Goal: Task Accomplishment & Management: Manage account settings

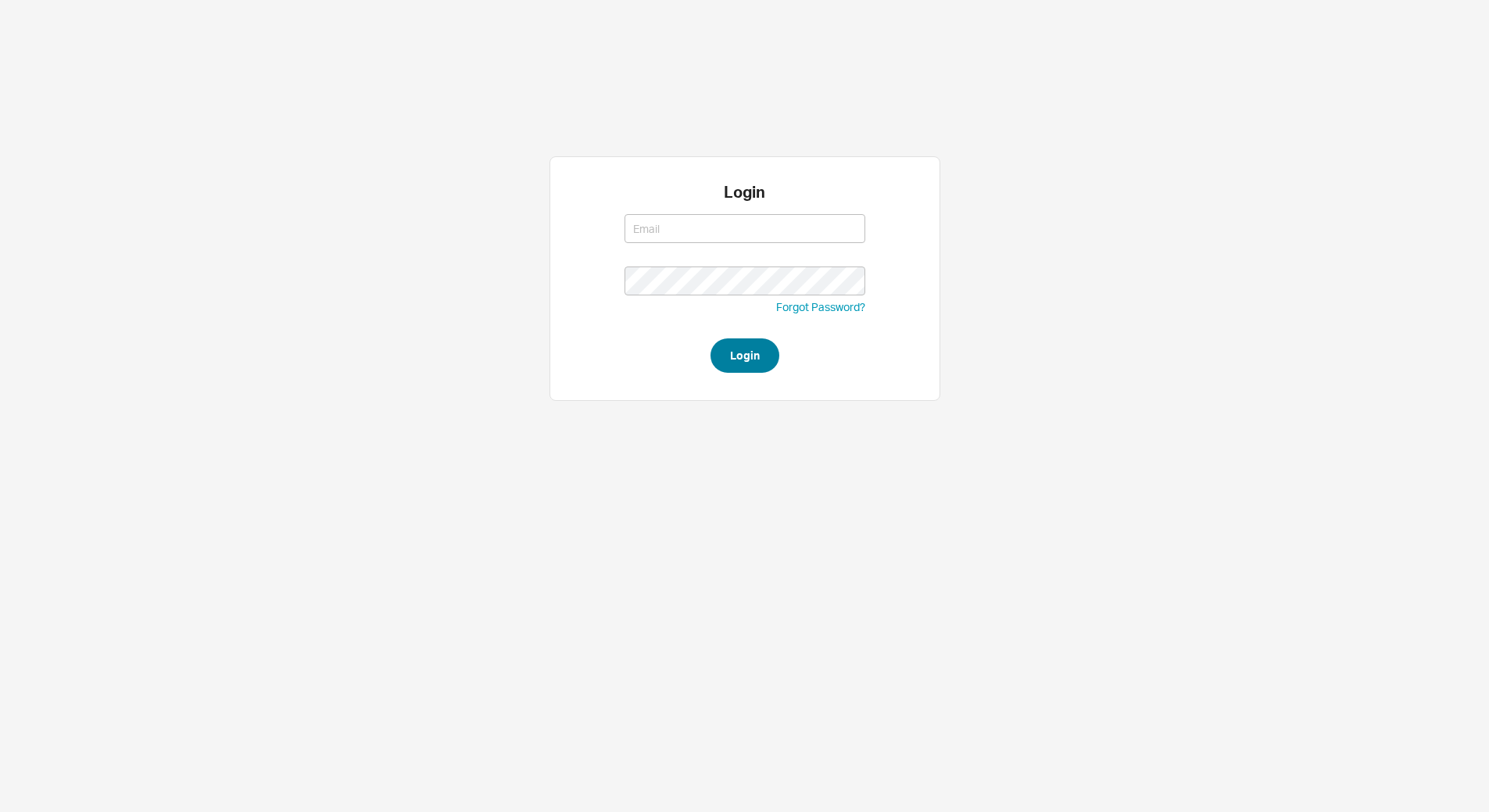
type input "[EMAIL_ADDRESS][DOMAIN_NAME]"
click at [739, 345] on button "Login" at bounding box center [745, 355] width 69 height 34
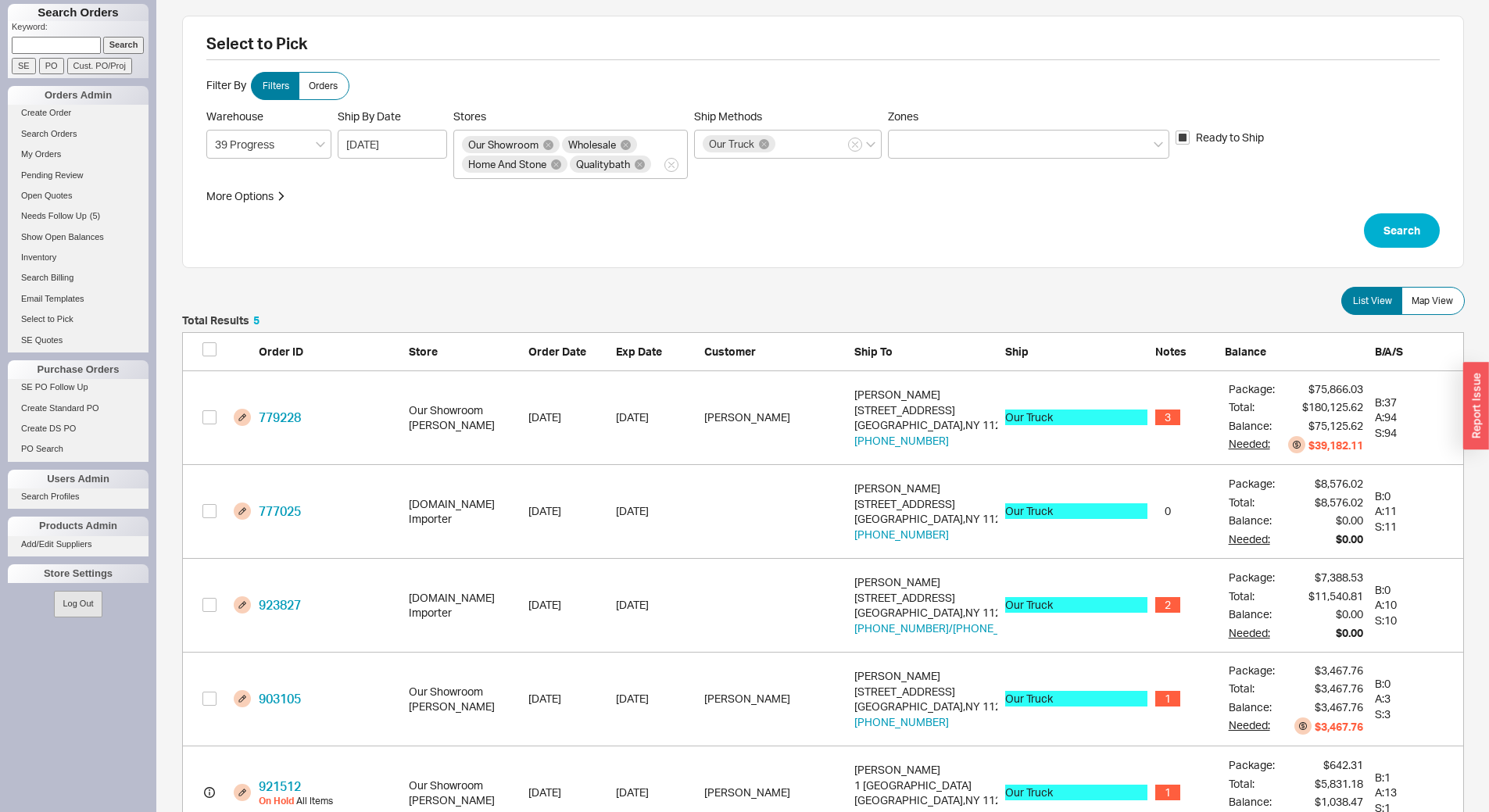
scroll to position [513, 1271]
click at [1419, 299] on span "Map View" at bounding box center [1433, 301] width 42 height 12
click at [0, 0] on input "Map View" at bounding box center [0, 0] width 0 height 0
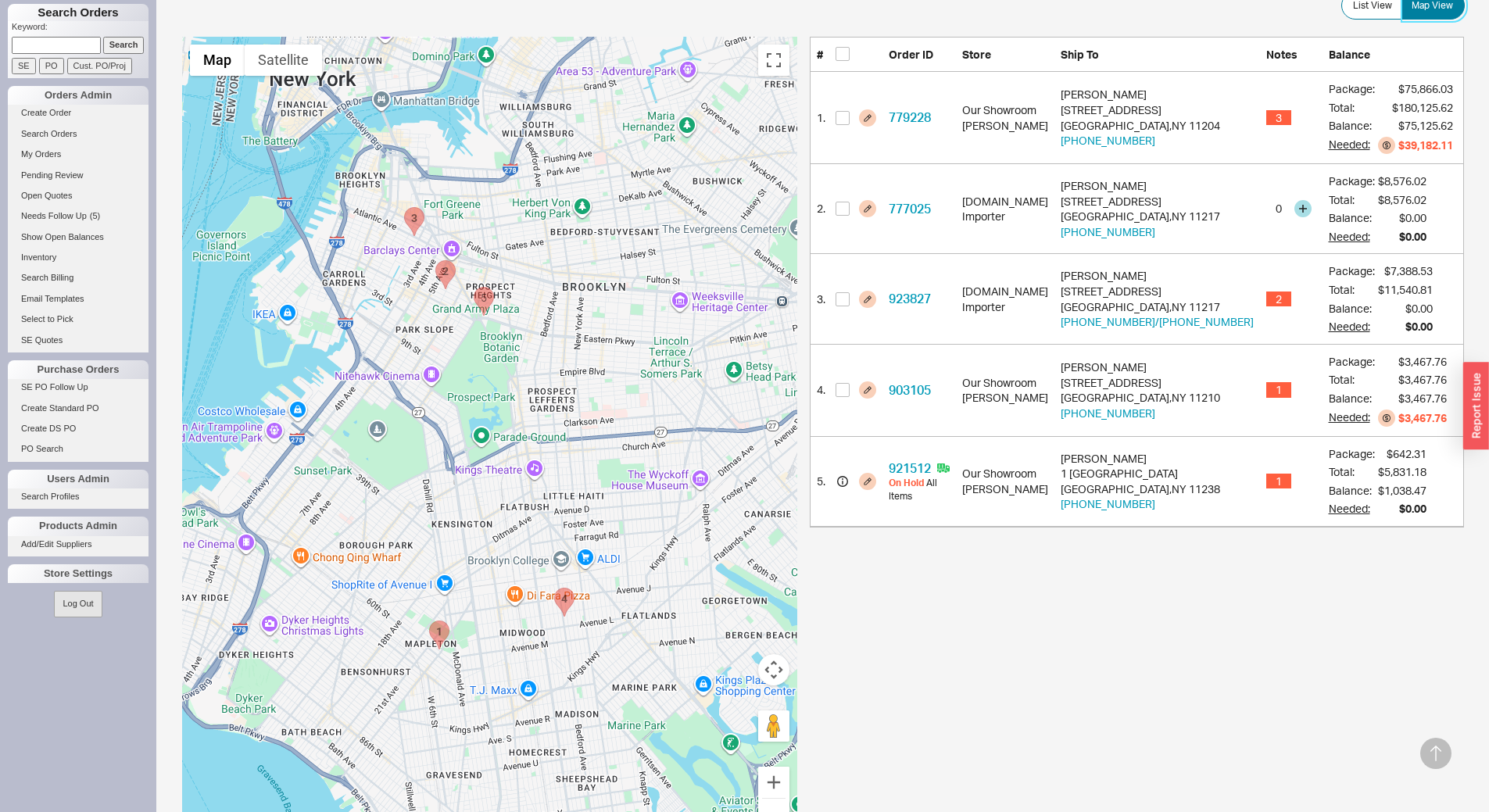
scroll to position [313, 0]
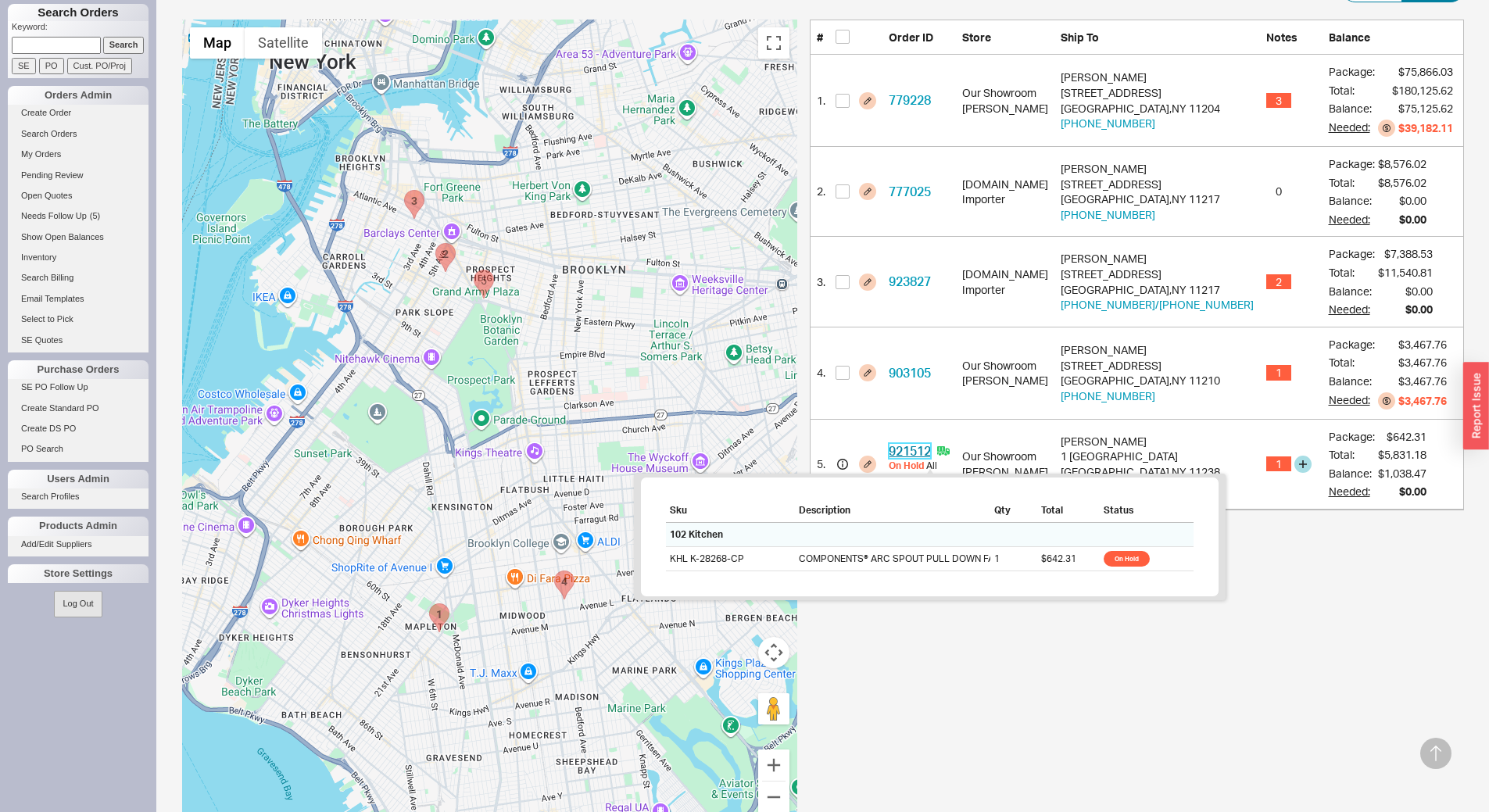
click at [928, 458] on link "921512" at bounding box center [909, 451] width 43 height 16
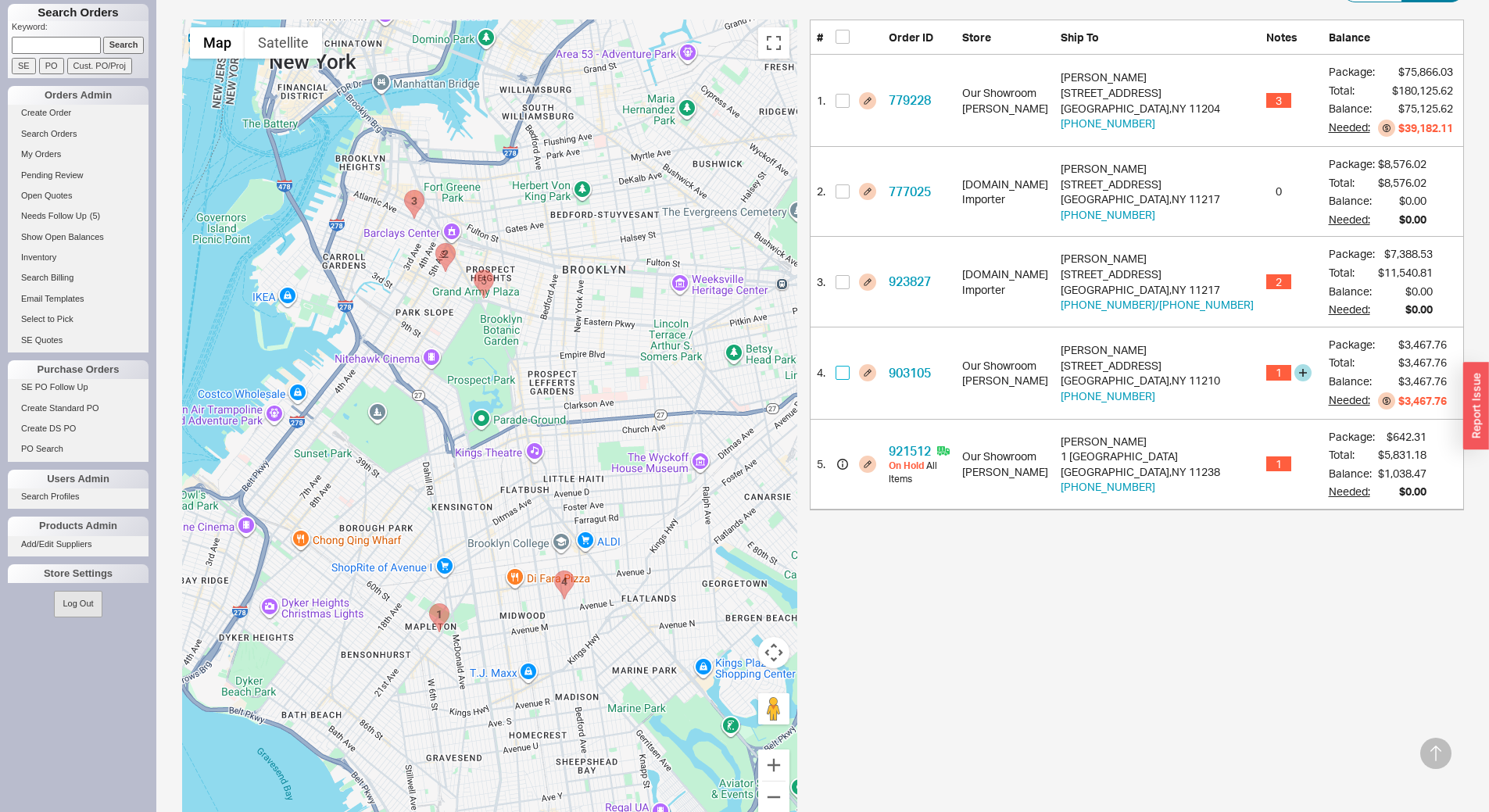
click at [850, 372] on input "checkbox" at bounding box center [842, 372] width 14 height 14
checkbox input "true"
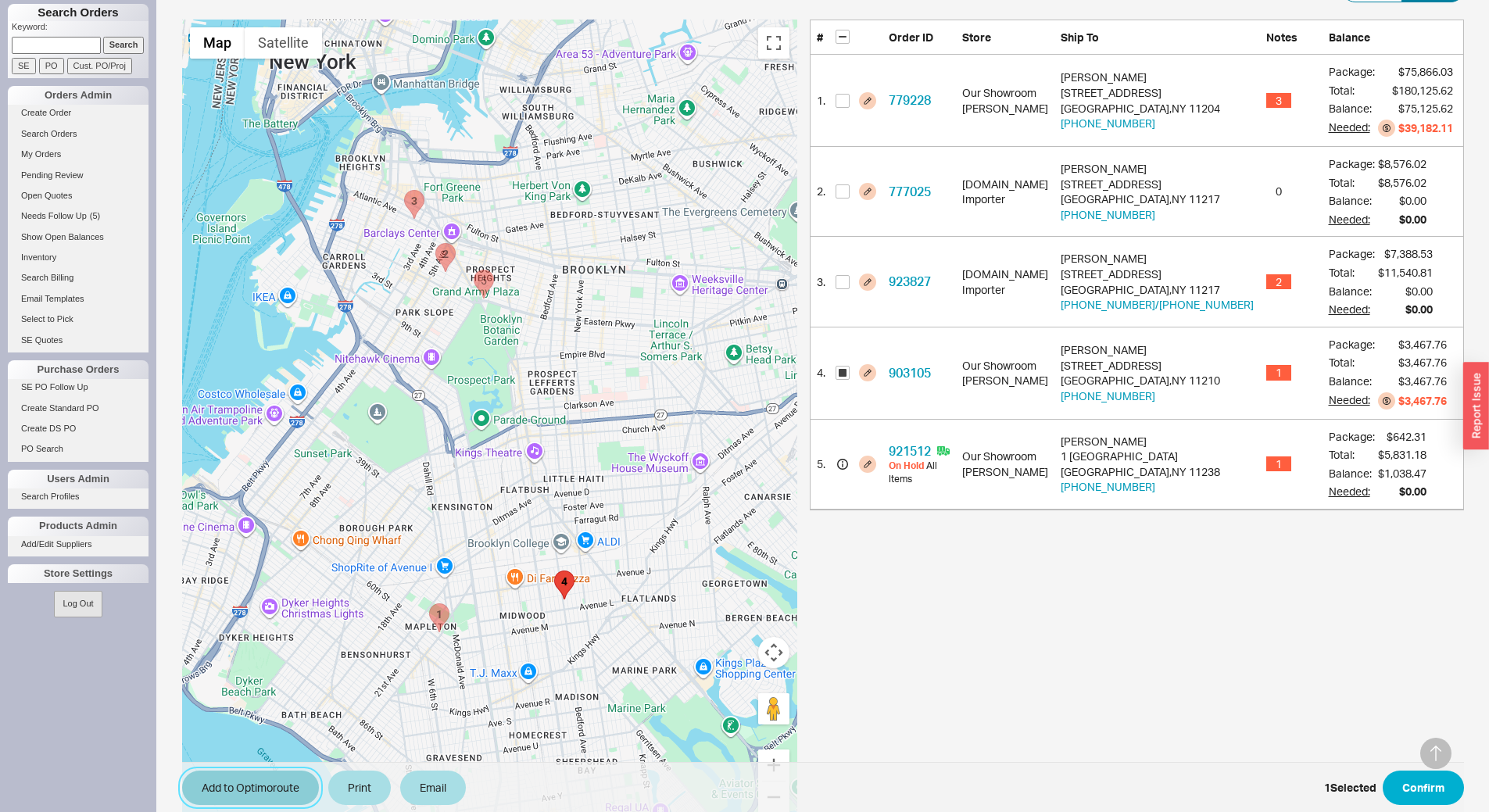
drag, startPoint x: 255, startPoint y: 782, endPoint x: 264, endPoint y: 776, distance: 10.8
click at [256, 782] on button "Add to Optimoroute" at bounding box center [251, 787] width 137 height 34
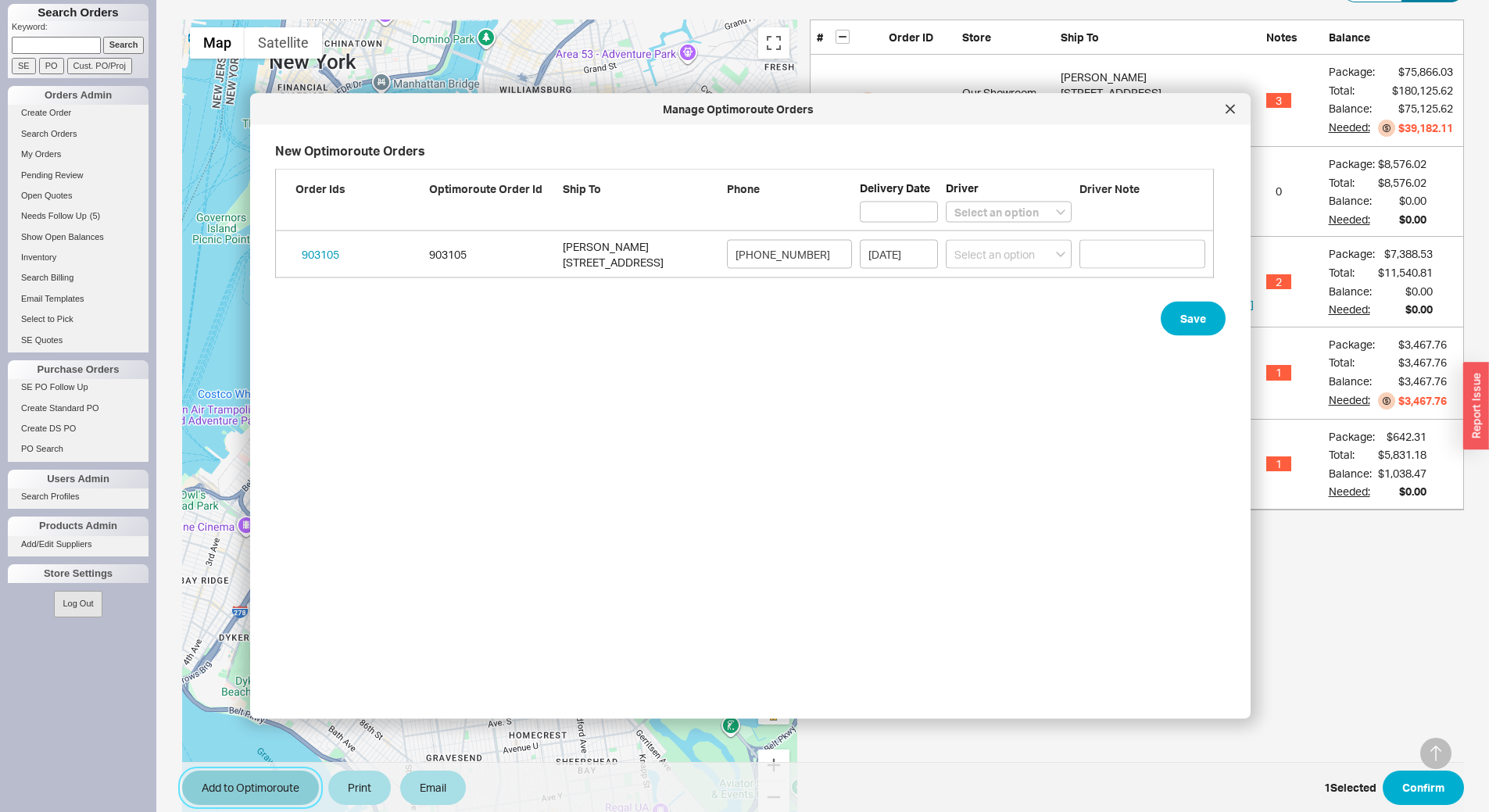
scroll to position [544, 952]
click at [1001, 215] on select "Select an option Boruch Lubav Butch Zeitlin" at bounding box center [1009, 212] width 126 height 21
select select "001"
click at [946, 201] on select "Select an option Boruch Lubav Butch Zeitlin" at bounding box center [1009, 212] width 126 height 21
select select
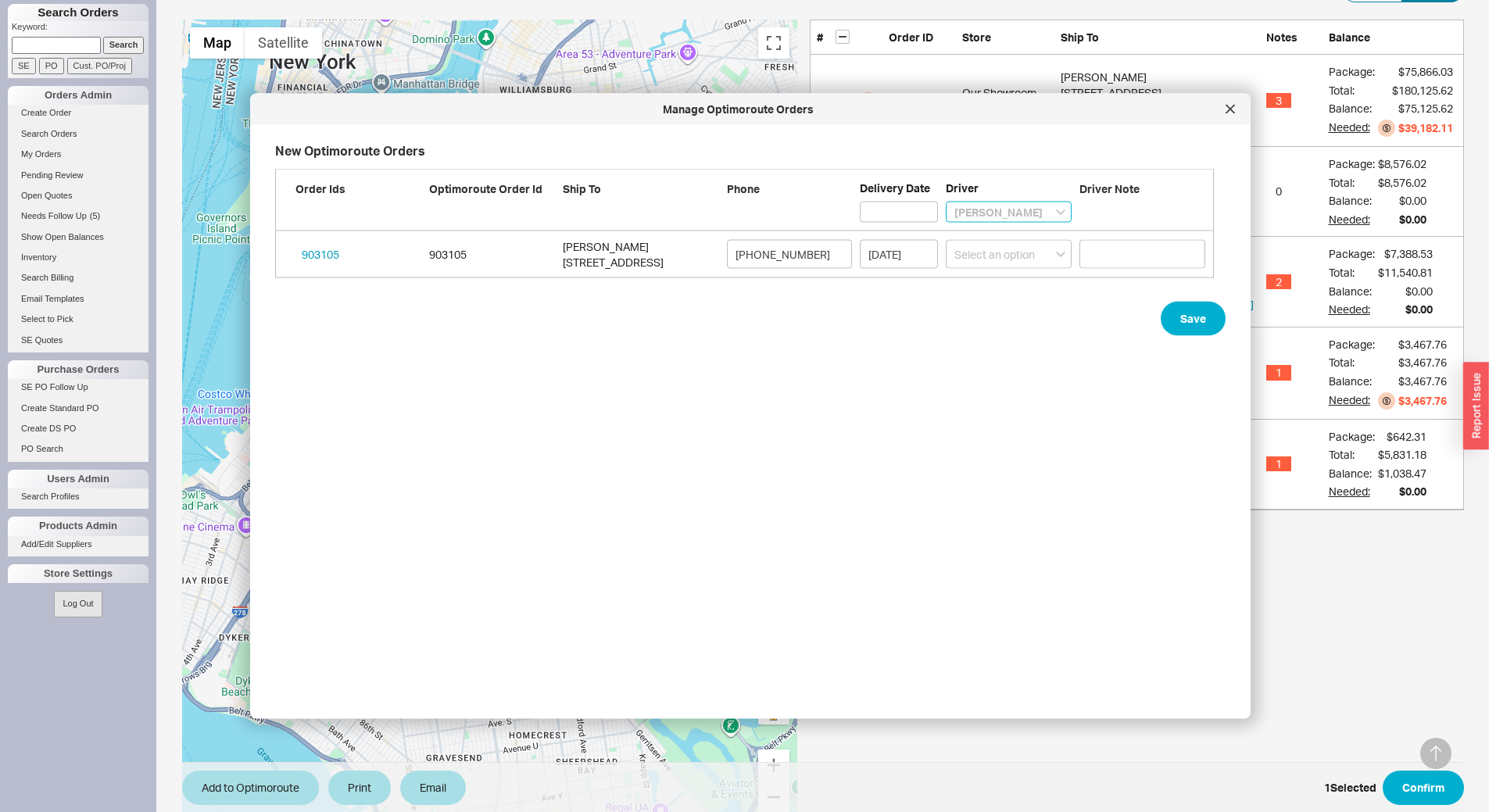
select select "001"
click at [1181, 320] on button "Save" at bounding box center [1193, 319] width 65 height 34
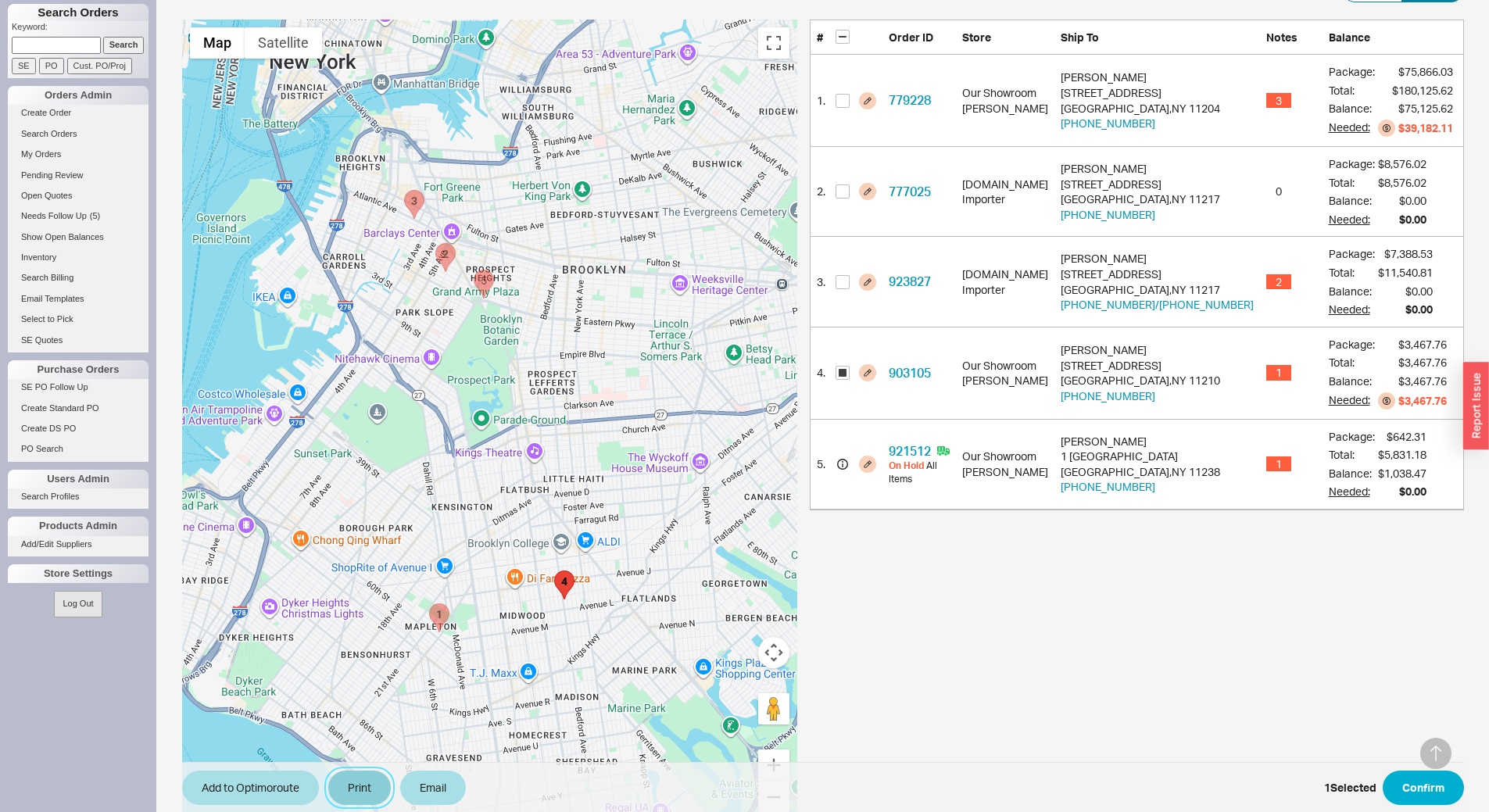
click at [372, 786] on button "Print" at bounding box center [359, 787] width 62 height 34
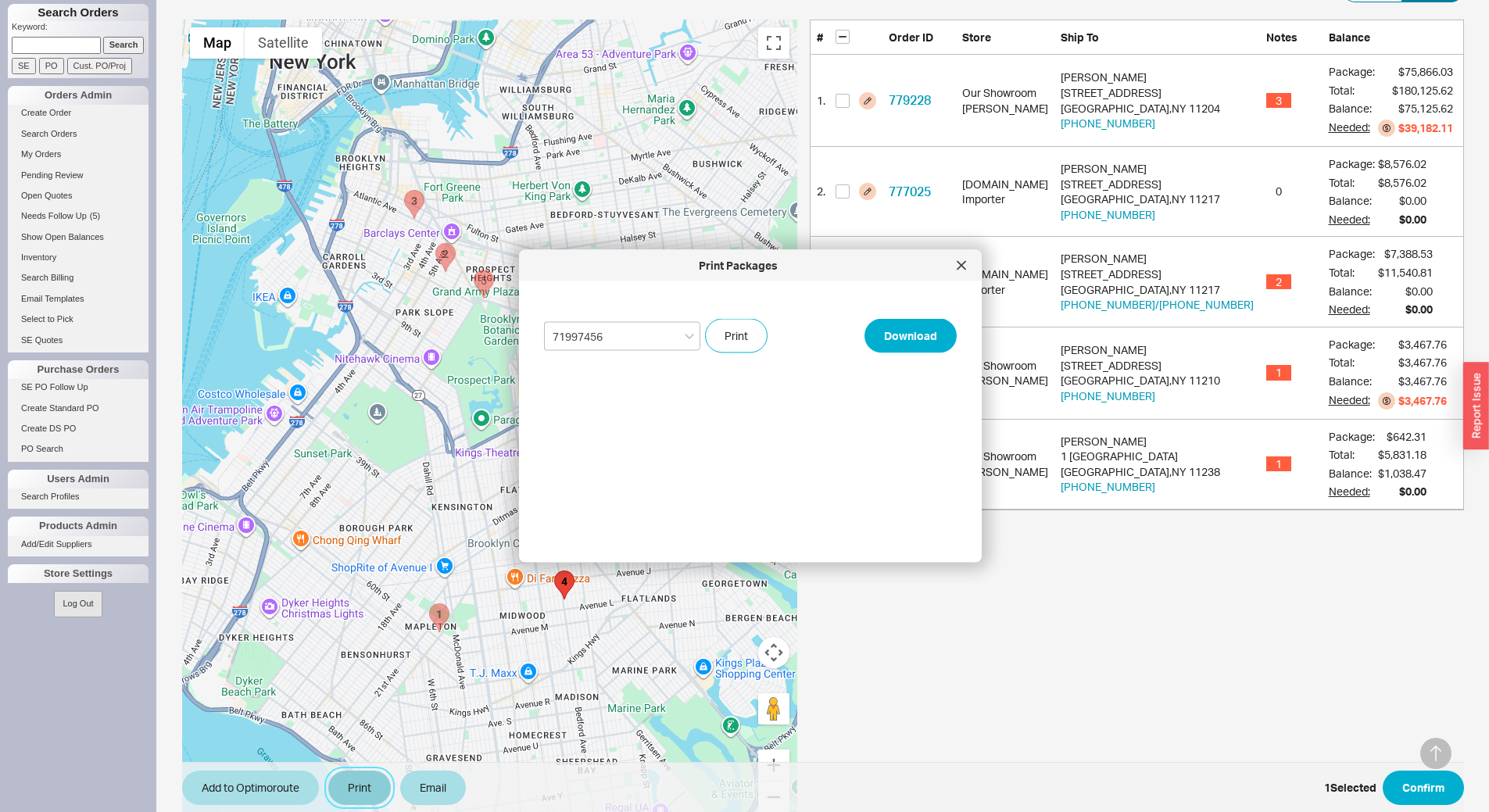
select select "71997456"
click at [740, 332] on button "Print" at bounding box center [736, 336] width 62 height 34
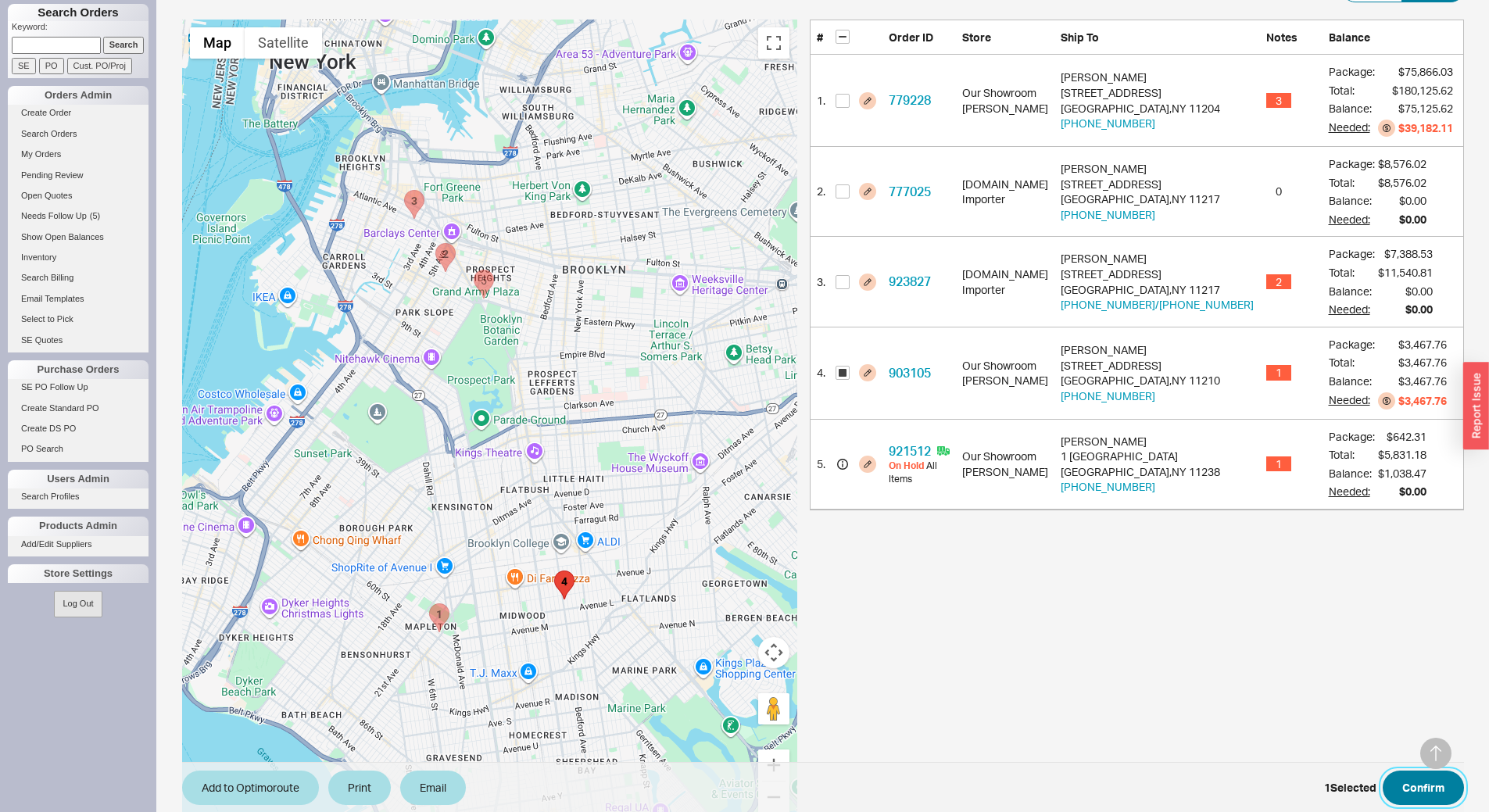
click at [1451, 791] on button "Confirm" at bounding box center [1424, 787] width 81 height 34
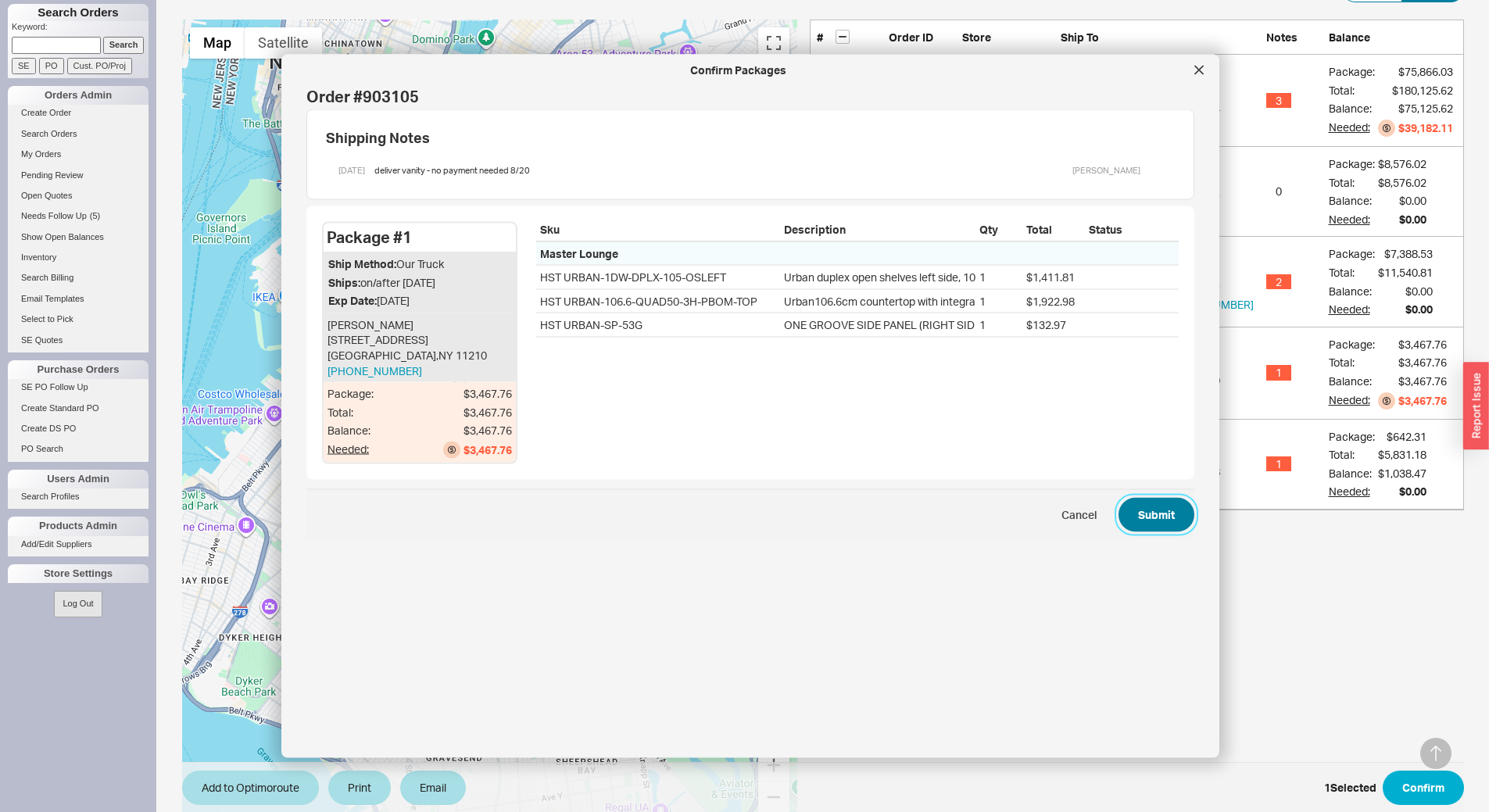
click at [1146, 511] on button "Submit" at bounding box center [1156, 514] width 76 height 34
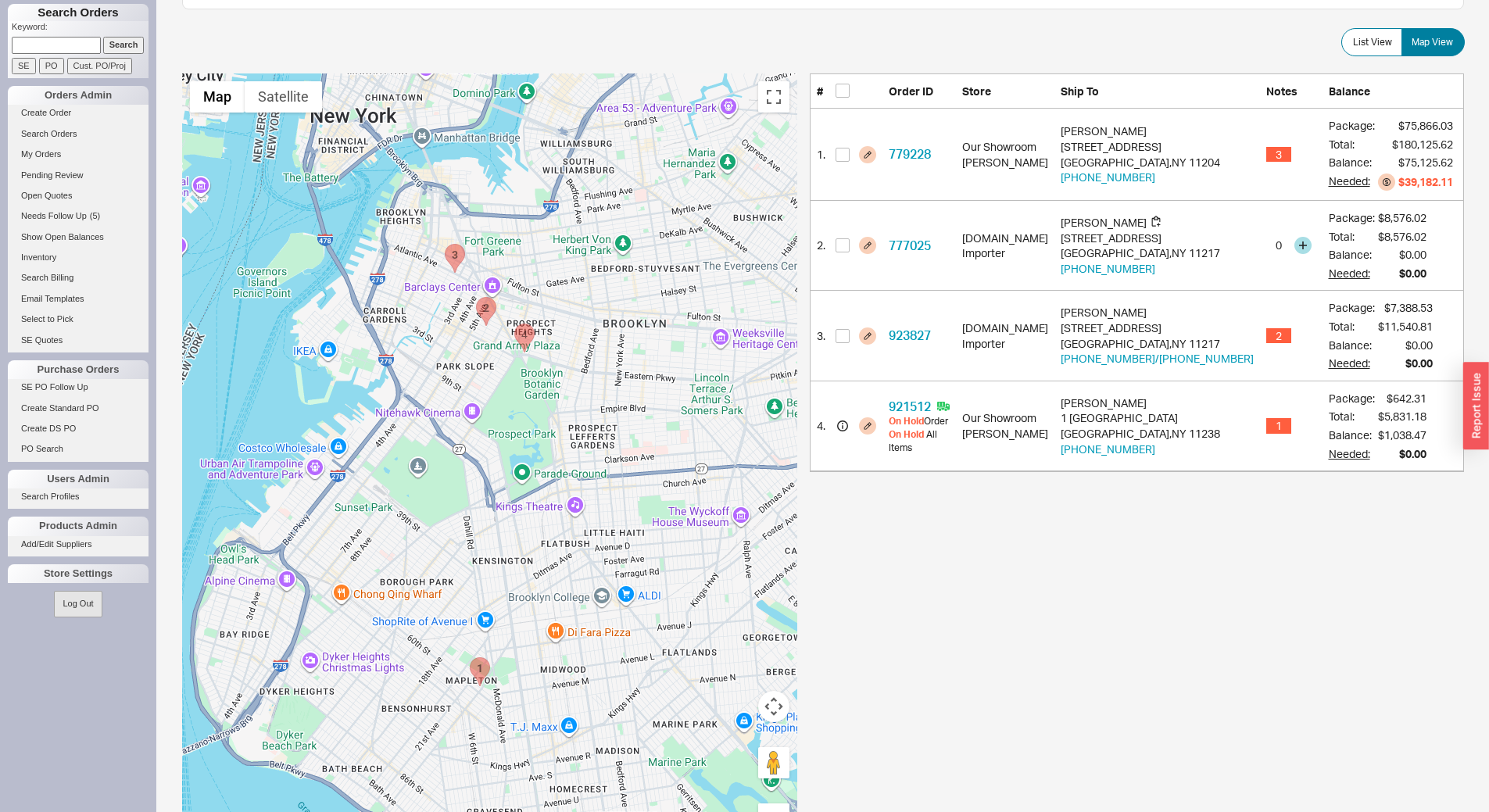
scroll to position [313, 0]
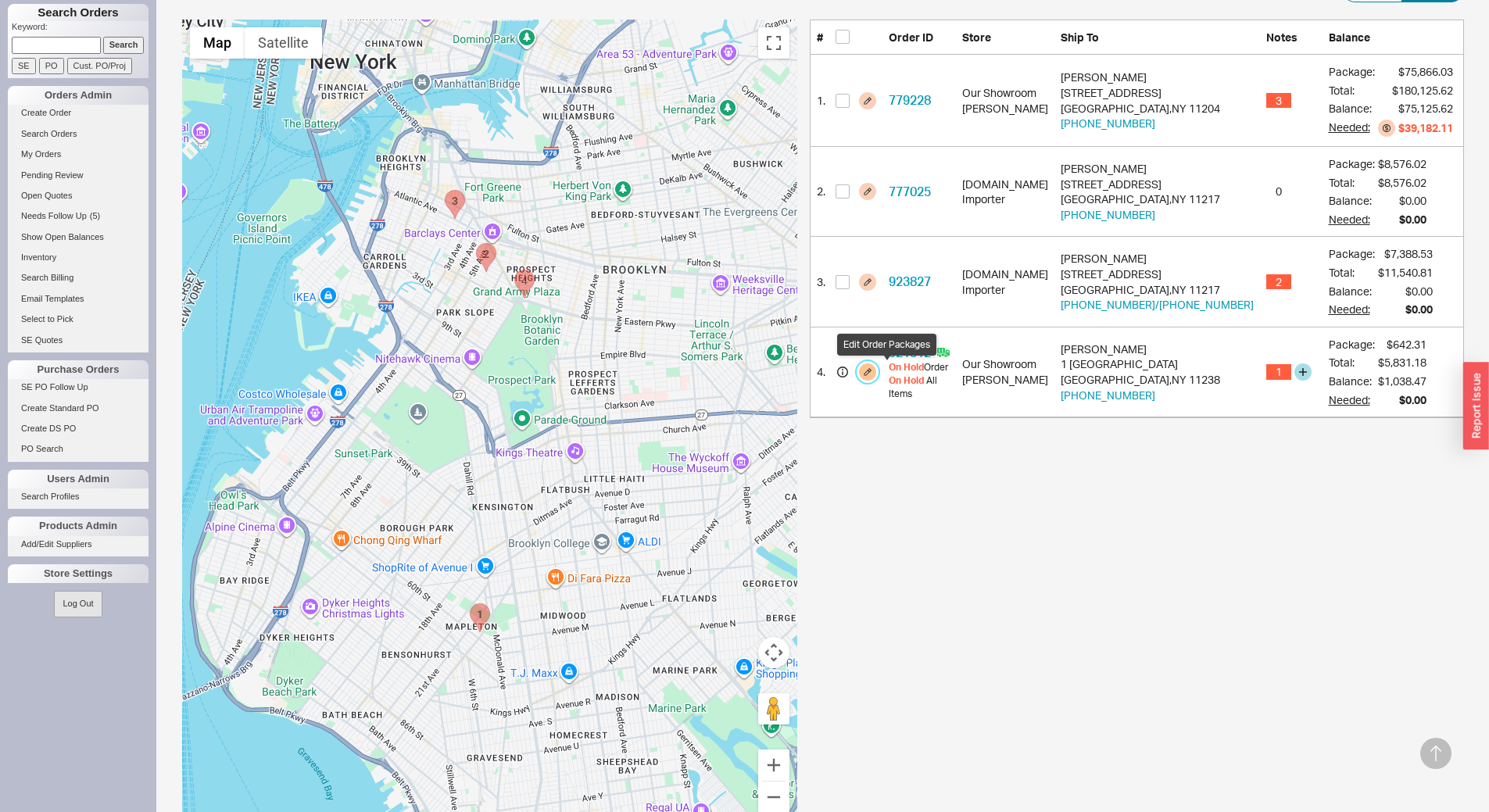
click at [876, 372] on button "button" at bounding box center [868, 372] width 17 height 17
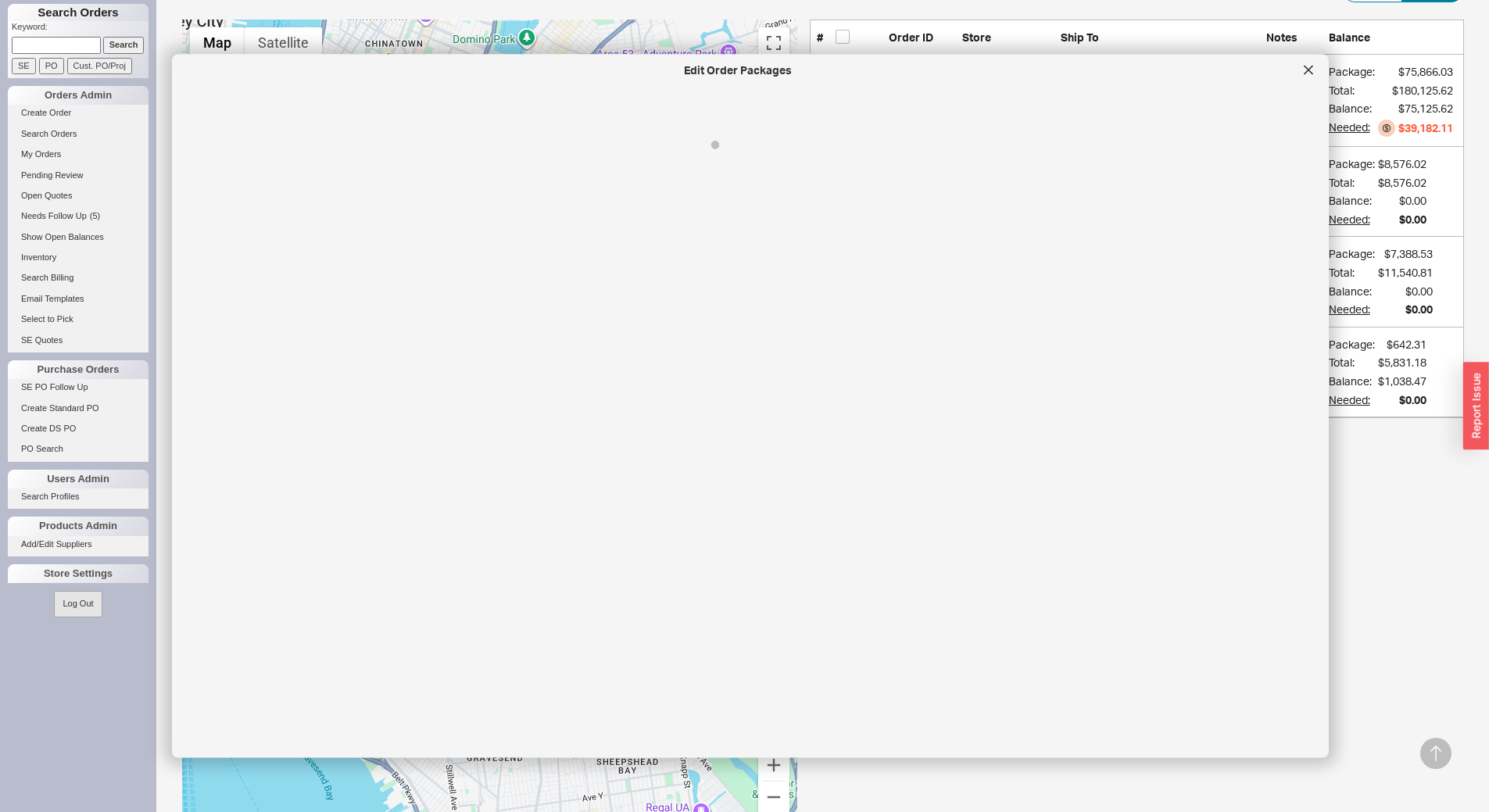
select select "8"
select select "On Hold"
select select "8"
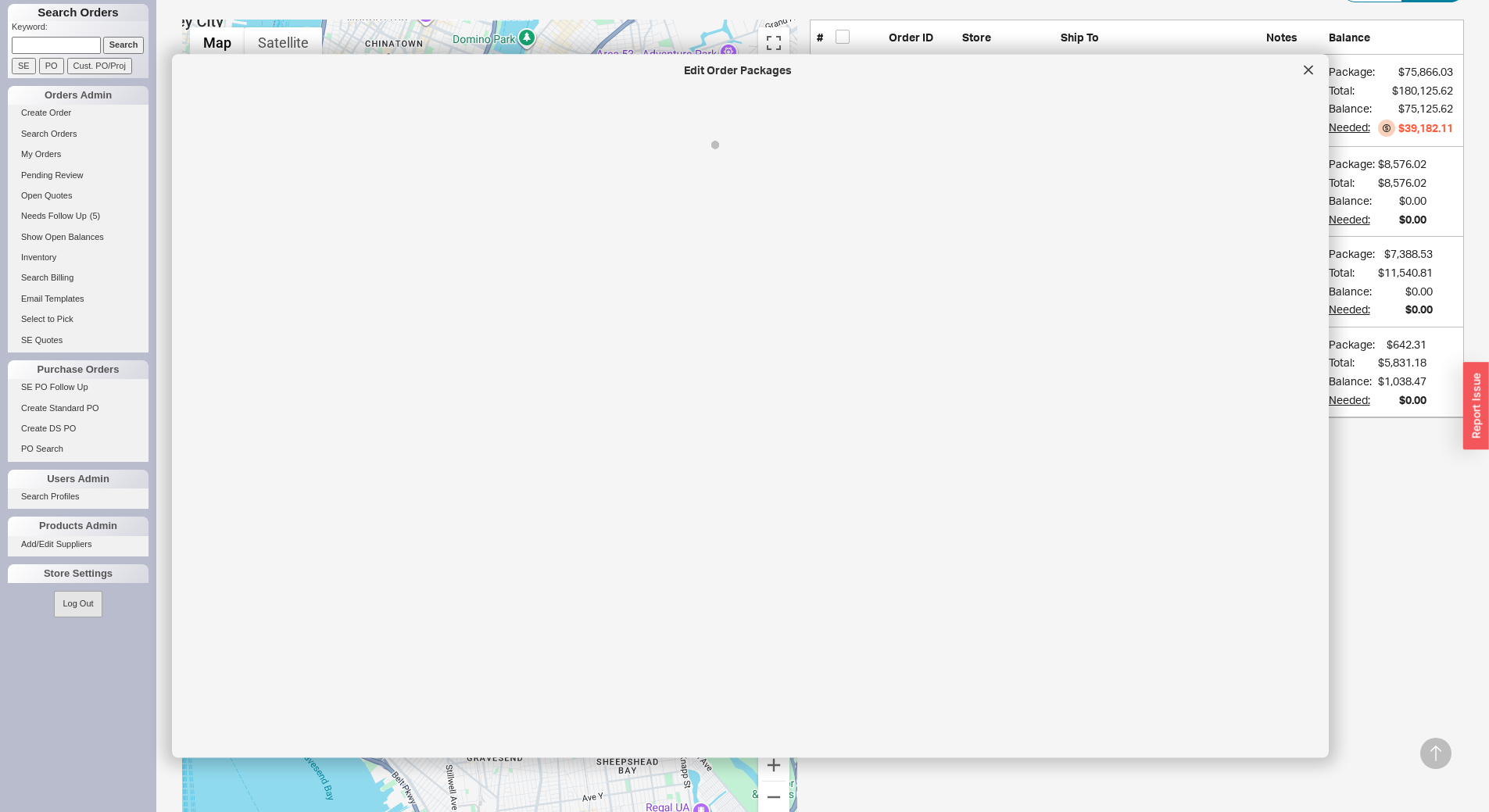
select select "8"
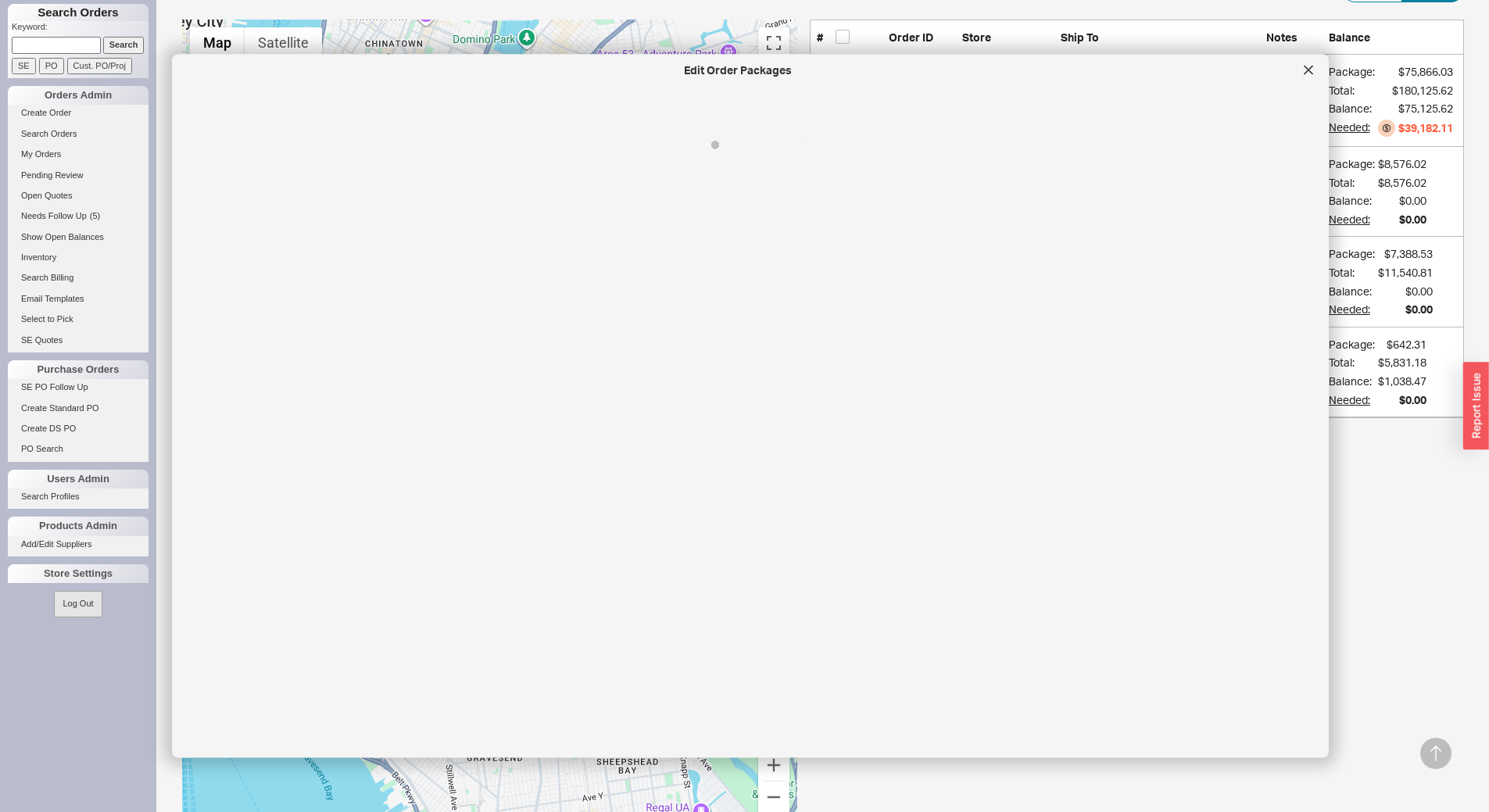
select select "8"
select select "1"
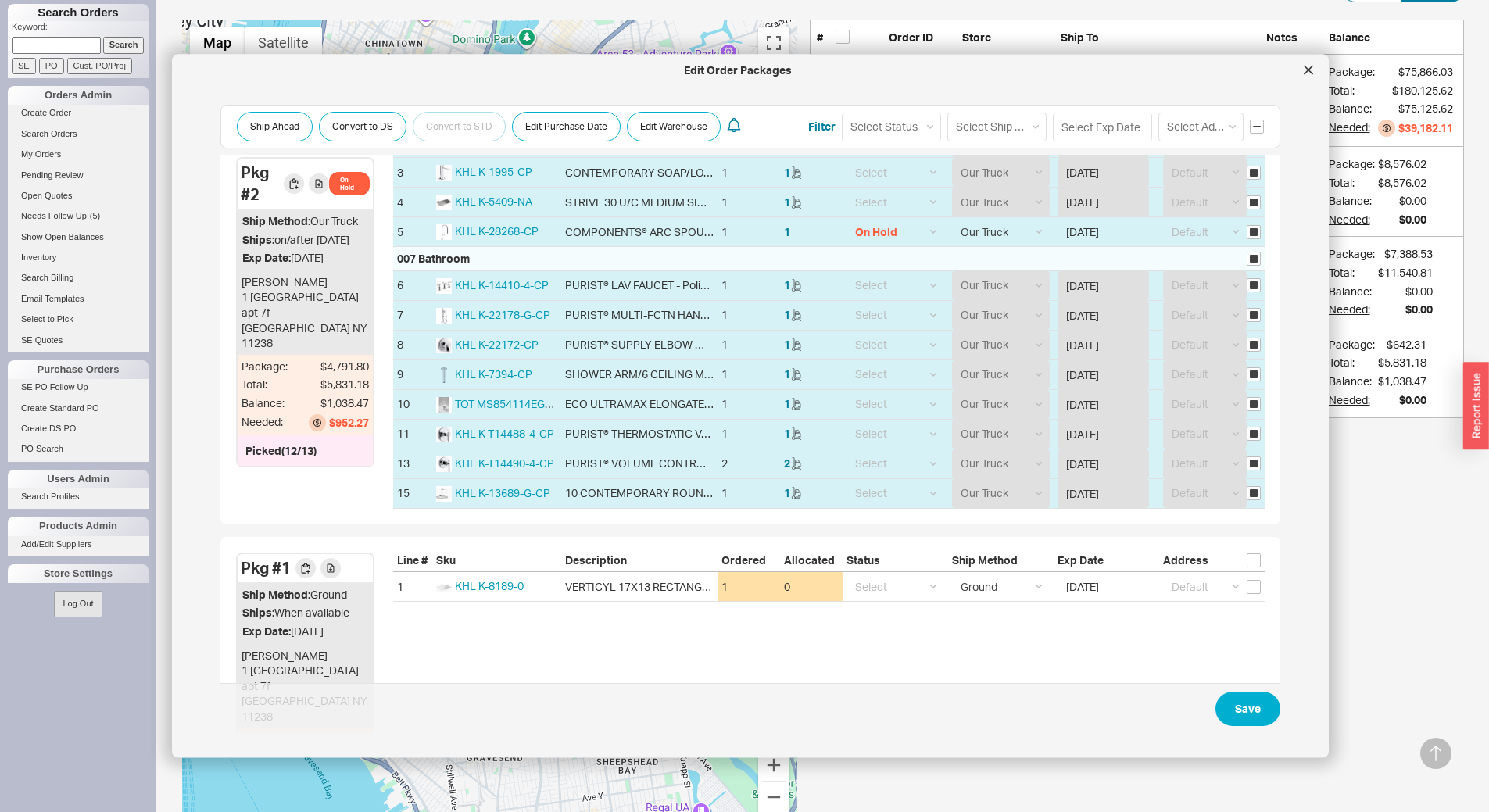
scroll to position [384, 0]
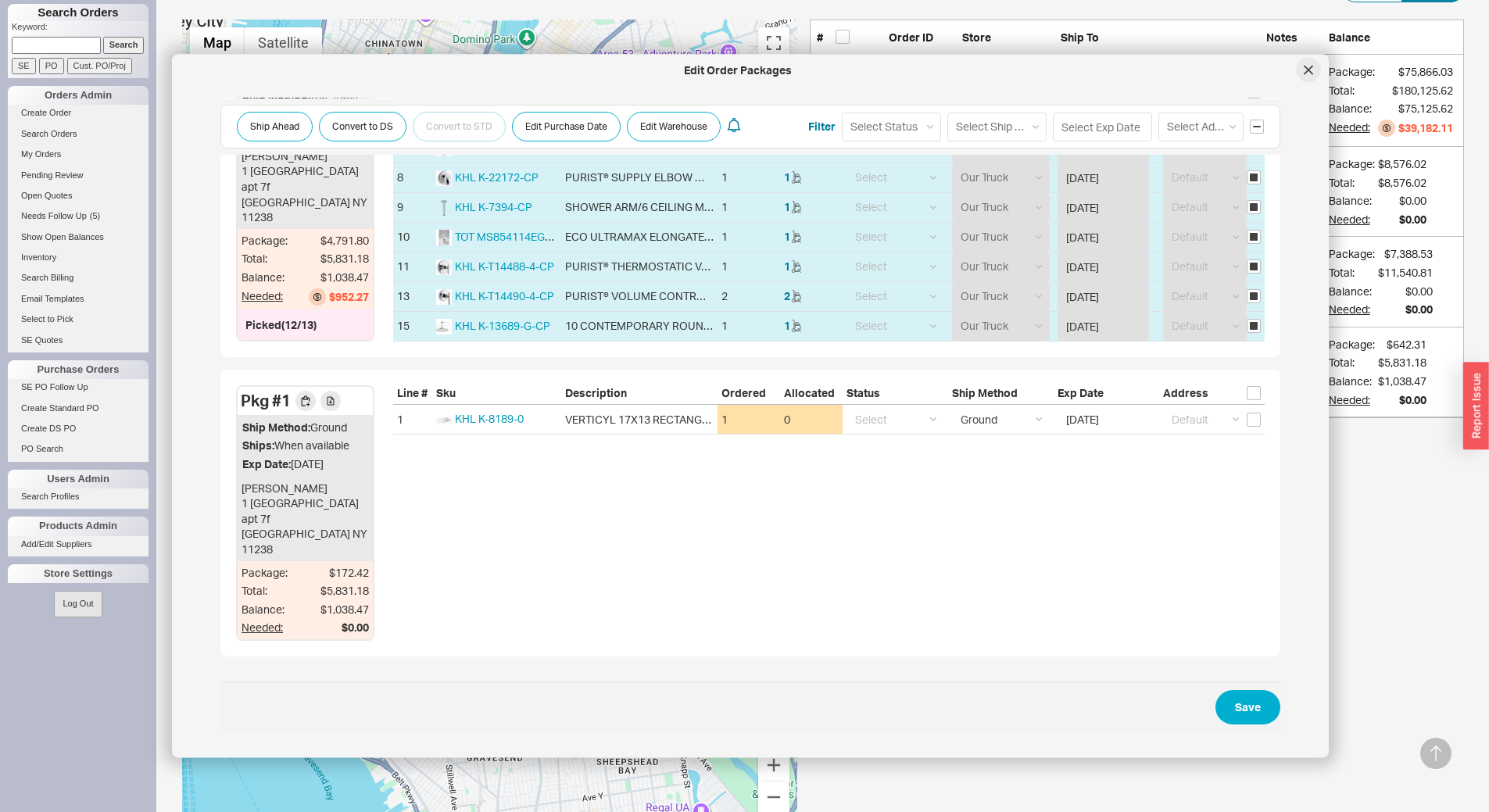
click at [1305, 73] on icon at bounding box center [1308, 70] width 9 height 9
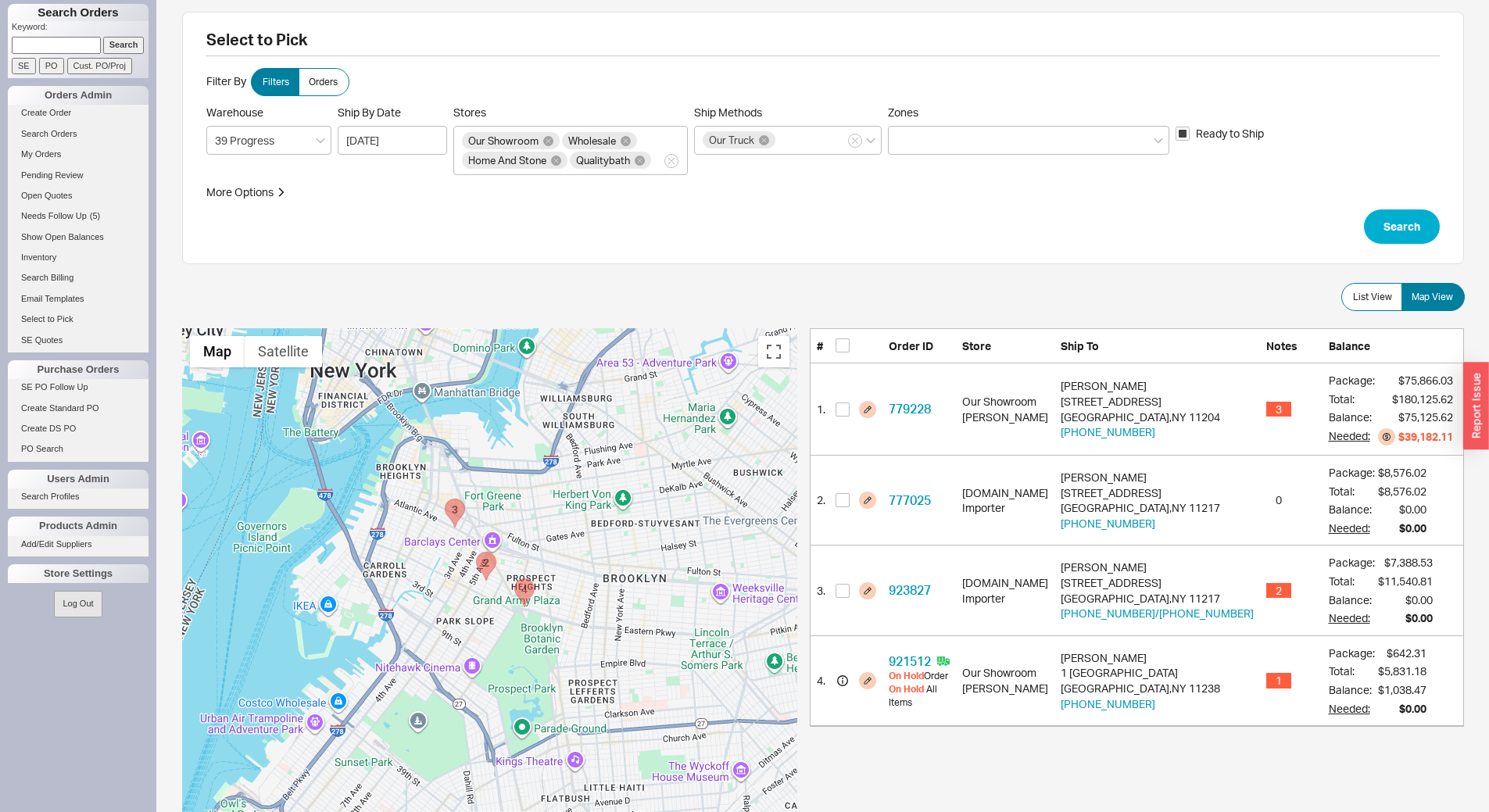
scroll to position [0, 0]
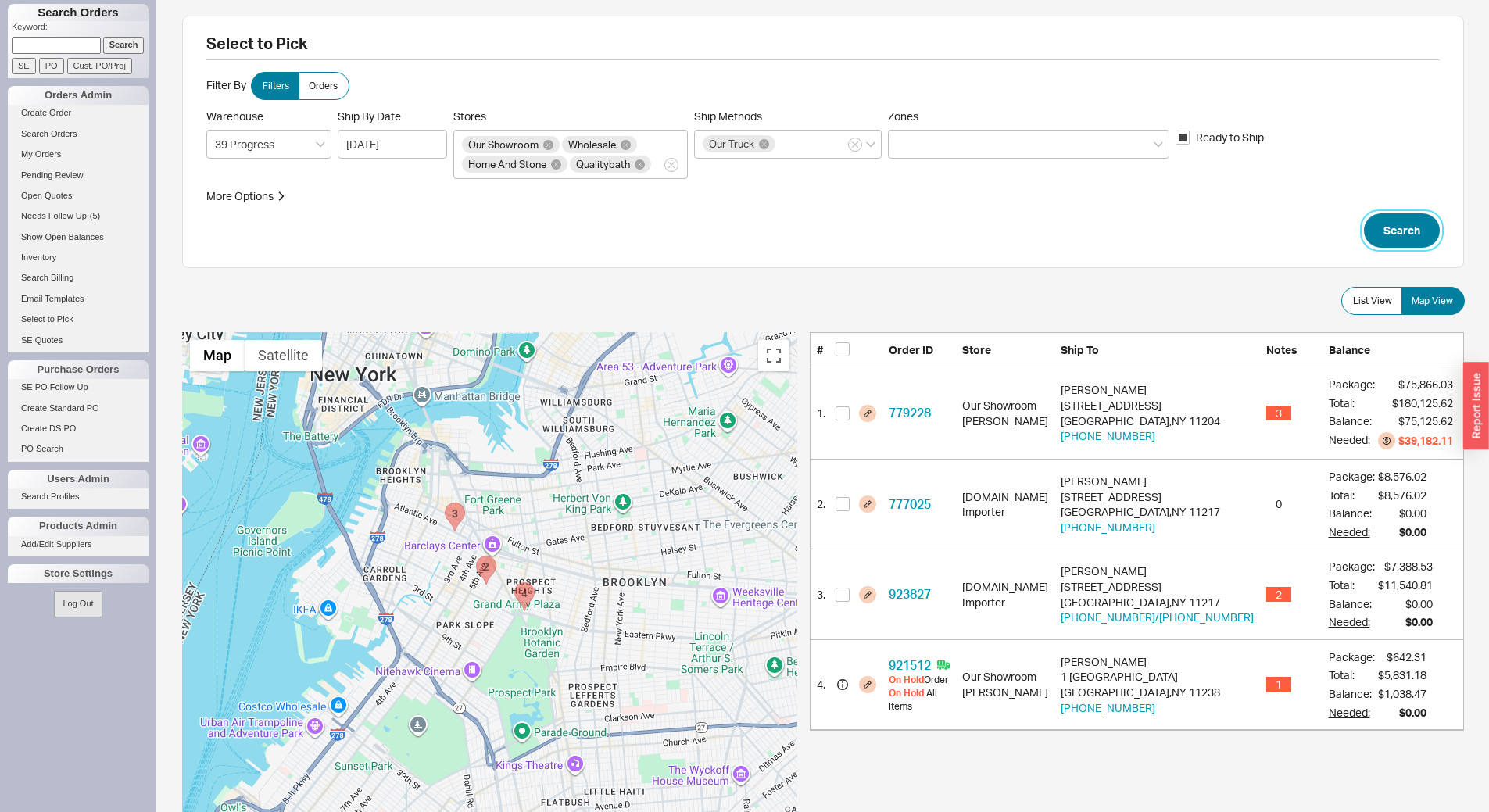
click at [1393, 233] on button "Search" at bounding box center [1402, 231] width 76 height 34
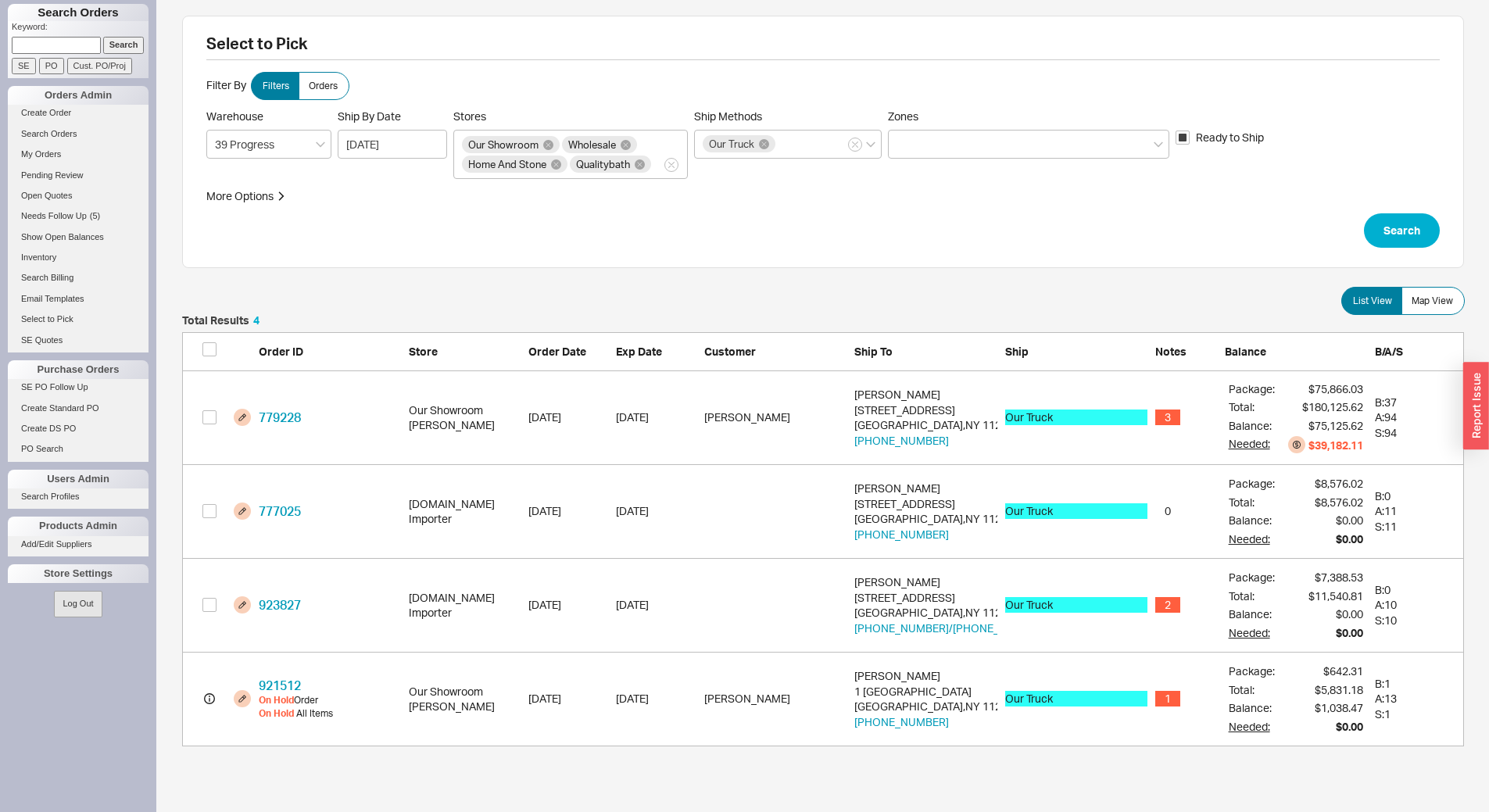
scroll to position [420, 1271]
drag, startPoint x: 1385, startPoint y: 217, endPoint x: 1391, endPoint y: 227, distance: 11.7
click at [1391, 227] on button "Search" at bounding box center [1402, 231] width 76 height 34
click at [1392, 221] on button "Search" at bounding box center [1402, 231] width 76 height 34
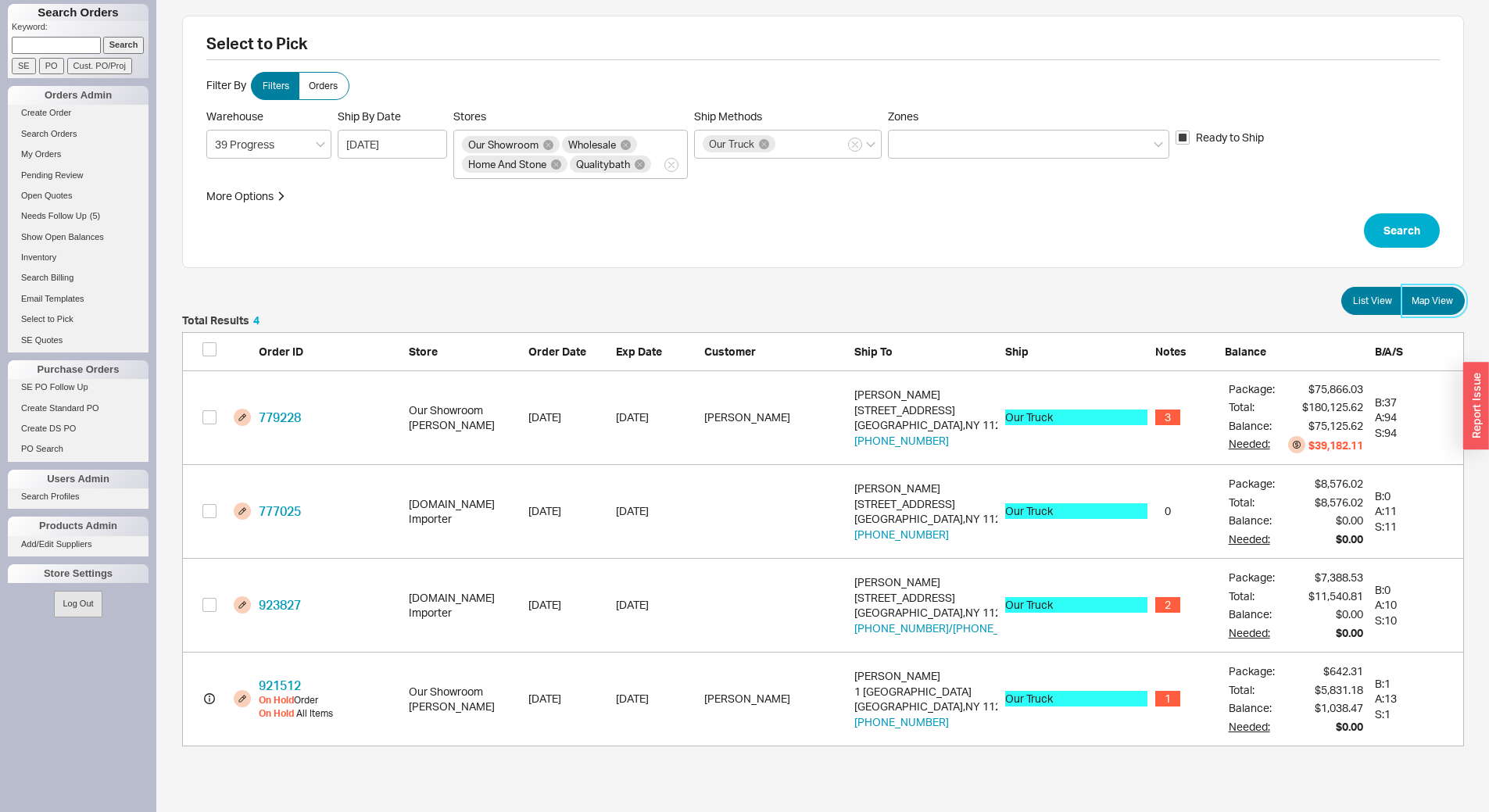
click at [1427, 301] on span "Map View" at bounding box center [1433, 301] width 42 height 12
click at [0, 0] on input "Map View" at bounding box center [0, 0] width 0 height 0
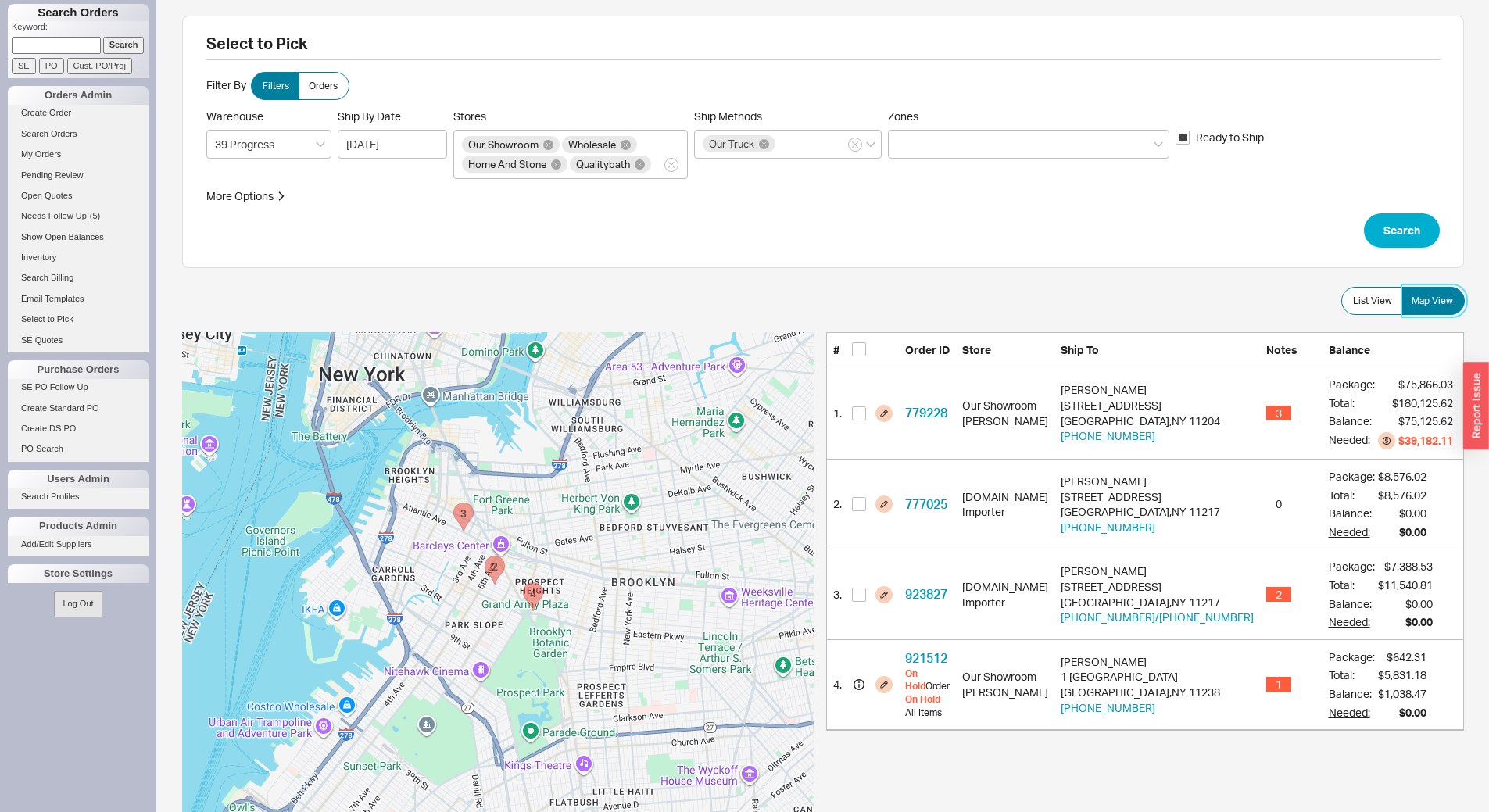
scroll to position [234, 0]
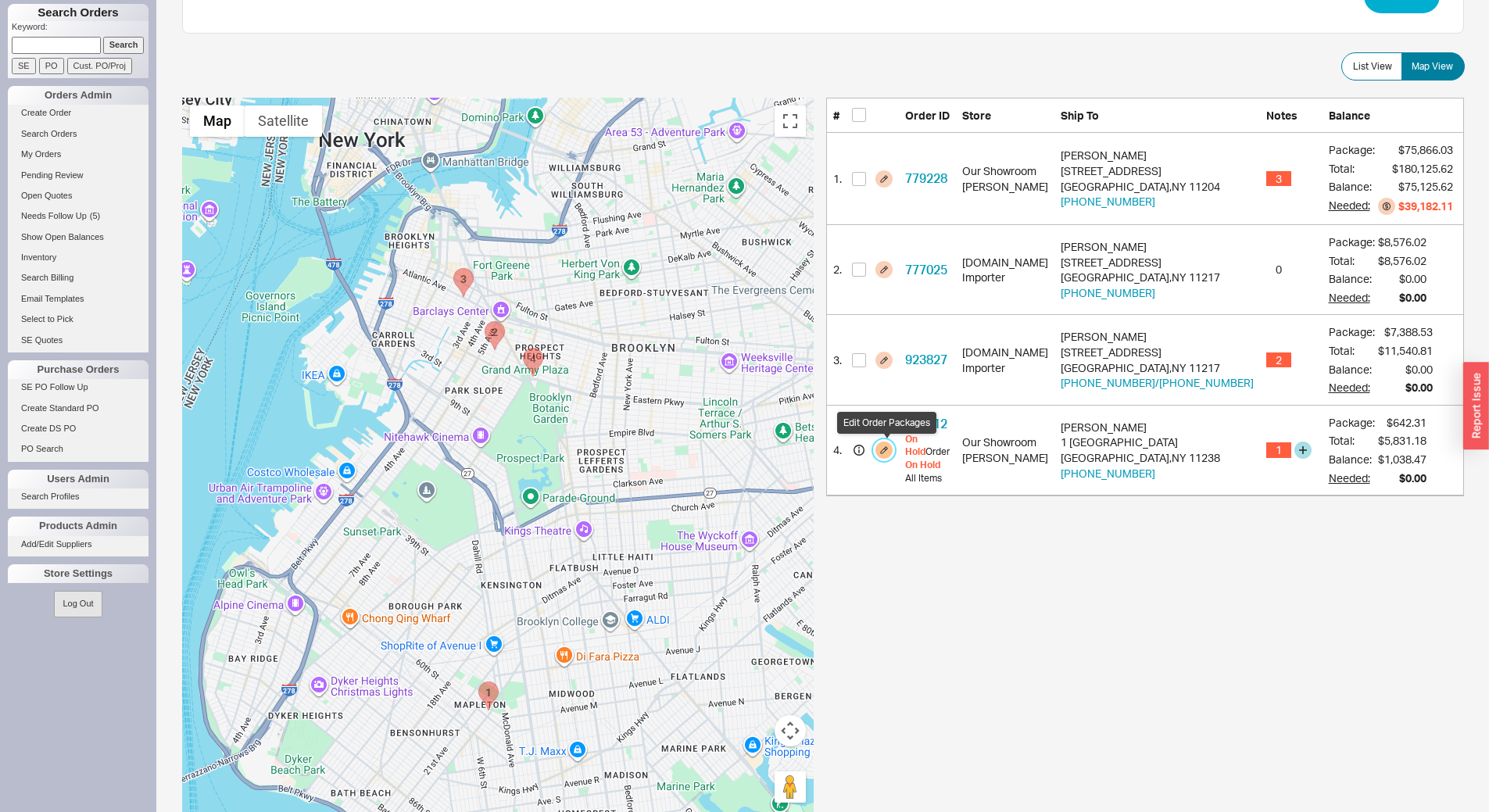
click at [892, 452] on button "button" at bounding box center [884, 450] width 17 height 17
select select "8"
select select "On Hold"
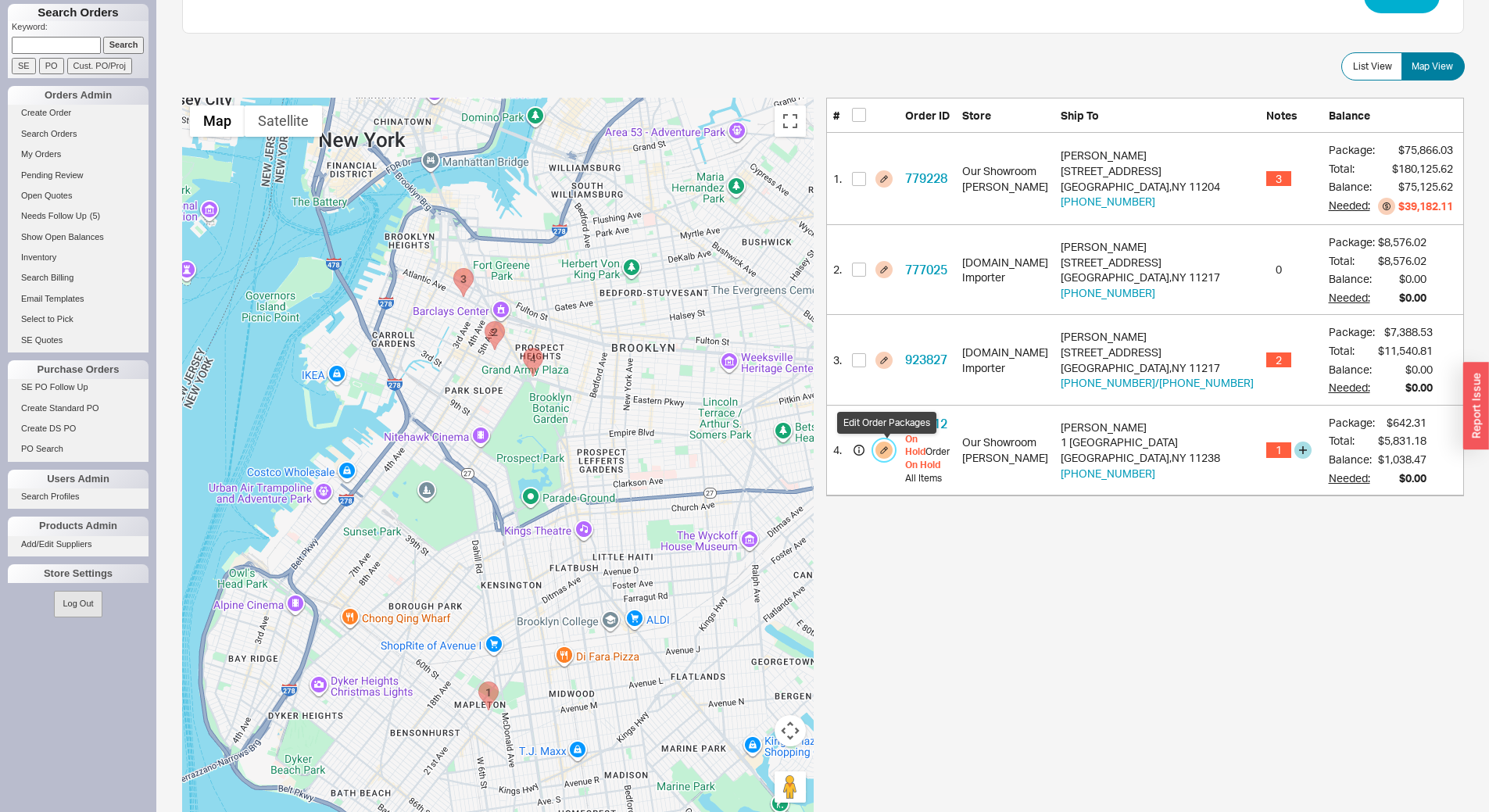
select select "8"
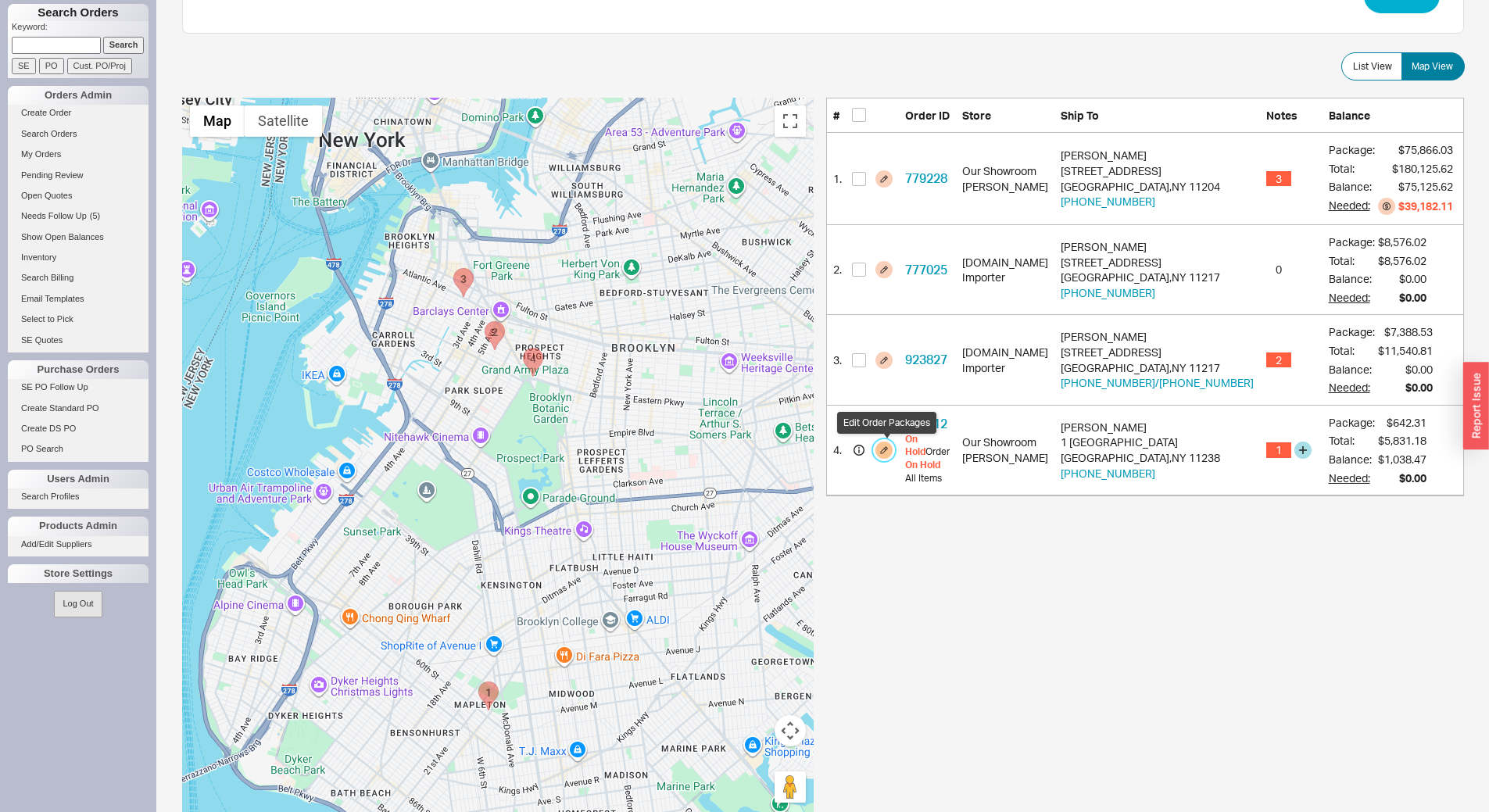
select select "8"
select select "1"
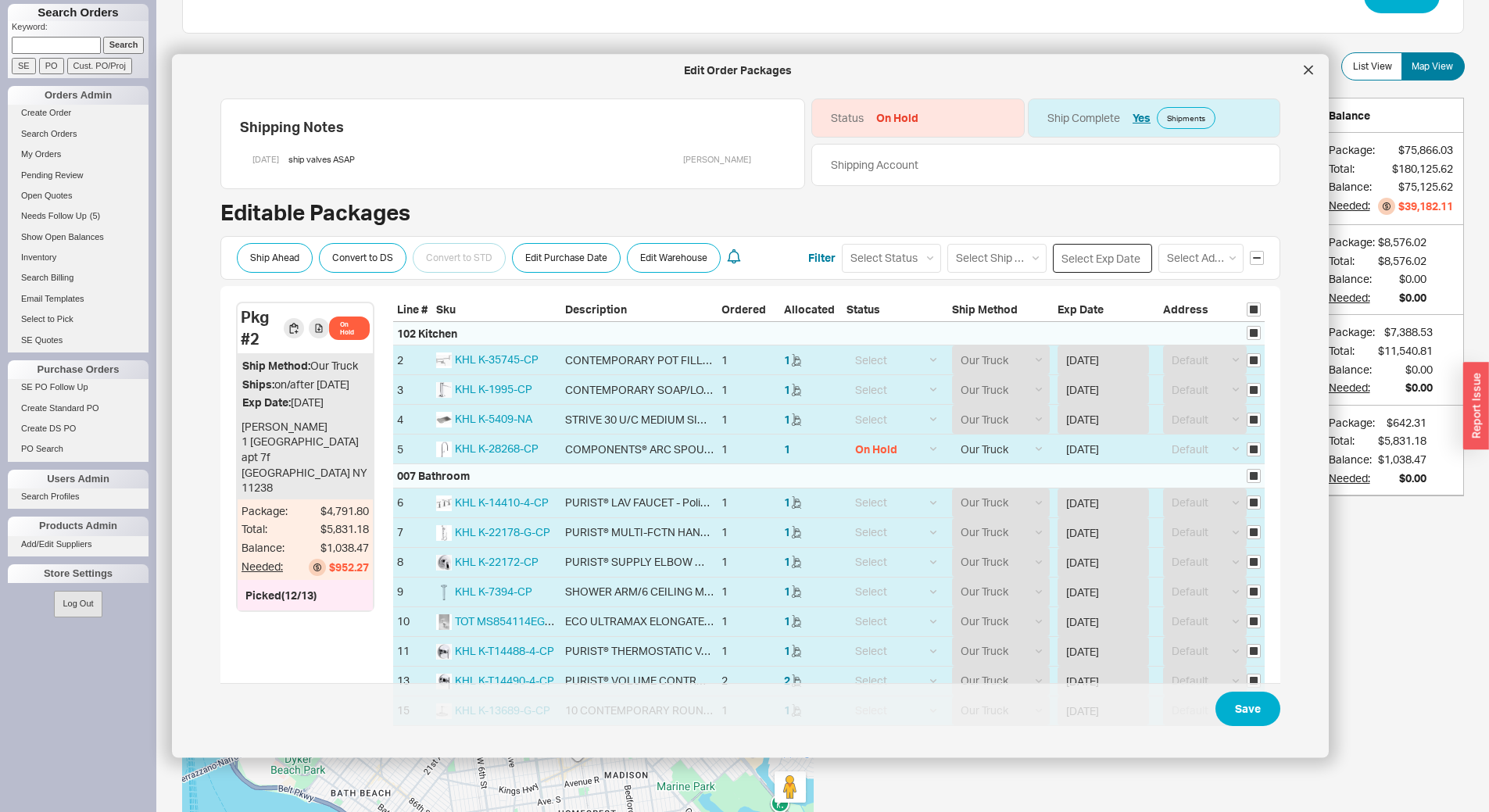
click at [1087, 260] on input at bounding box center [1102, 257] width 99 height 29
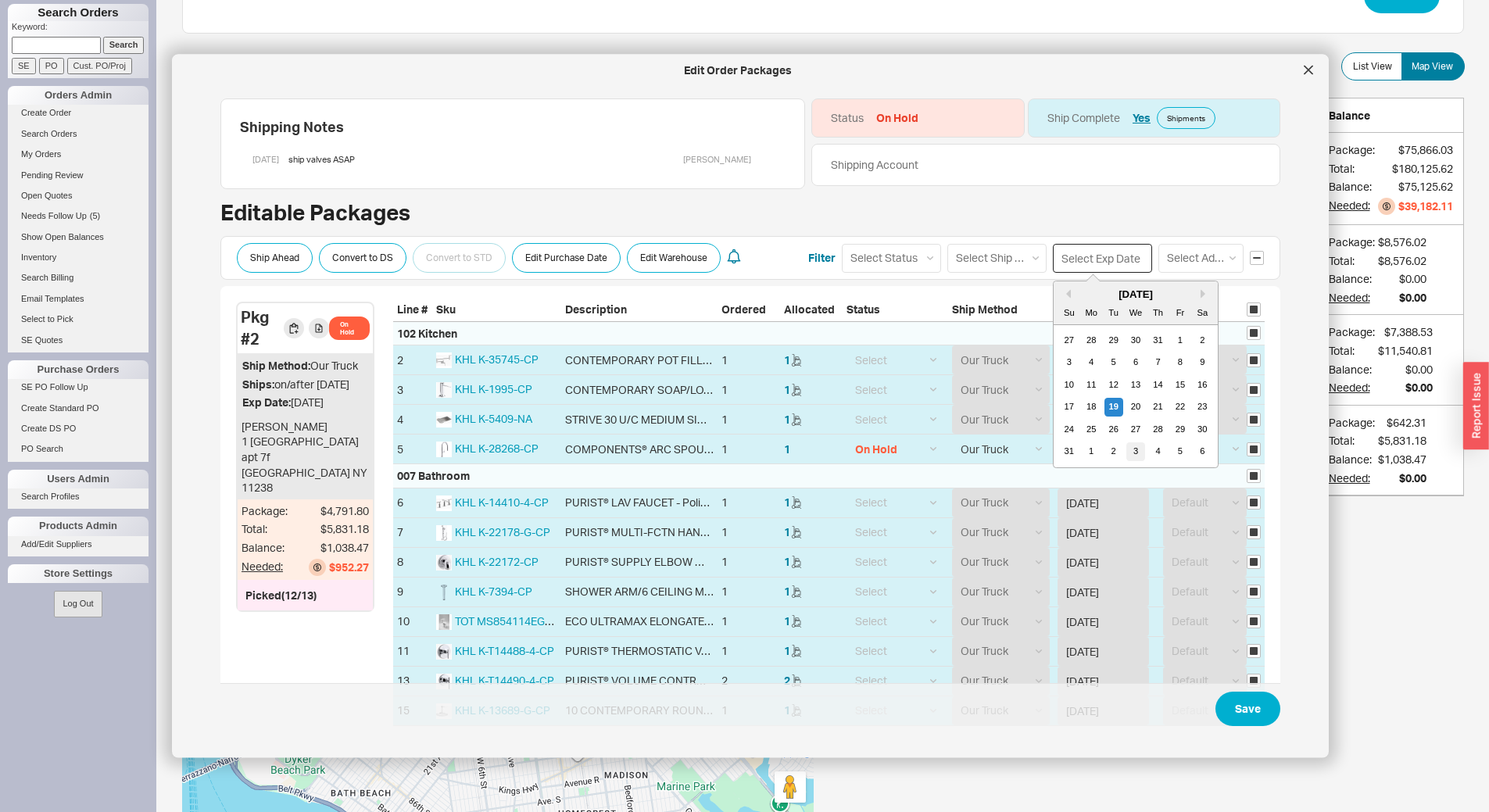
click at [1127, 449] on div "3" at bounding box center [1136, 451] width 19 height 19
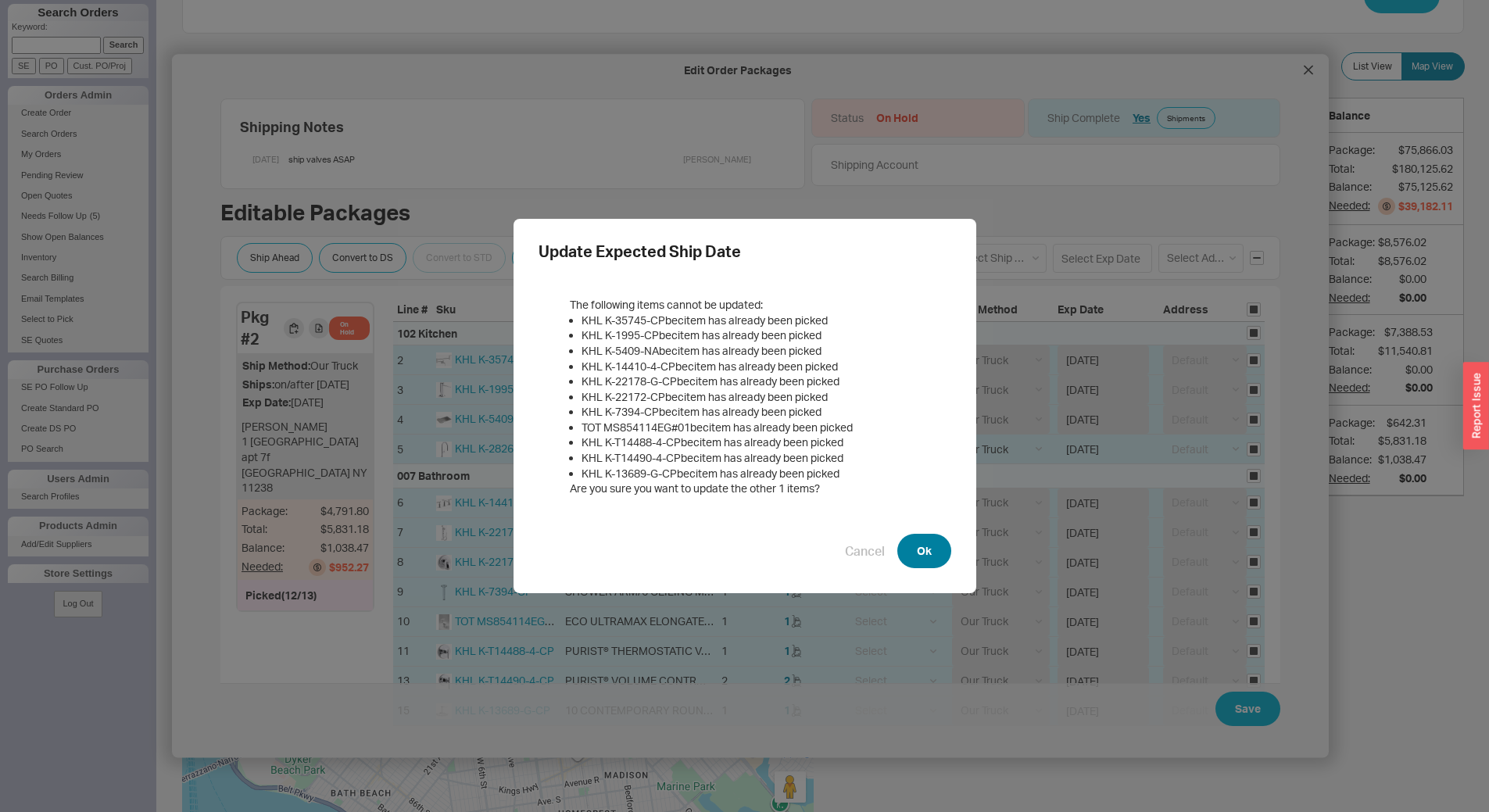
click at [928, 550] on button "Ok" at bounding box center [924, 551] width 54 height 34
type input "09/03/2025"
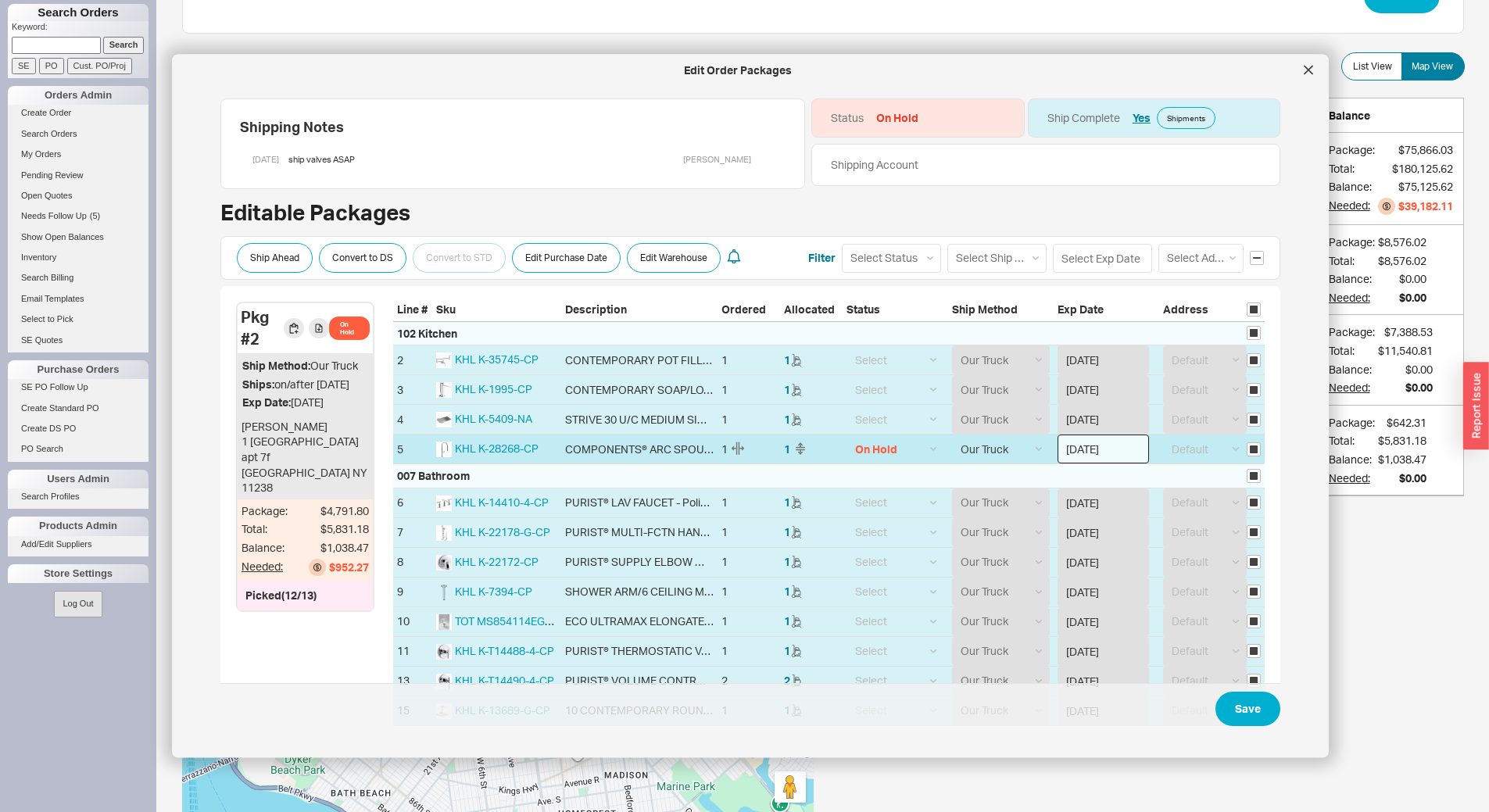
click at [1114, 448] on input "09/03/2025" at bounding box center [1103, 449] width 92 height 29
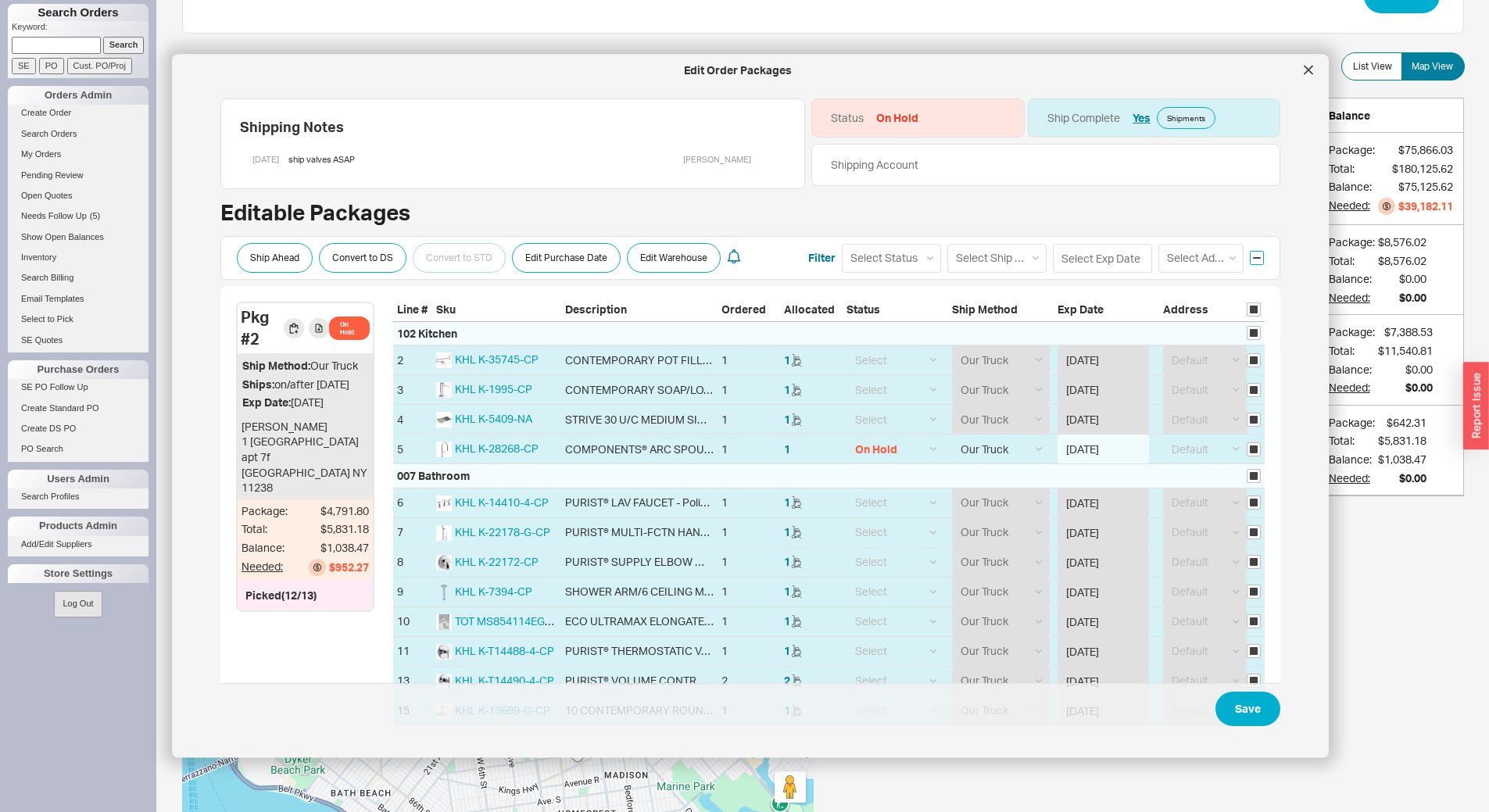
click at [1250, 263] on input "checkbox" at bounding box center [1256, 257] width 14 height 14
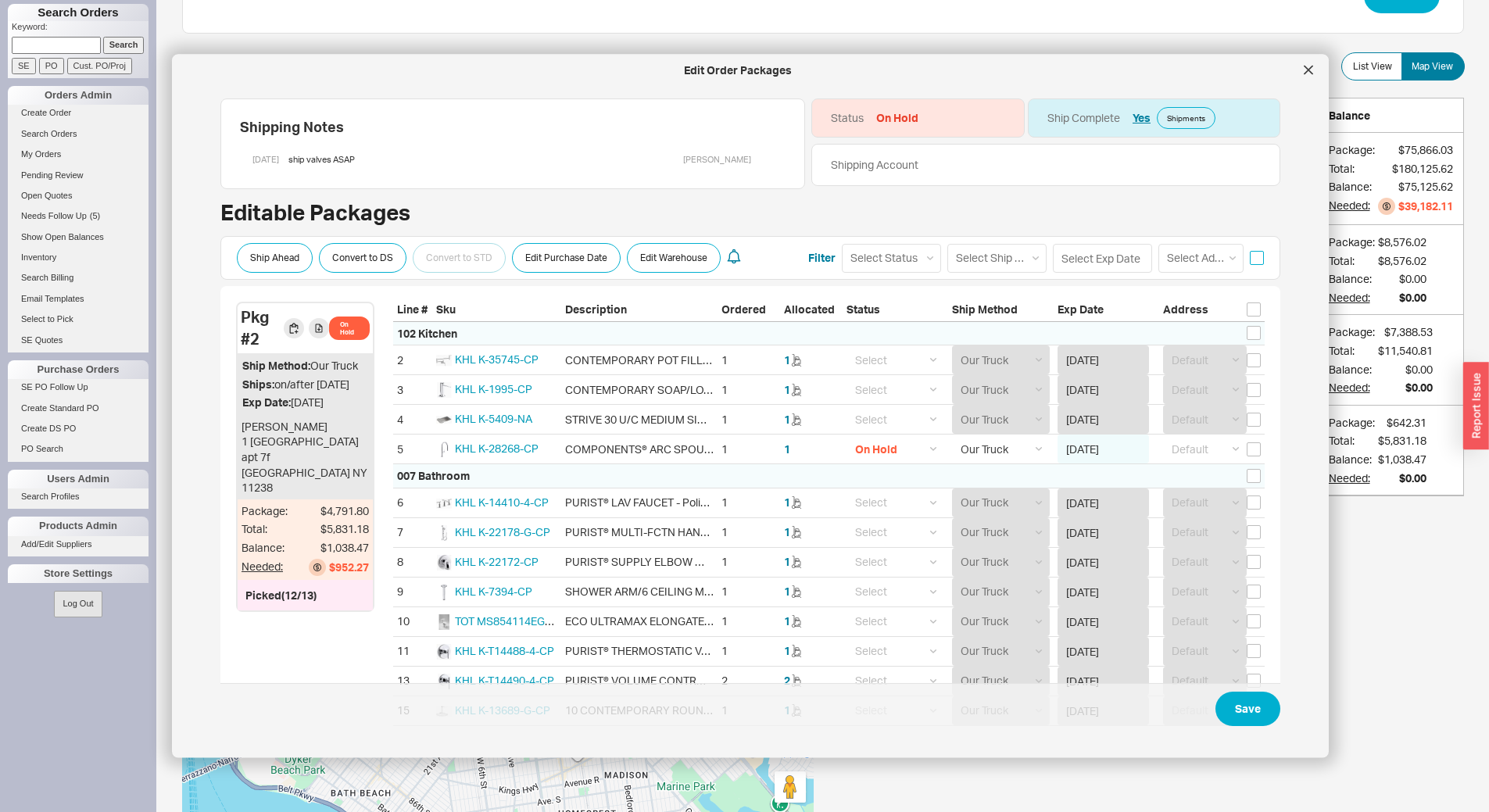
checkbox input "false"
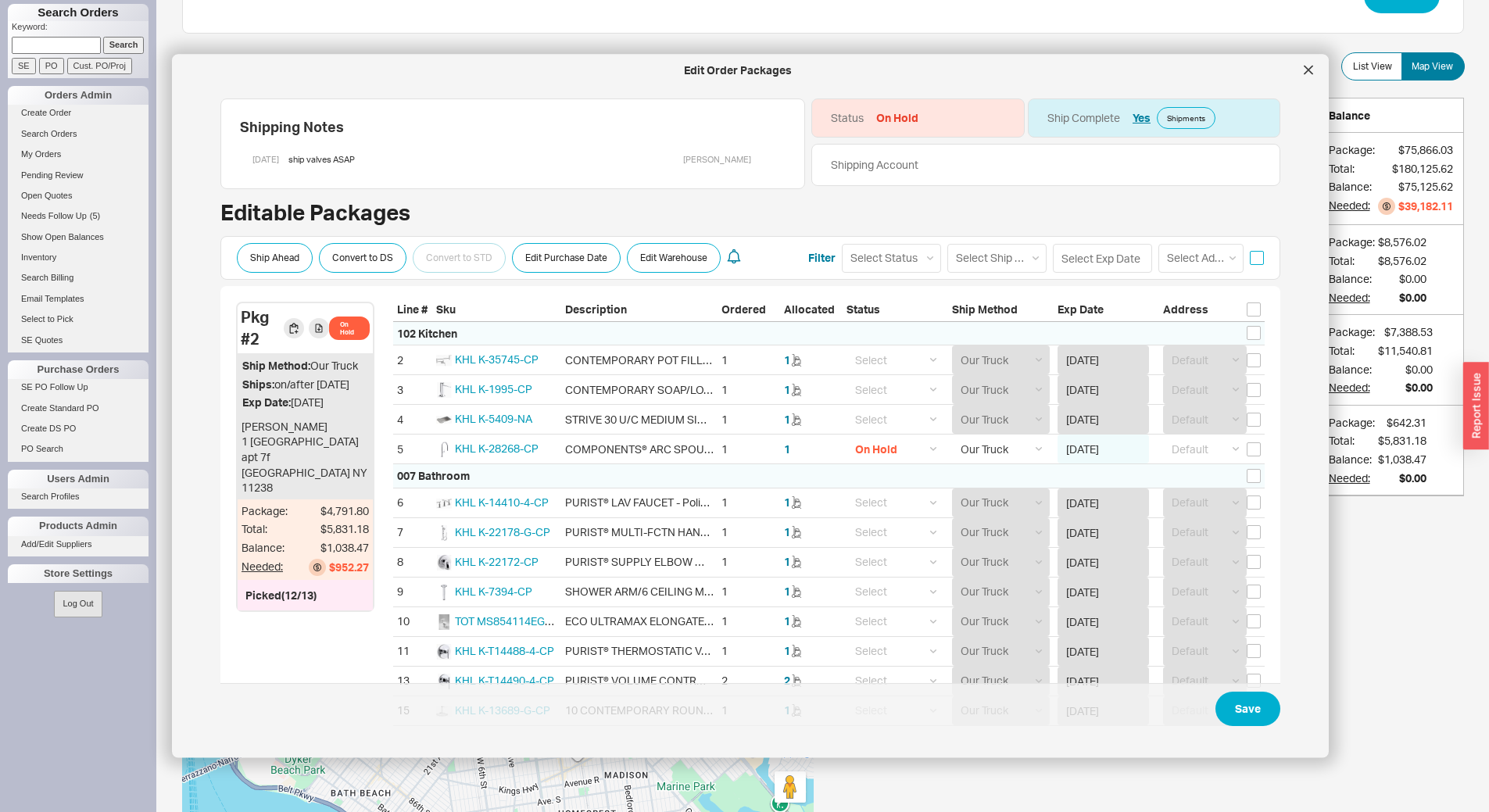
checkbox input "false"
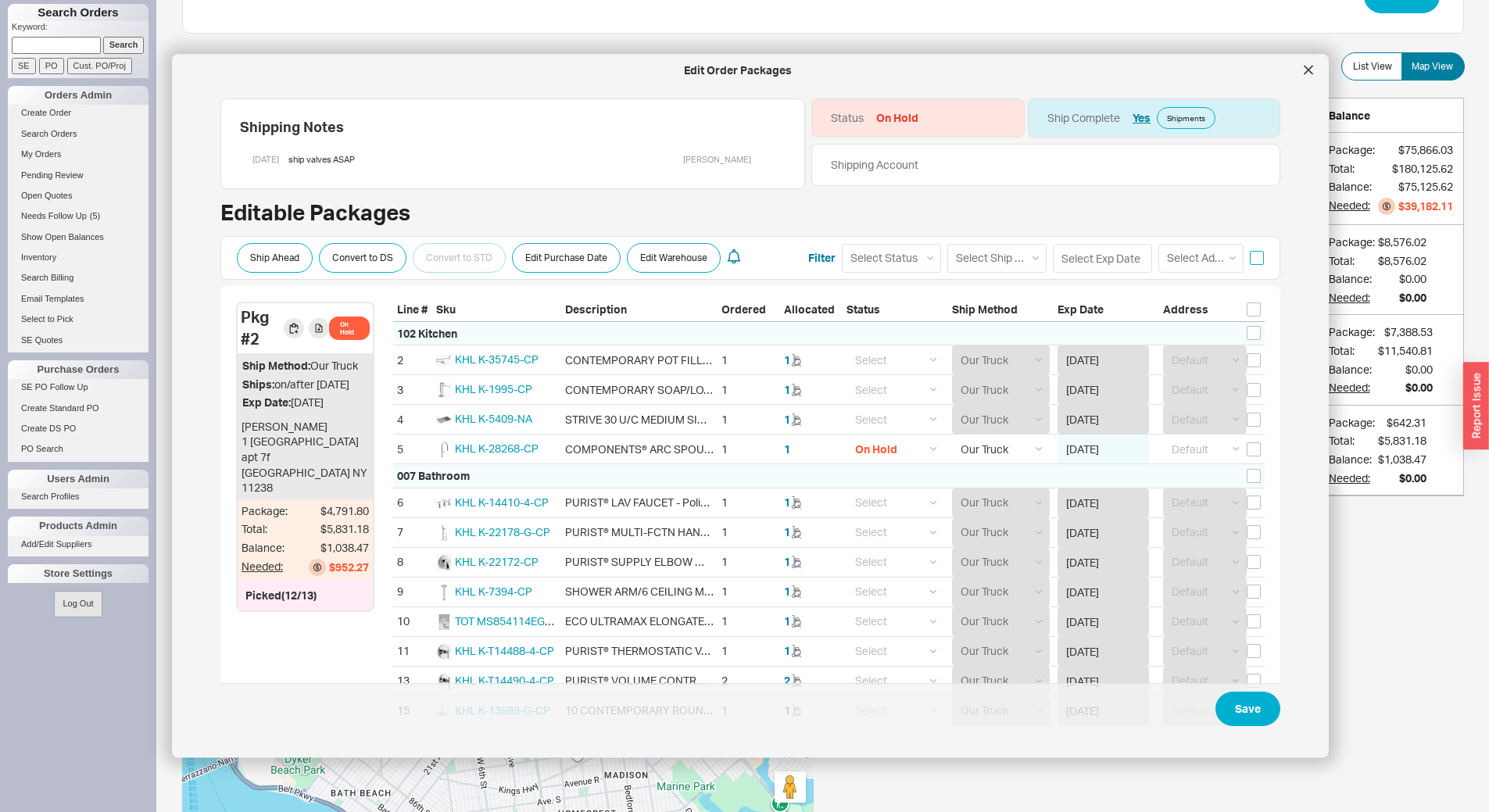
checkbox input "false"
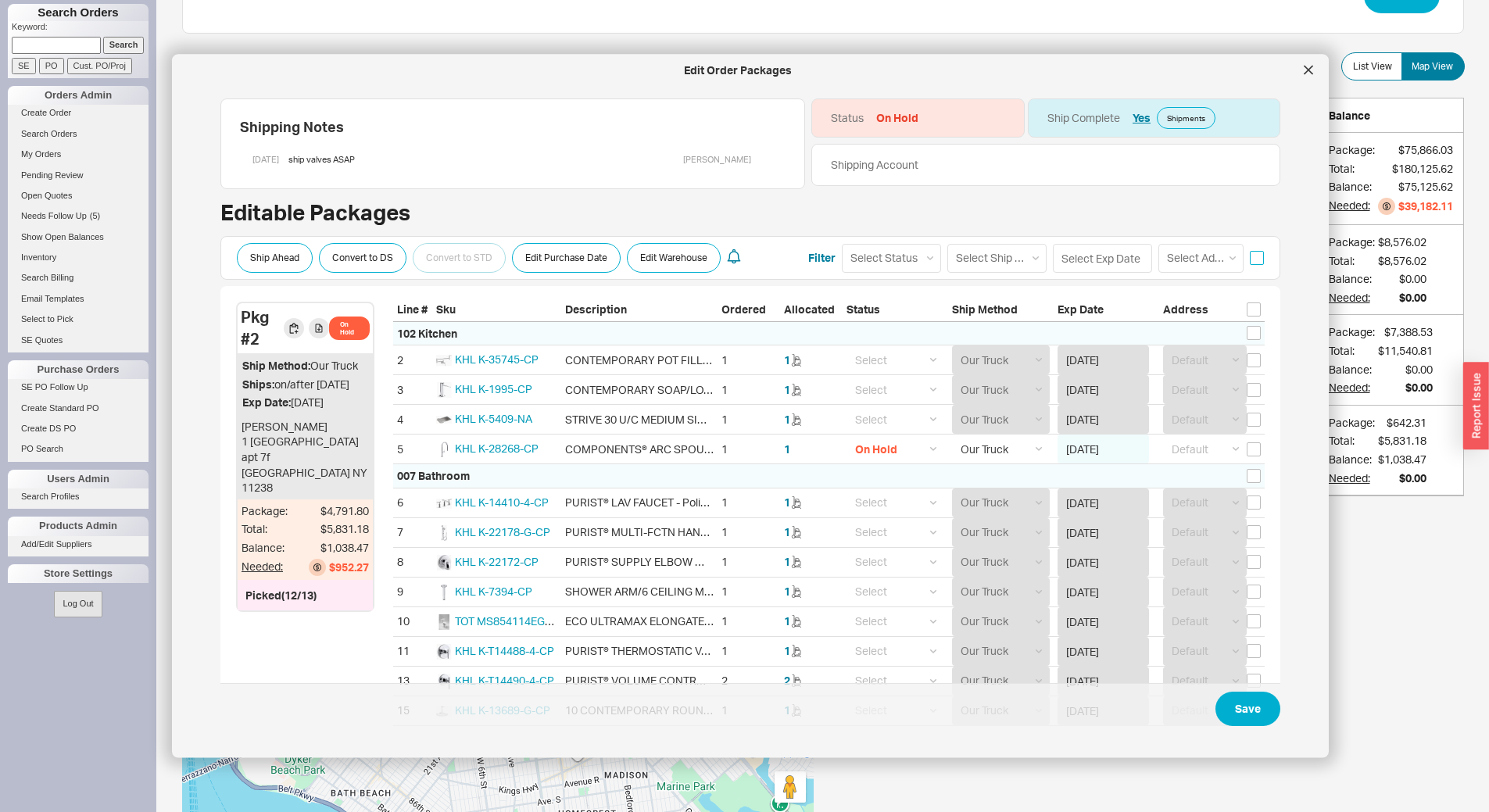
checkbox input "false"
click at [1247, 445] on input "checkbox" at bounding box center [1254, 448] width 14 height 14
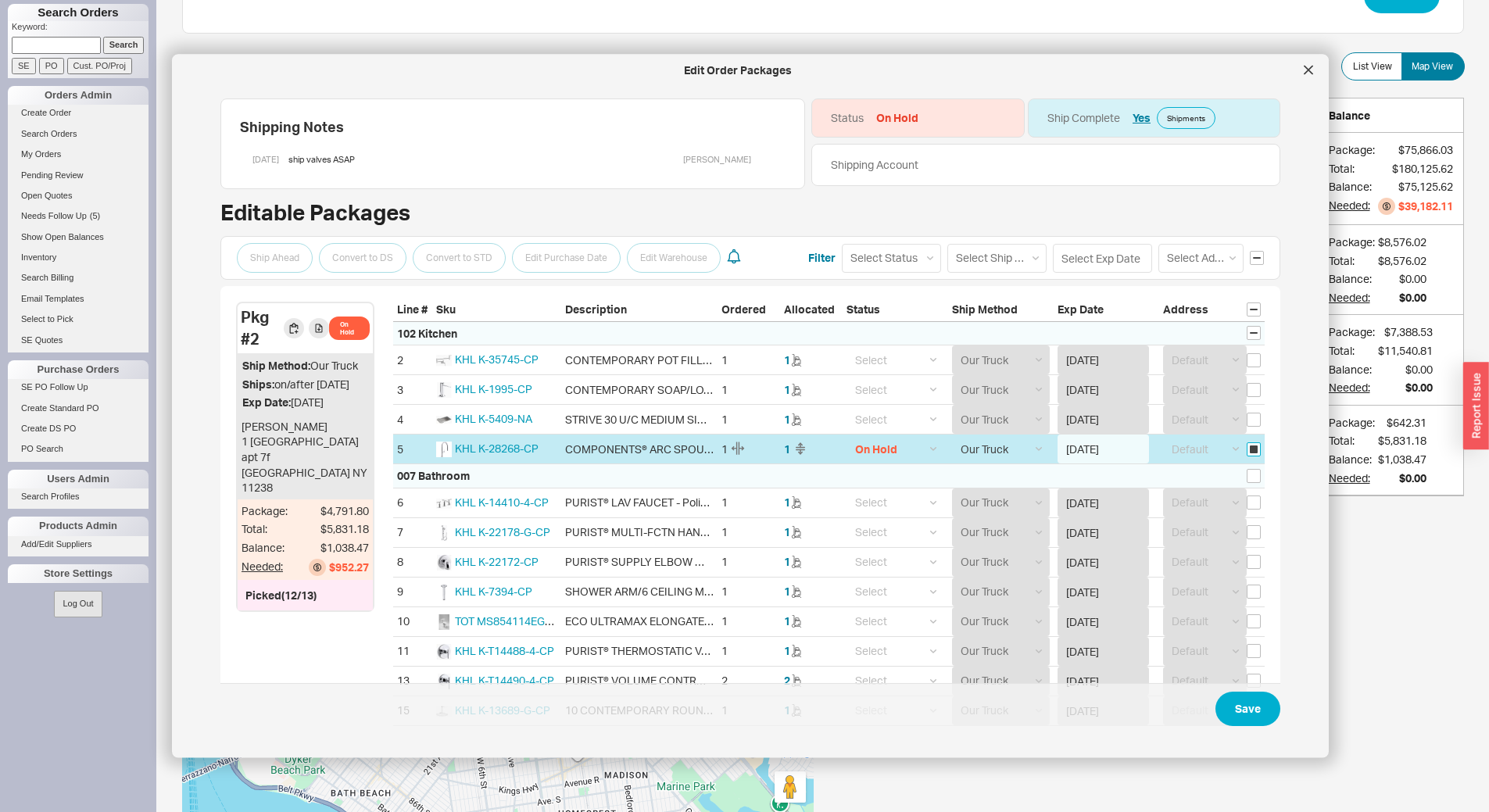
checkbox input "true"
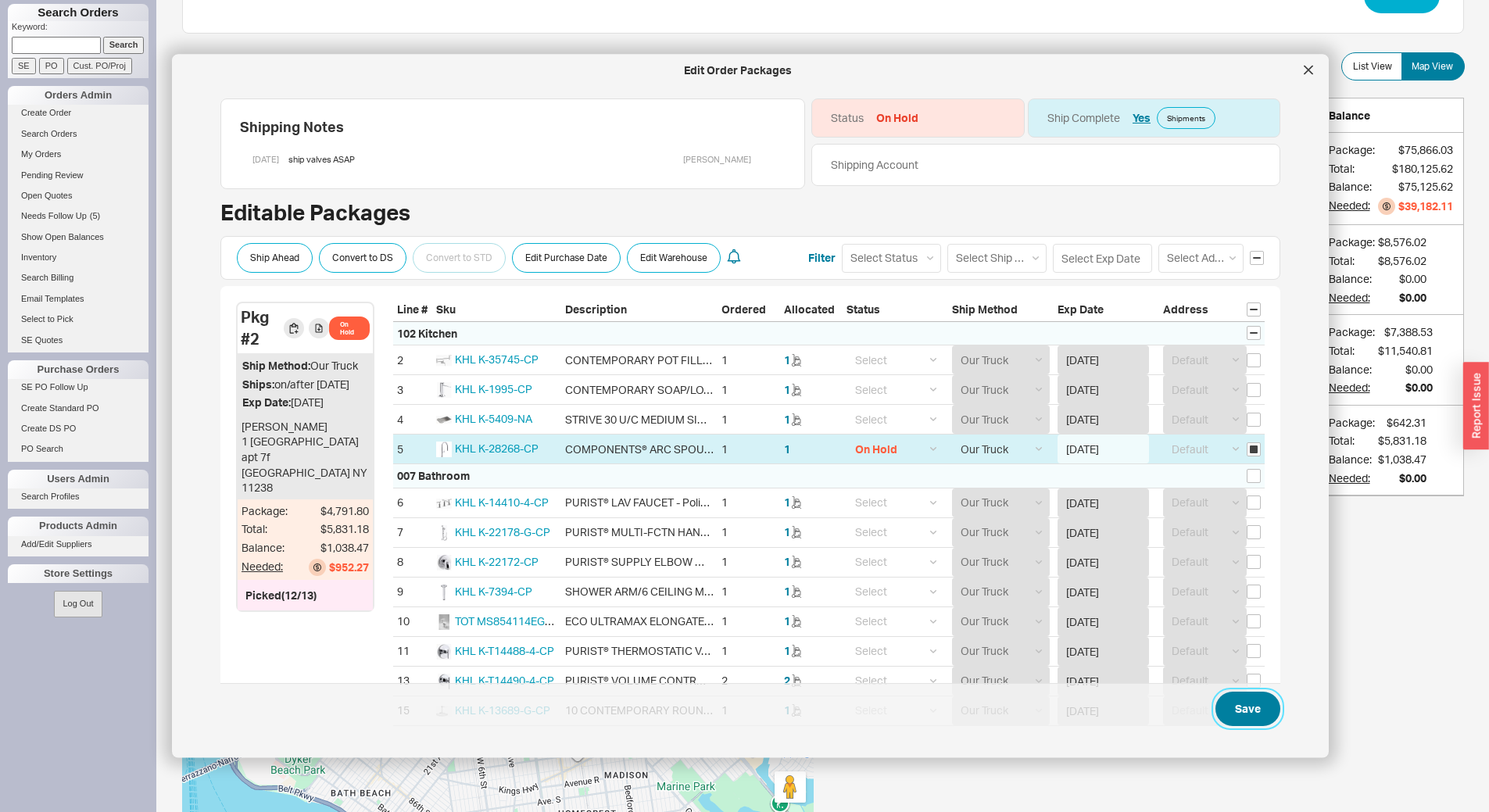
click at [1255, 712] on button "Save" at bounding box center [1248, 709] width 65 height 34
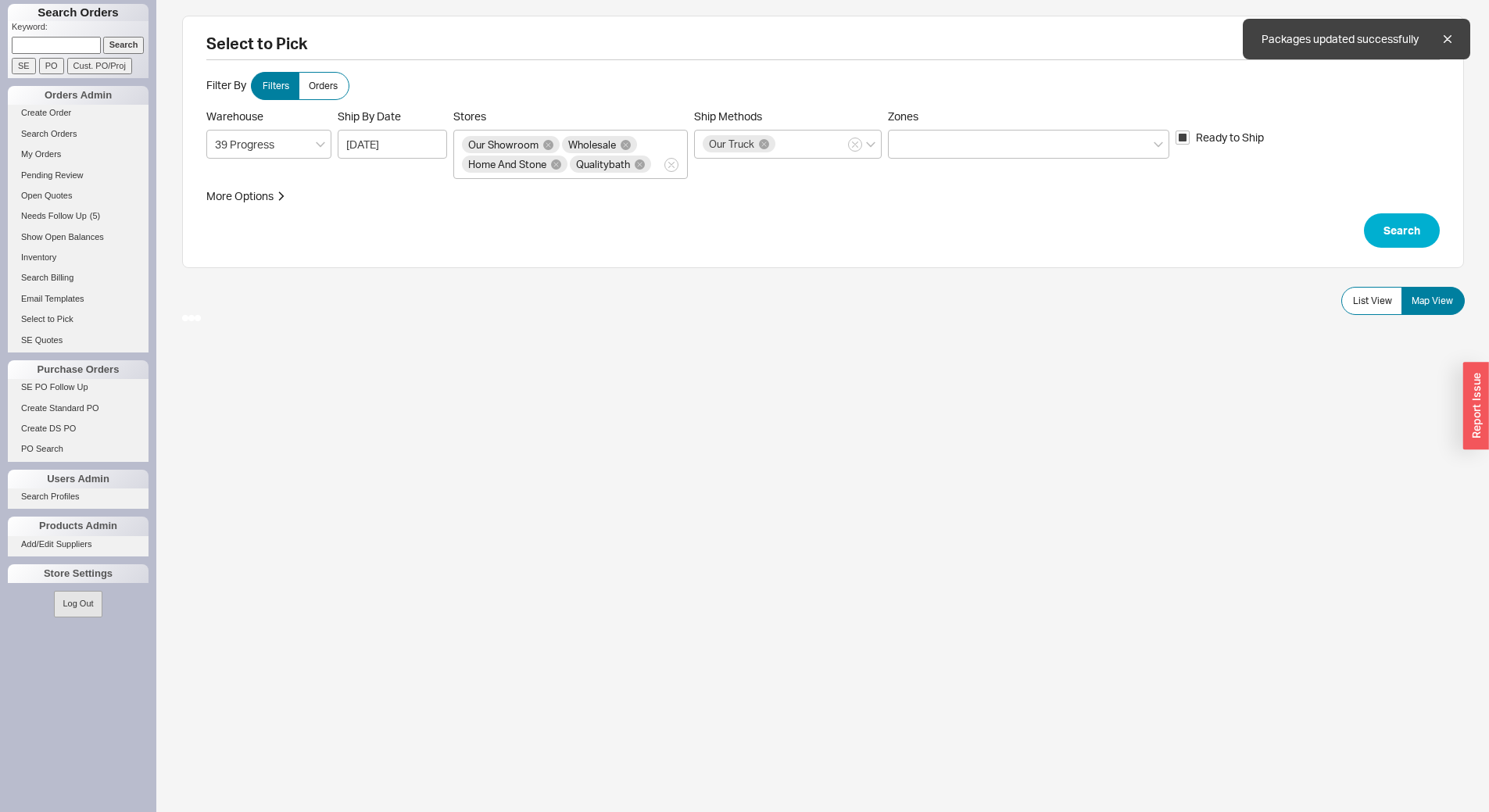
scroll to position [0, 0]
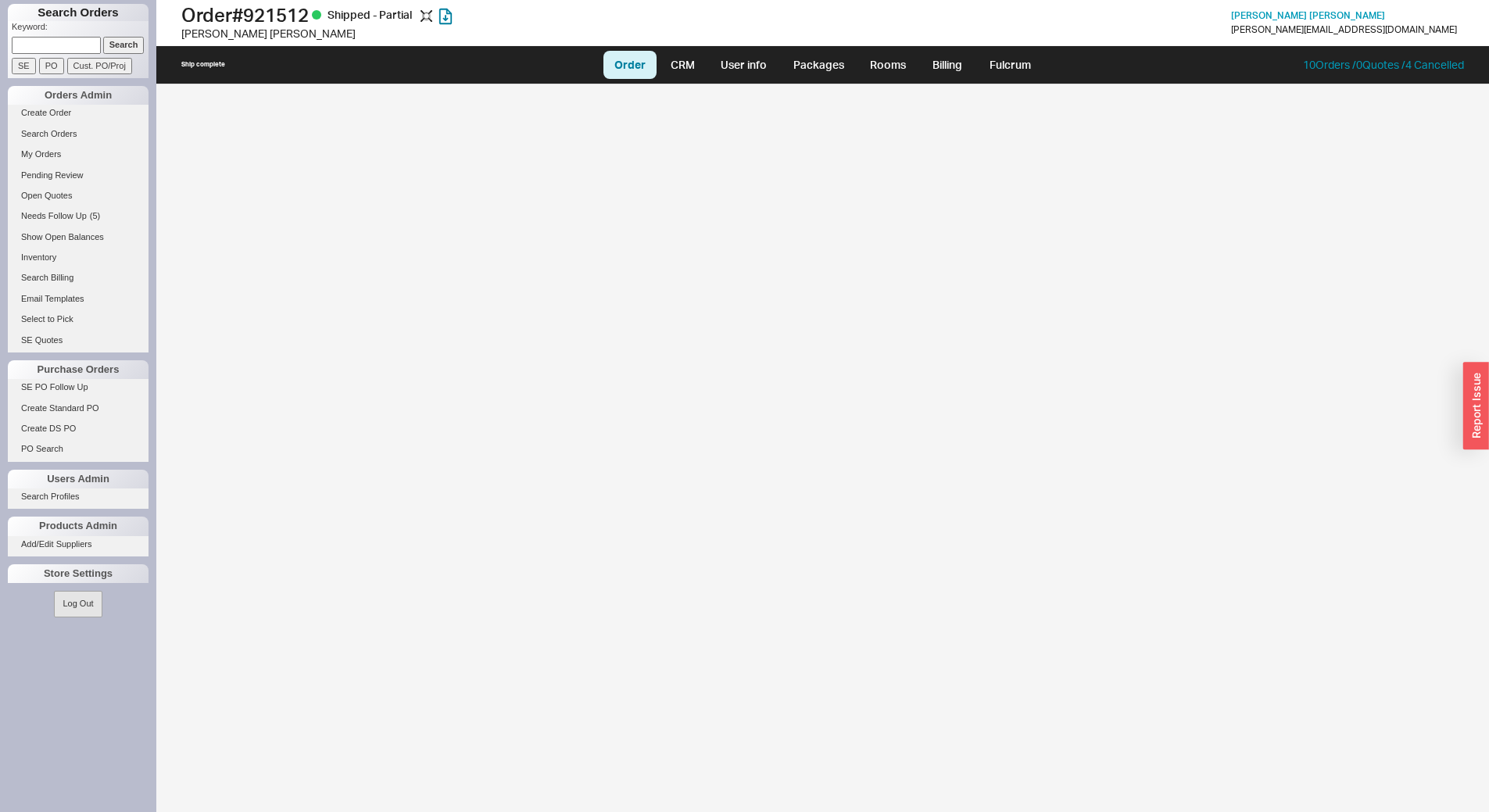
select select "LOW"
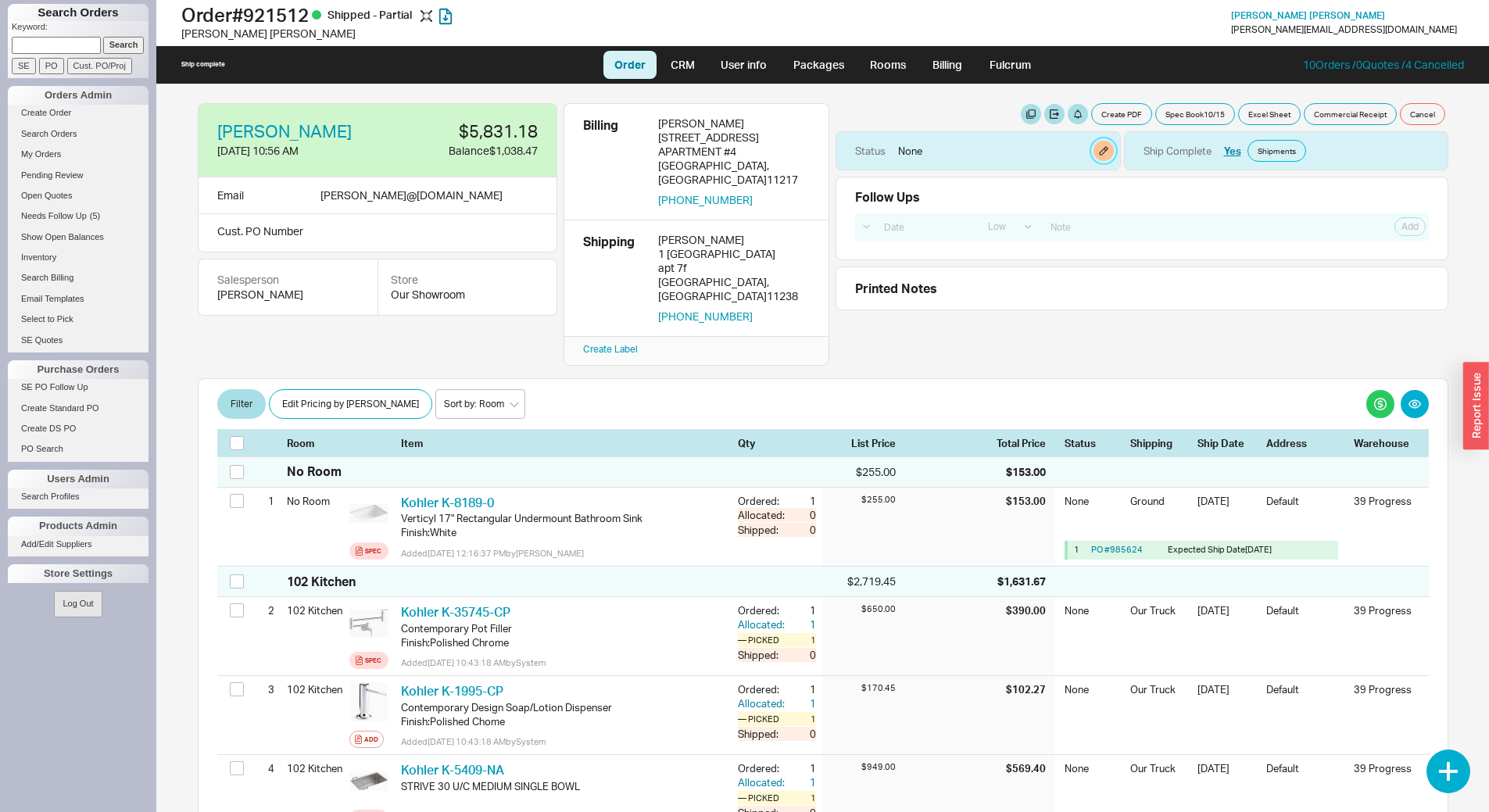
click at [1095, 151] on button "button" at bounding box center [1104, 151] width 21 height 21
click at [1011, 206] on select "None On Hold Call Before Ship Hold for Balance Hold For Payment Wait For Cust. …" at bounding box center [1038, 211] width 148 height 29
select select "On Hold"
click at [964, 197] on select "None On Hold Call Before Ship Hold for Balance Hold For Payment Wait For Cust. …" at bounding box center [1038, 211] width 148 height 29
click at [1096, 253] on button "Update" at bounding box center [1089, 249] width 46 height 22
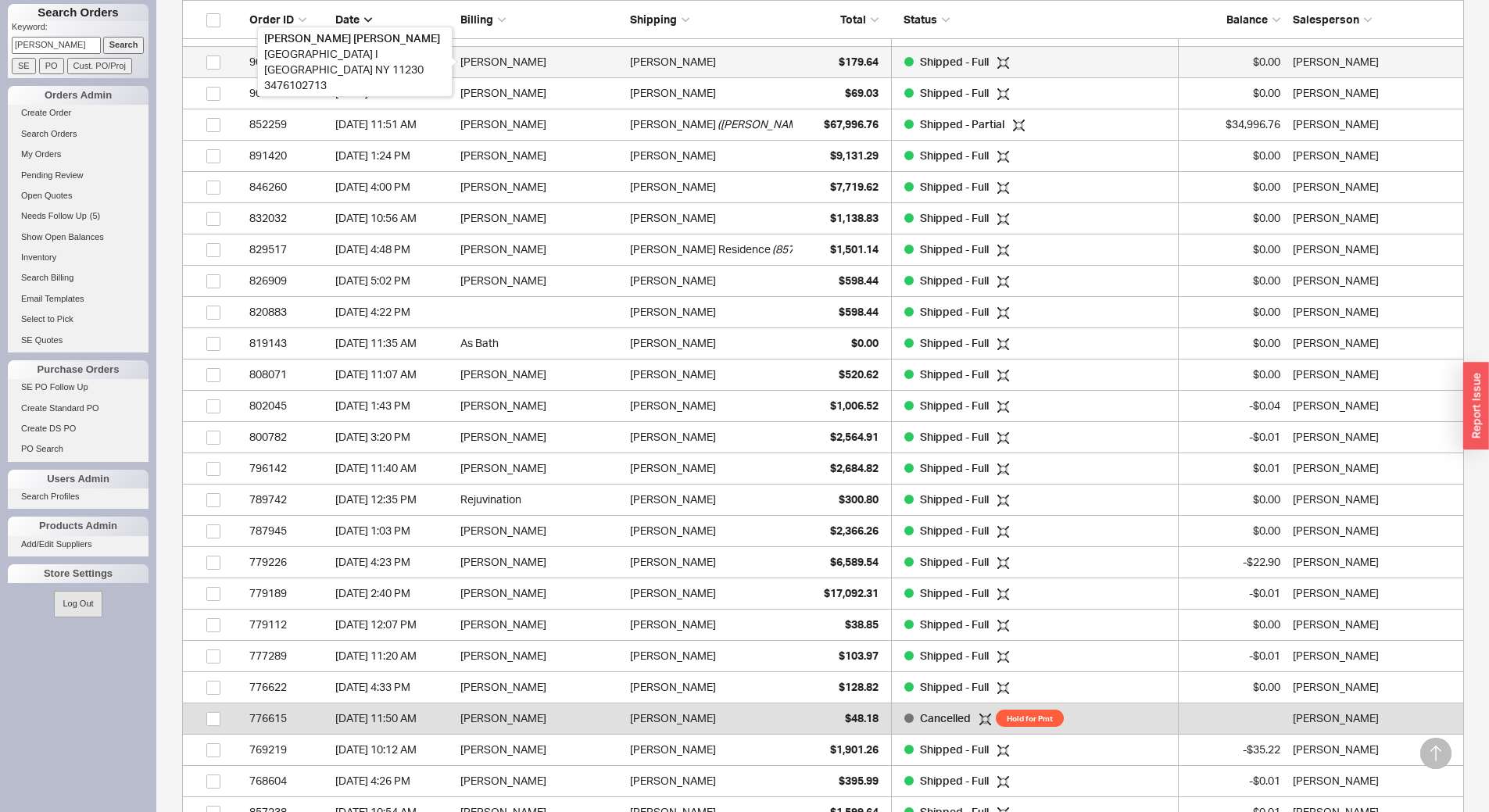
scroll to position [6719, 1271]
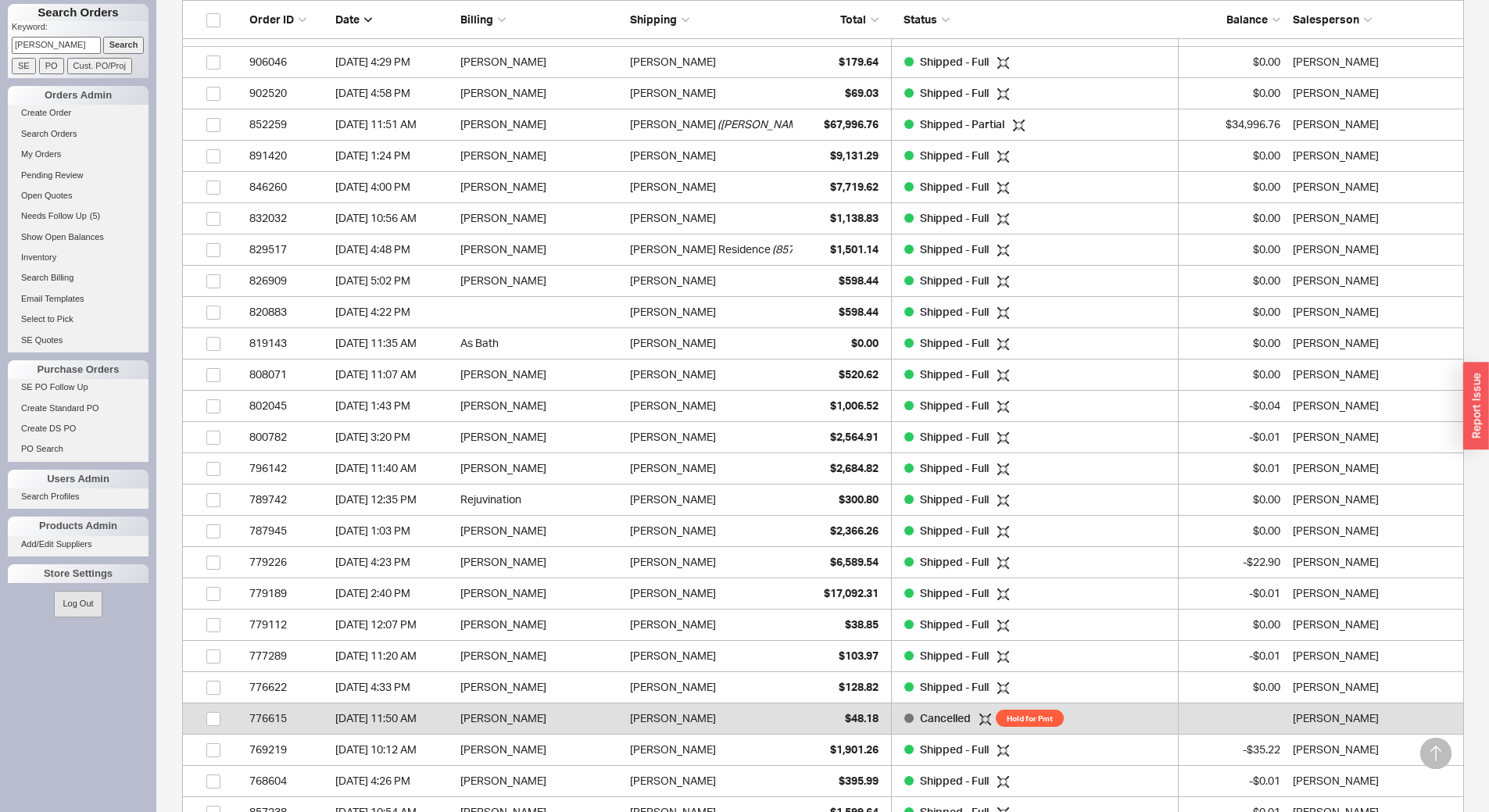
click at [41, 41] on input "weiss" at bounding box center [56, 44] width 89 height 16
type input "921512"
click at [103, 37] on input "Search" at bounding box center [124, 44] width 42 height 16
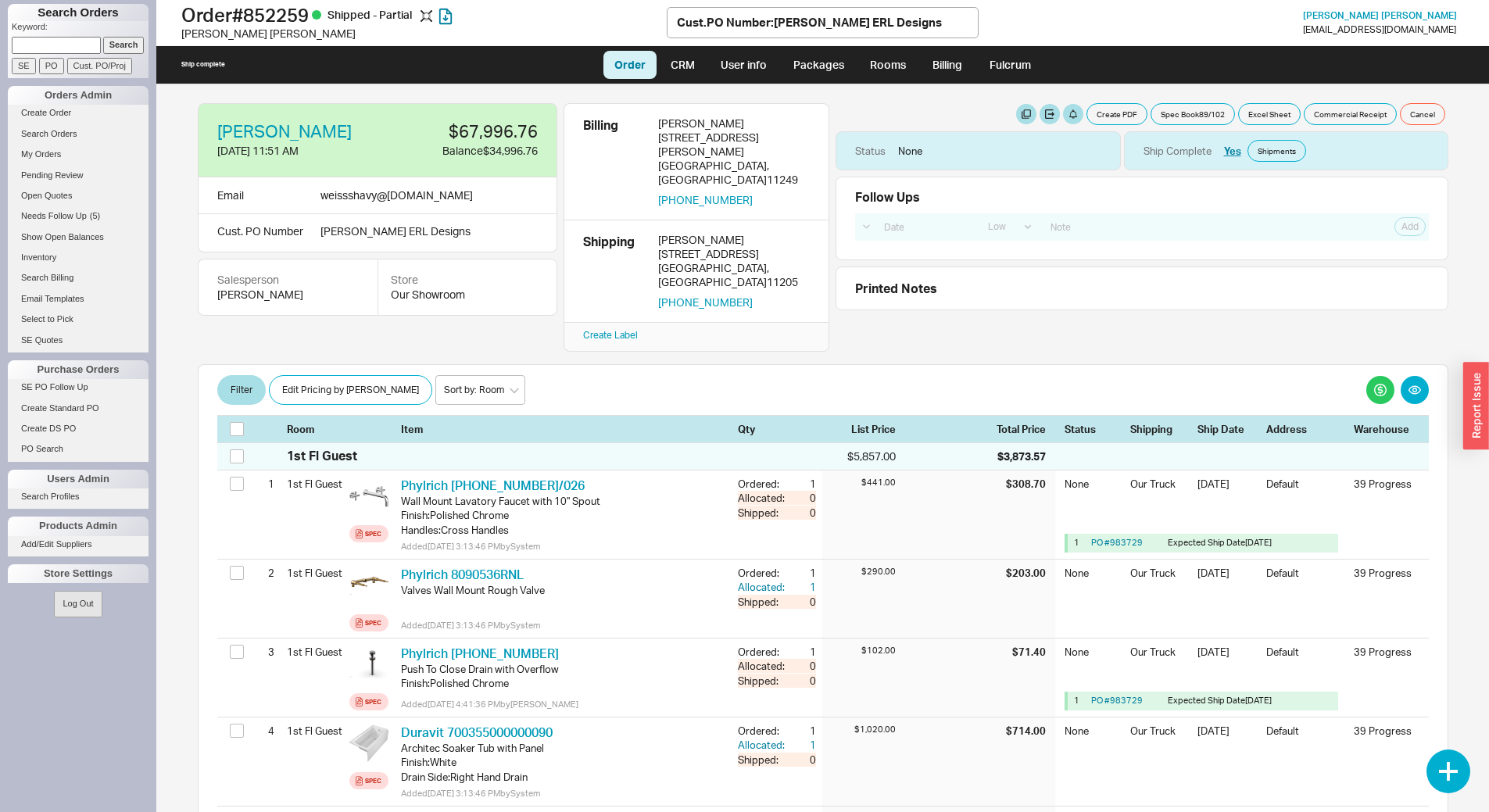
select select "LOW"
click at [78, 39] on input at bounding box center [56, 44] width 89 height 16
type input "916675"
click at [128, 45] on input "Search" at bounding box center [124, 44] width 42 height 16
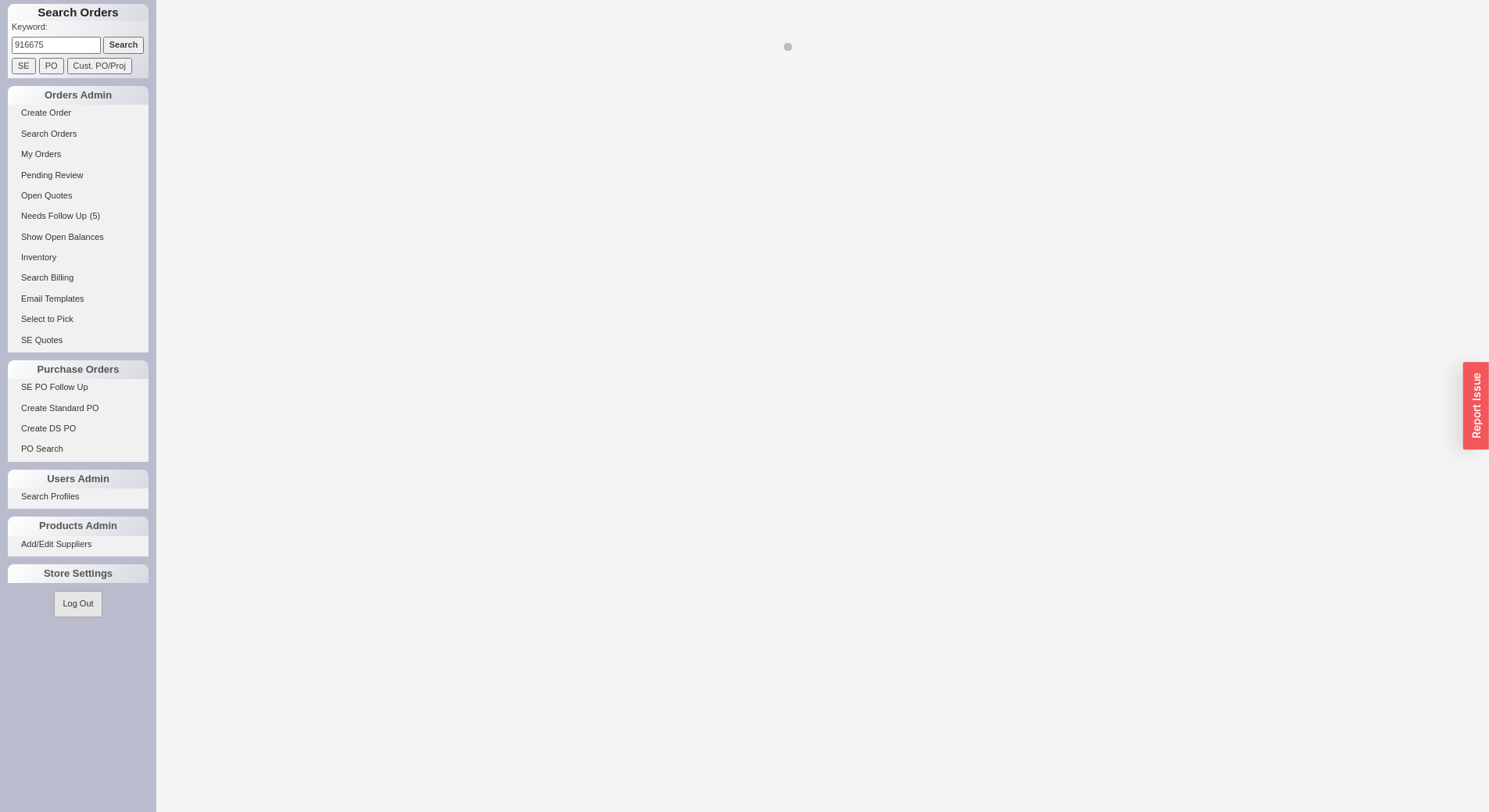
select select "LOW"
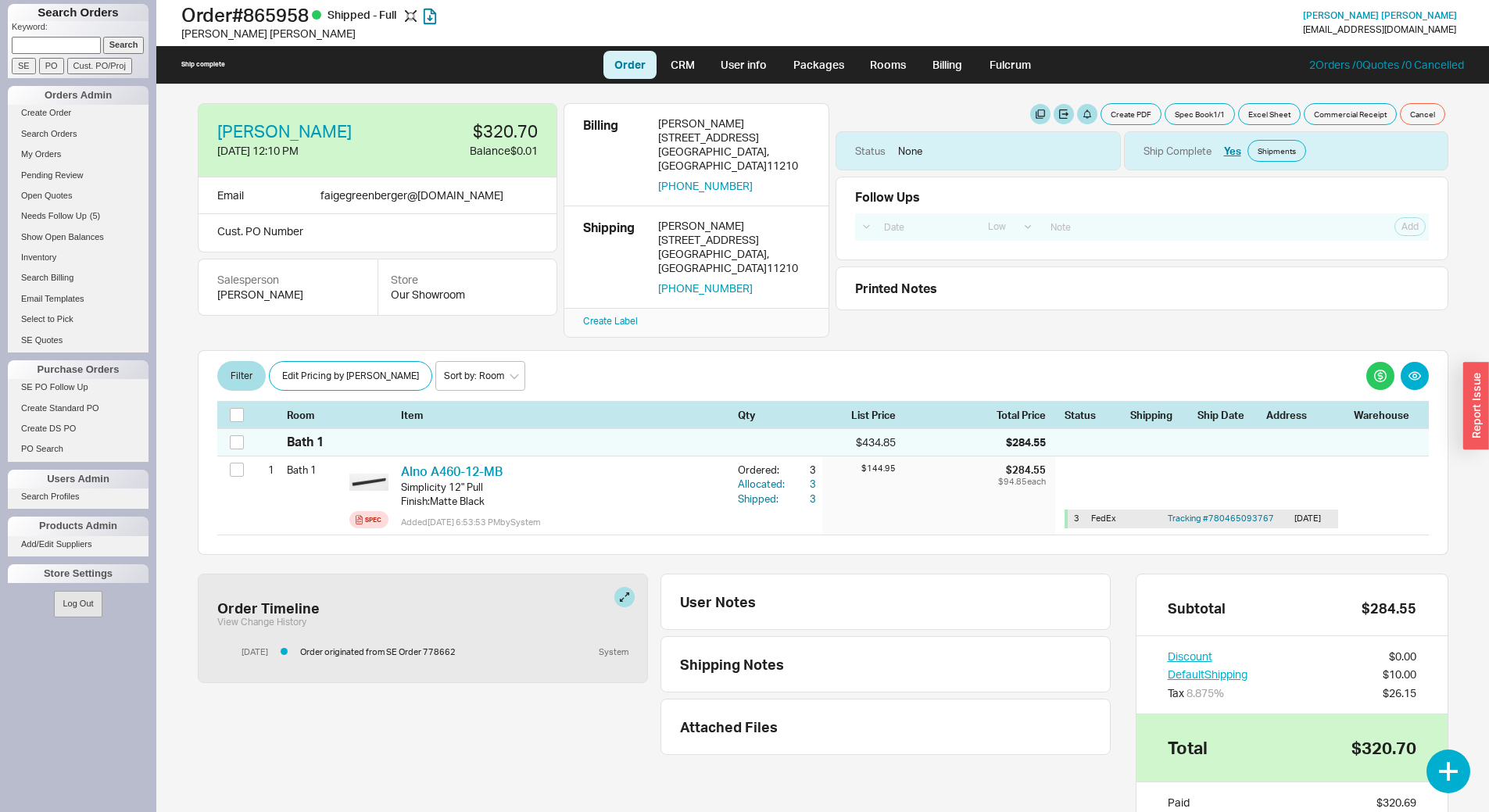
select select "LOW"
click at [54, 41] on input at bounding box center [56, 44] width 89 height 16
type input "928683"
click at [103, 37] on input "Search" at bounding box center [124, 44] width 42 height 16
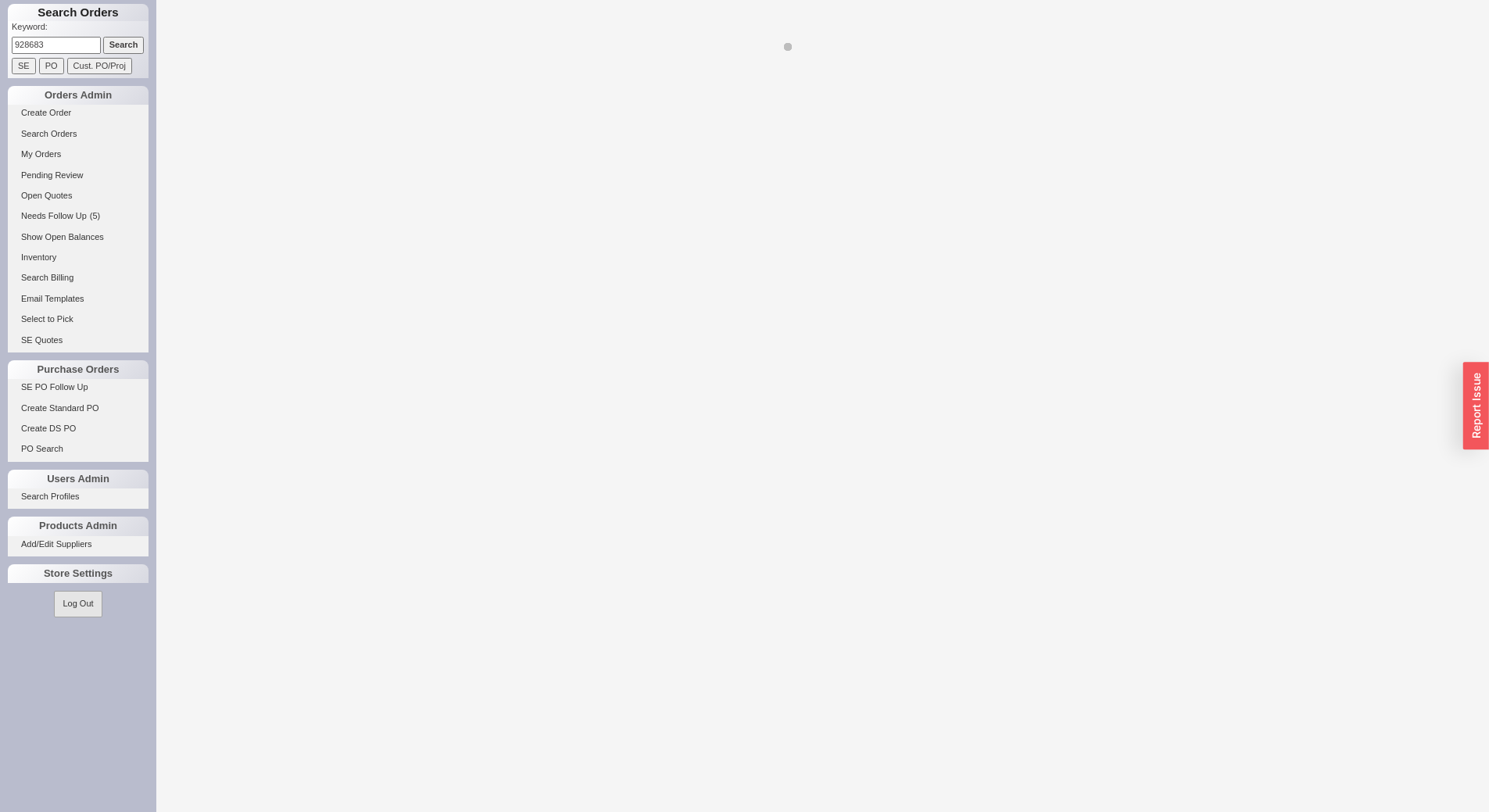
select select "LOW"
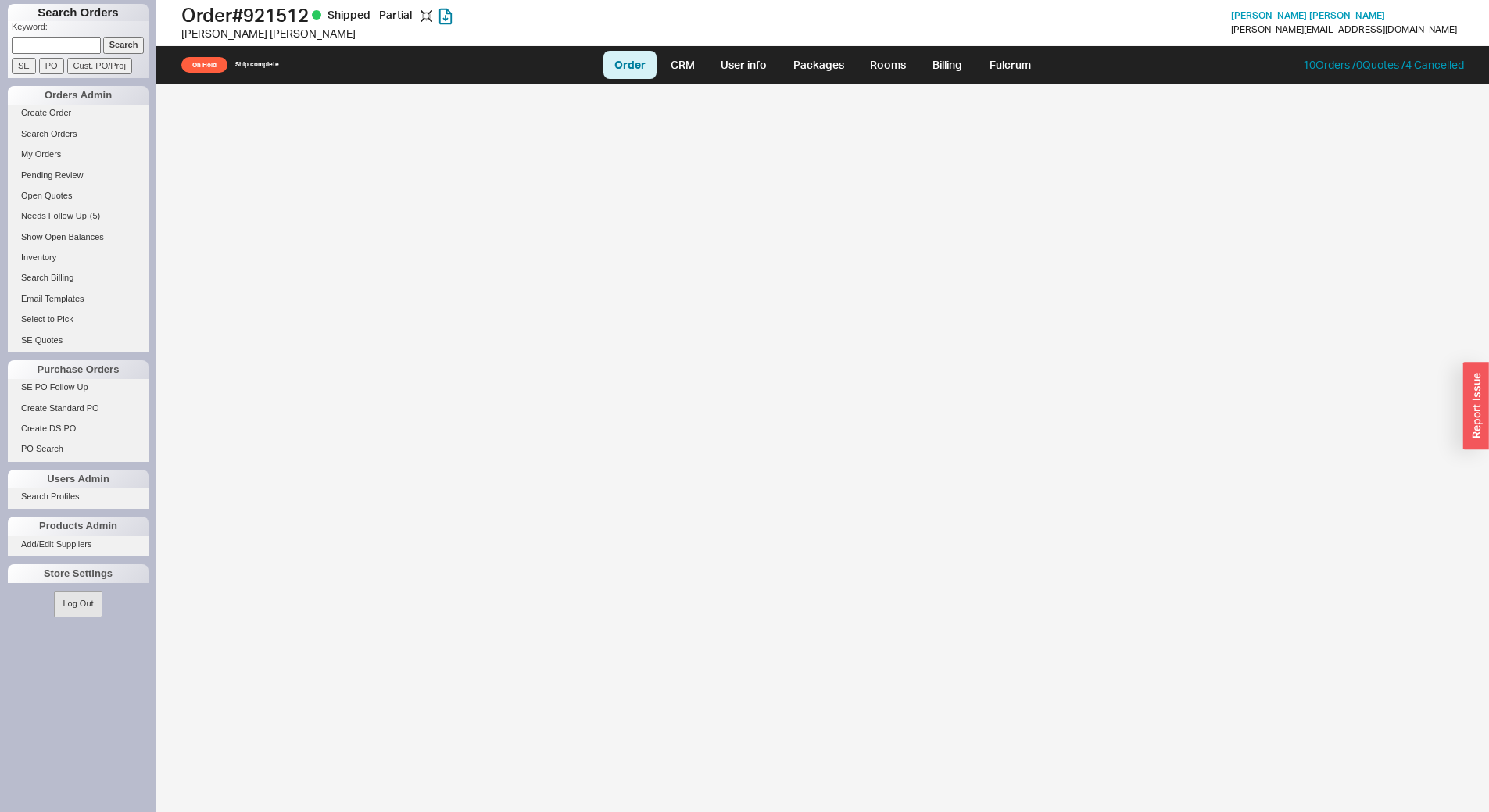
select select "LOW"
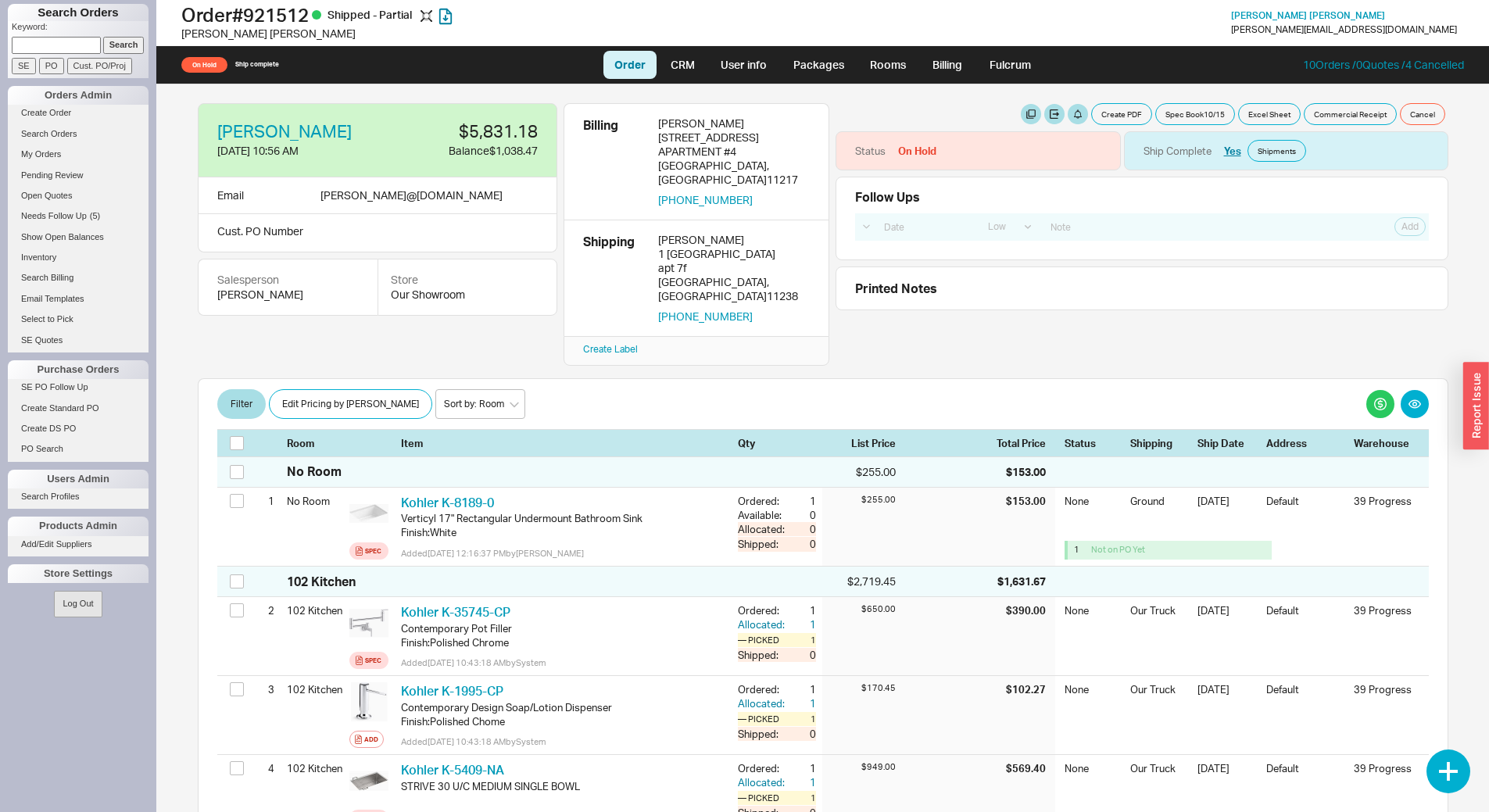
scroll to position [372, 0]
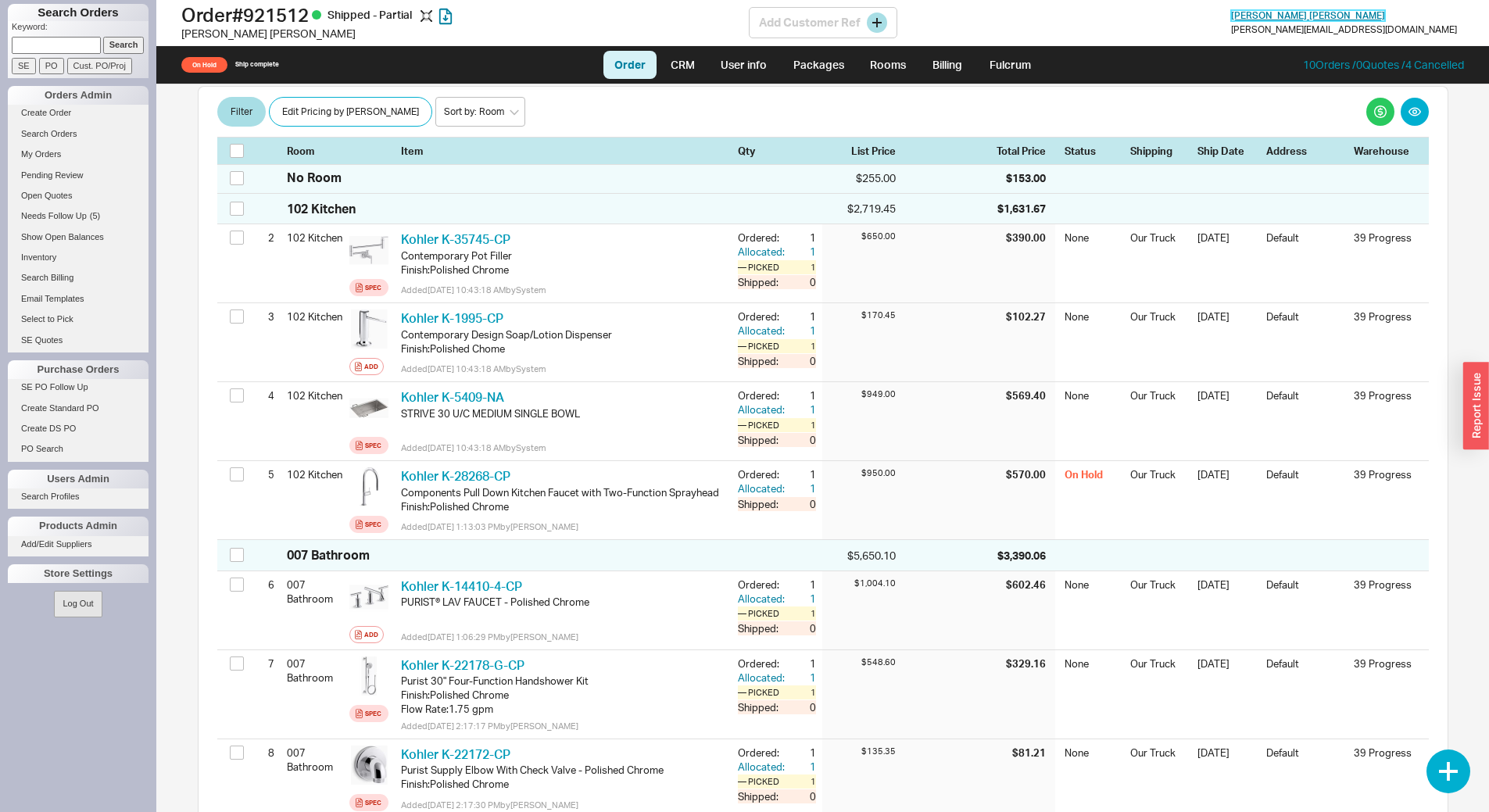
click at [1360, 17] on span "Meghna Mudaliar" at bounding box center [1308, 15] width 154 height 11
click at [75, 45] on input at bounding box center [56, 44] width 89 height 16
type input "931925"
click at [103, 37] on input "Search" at bounding box center [124, 44] width 42 height 16
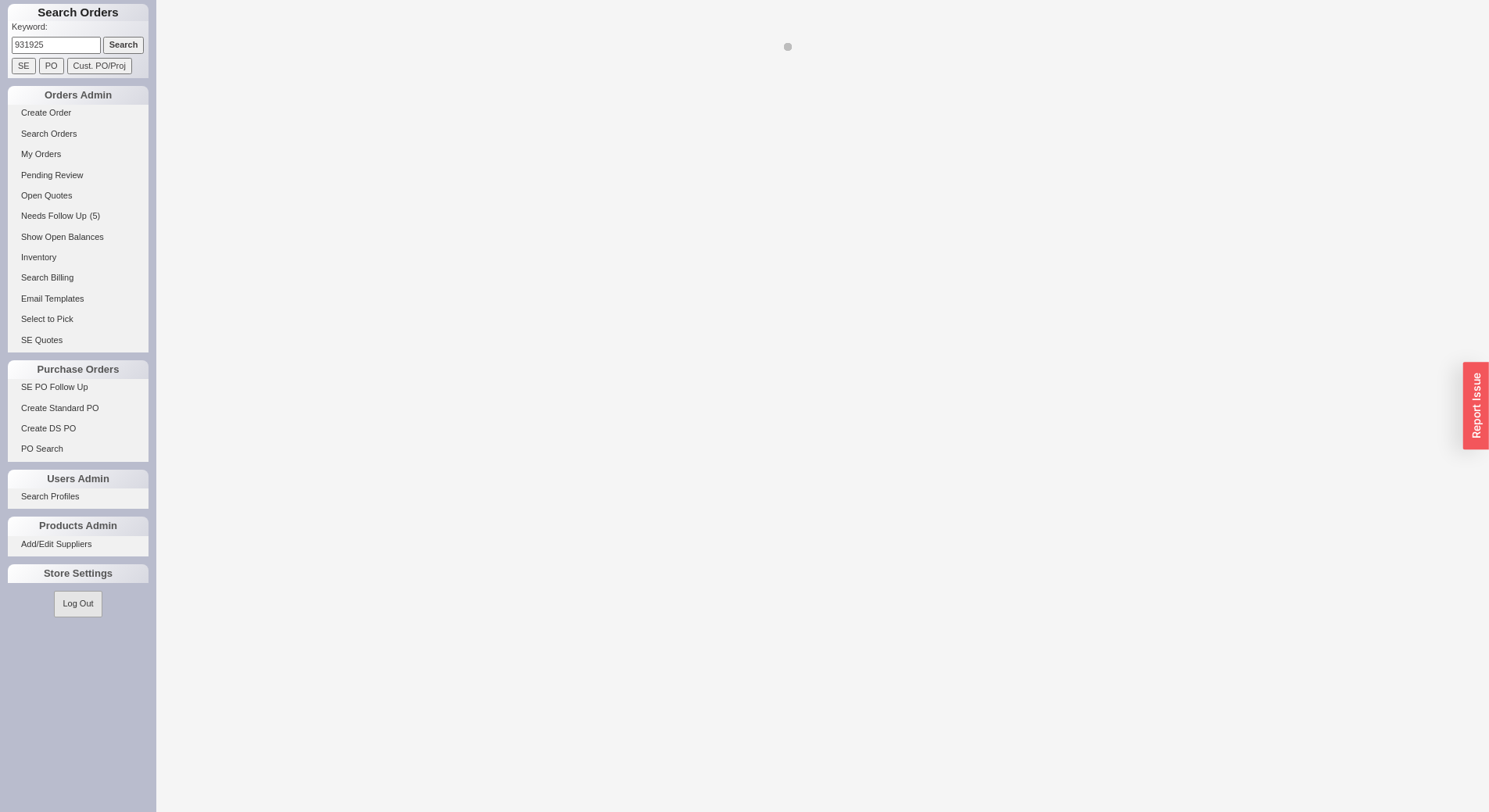
select select "LOW"
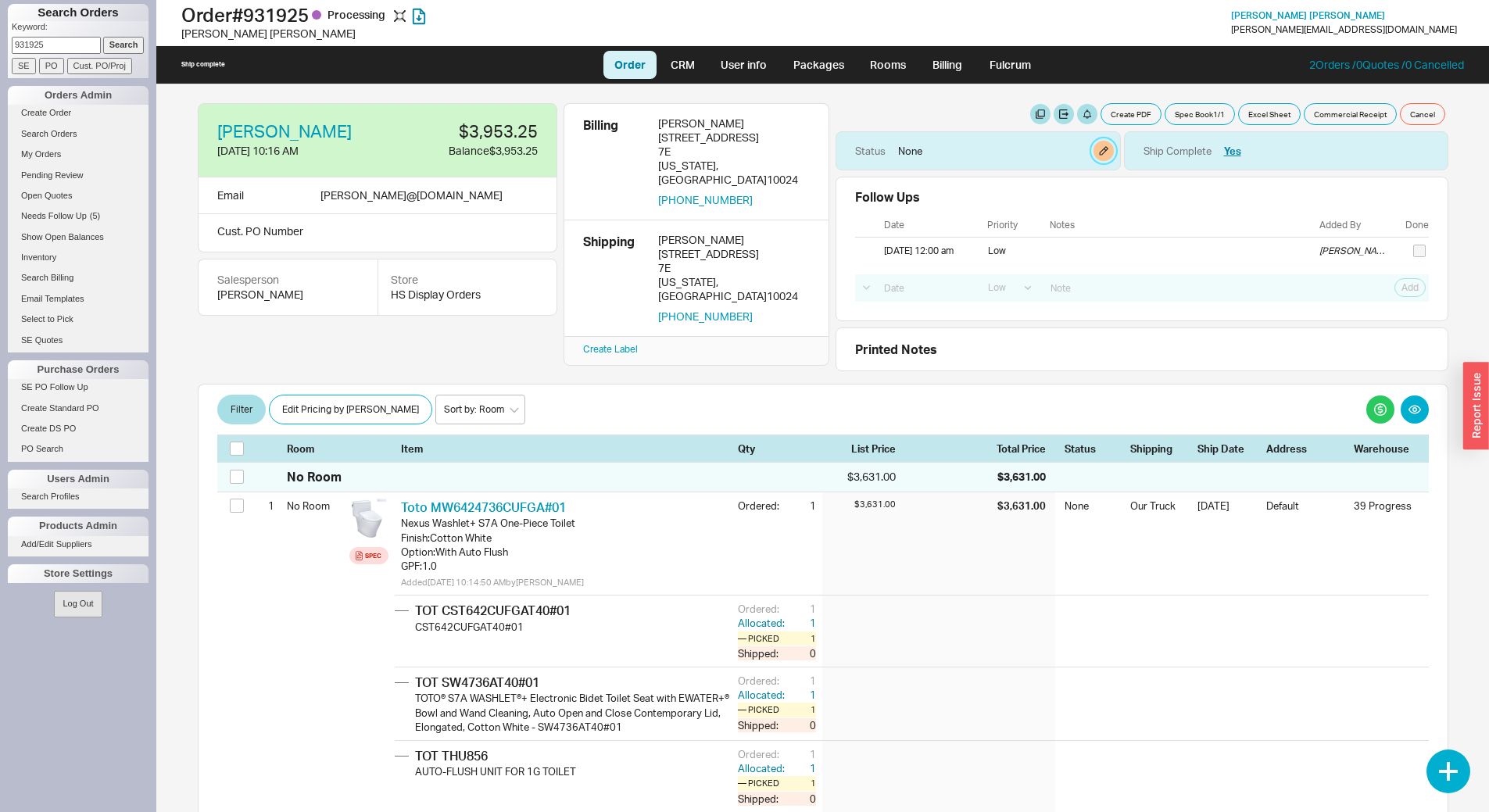
click at [1098, 152] on button "button" at bounding box center [1104, 151] width 21 height 21
click at [1025, 216] on select "None On Hold Call Before Ship Hold for Balance Hold For Payment Wait For Cust. …" at bounding box center [1038, 211] width 148 height 29
select select "On Hold"
click at [964, 197] on select "None On Hold Call Before Ship Hold for Balance Hold For Payment Wait For Cust. …" at bounding box center [1038, 211] width 148 height 29
click at [1092, 251] on button "Update" at bounding box center [1089, 249] width 46 height 22
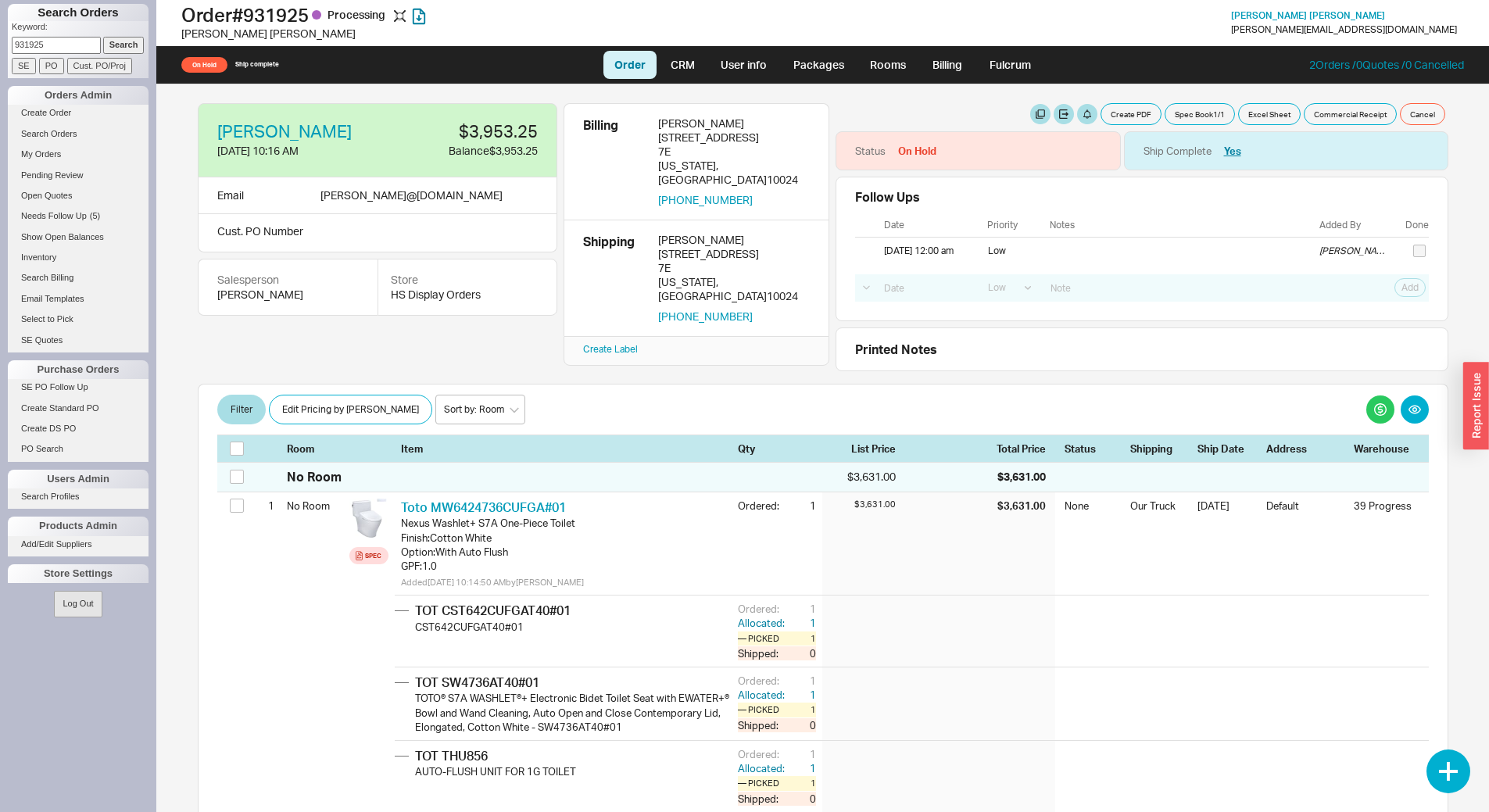
click at [24, 36] on p "Keyword:" at bounding box center [79, 28] width 137 height 16
click at [29, 39] on form "Keyword: 931925 Search SE PO Cust. PO/Proj" at bounding box center [79, 47] width 137 height 53
click at [30, 40] on input "931925" at bounding box center [56, 44] width 89 height 16
click at [33, 42] on input "931925" at bounding box center [56, 44] width 89 height 16
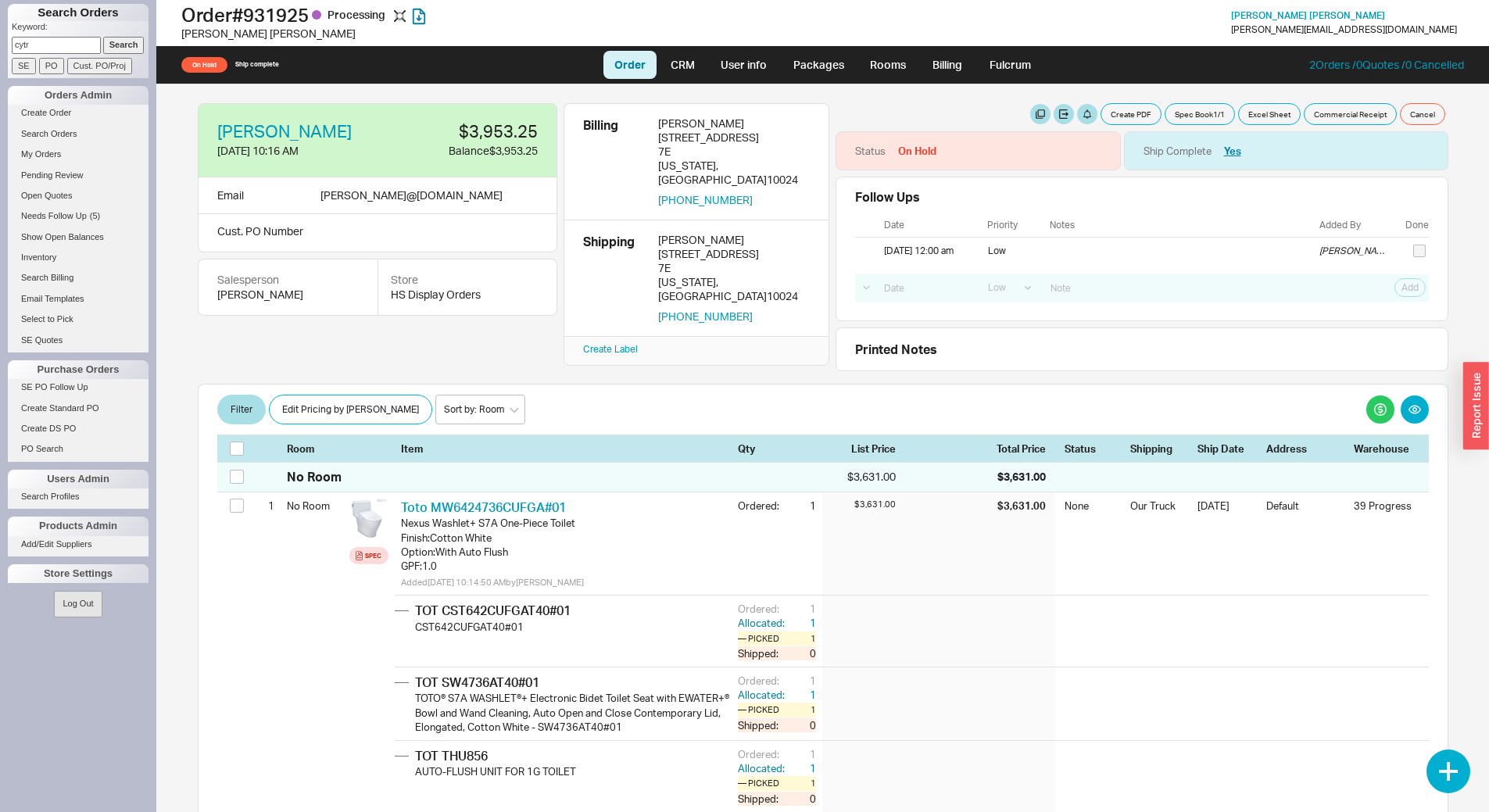
type input "cytr"
click at [122, 44] on input "Search" at bounding box center [124, 44] width 42 height 16
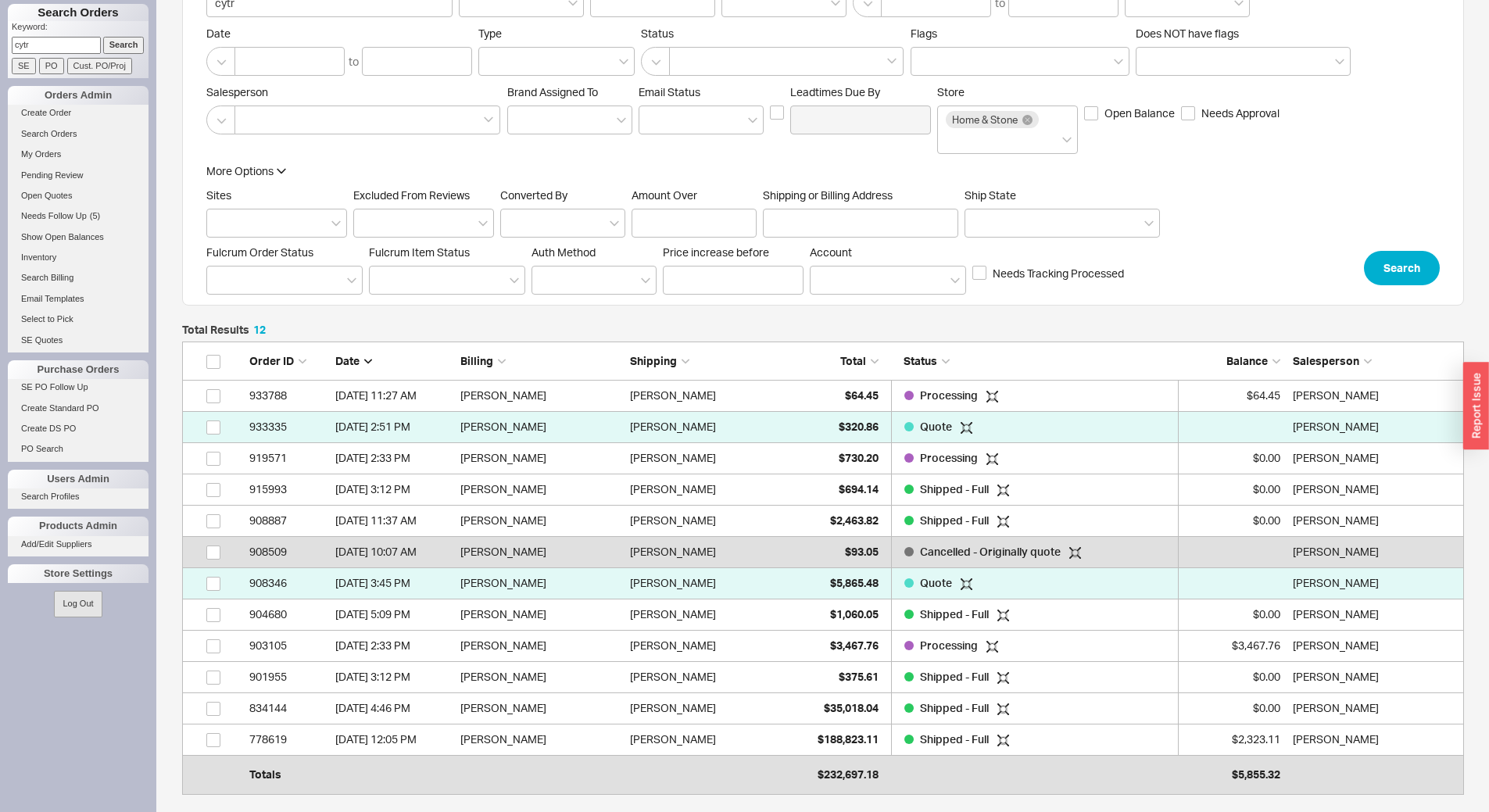
scroll to position [234, 0]
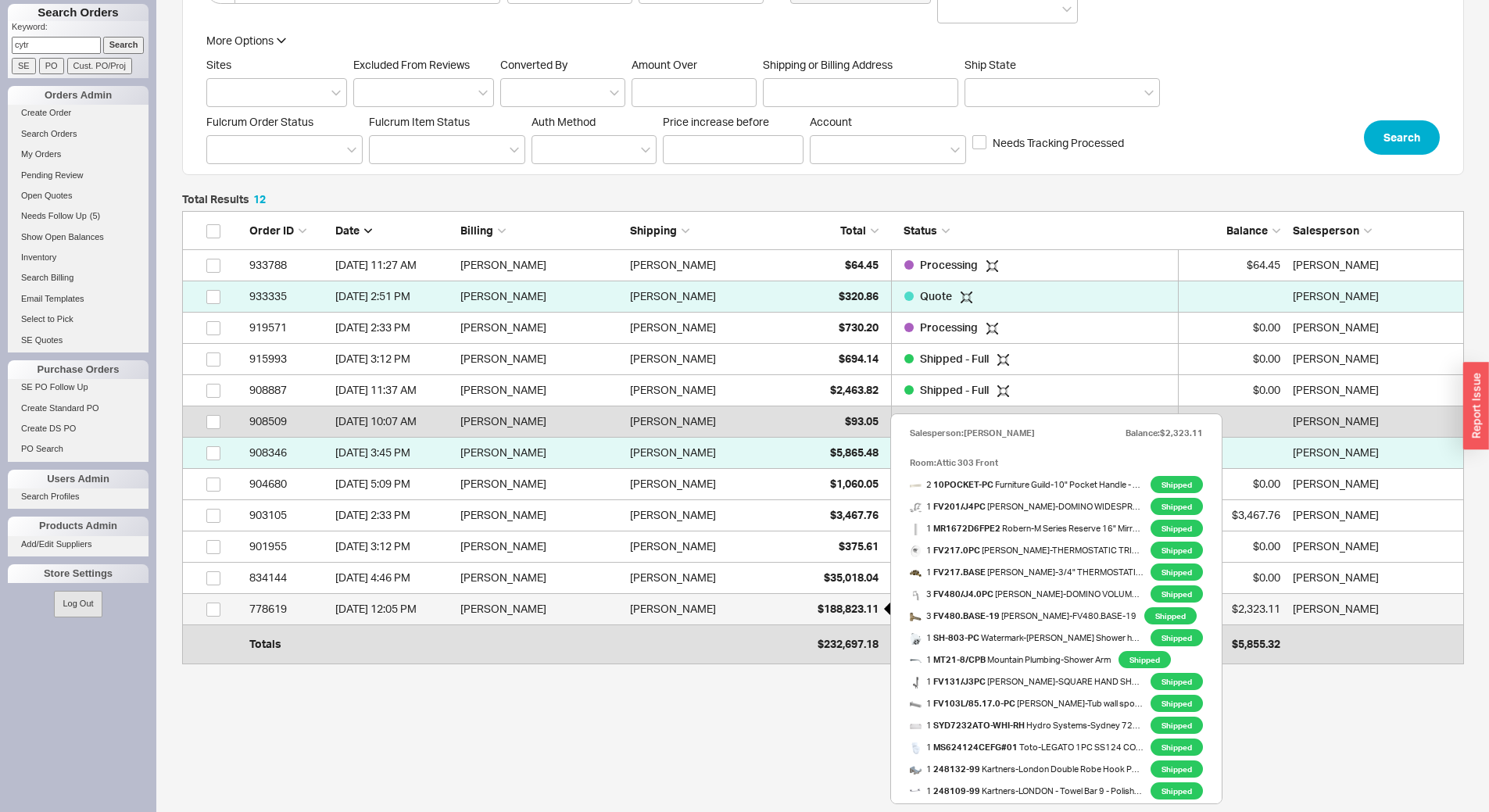
click at [844, 608] on span "$188,823.11" at bounding box center [848, 609] width 61 height 13
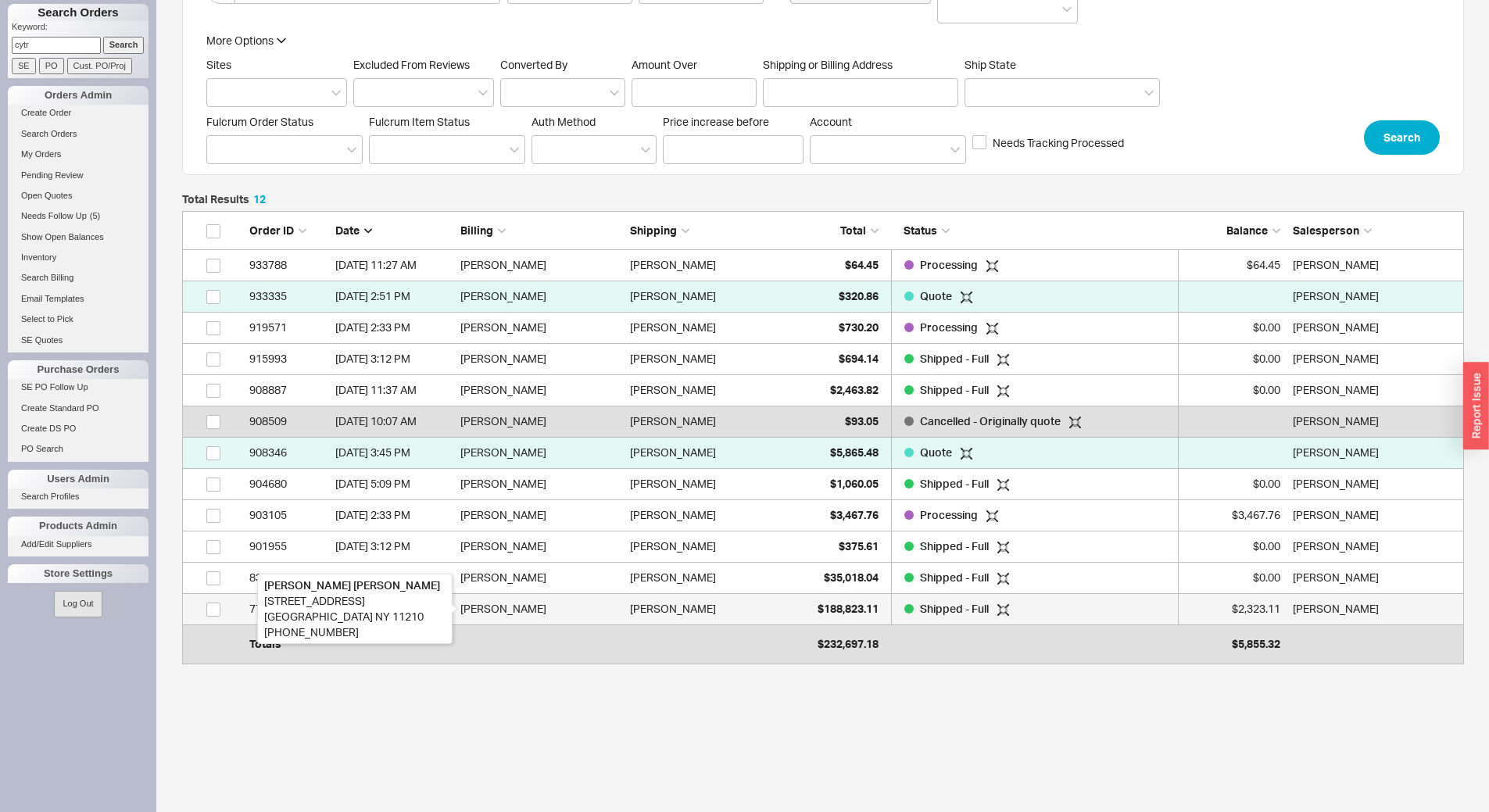
click at [541, 608] on div "[PERSON_NAME]" at bounding box center [542, 609] width 163 height 31
click at [680, 613] on div "[PERSON_NAME]" at bounding box center [673, 609] width 86 height 31
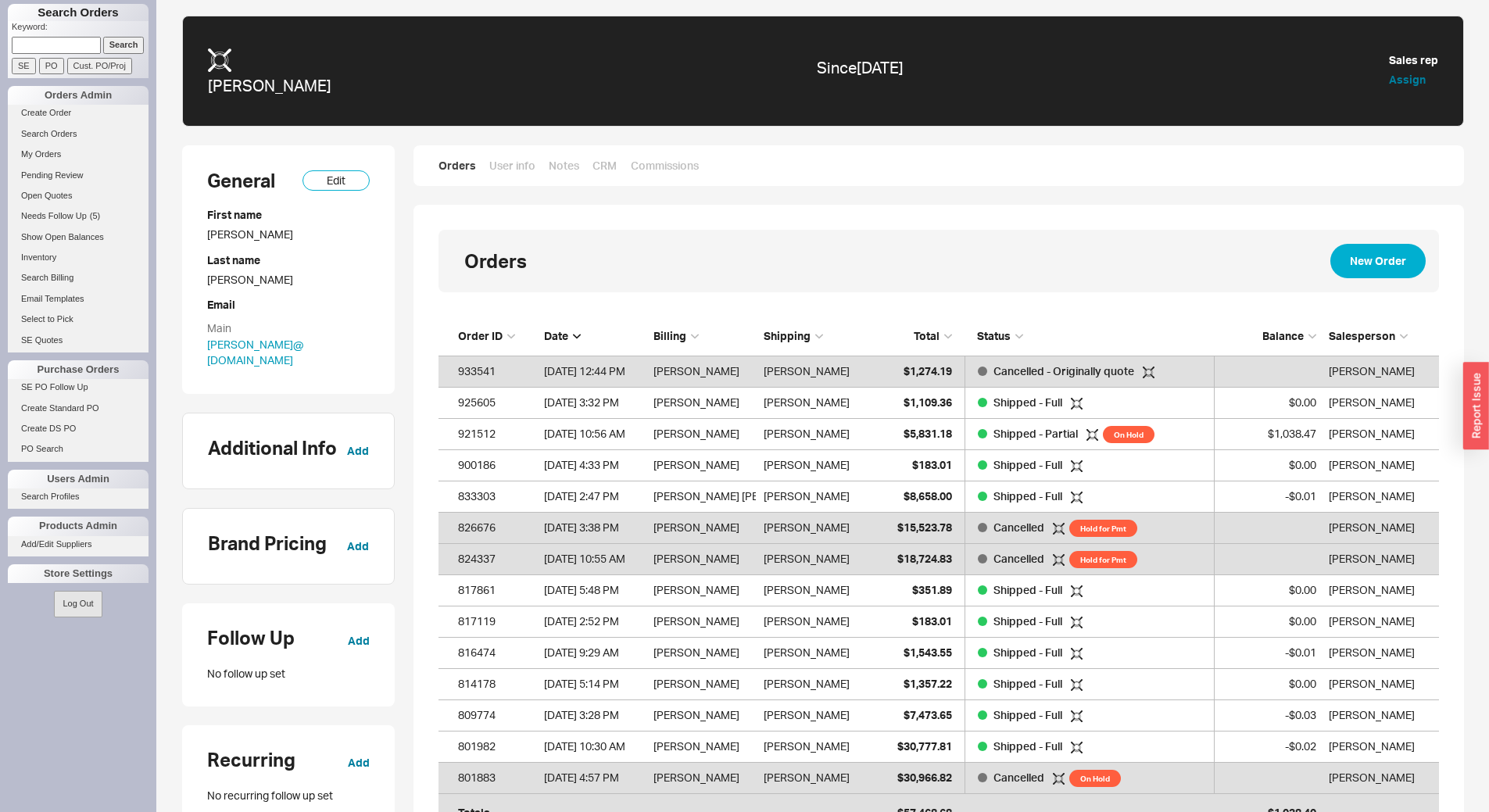
scroll to position [496, 989]
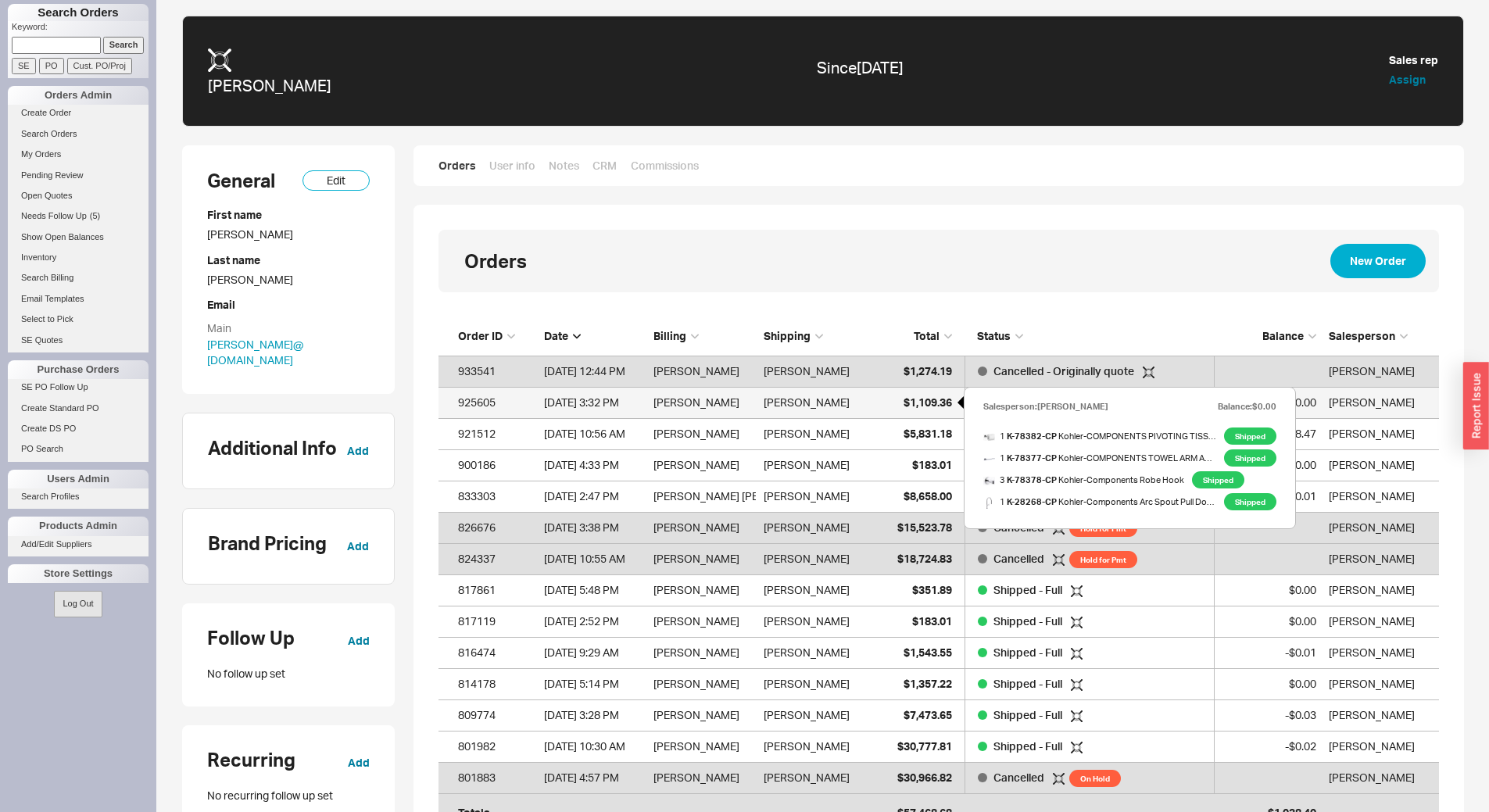
click at [929, 406] on span "$1,109.36" at bounding box center [927, 402] width 48 height 13
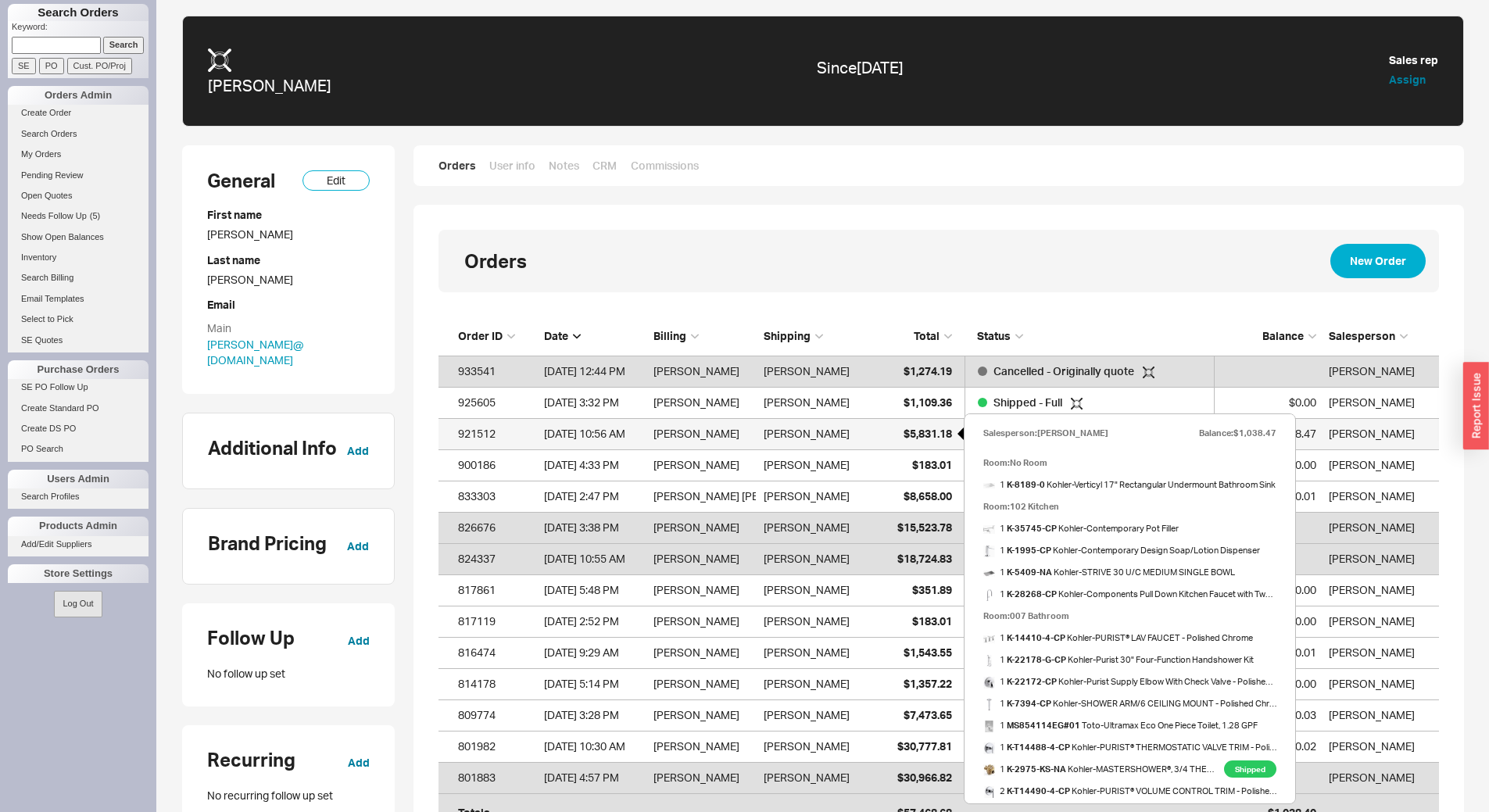
click at [937, 435] on span "$5,831.18" at bounding box center [927, 434] width 48 height 13
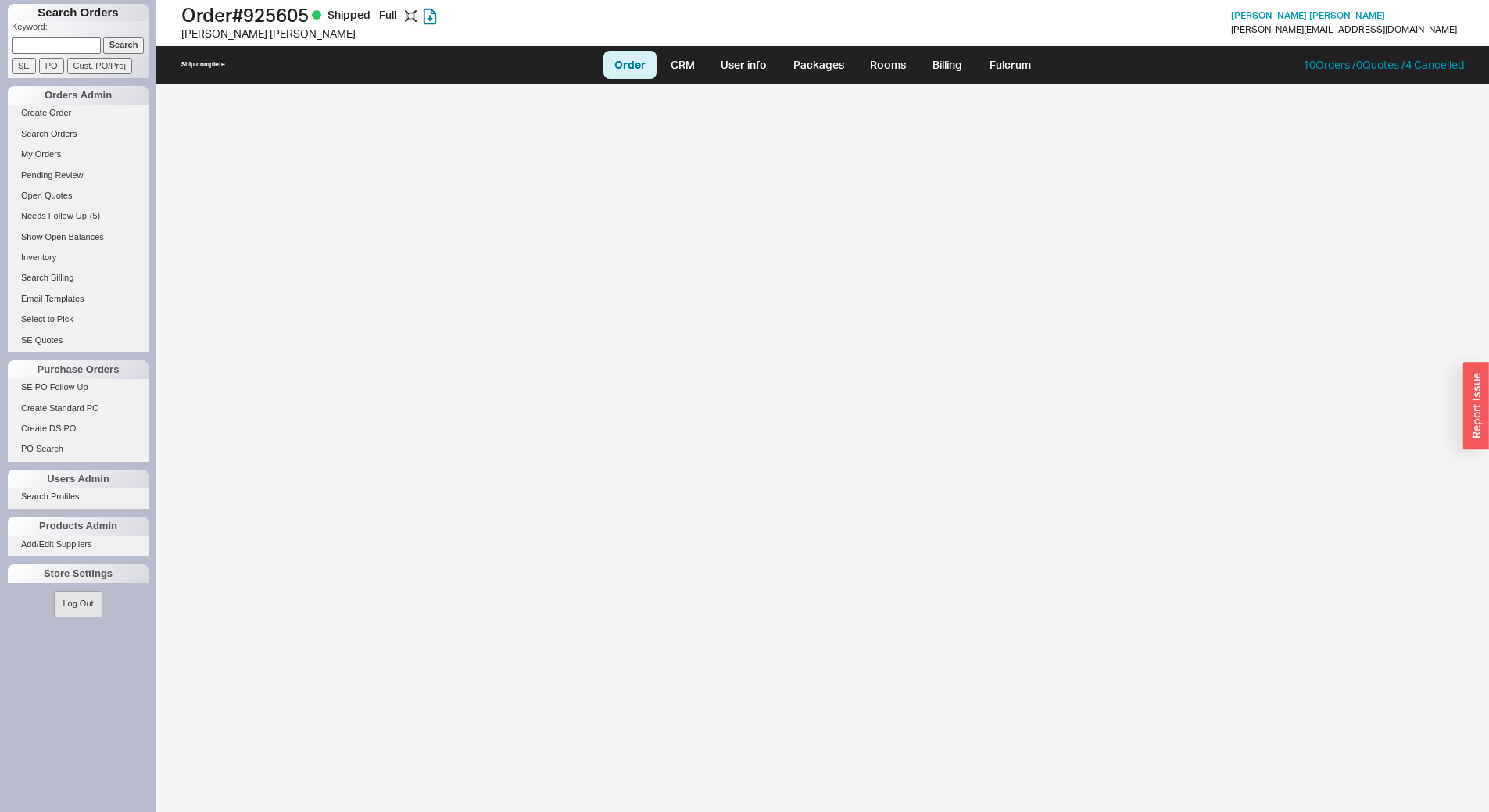
select select "LOW"
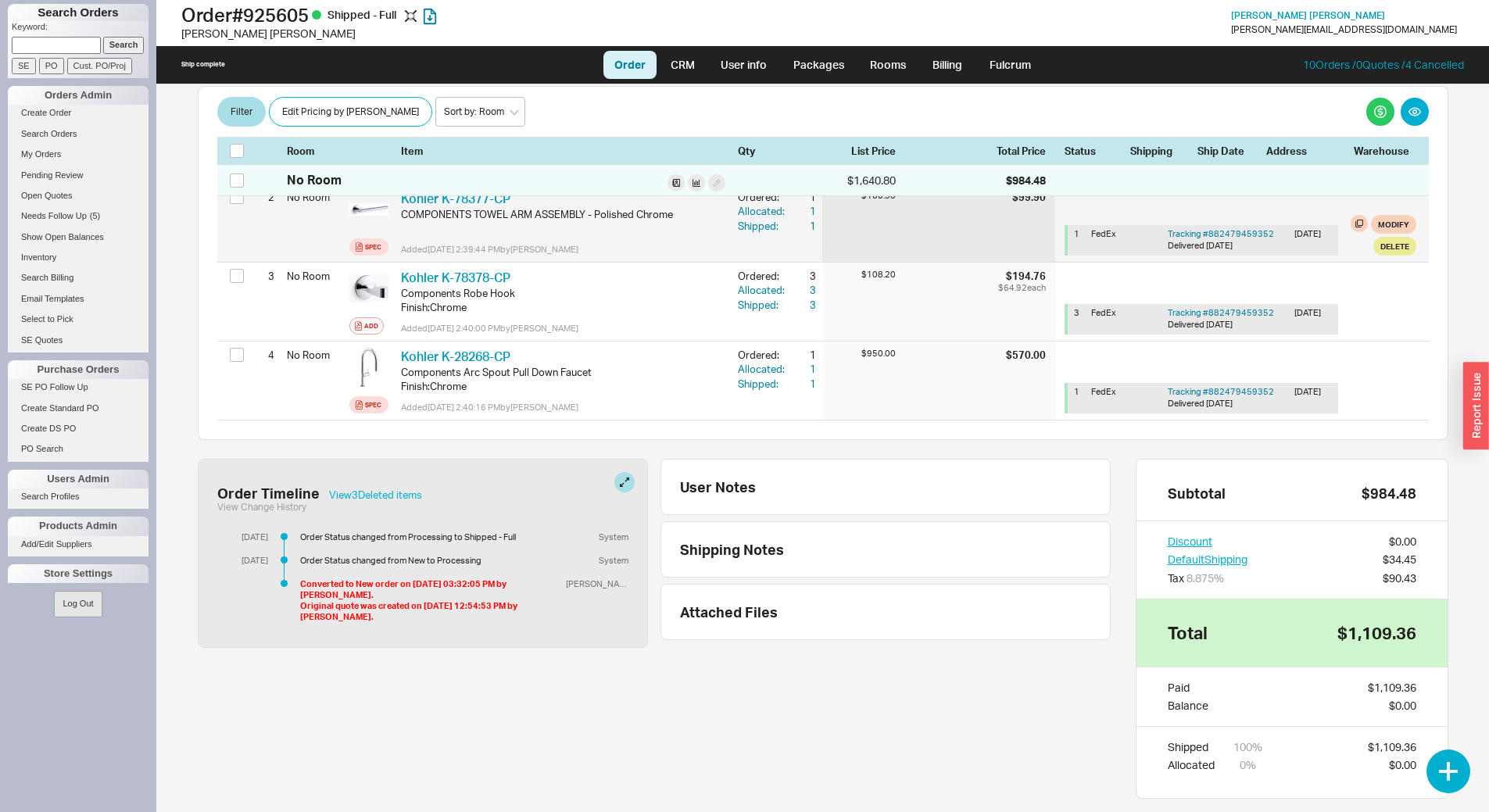
scroll to position [391, 0]
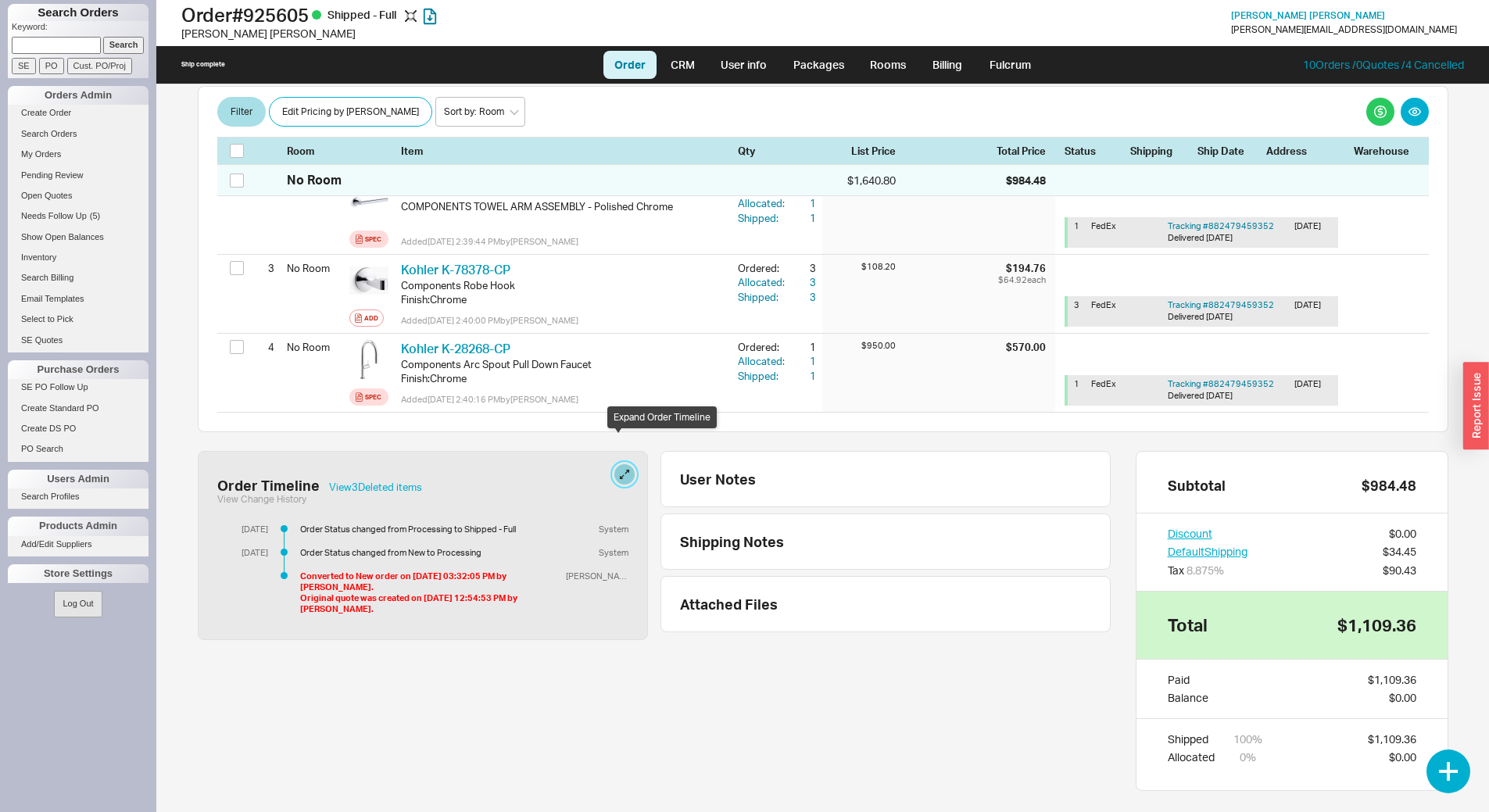
click at [620, 464] on button at bounding box center [625, 475] width 21 height 21
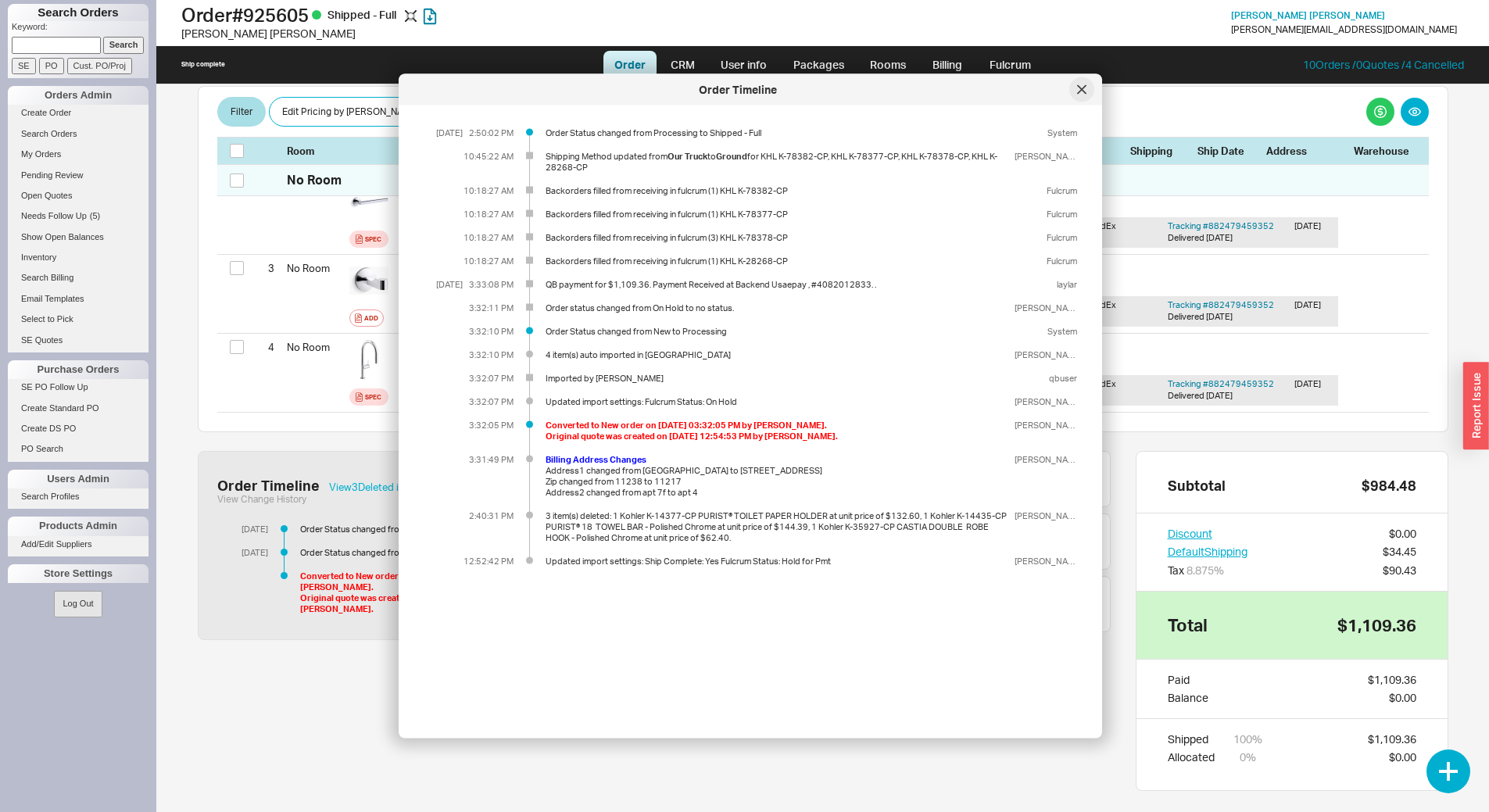
click at [1074, 90] on div at bounding box center [1082, 90] width 25 height 25
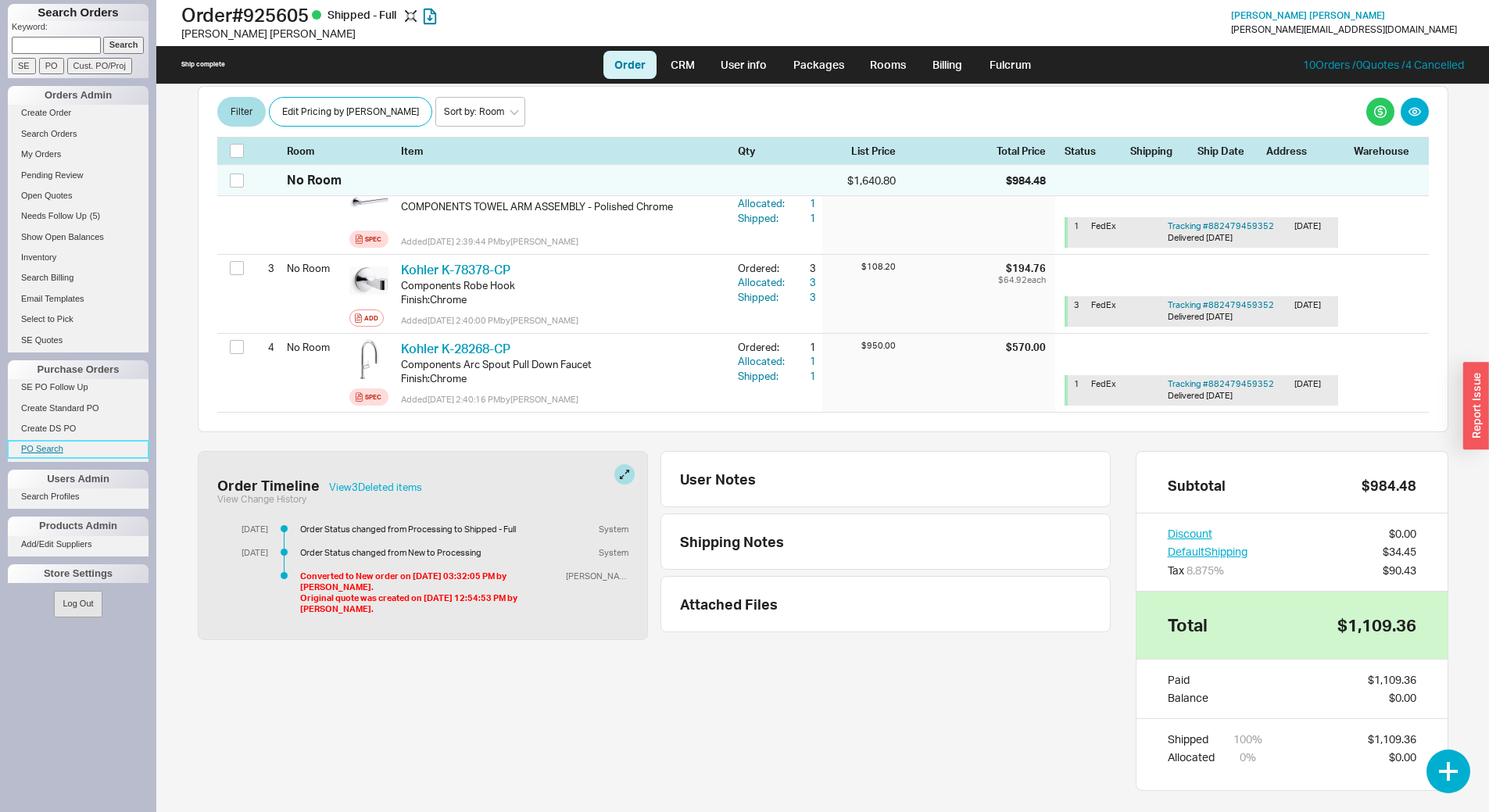
click at [59, 446] on link "PO Search" at bounding box center [78, 448] width 141 height 16
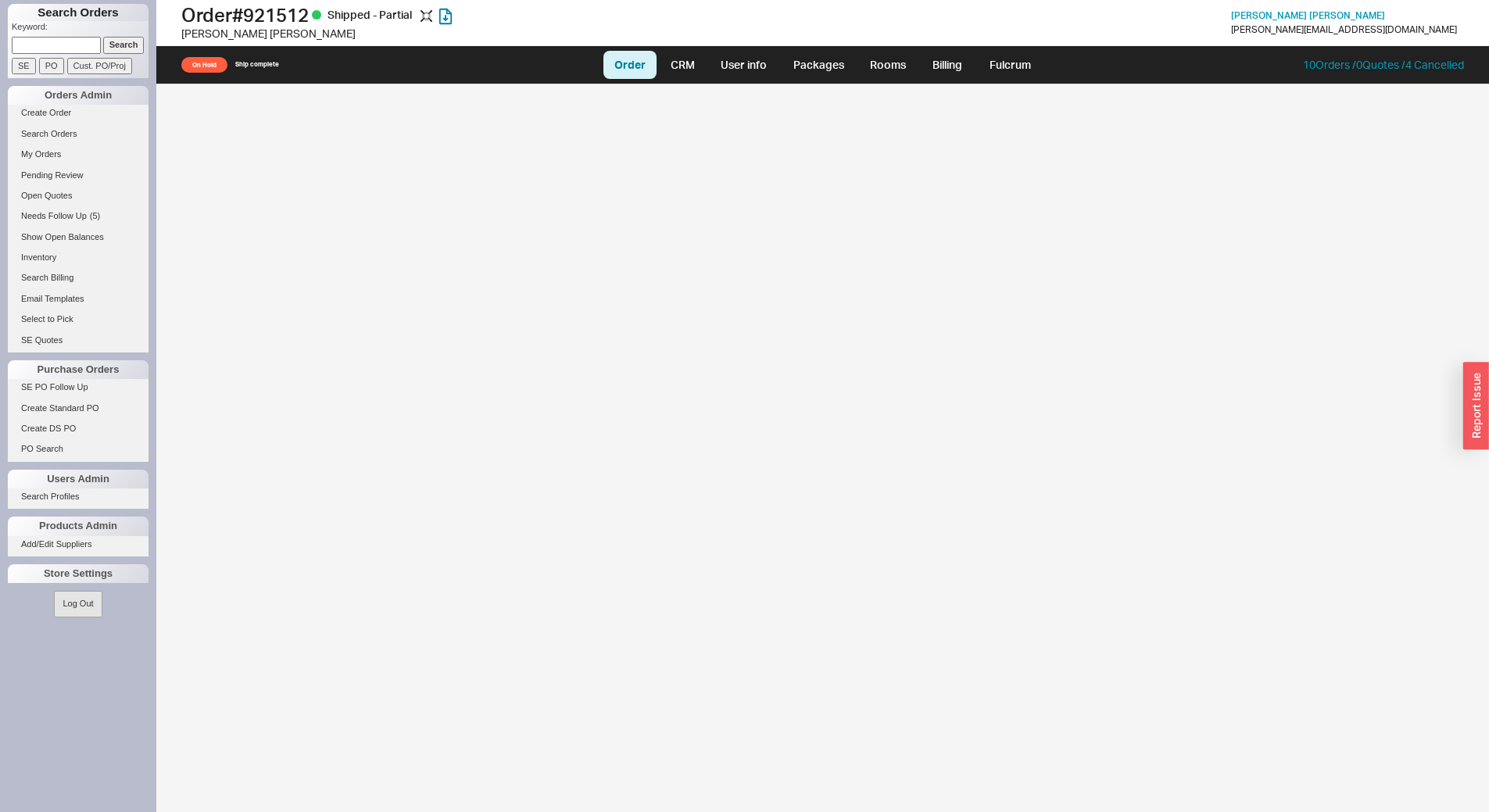
select select "LOW"
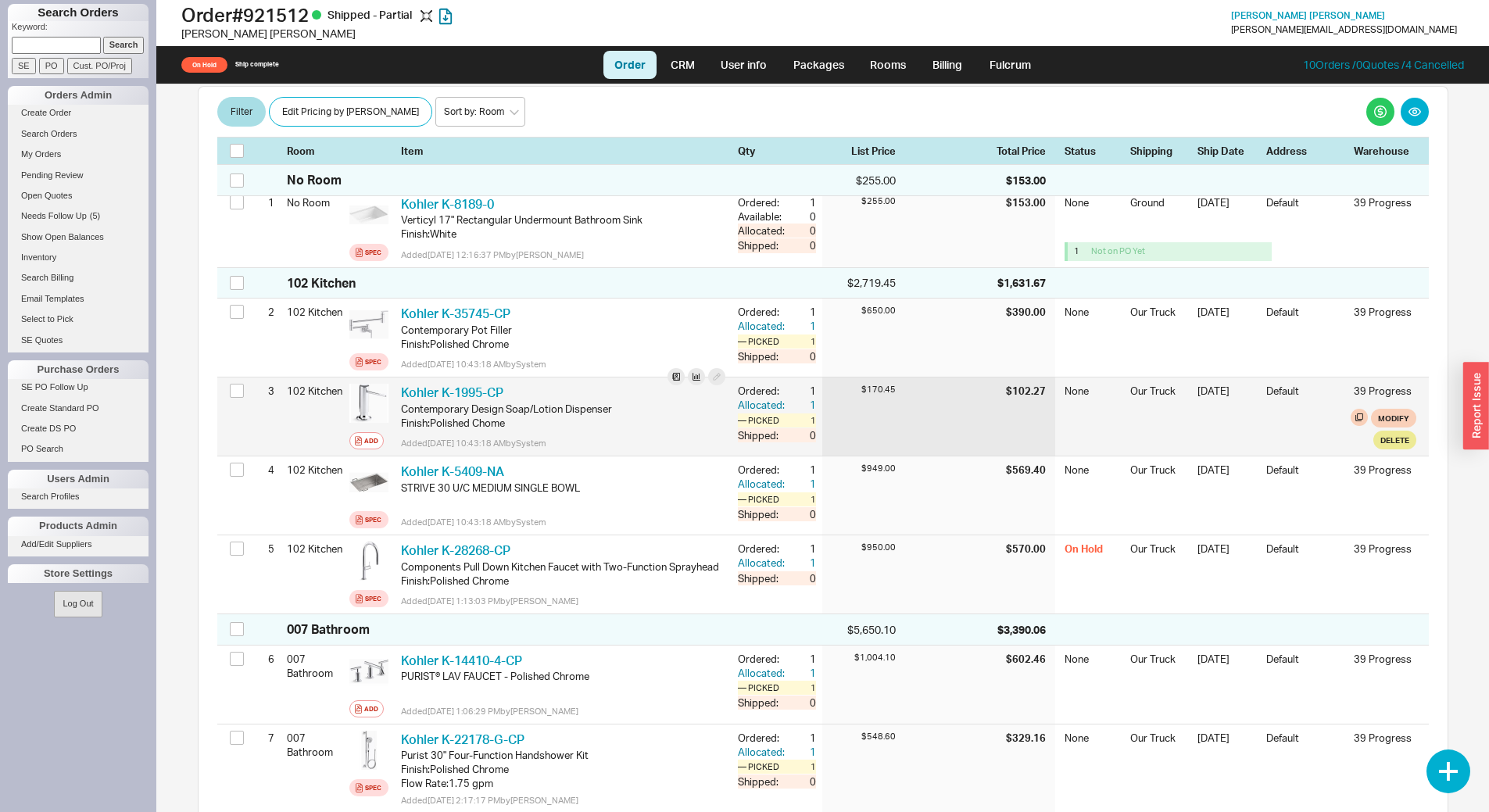
scroll to position [313, 0]
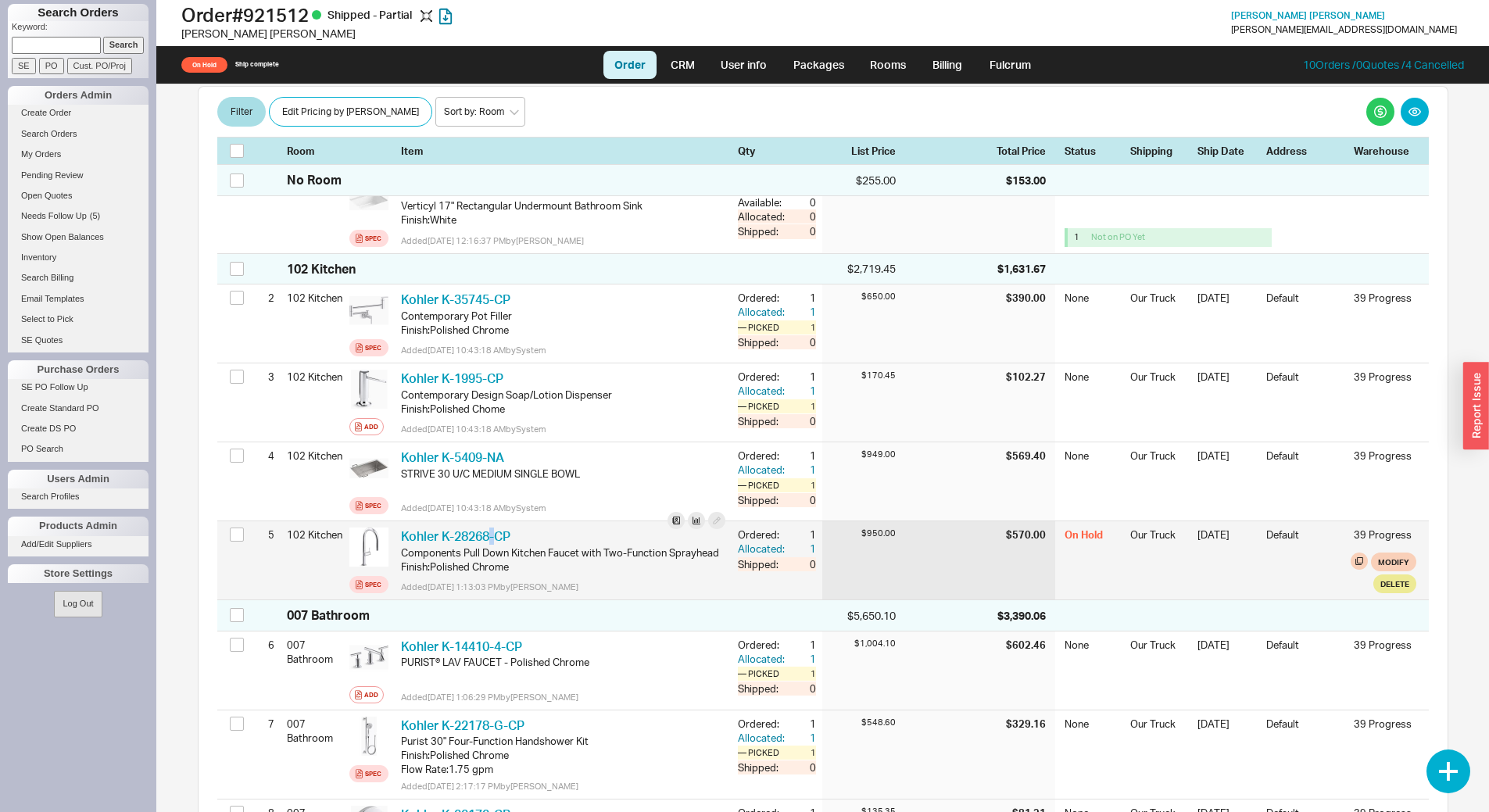
click at [494, 522] on div "Kohler K-28268-CP KHL K-28268-CP Components Pull Down Kitchen Faucet with Two-F…" at bounding box center [563, 561] width 337 height 78
click at [495, 528] on link "Kohler K-28268-CP" at bounding box center [456, 536] width 110 height 16
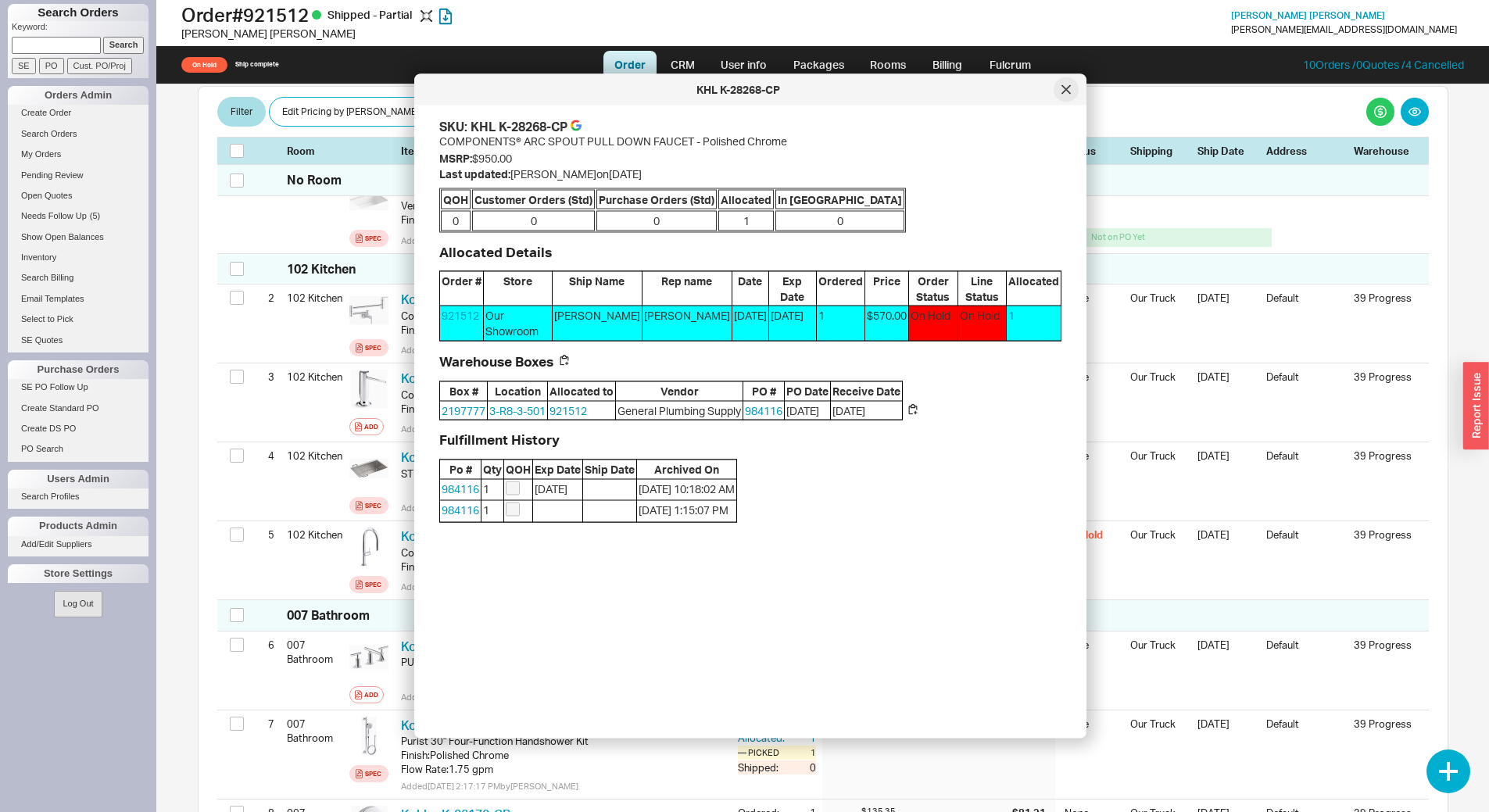
click at [1071, 92] on div at bounding box center [1066, 90] width 25 height 25
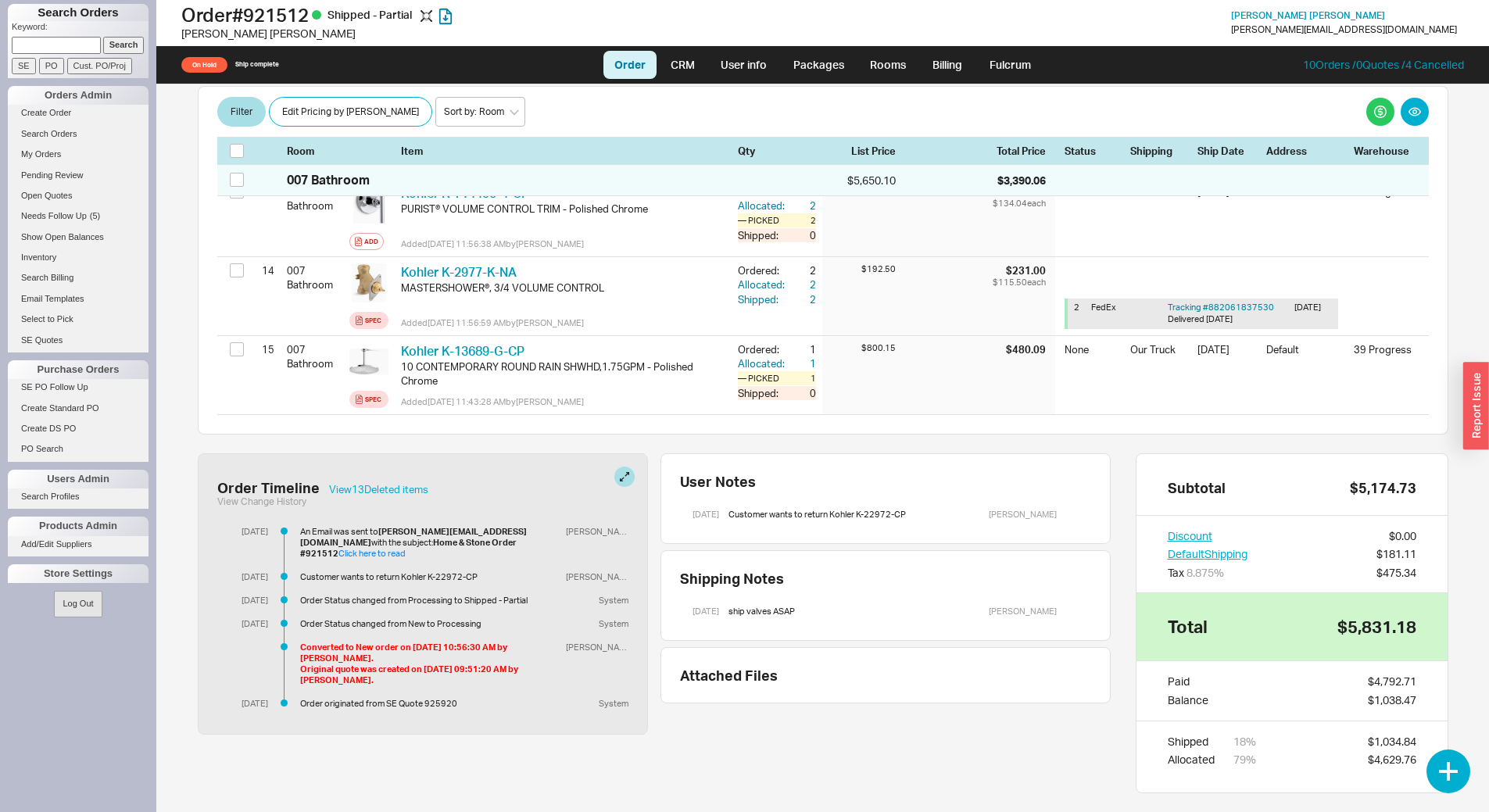
scroll to position [1347, 0]
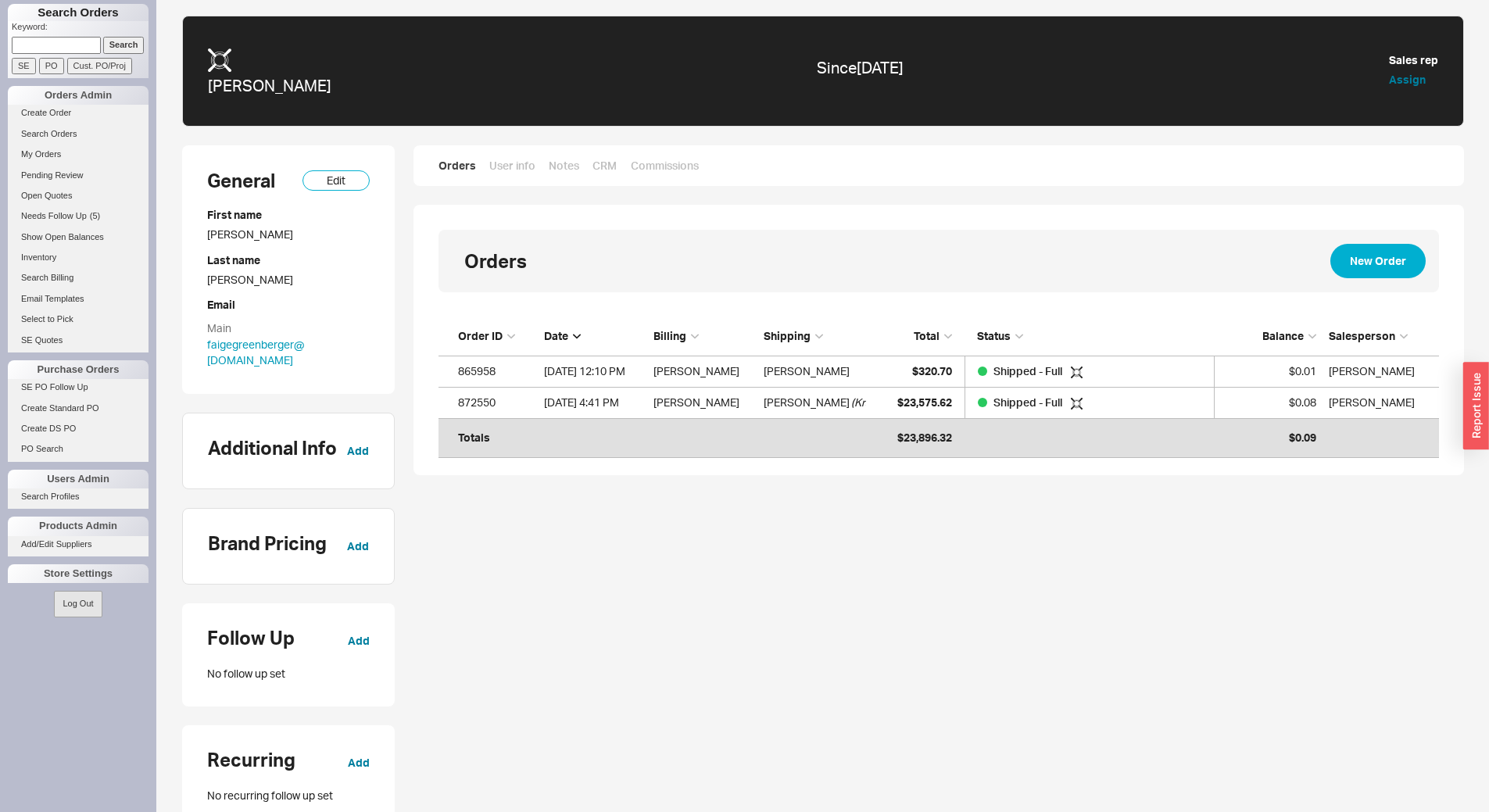
scroll to position [121, 989]
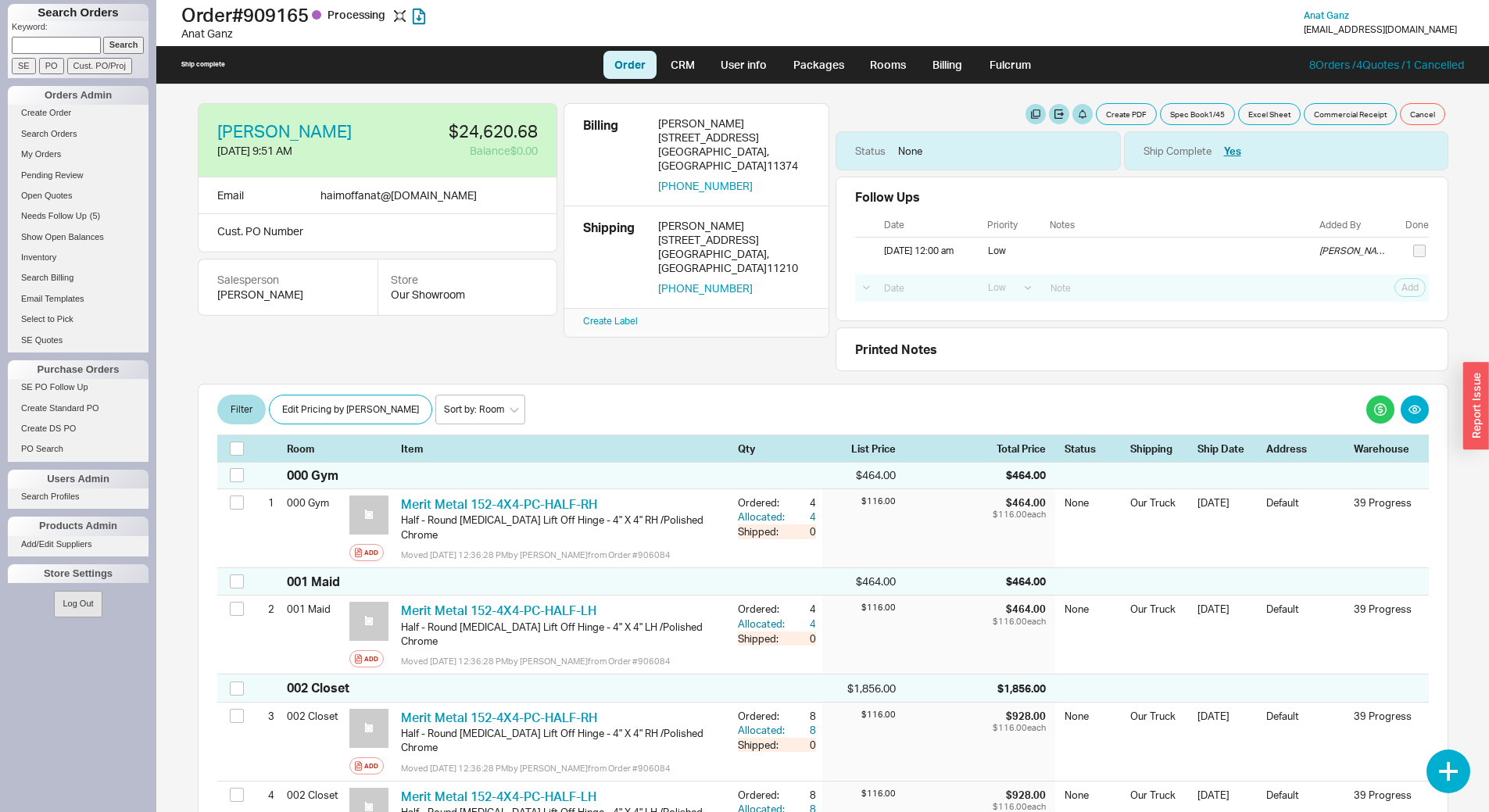
select select "LOW"
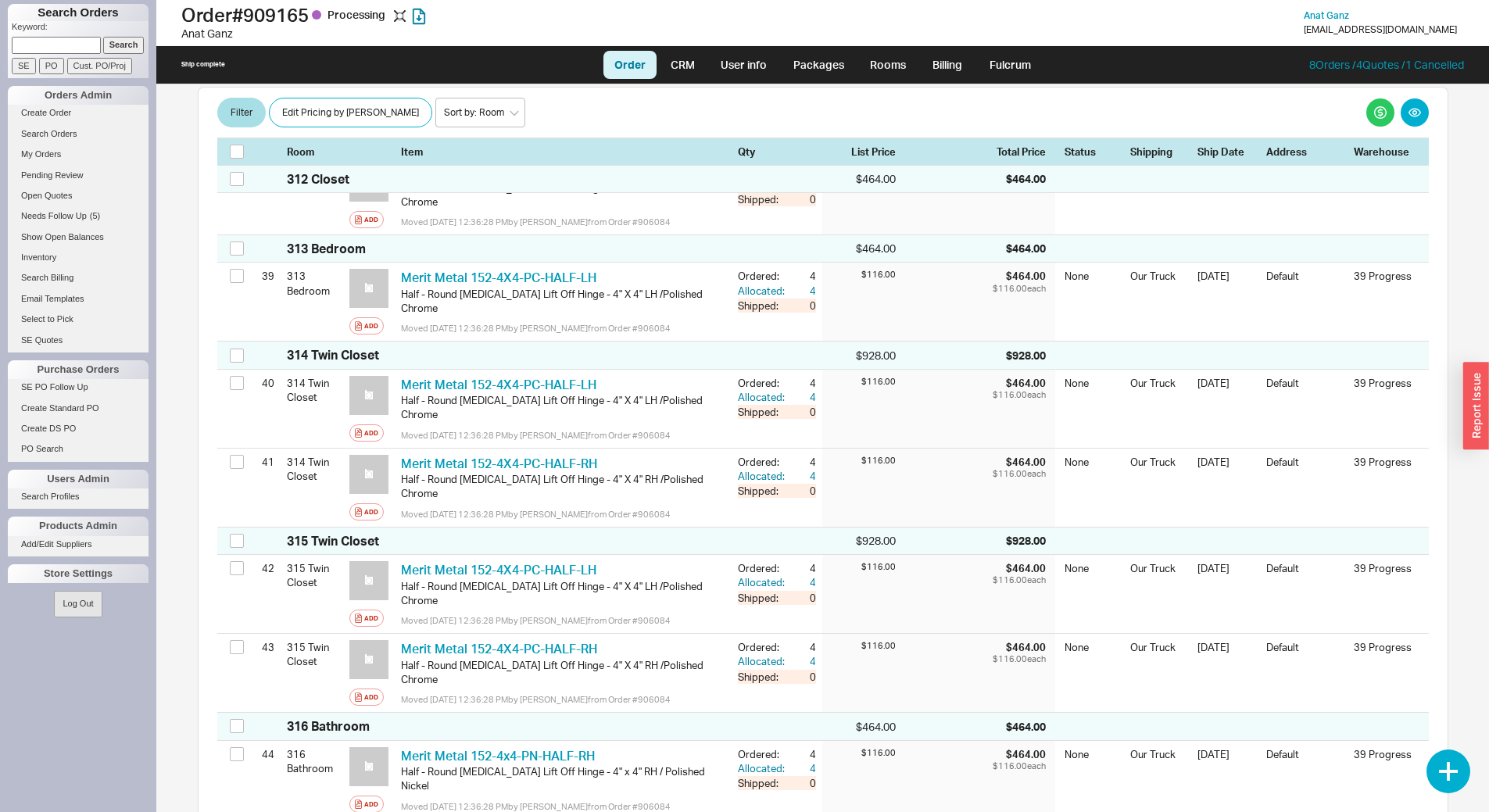
click at [55, 43] on input at bounding box center [56, 44] width 89 height 16
type input "902577"
click at [103, 37] on input "Search" at bounding box center [124, 44] width 42 height 16
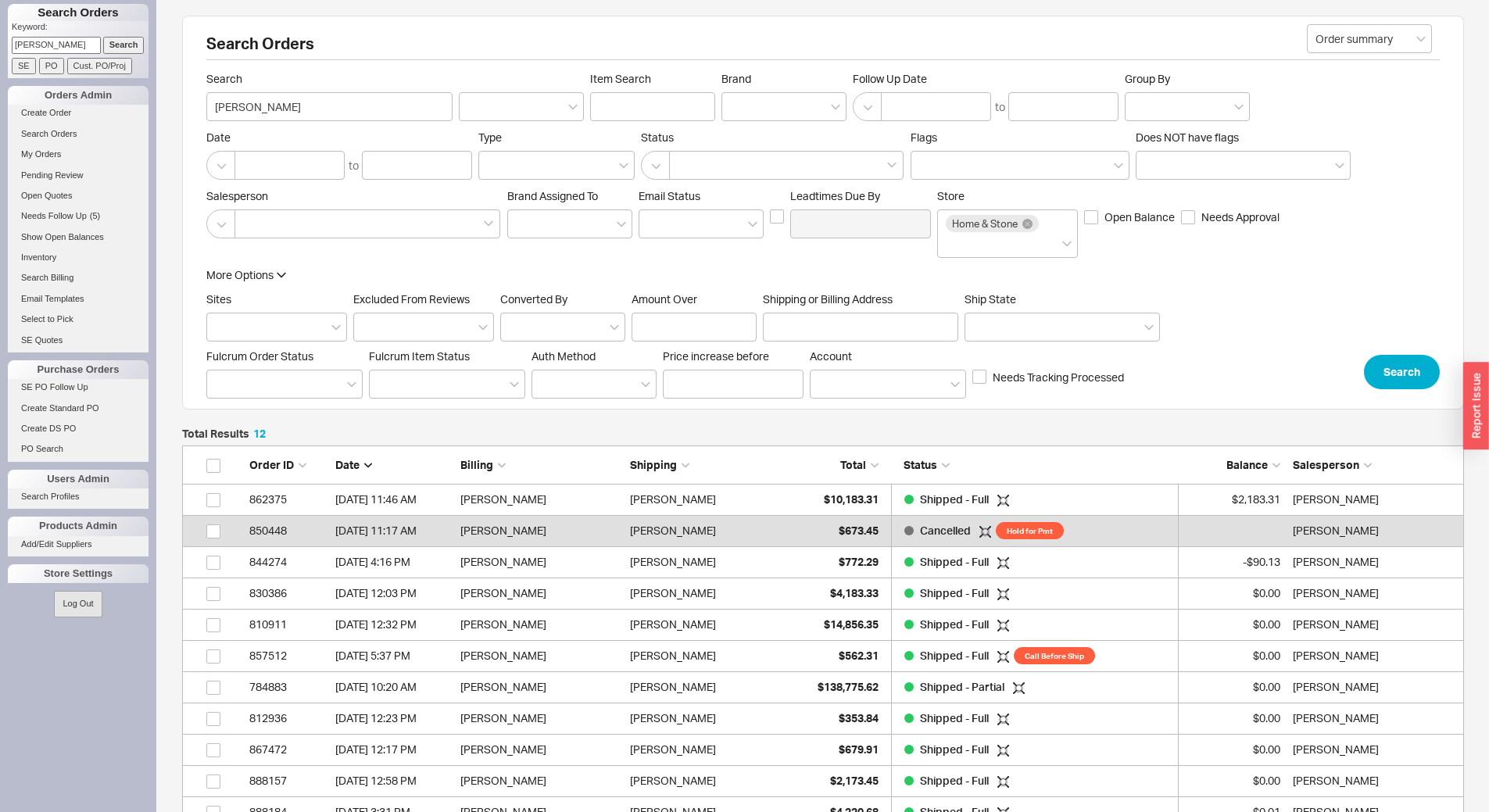
scroll to position [434, 1271]
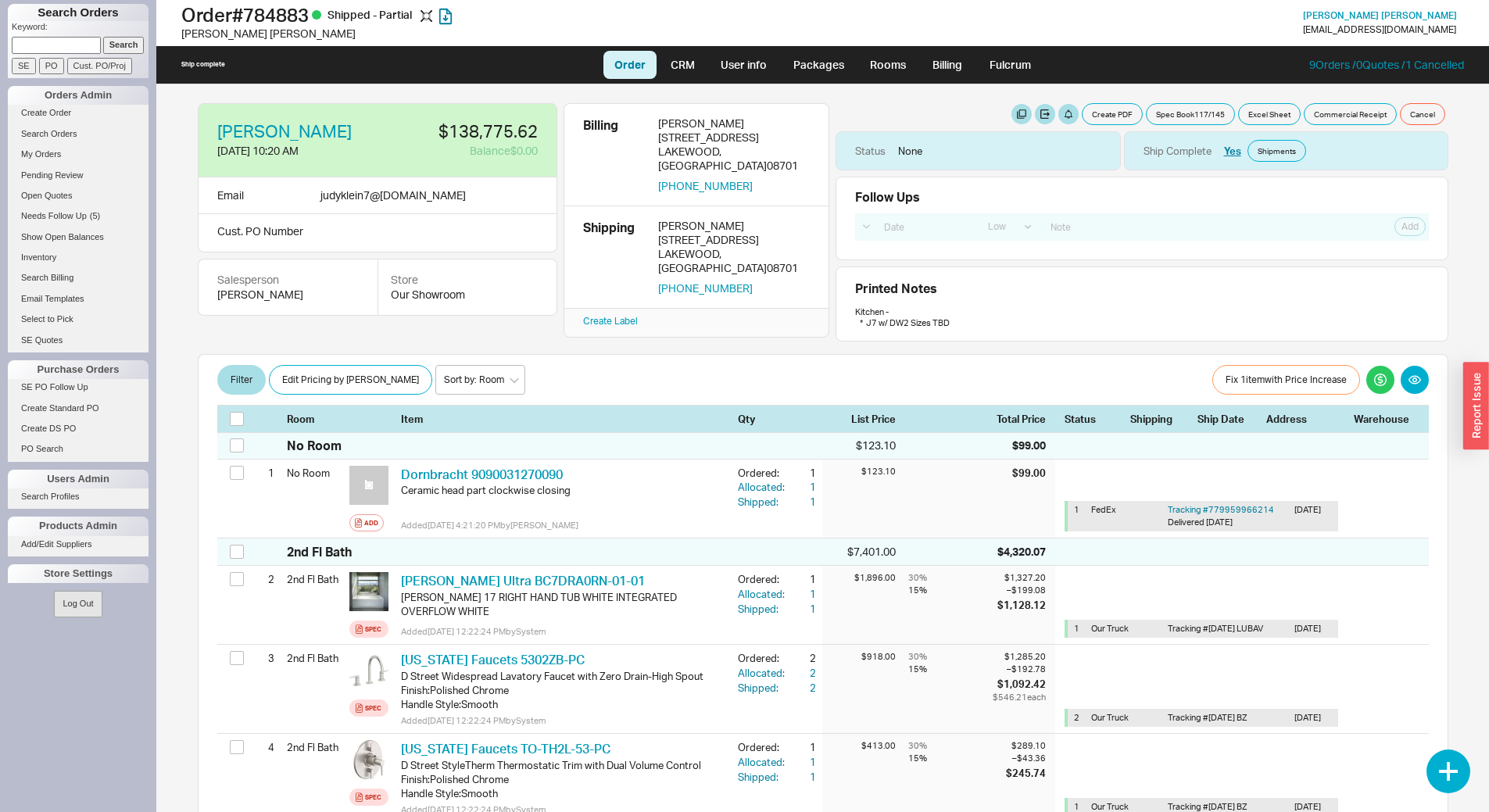
select select "LOW"
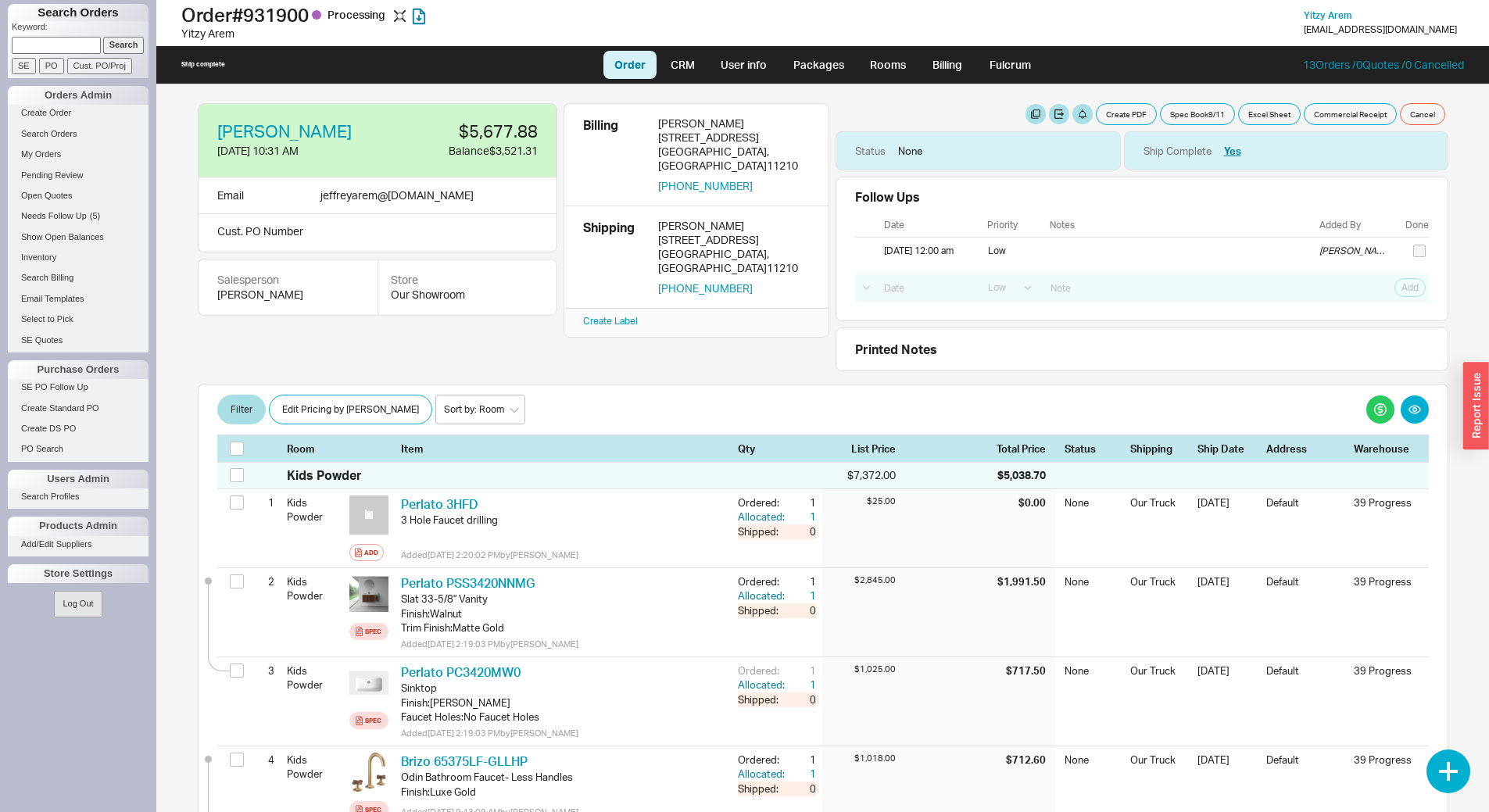
select select "LOW"
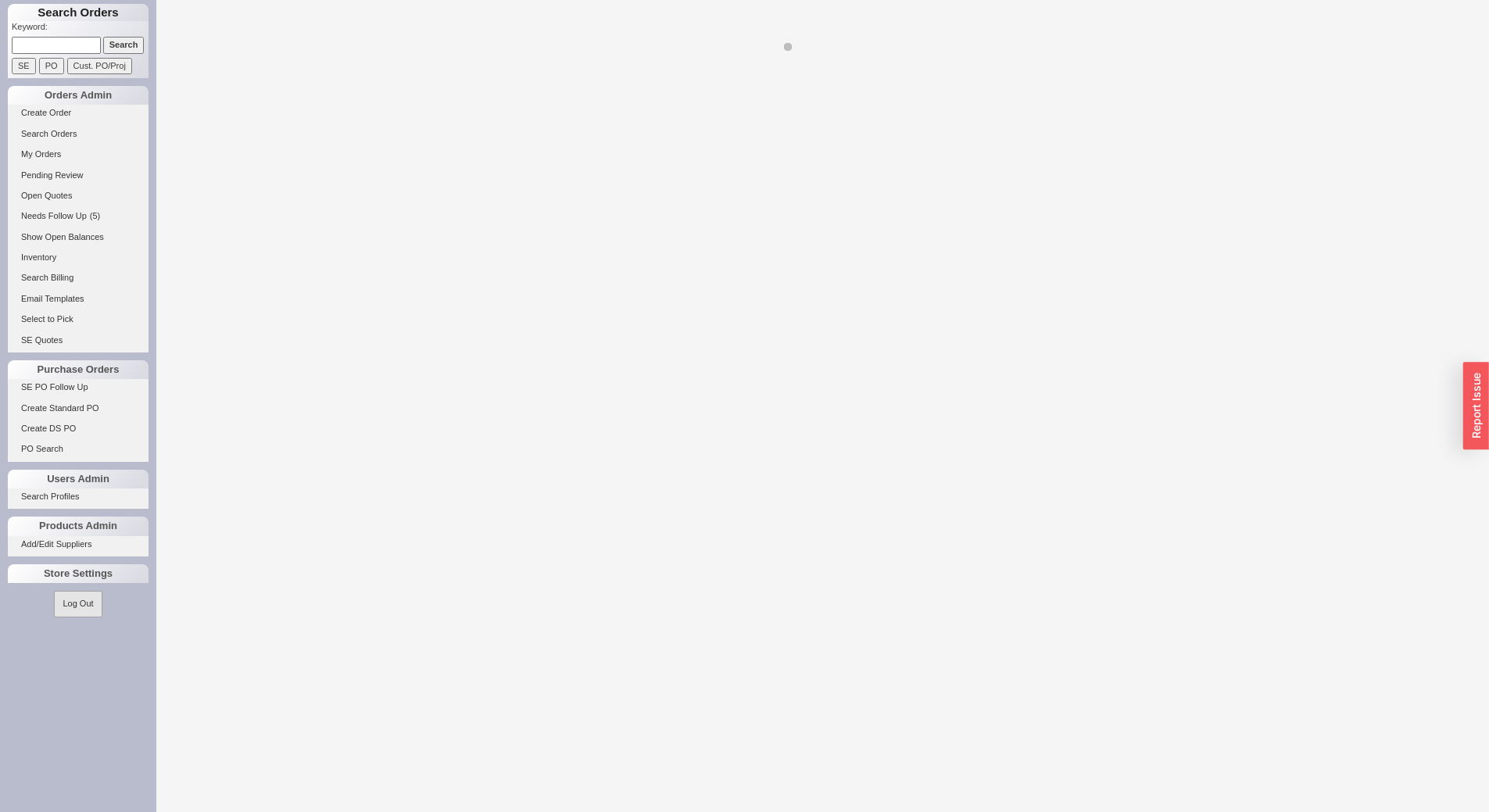
select select "LOW"
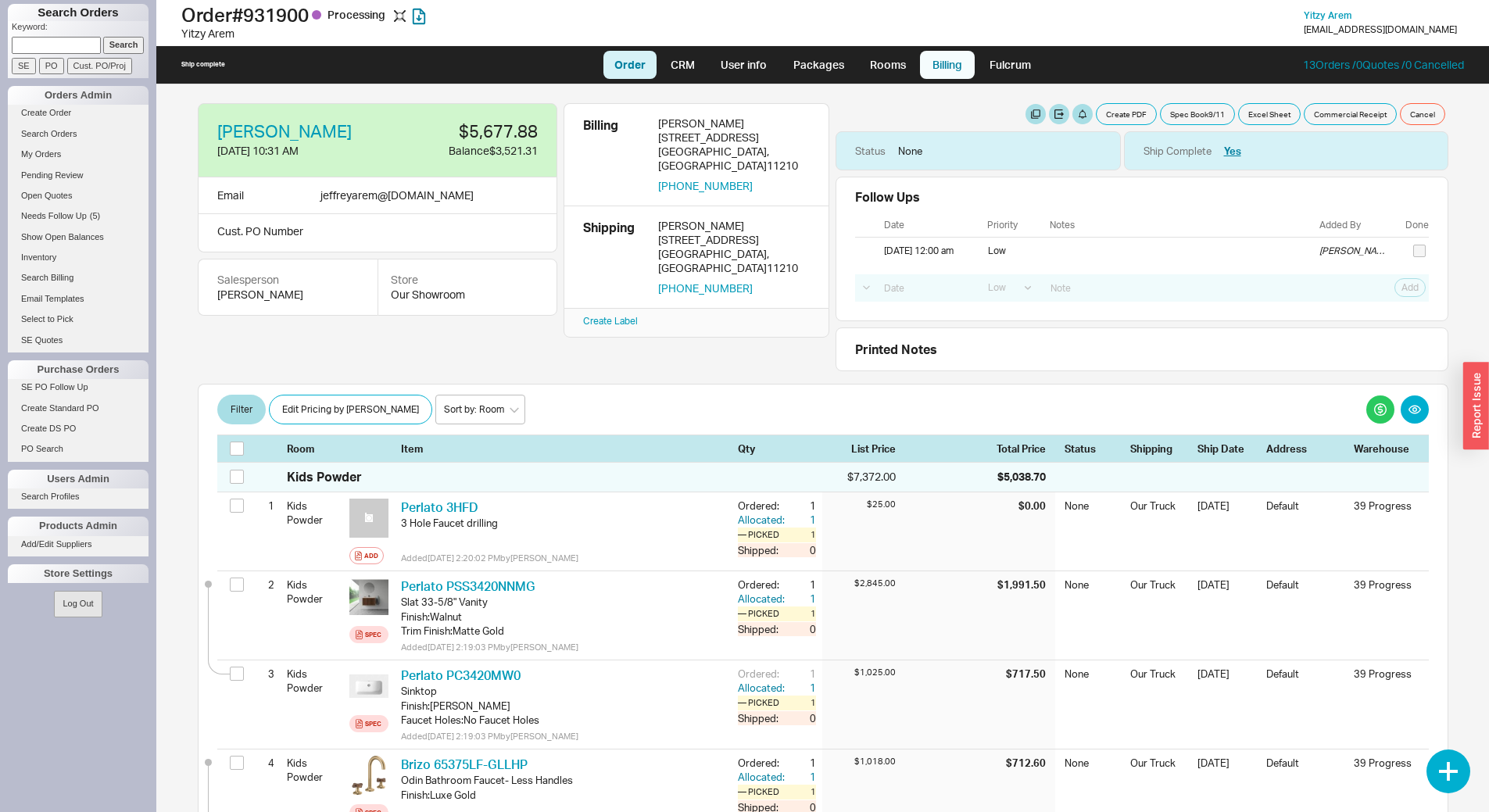
click at [929, 61] on link "Billing" at bounding box center [947, 65] width 55 height 28
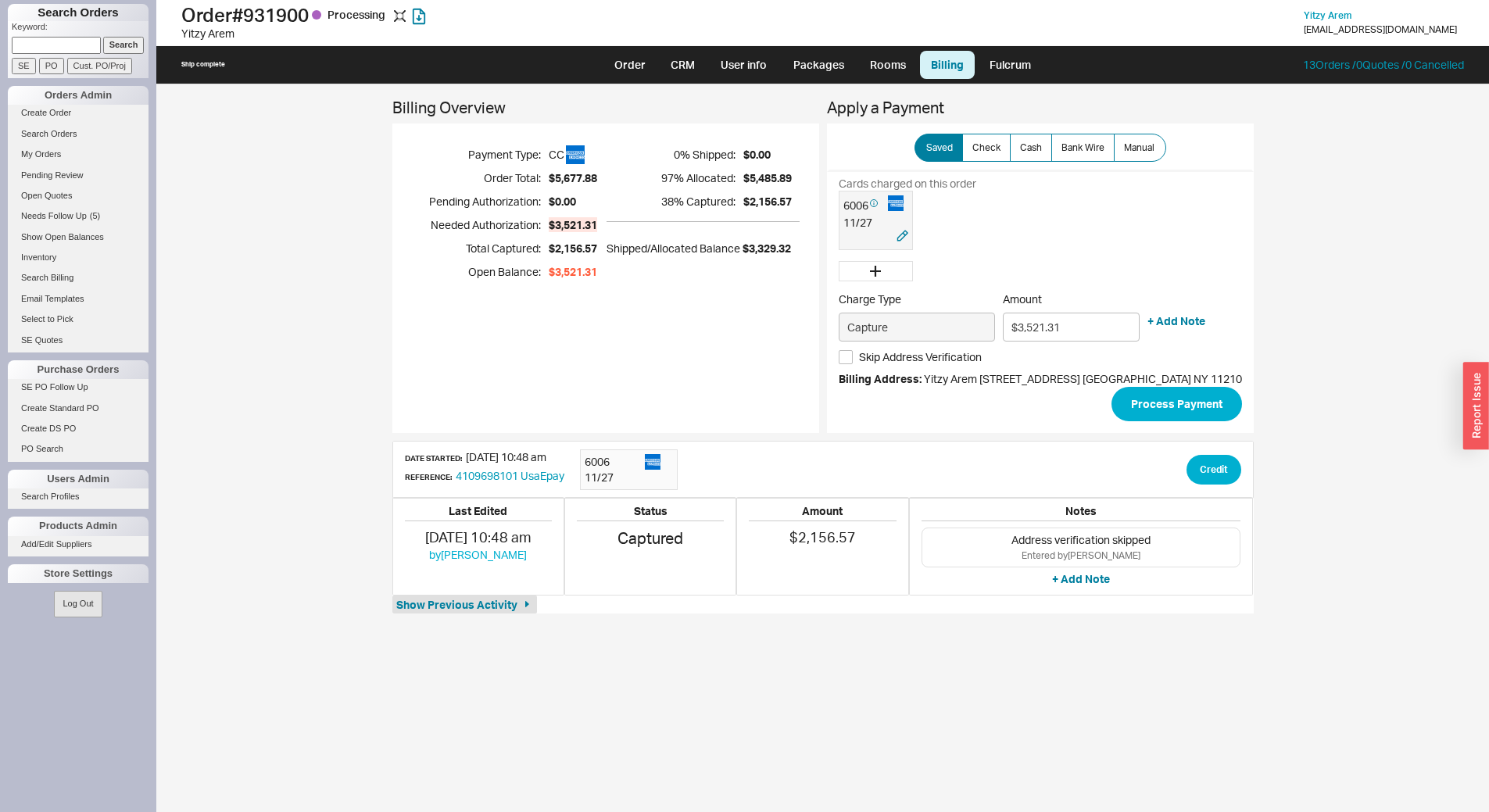
click at [885, 223] on div "11 / 27" at bounding box center [875, 222] width 65 height 16
click at [909, 357] on span "Skip Address Verification" at bounding box center [921, 357] width 123 height 16
click at [853, 357] on input "Skip Address Verification" at bounding box center [845, 357] width 14 height 14
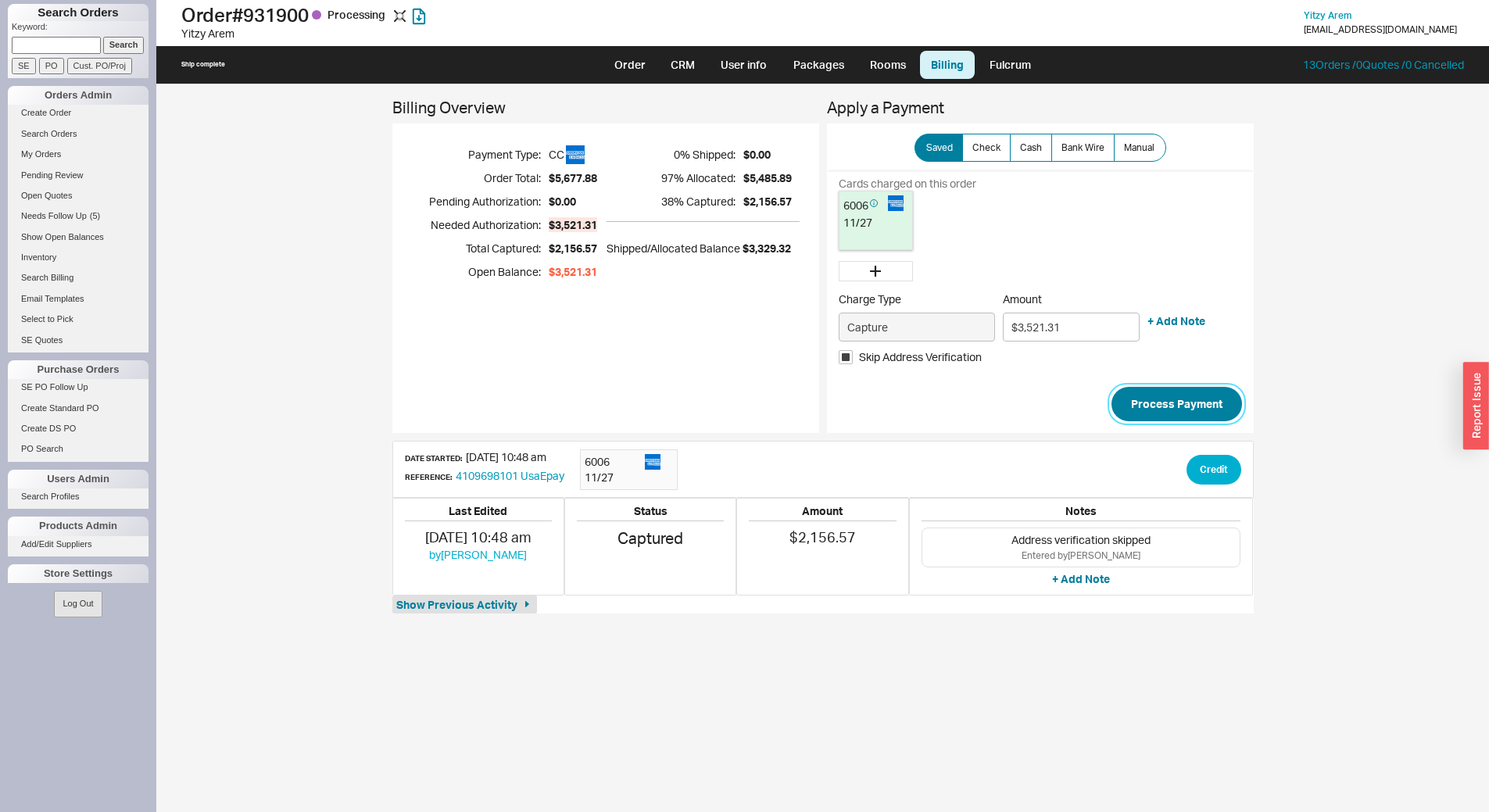
click at [1199, 392] on button "Process Payment" at bounding box center [1177, 404] width 130 height 34
checkbox input "false"
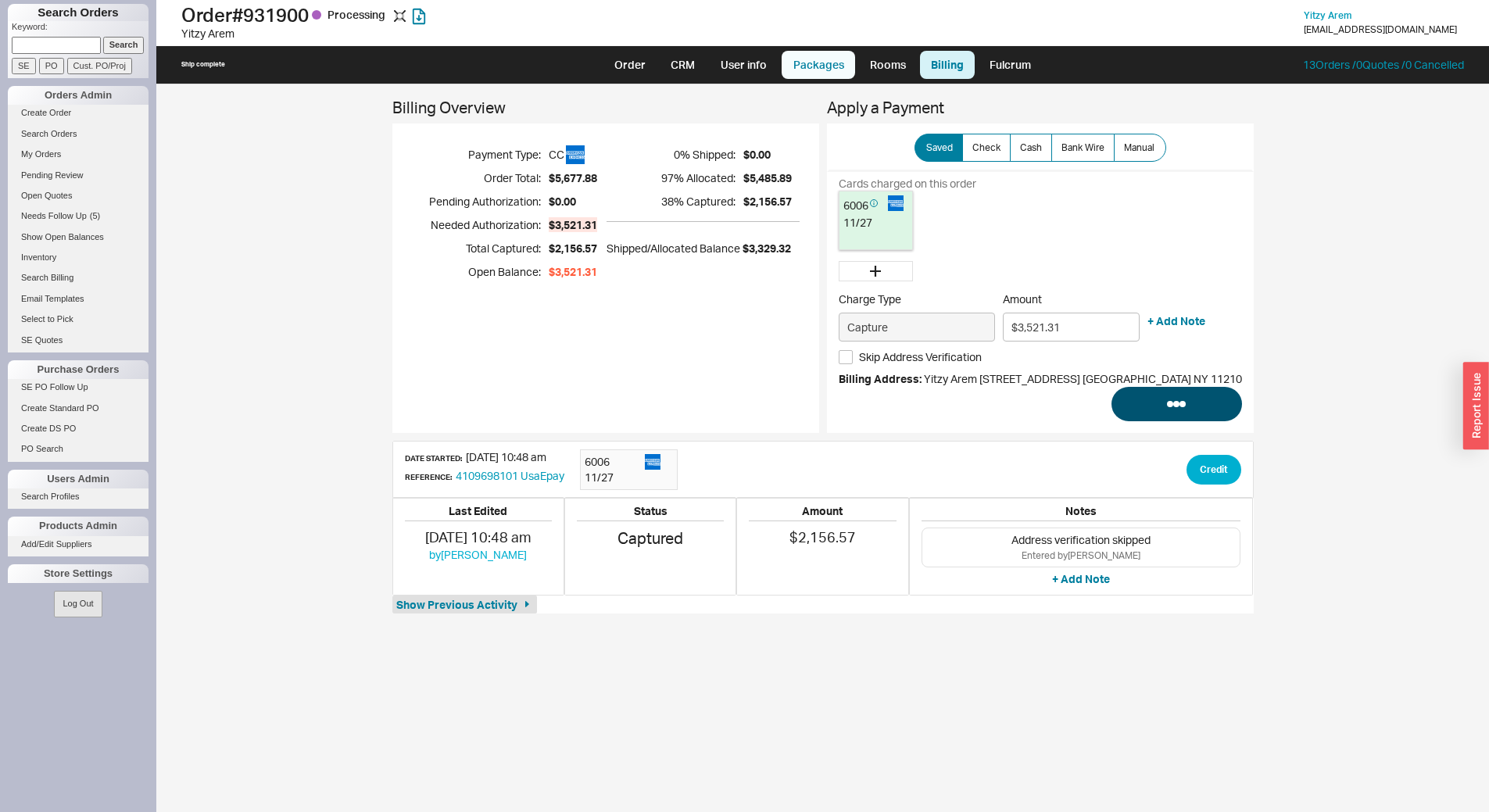
click at [822, 69] on link "Packages" at bounding box center [819, 65] width 74 height 28
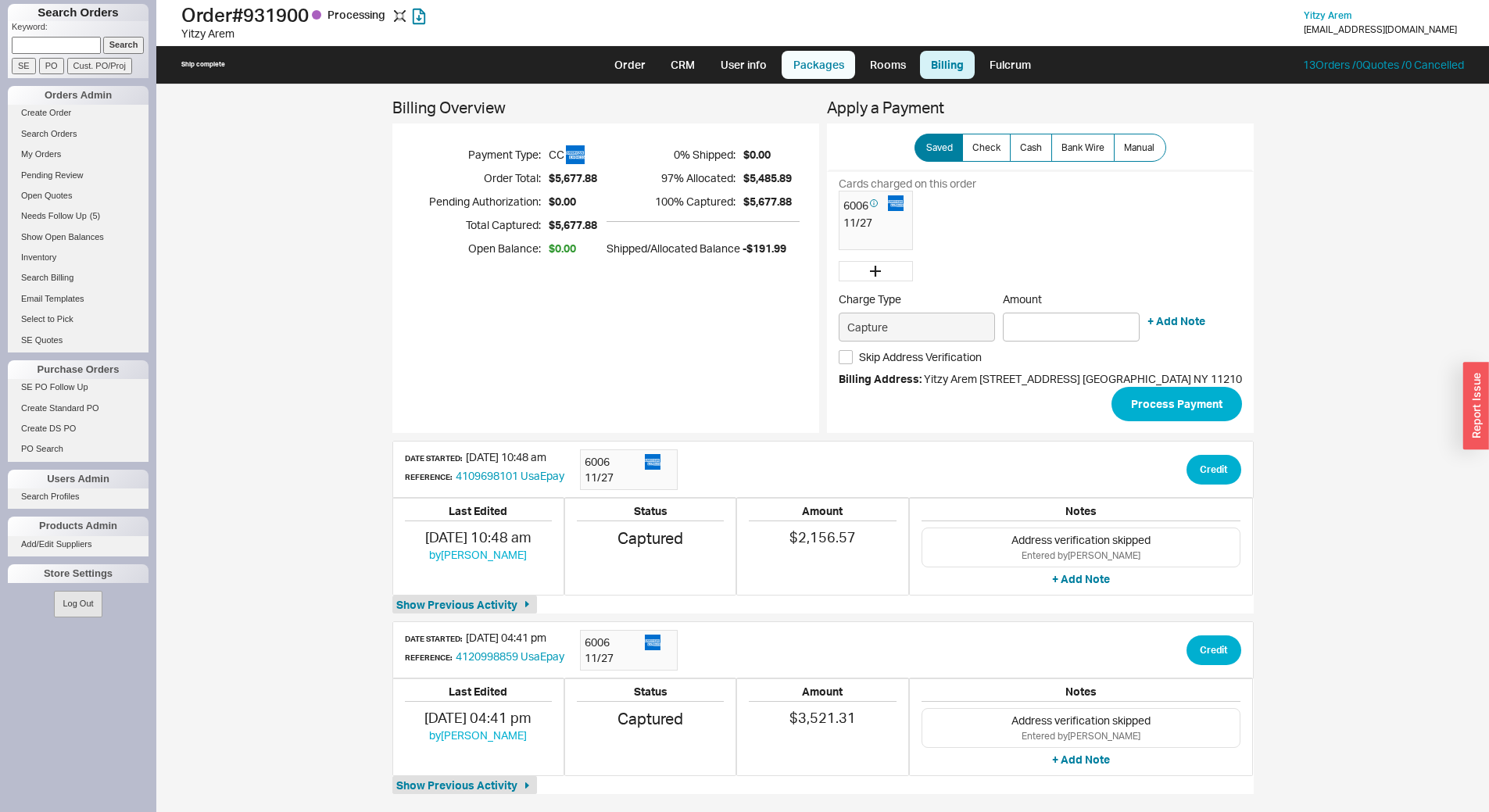
click at [834, 66] on link "Packages" at bounding box center [819, 65] width 74 height 28
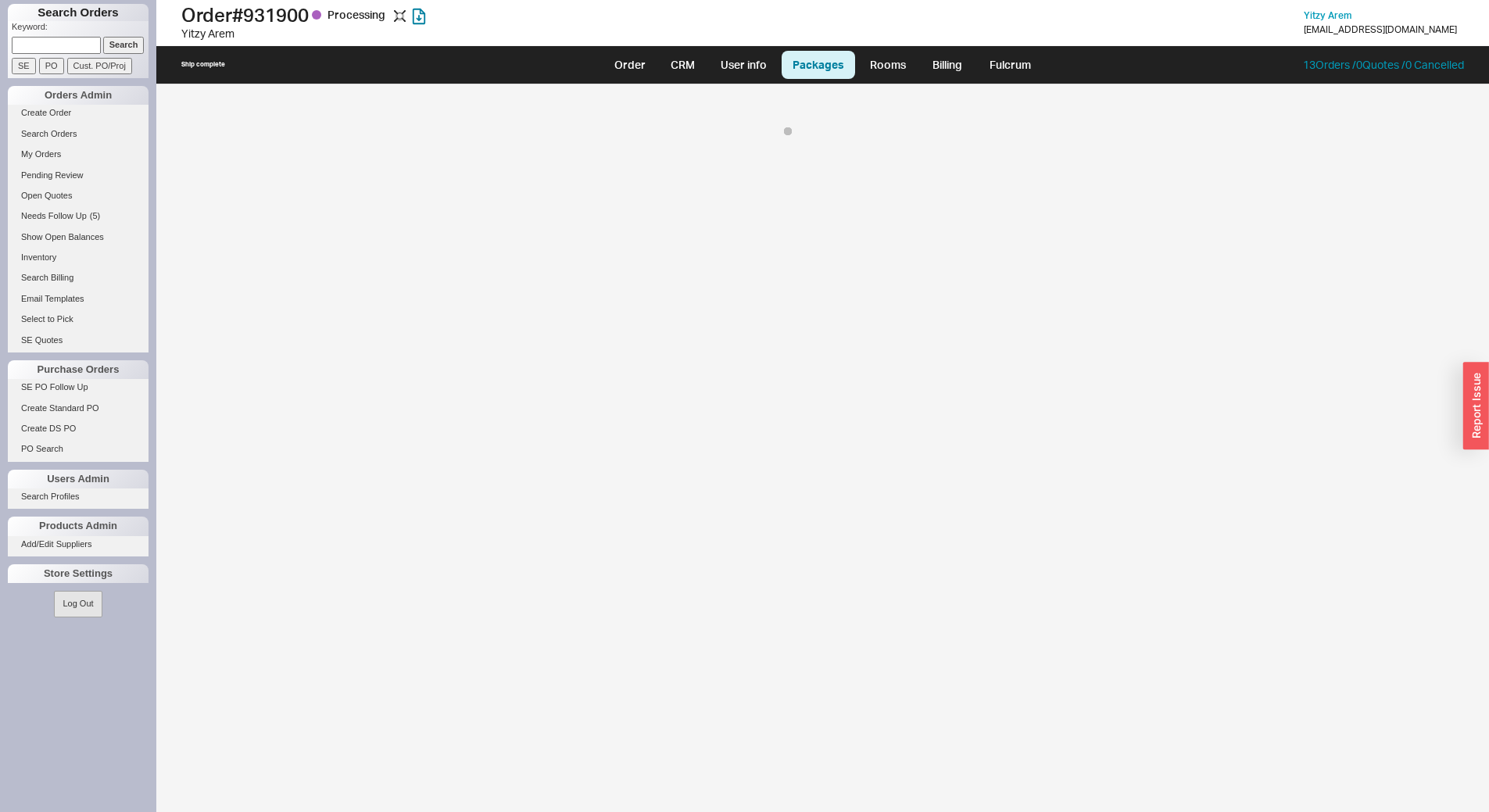
select select "8"
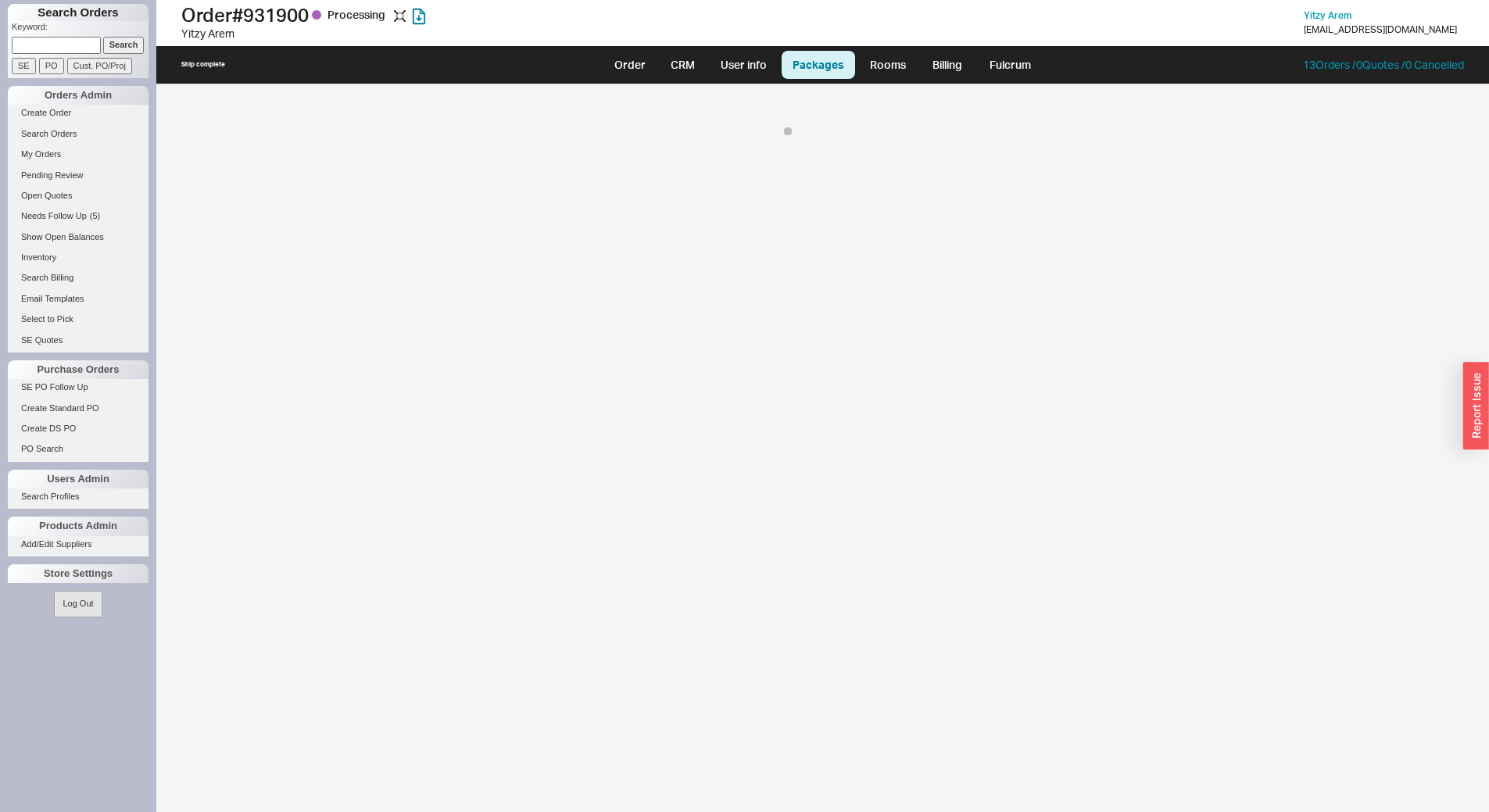
select select "8"
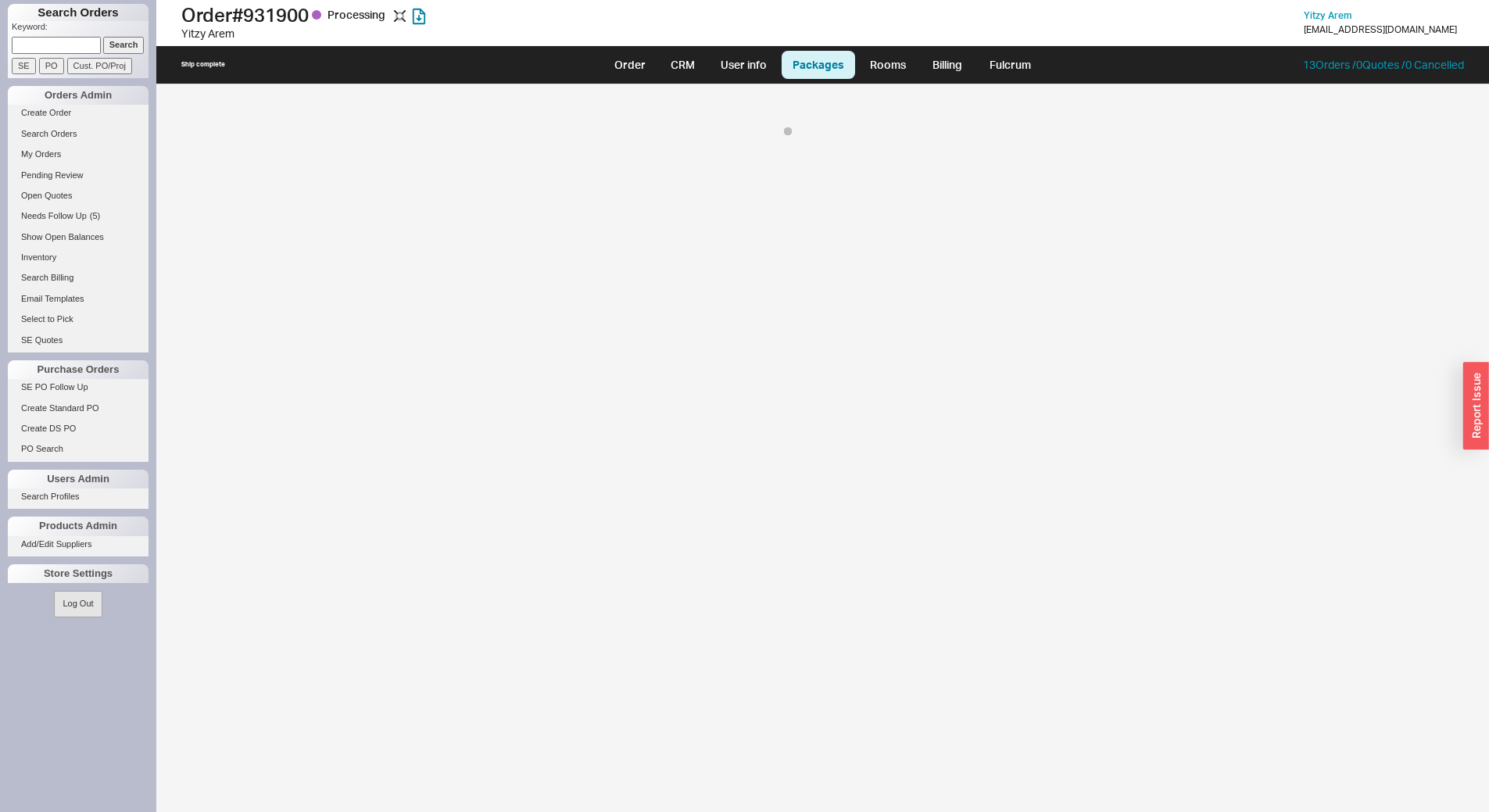
select select "8"
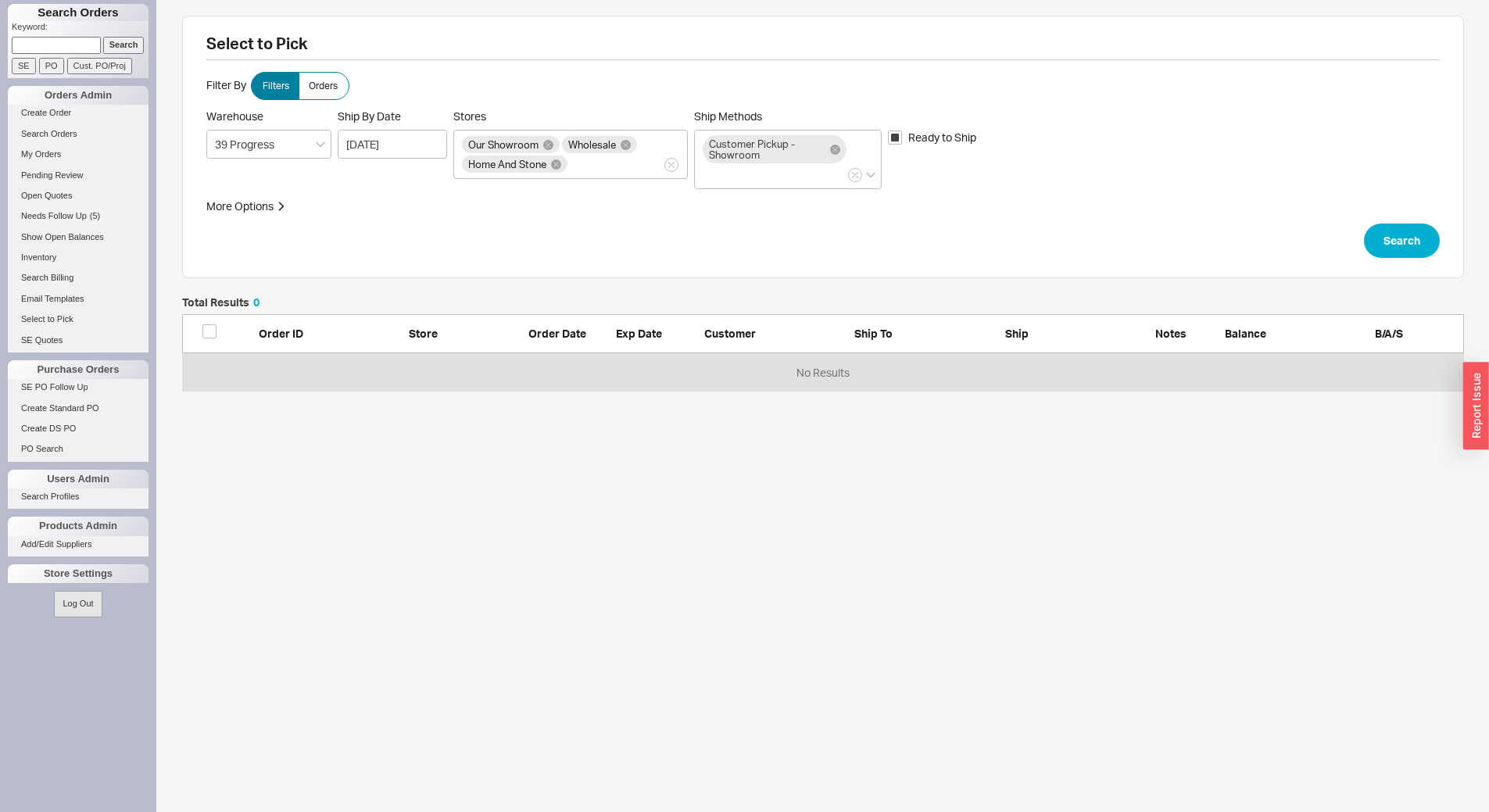
scroll to position [83, 1271]
click at [838, 148] on icon at bounding box center [835, 149] width 10 height 10
click at [714, 165] on input "Ship Methods Customer Pickup - Showroom" at bounding box center [709, 174] width 11 height 18
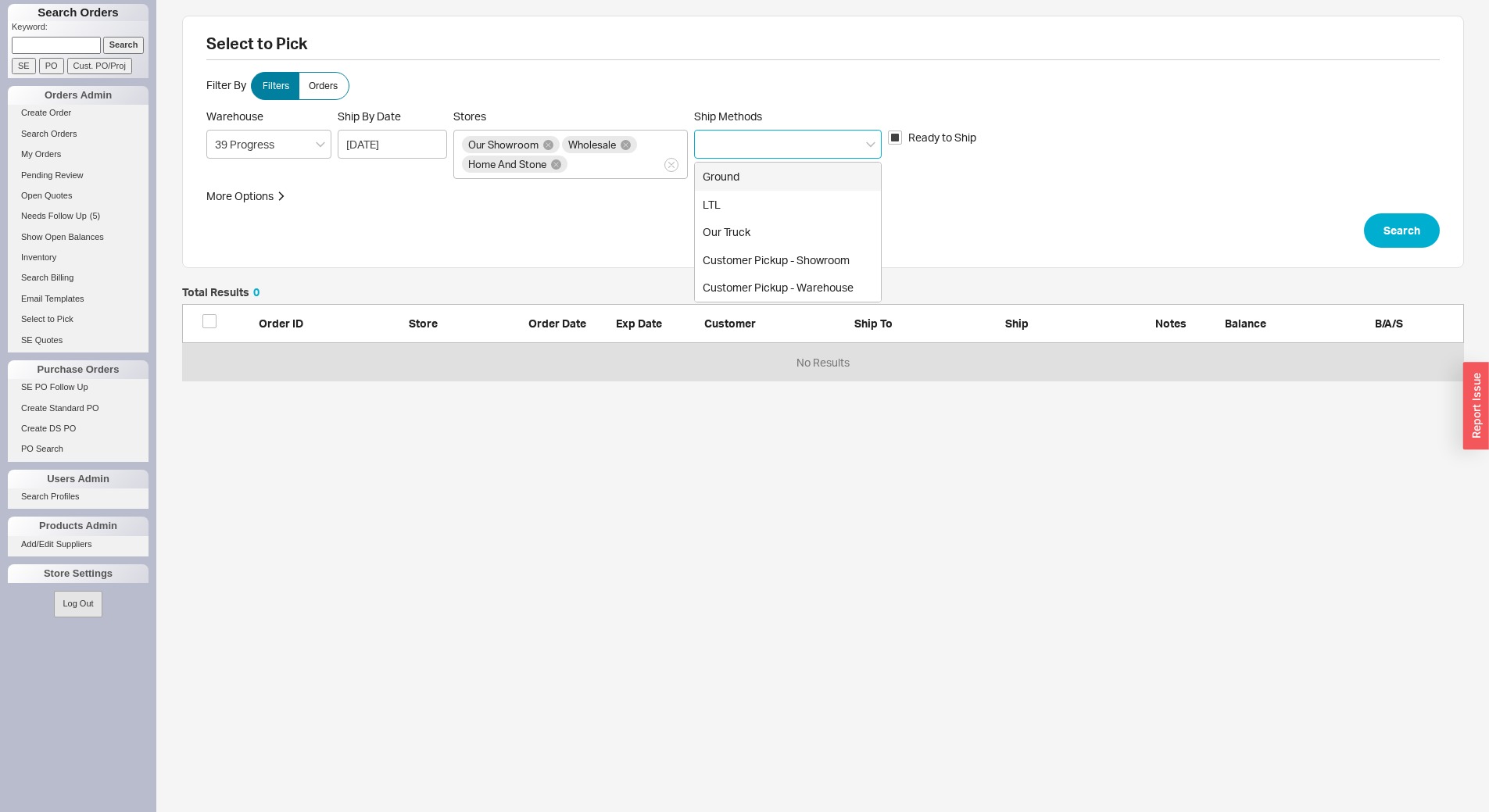
click at [778, 172] on div "Ground" at bounding box center [788, 177] width 186 height 28
click at [834, 228] on div "Customer Pickup - Showroom" at bounding box center [788, 233] width 186 height 28
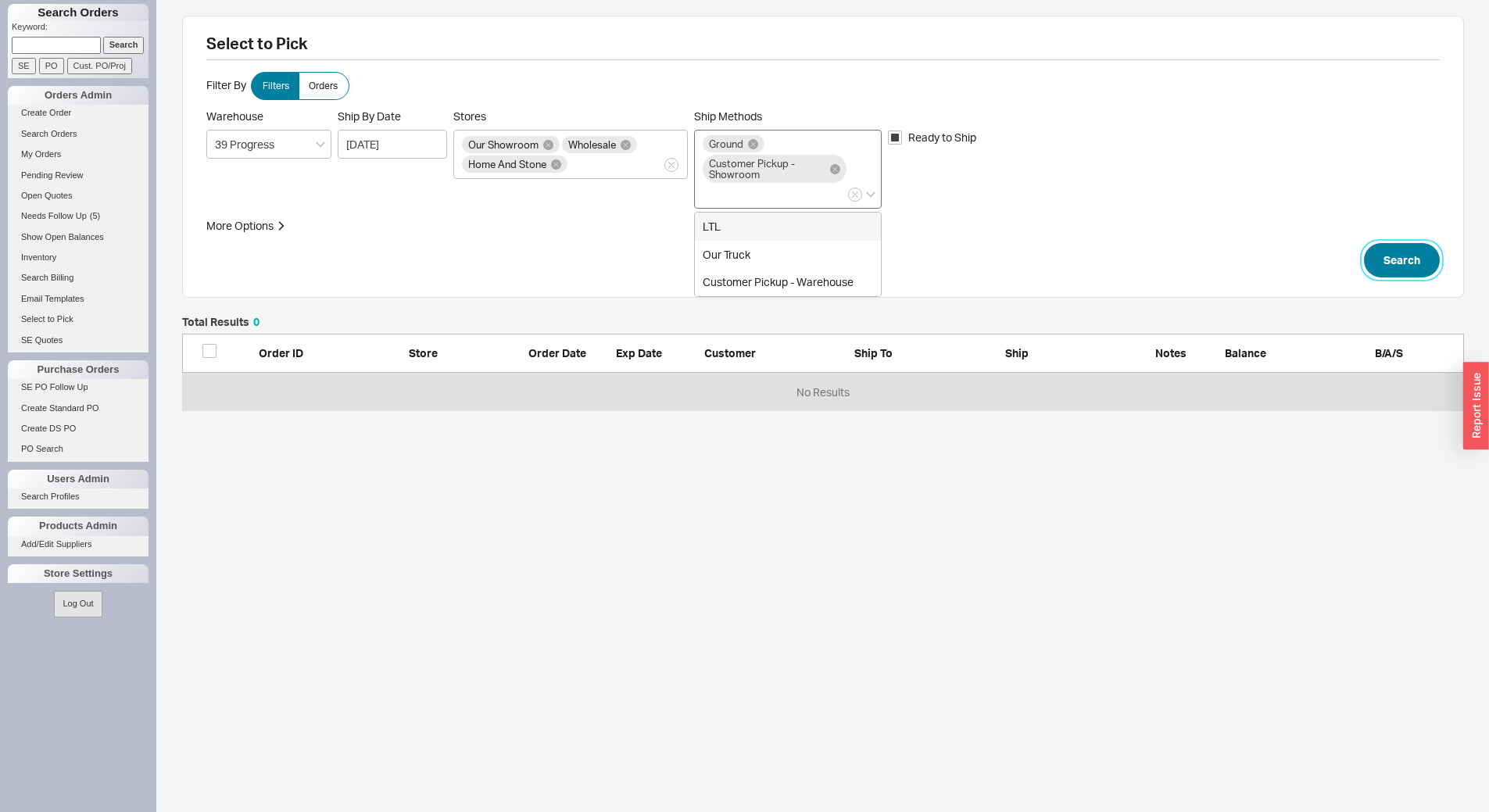
click at [1397, 258] on button "Search" at bounding box center [1402, 260] width 76 height 34
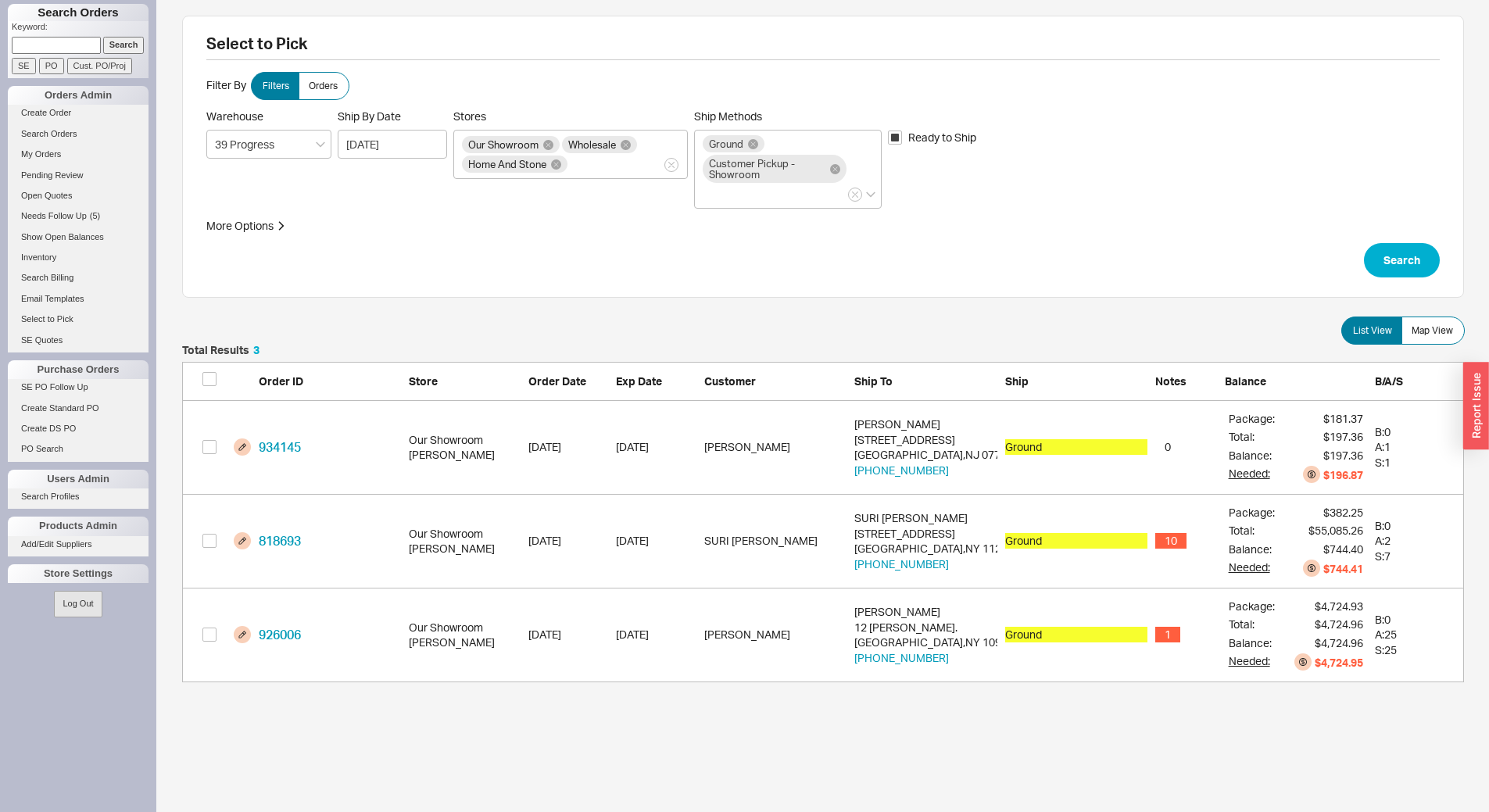
scroll to position [326, 1271]
click at [1380, 253] on button "Search" at bounding box center [1402, 260] width 76 height 34
click at [1404, 253] on button "Search" at bounding box center [1402, 260] width 76 height 34
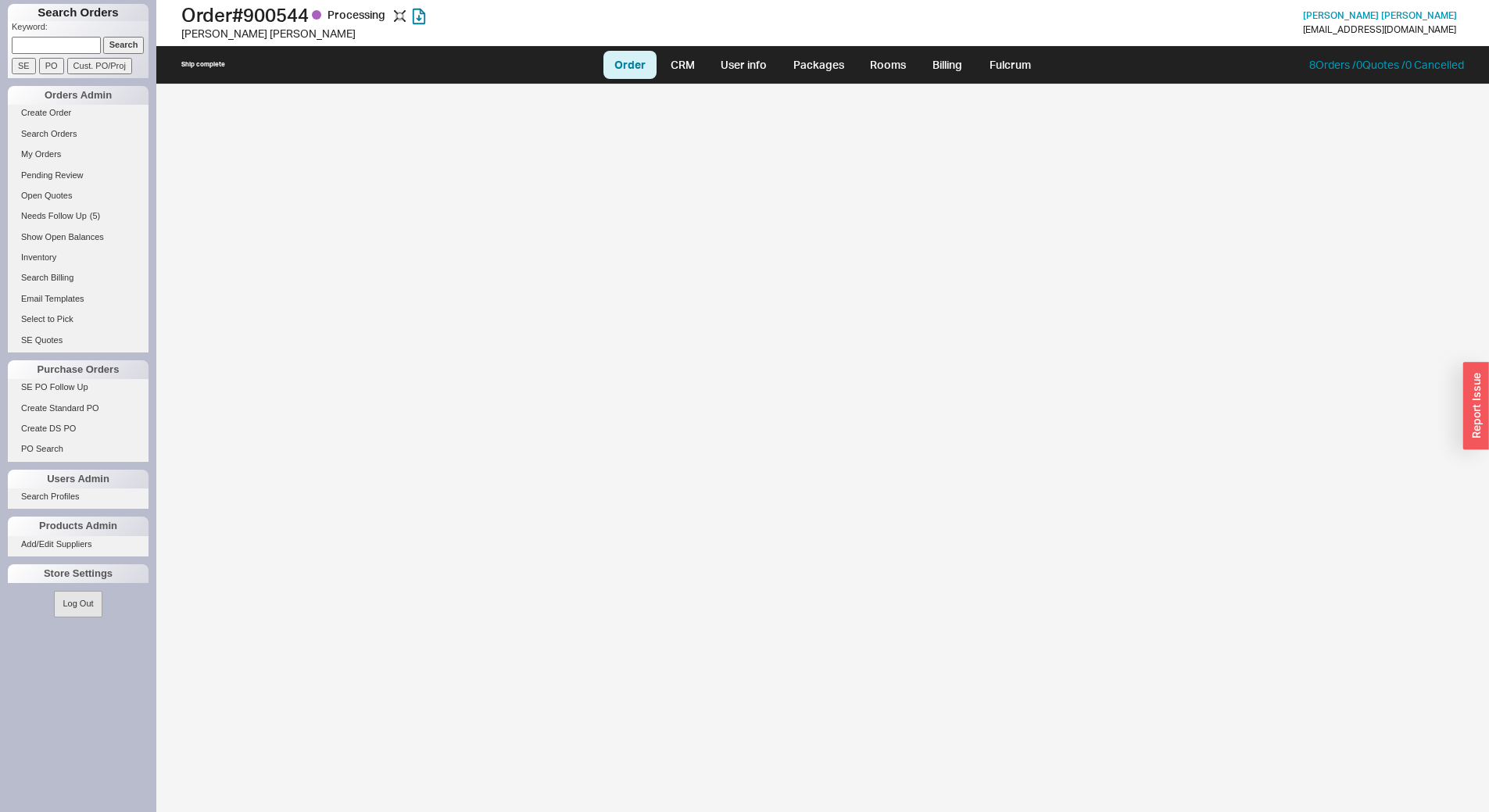
select select "LOW"
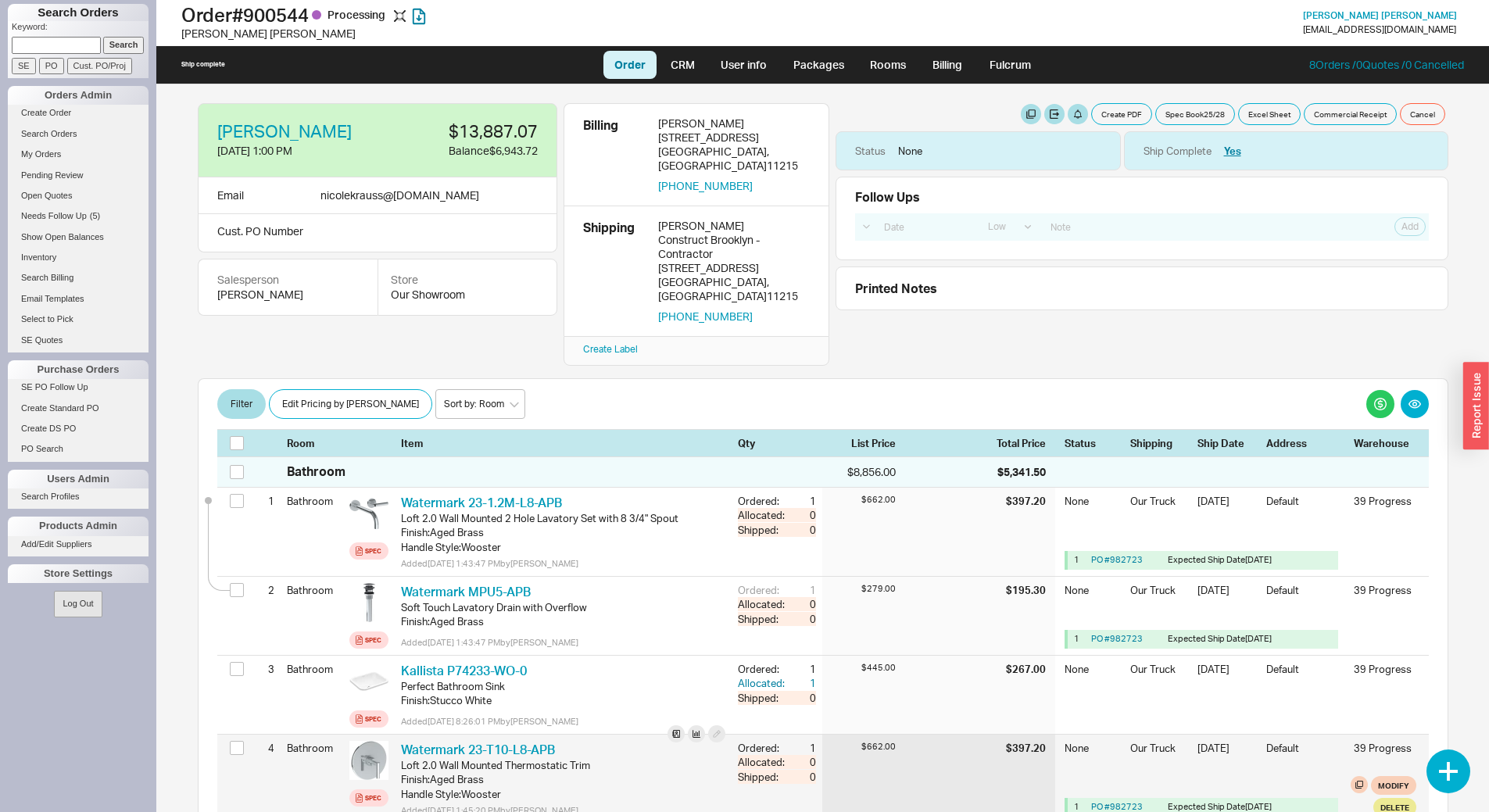
scroll to position [1664, 0]
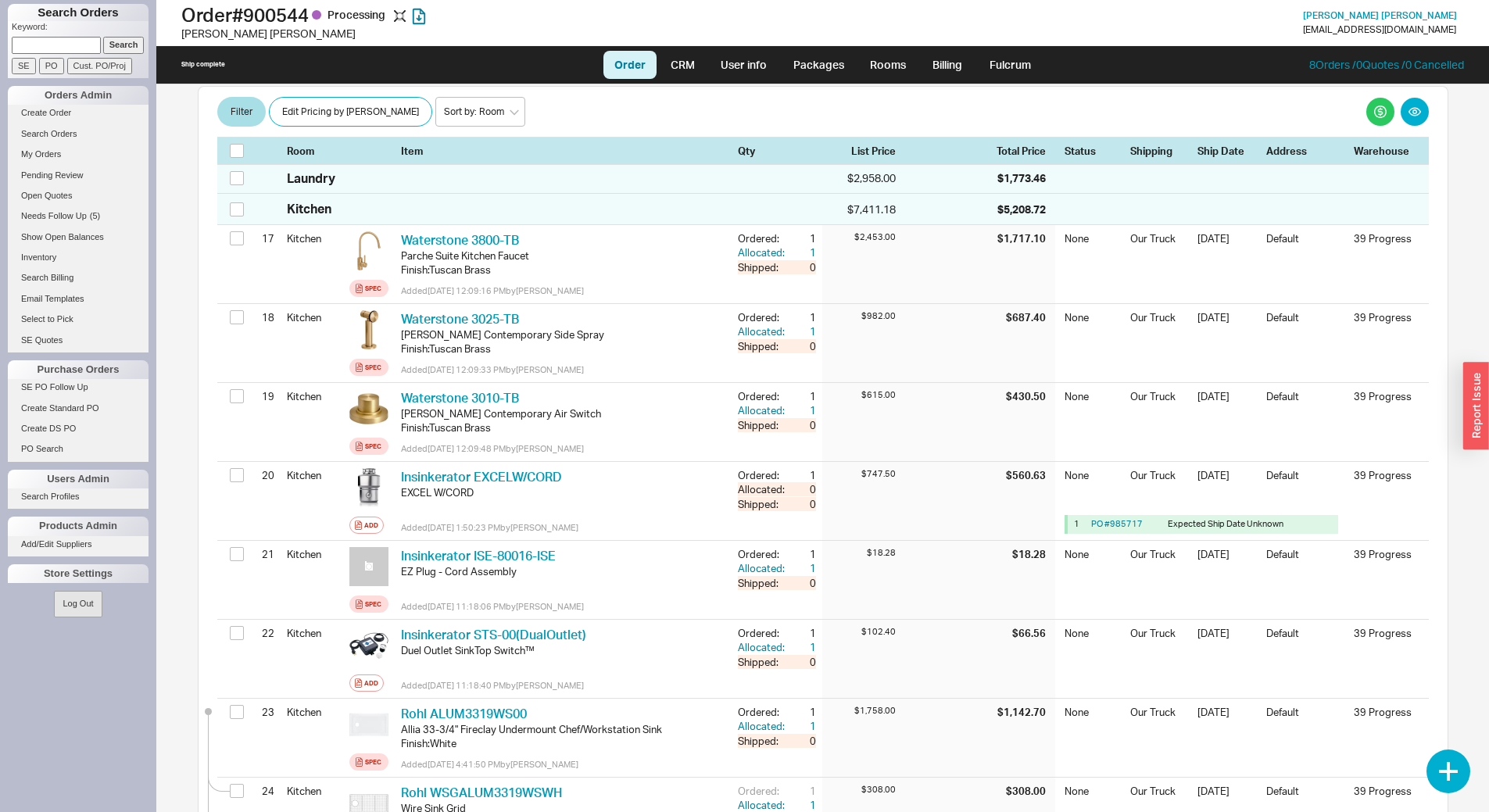
drag, startPoint x: 79, startPoint y: 43, endPoint x: 74, endPoint y: 37, distance: 7.8
click at [79, 43] on input at bounding box center [56, 44] width 89 height 16
type input "905724"
click at [103, 37] on input "Search" at bounding box center [124, 44] width 42 height 16
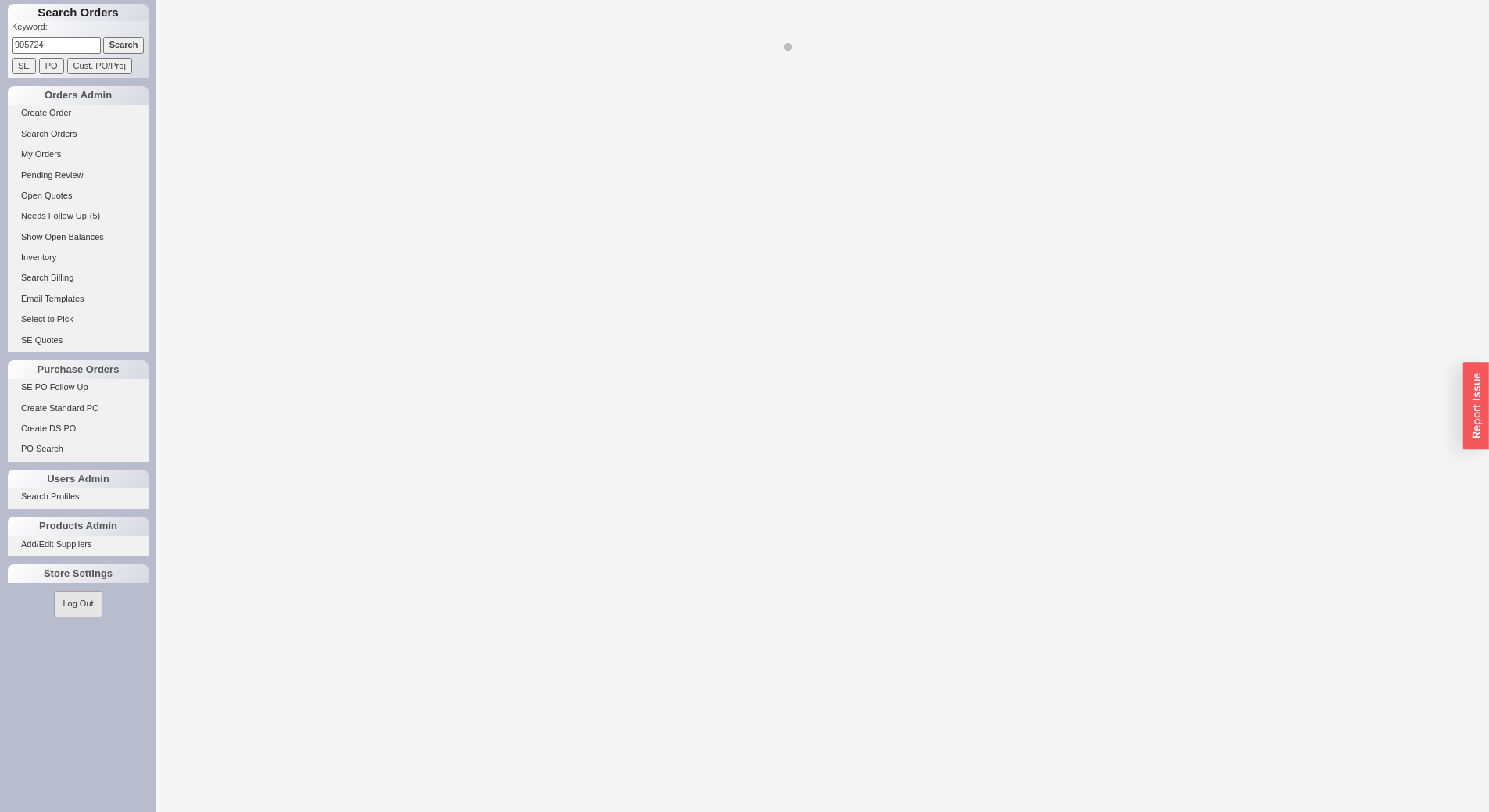
select select "LOW"
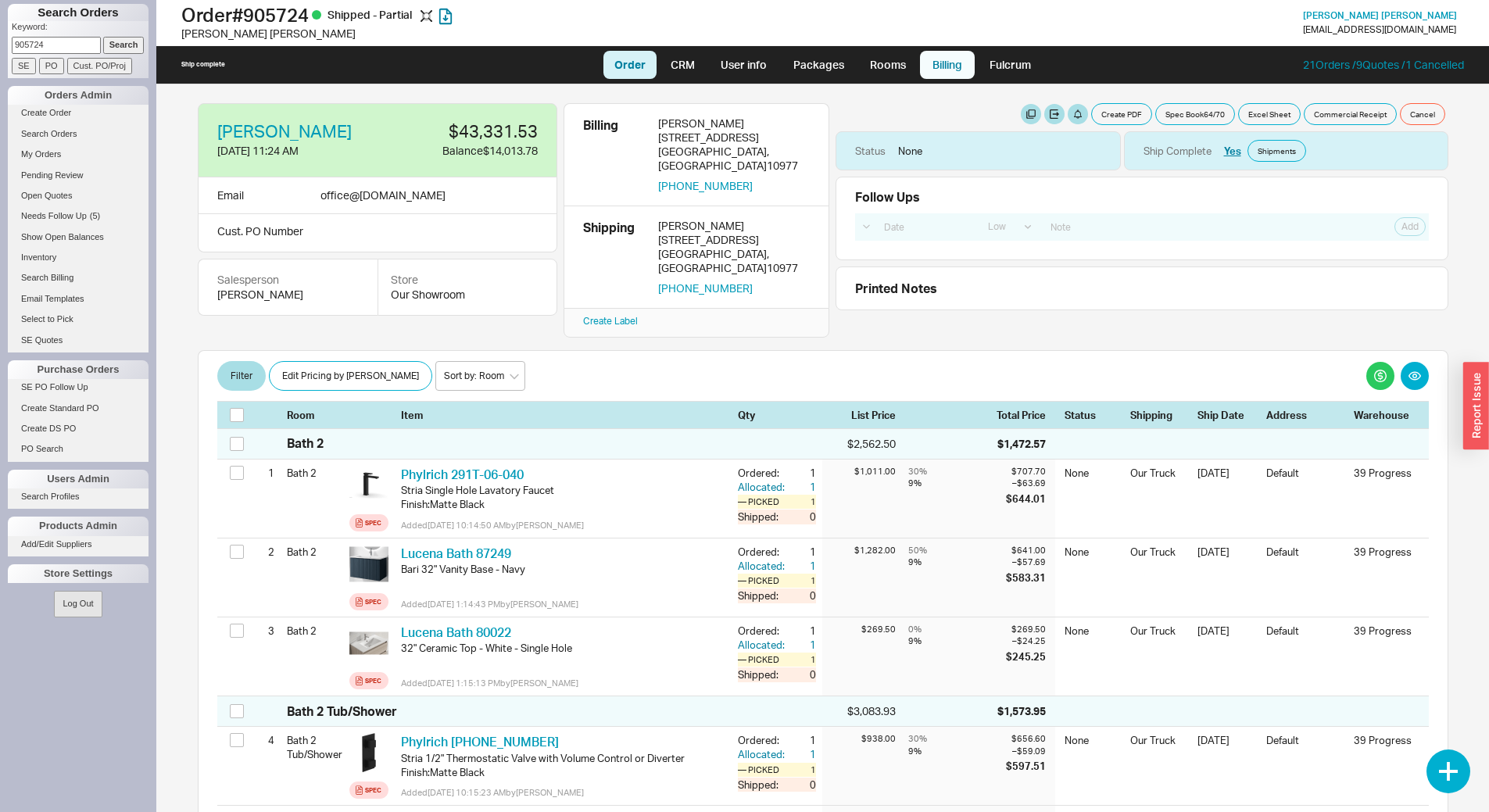
click at [938, 70] on link "Billing" at bounding box center [947, 65] width 55 height 28
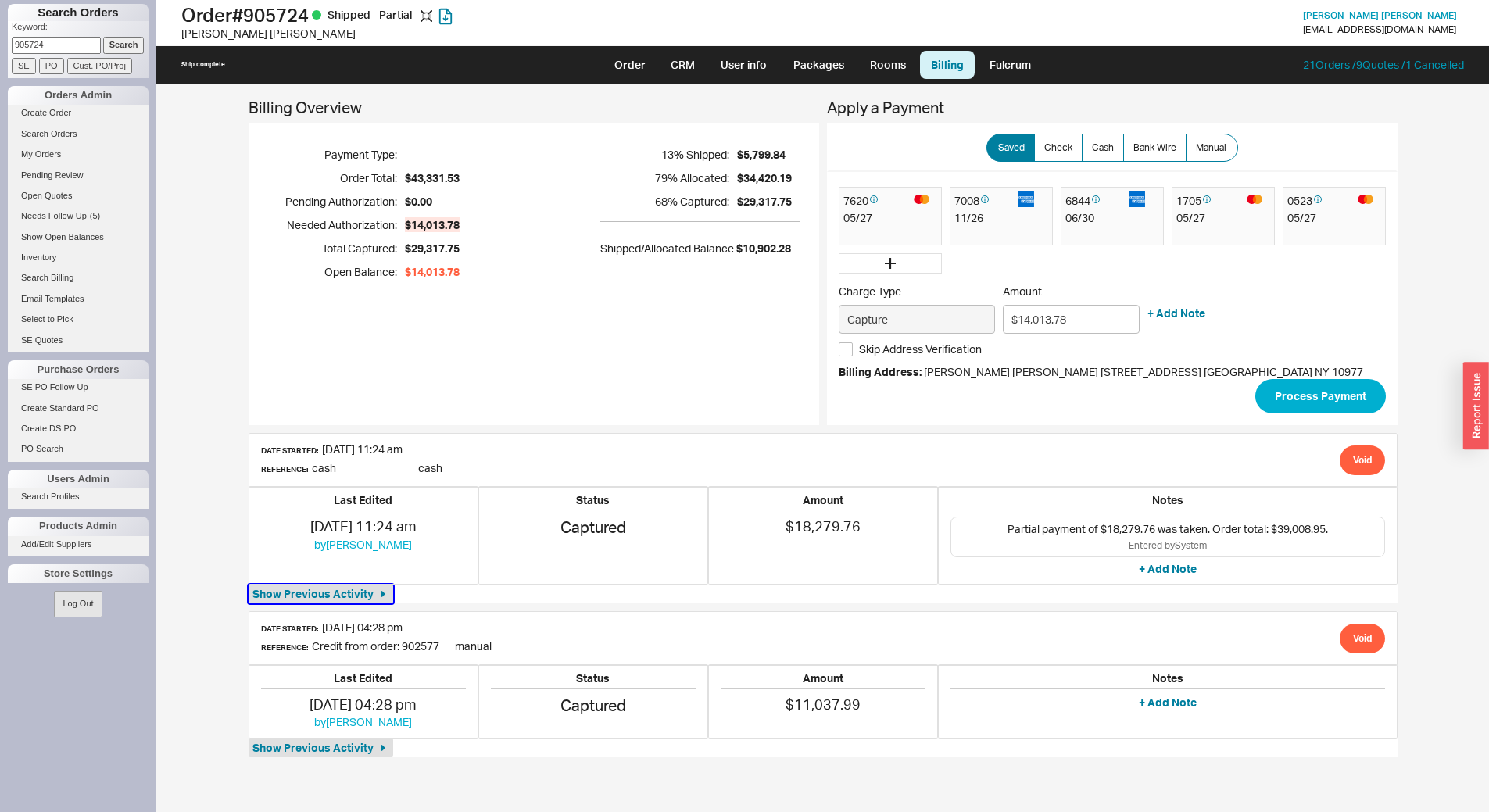
click at [339, 591] on span "Show Previous Activity" at bounding box center [313, 594] width 121 height 16
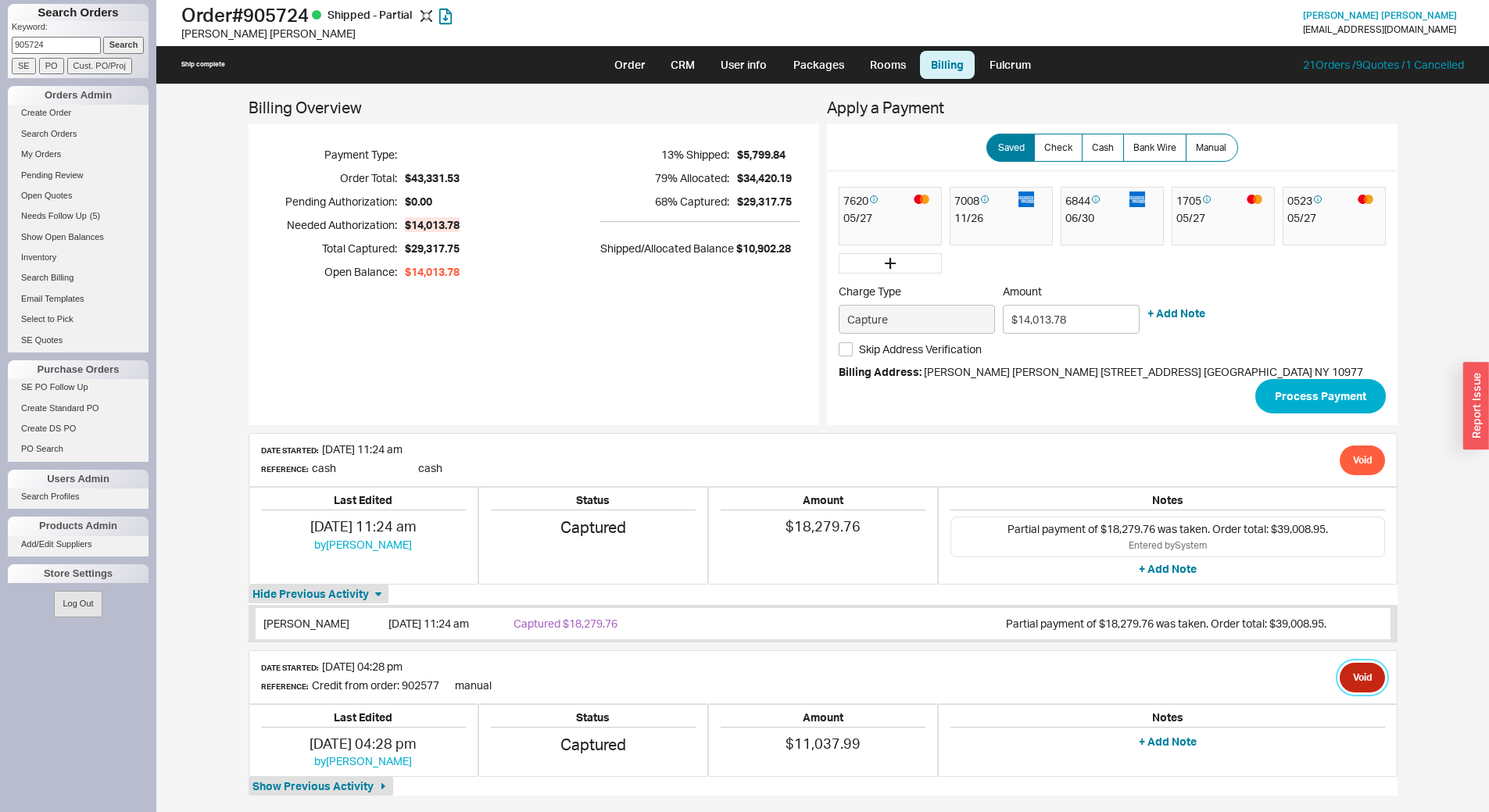
click at [1349, 688] on button "Void" at bounding box center [1363, 677] width 45 height 29
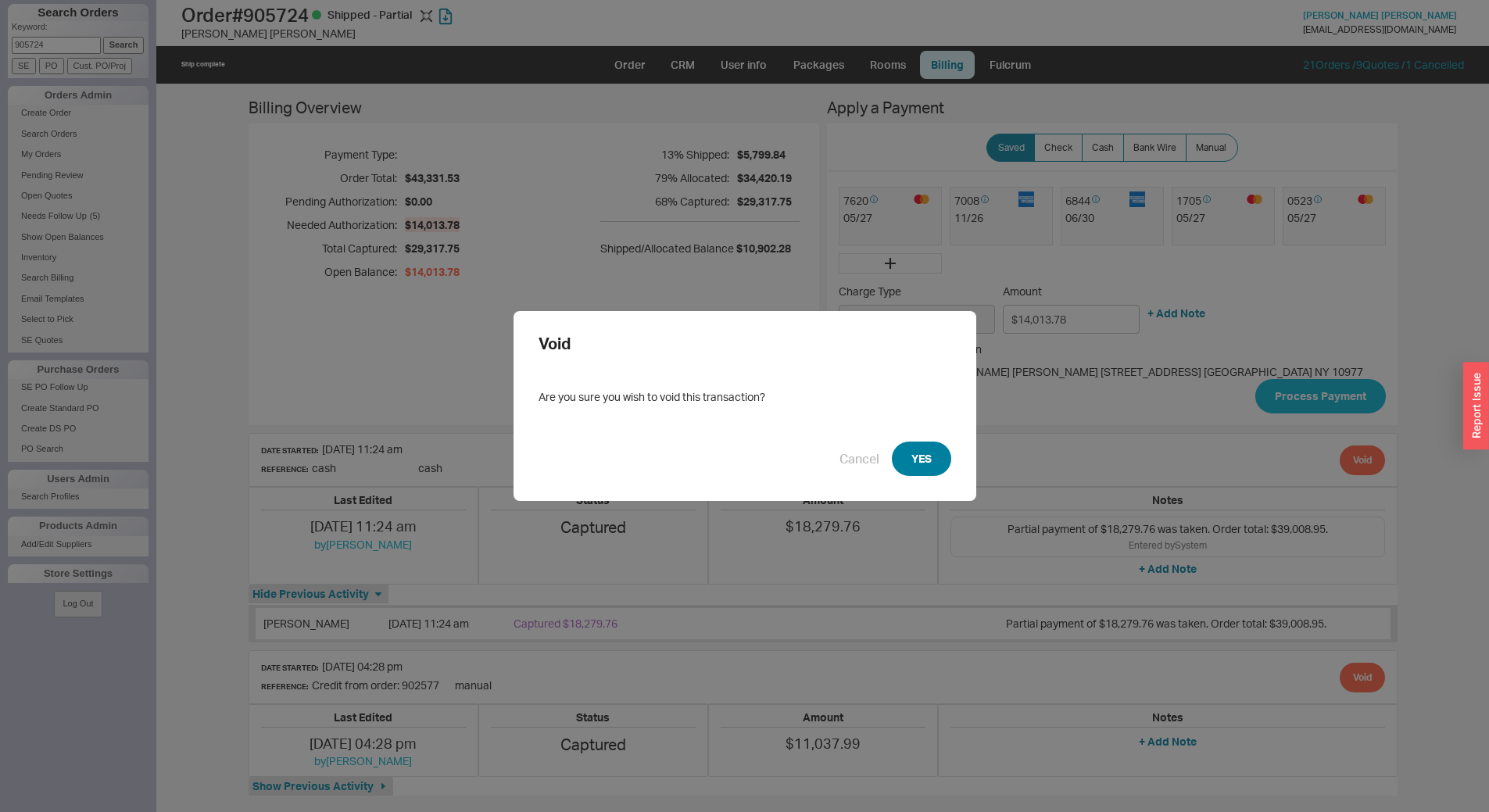
click at [913, 459] on button "YES" at bounding box center [922, 458] width 60 height 34
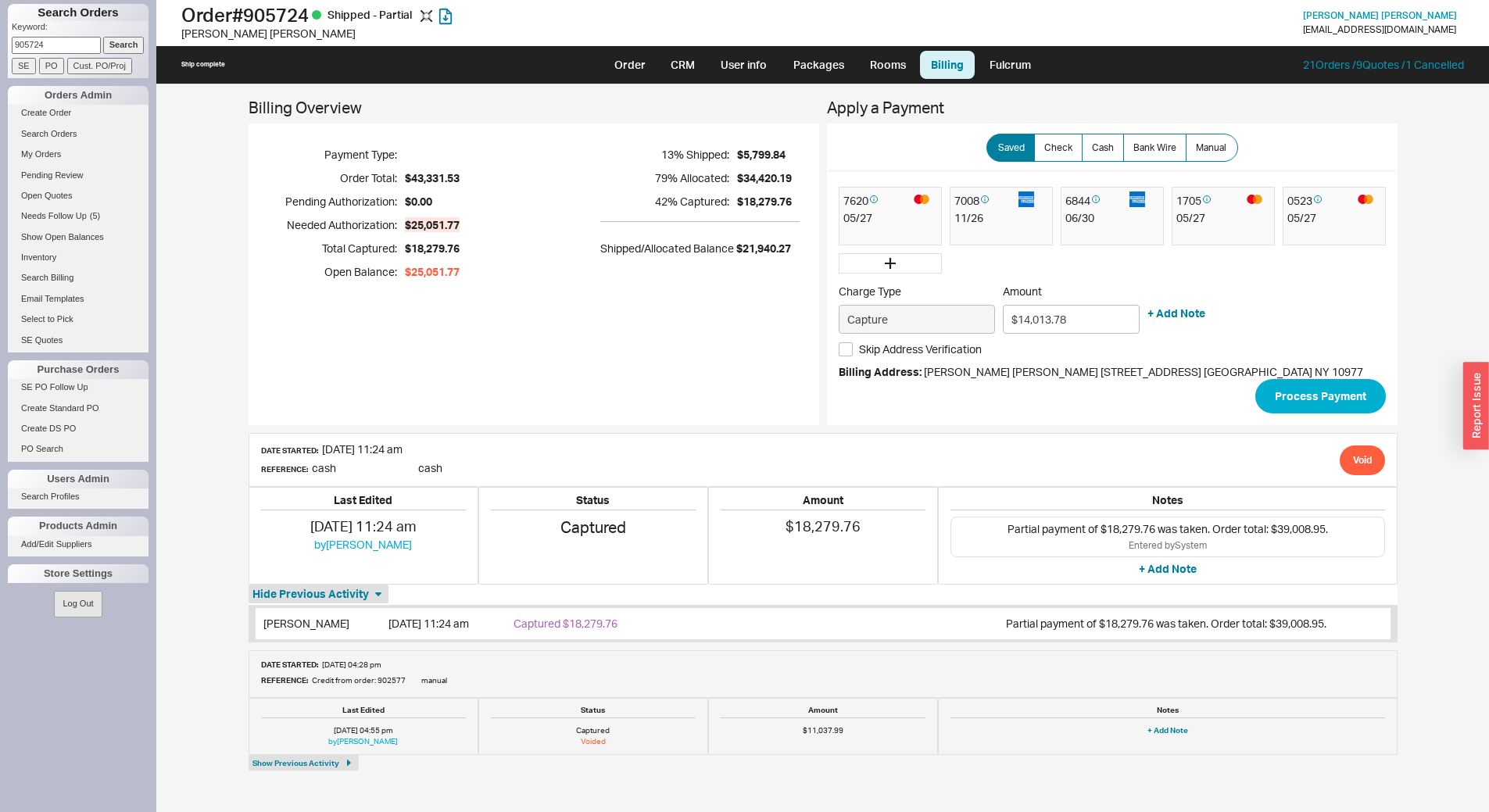
click at [602, 371] on div "Billing Overview Payment Type: Order Total: $43,331.53 Pending Authorization: $…" at bounding box center [534, 263] width 571 height 326
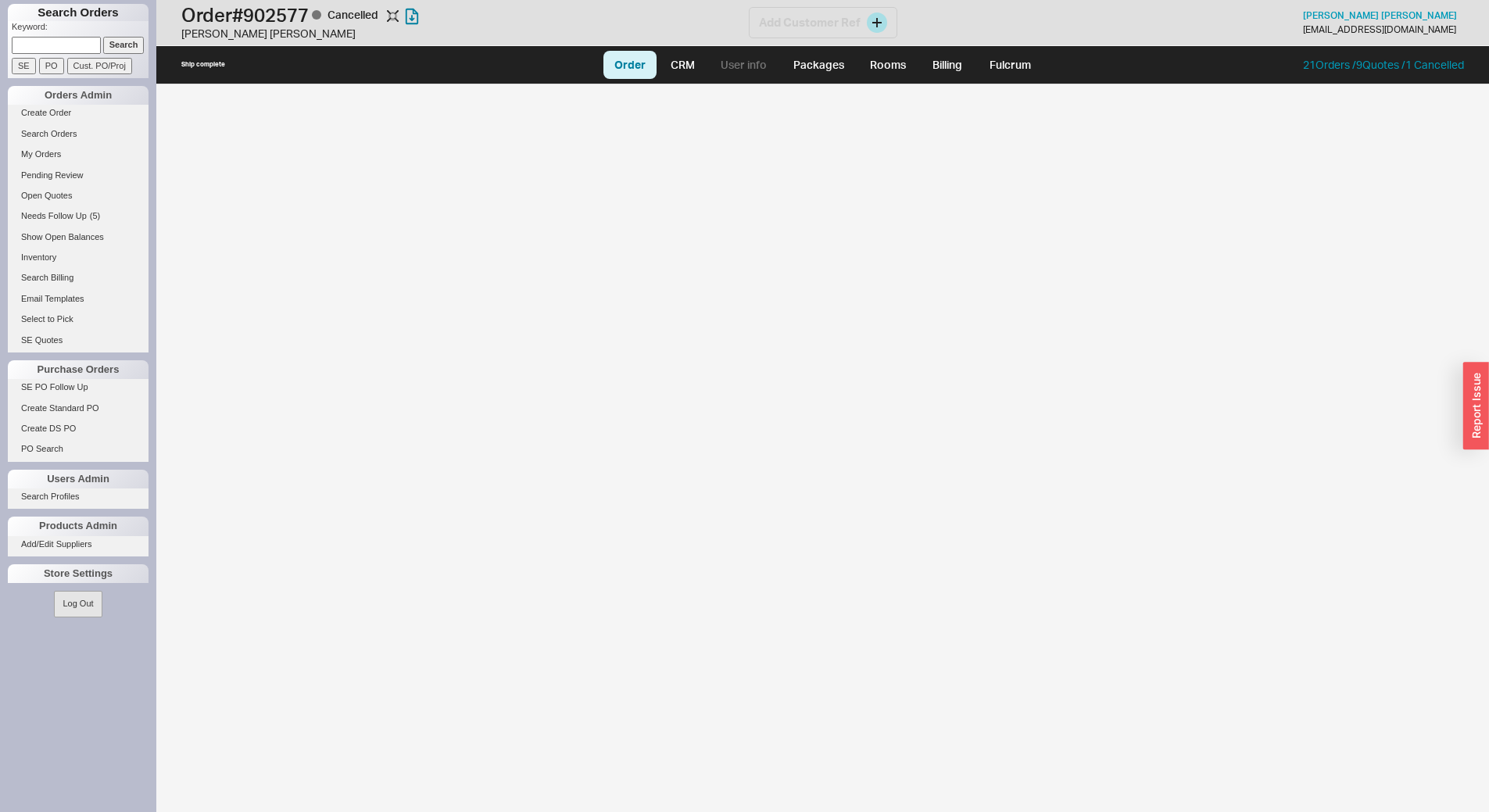
select select "LOW"
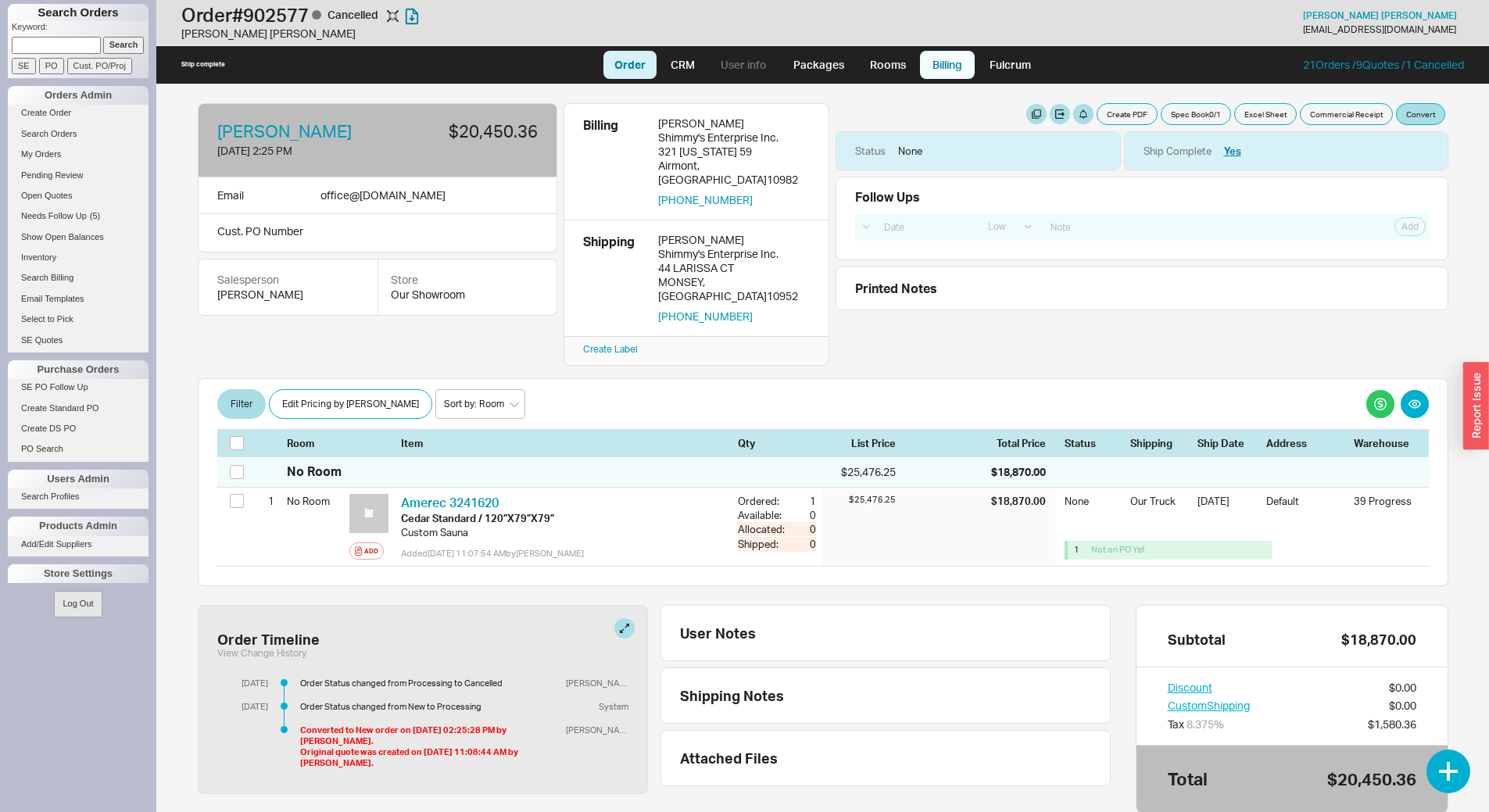
click at [942, 69] on link "Billing" at bounding box center [947, 65] width 55 height 28
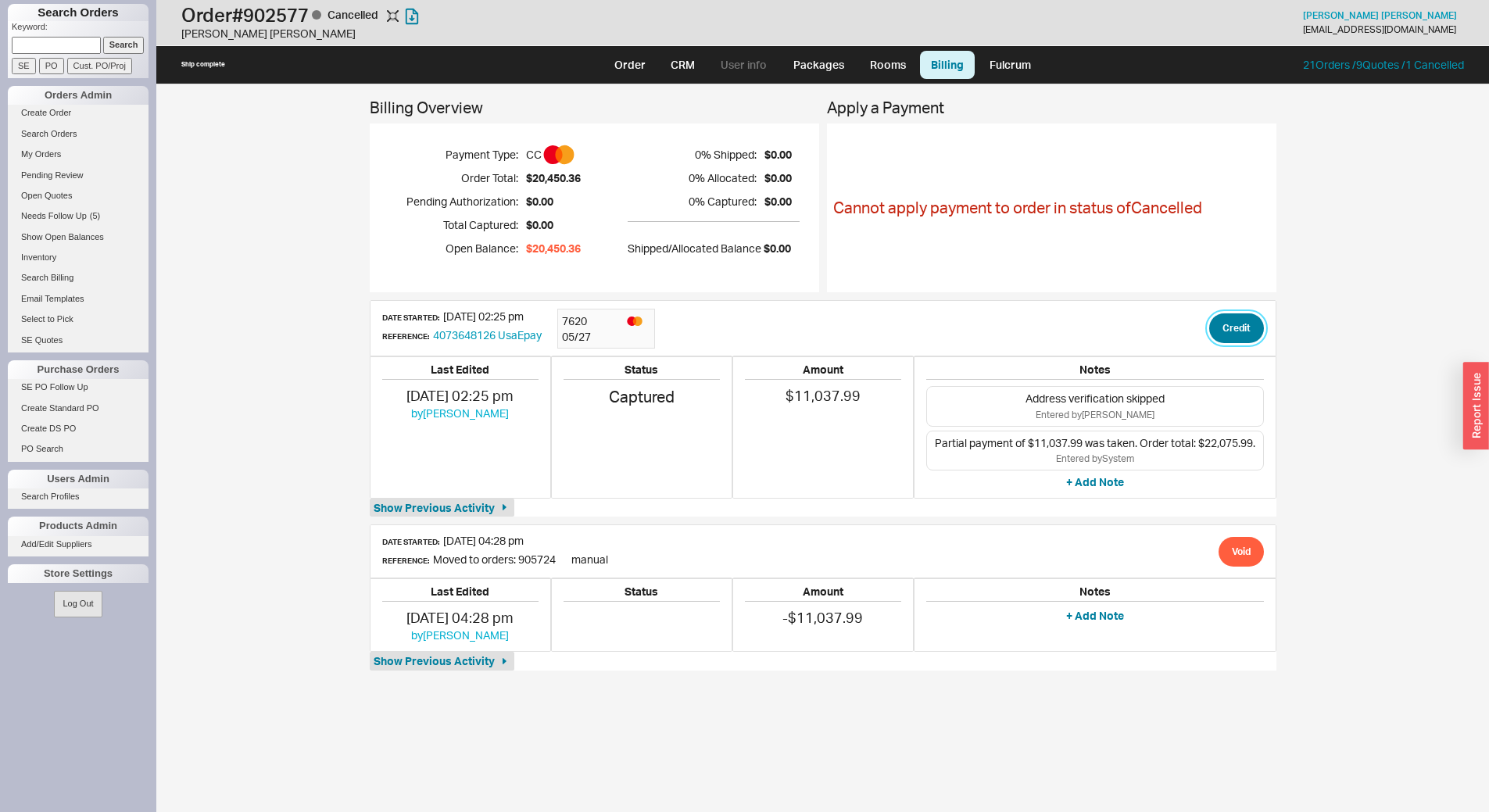
click at [1238, 328] on button "Credit" at bounding box center [1237, 328] width 55 height 29
click at [1256, 406] on button "Credit" at bounding box center [1239, 401] width 53 height 29
drag, startPoint x: 1203, startPoint y: 751, endPoint x: 1194, endPoint y: 752, distance: 9.1
click at [1199, 752] on div "Billing Overview Payment Type: CC Order Total: $20,450.36 Pending Authorization…" at bounding box center [822, 448] width 1333 height 728
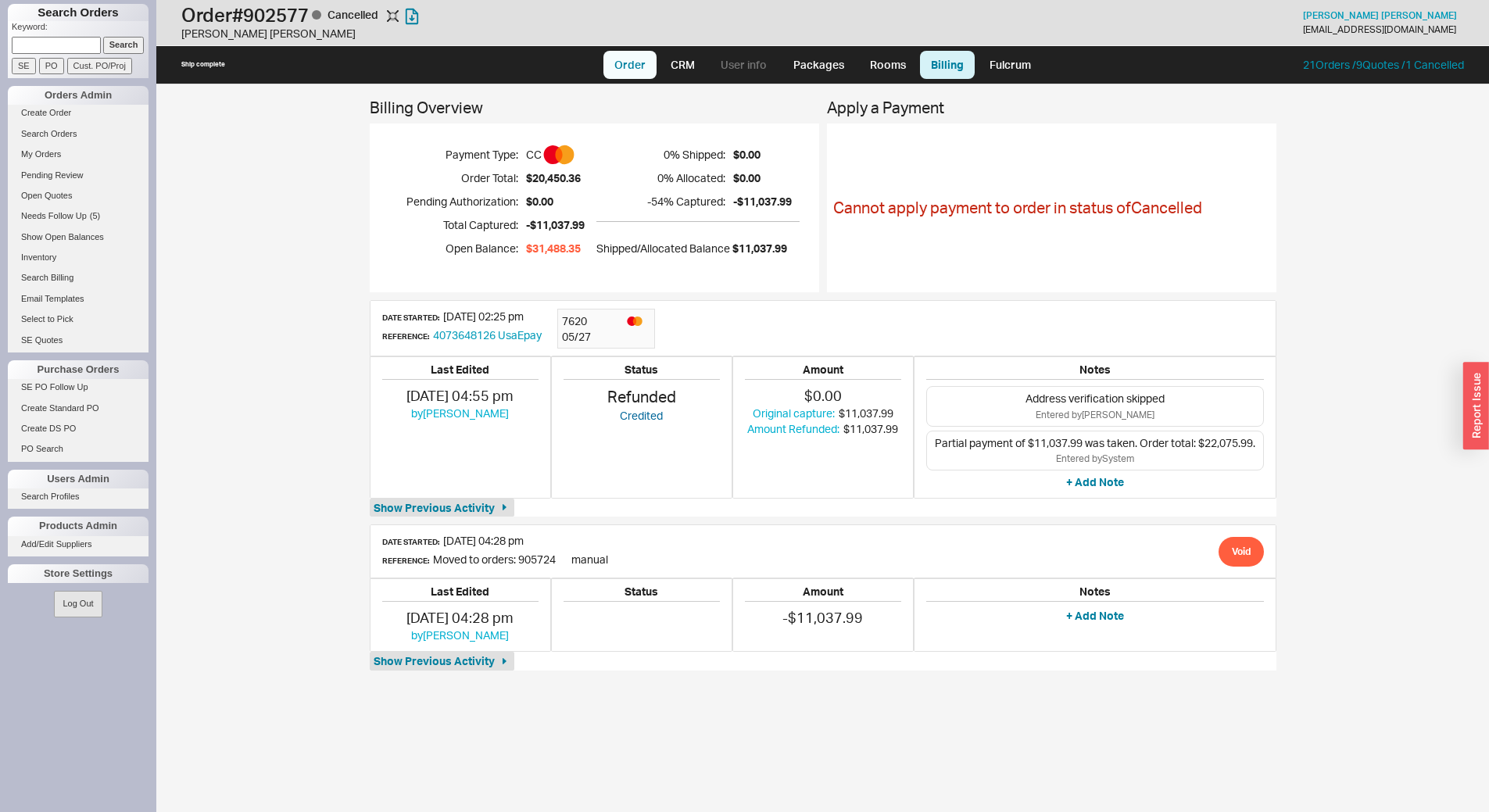
click at [622, 63] on link "Order" at bounding box center [630, 65] width 53 height 28
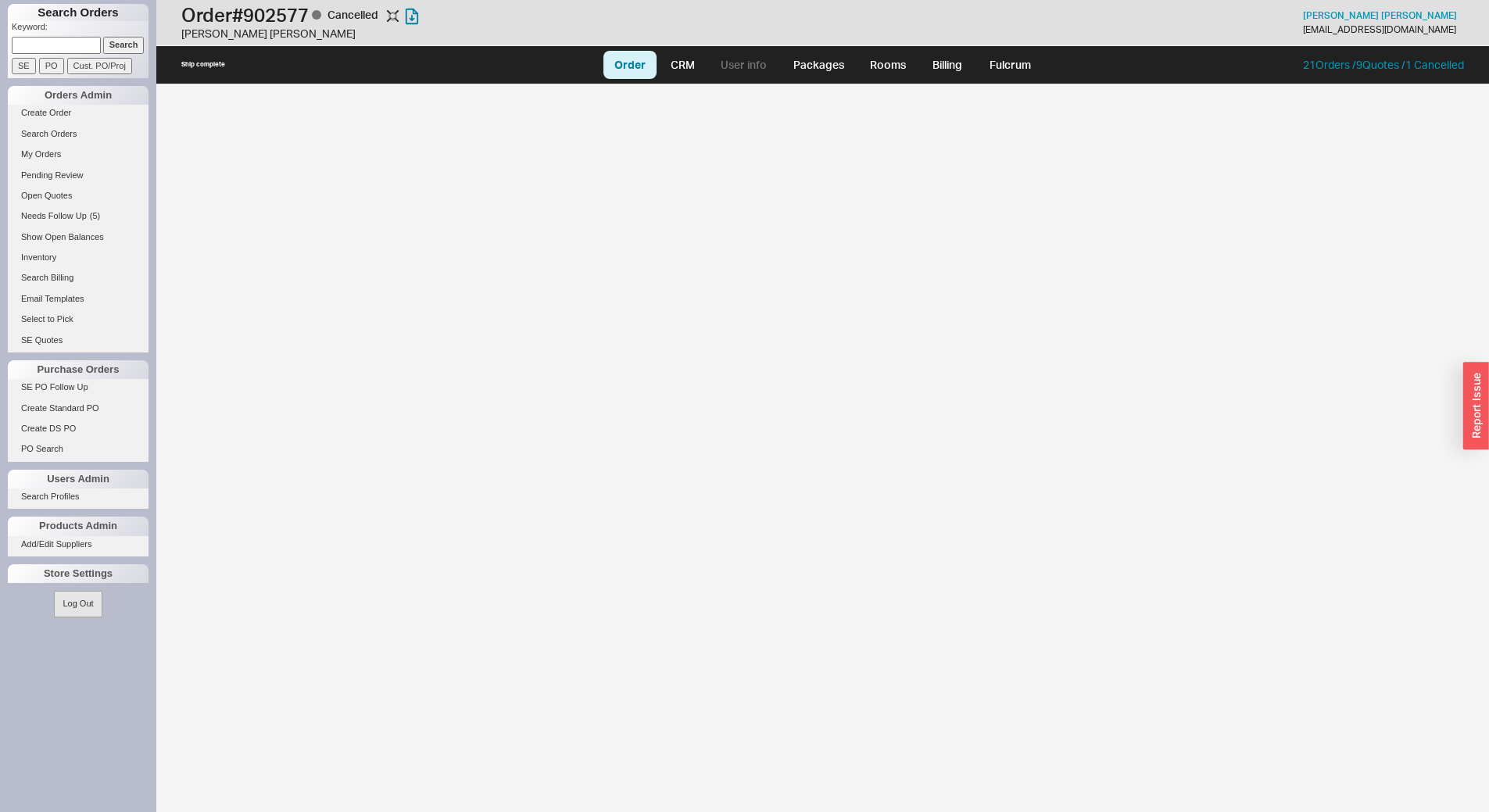
select select "LOW"
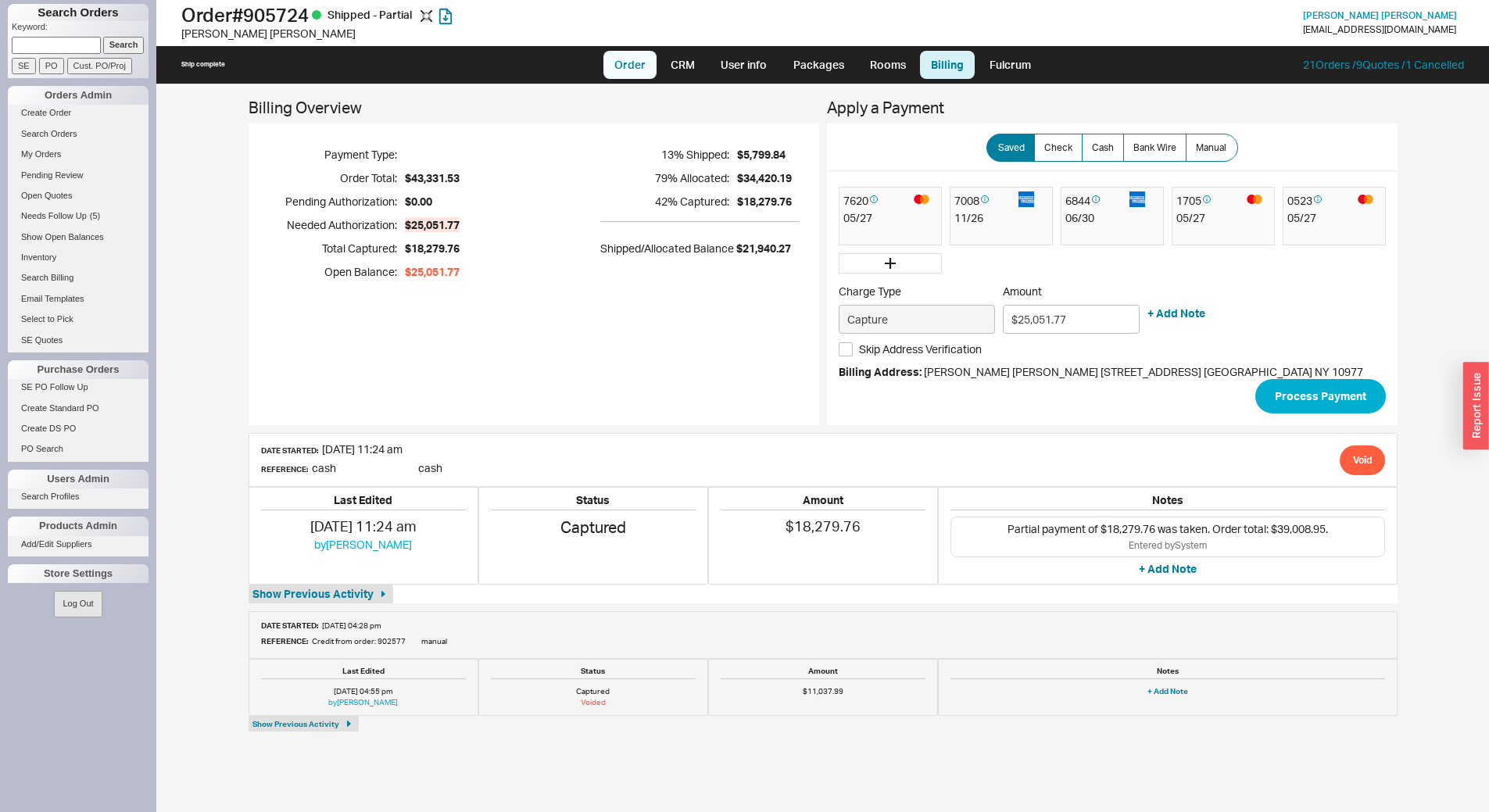
click at [621, 62] on link "Order" at bounding box center [630, 65] width 53 height 28
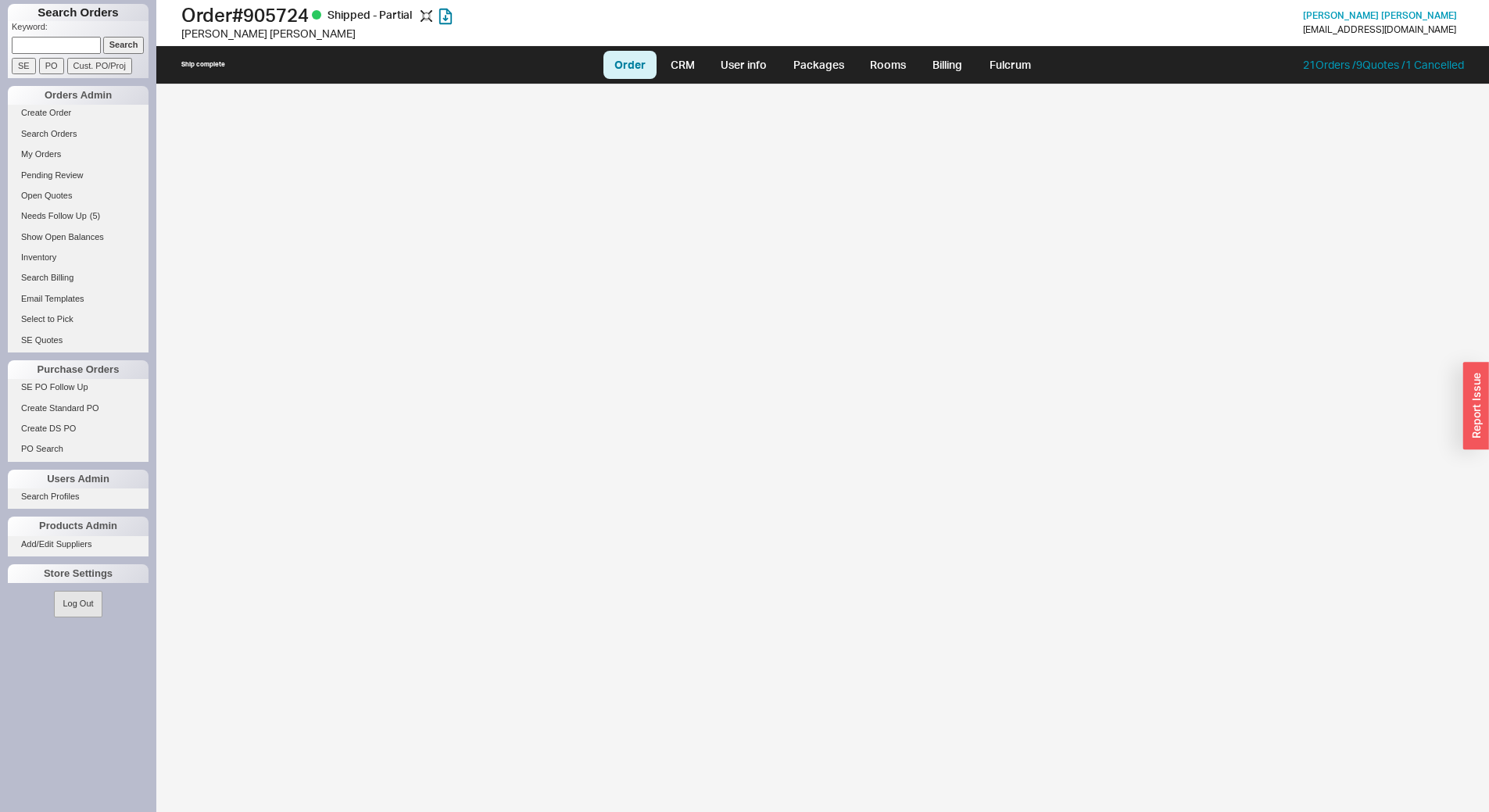
select select "LOW"
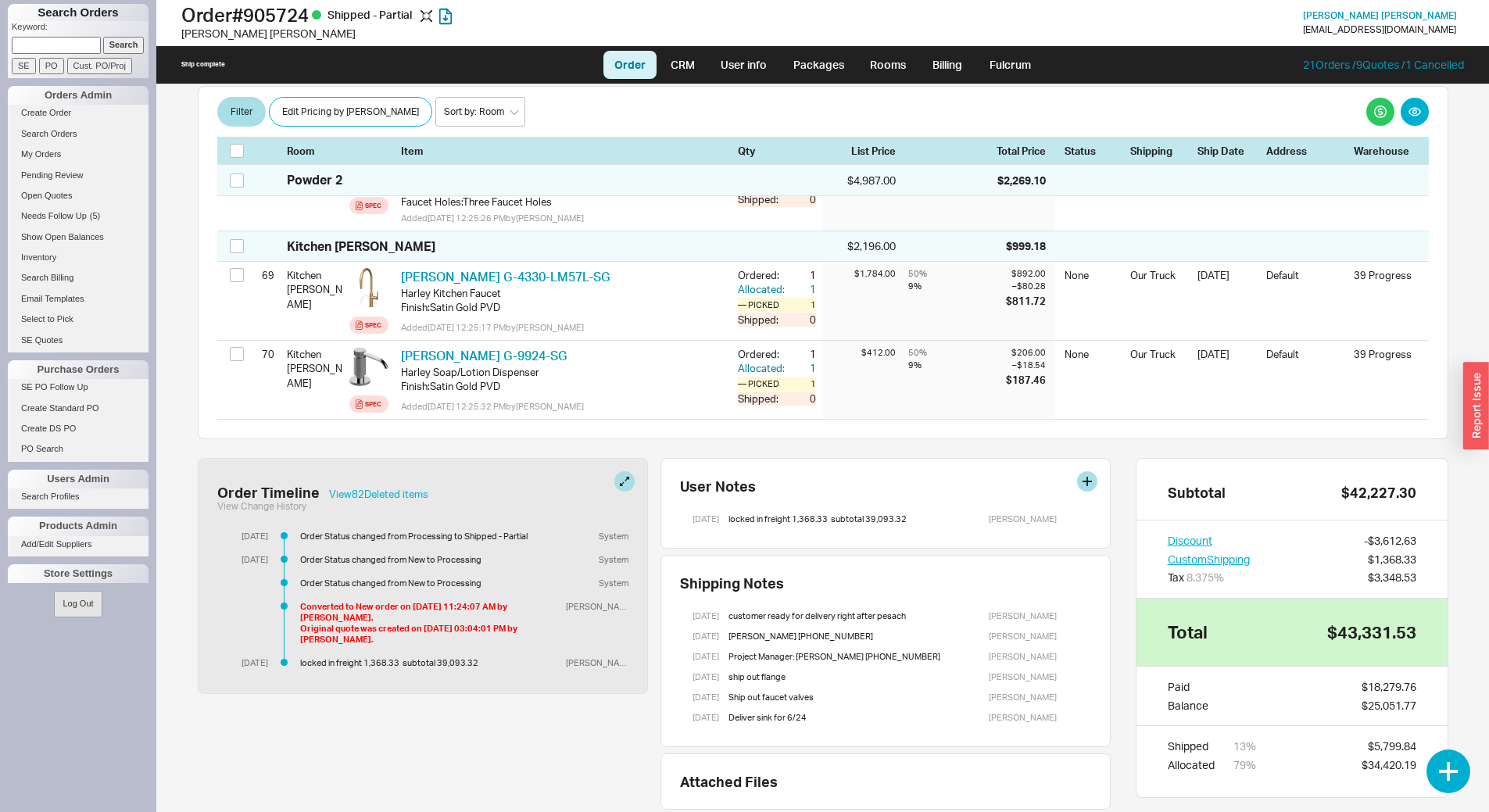
scroll to position [6185, 0]
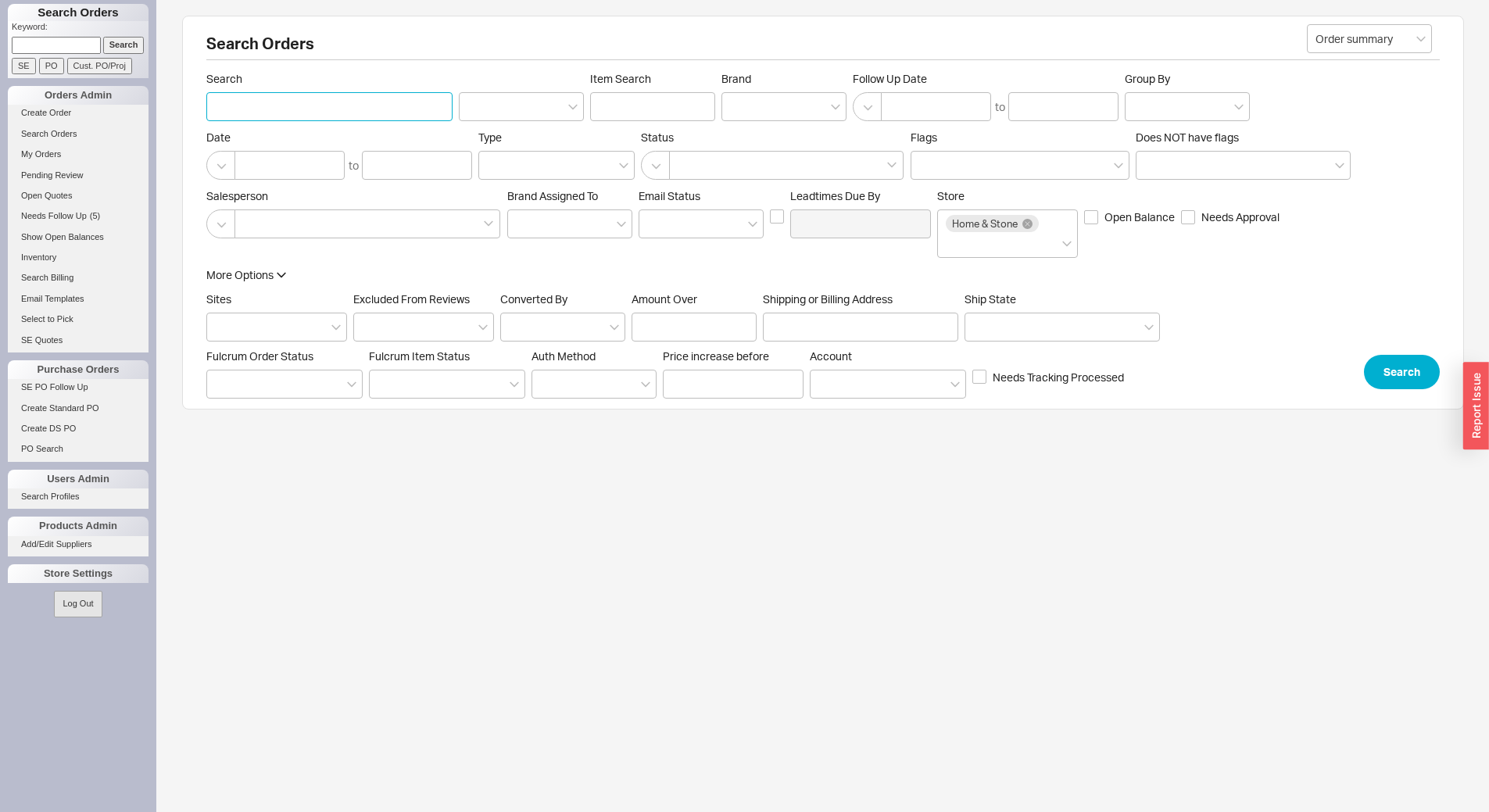
click at [286, 117] on input "Search" at bounding box center [329, 107] width 247 height 29
type input "schw"
click at [1408, 372] on button "Search" at bounding box center [1402, 371] width 76 height 34
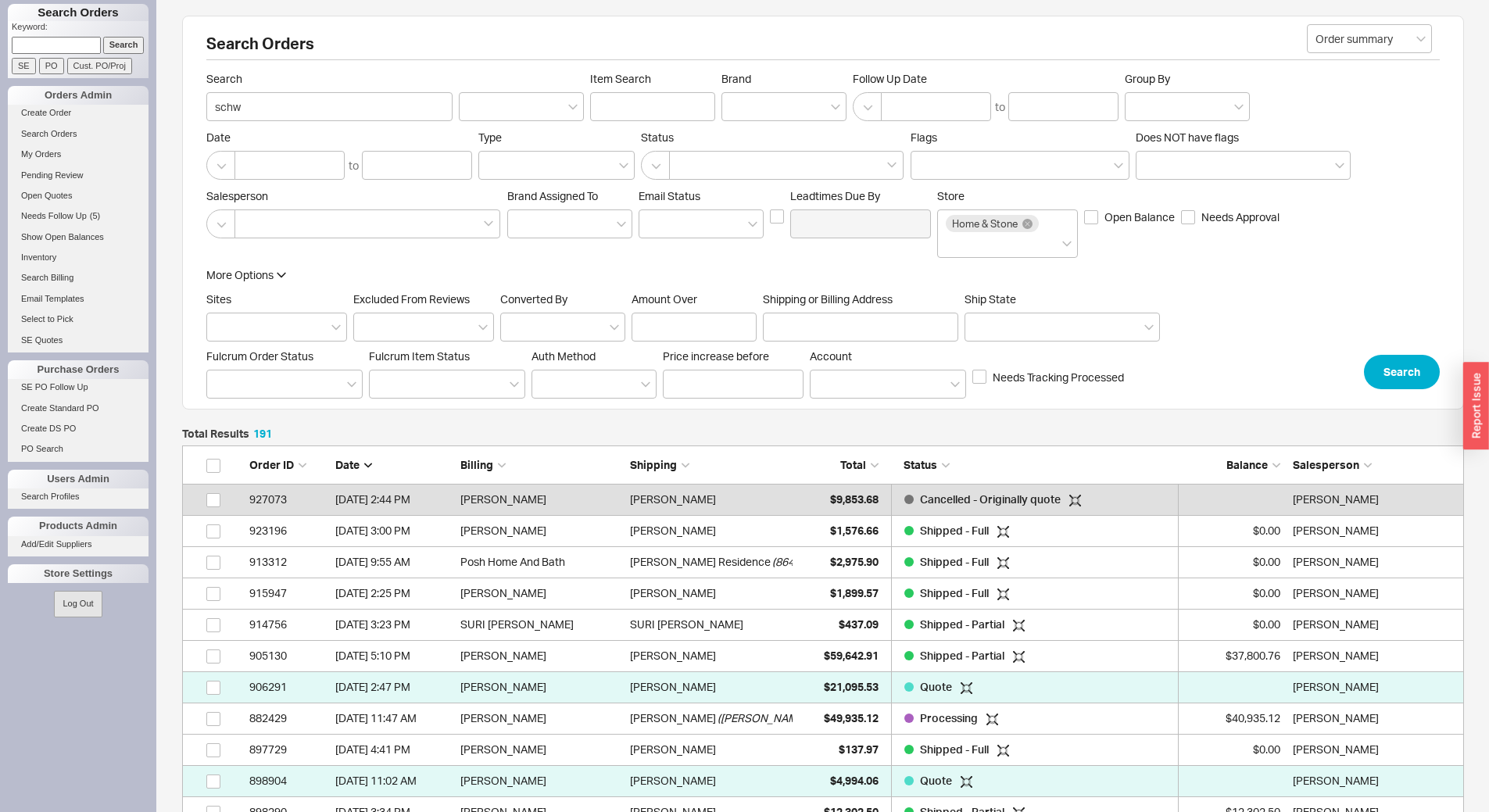
scroll to position [6032, 1271]
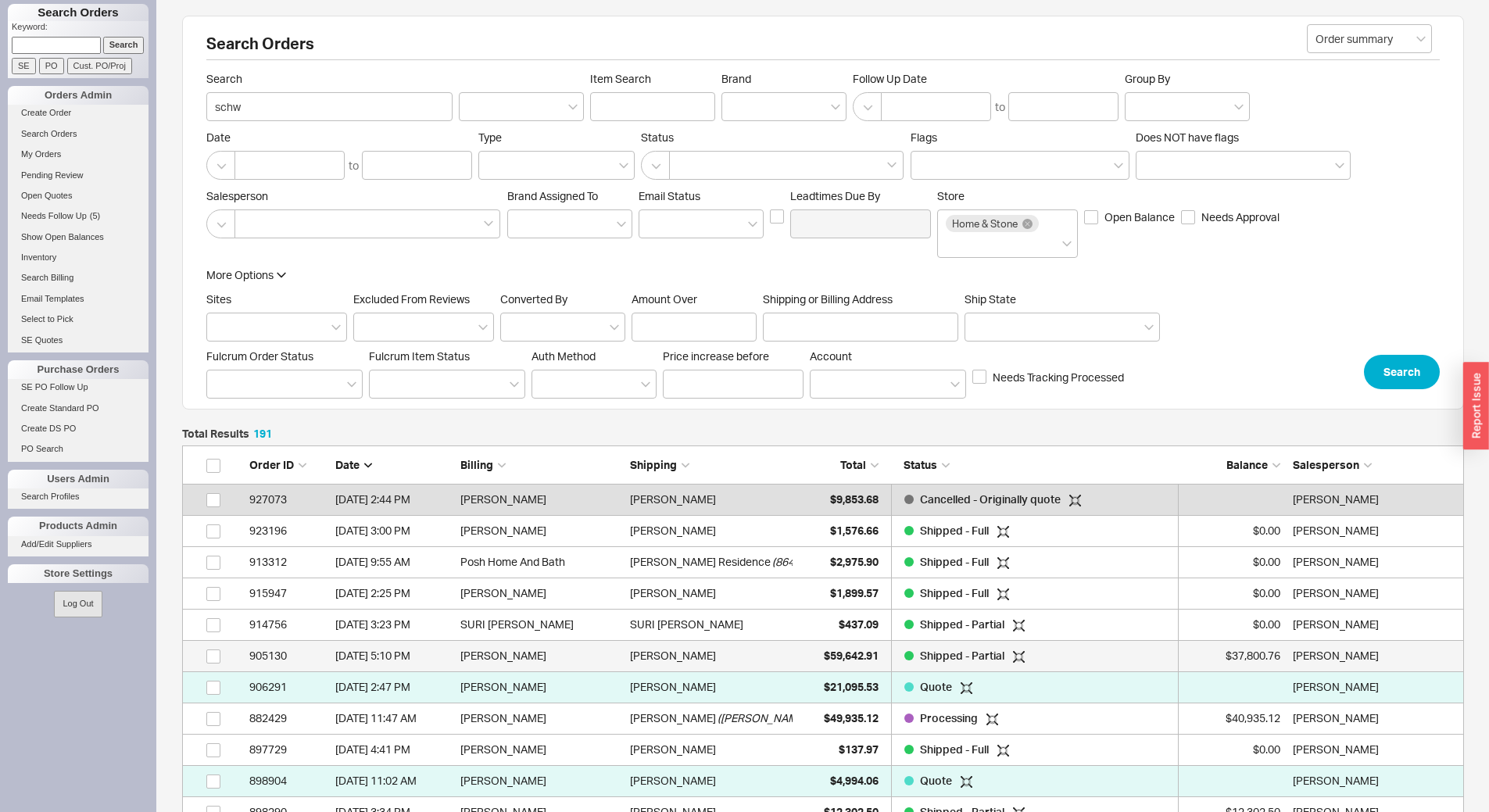
click at [766, 655] on div "[PERSON_NAME]" at bounding box center [712, 655] width 163 height 31
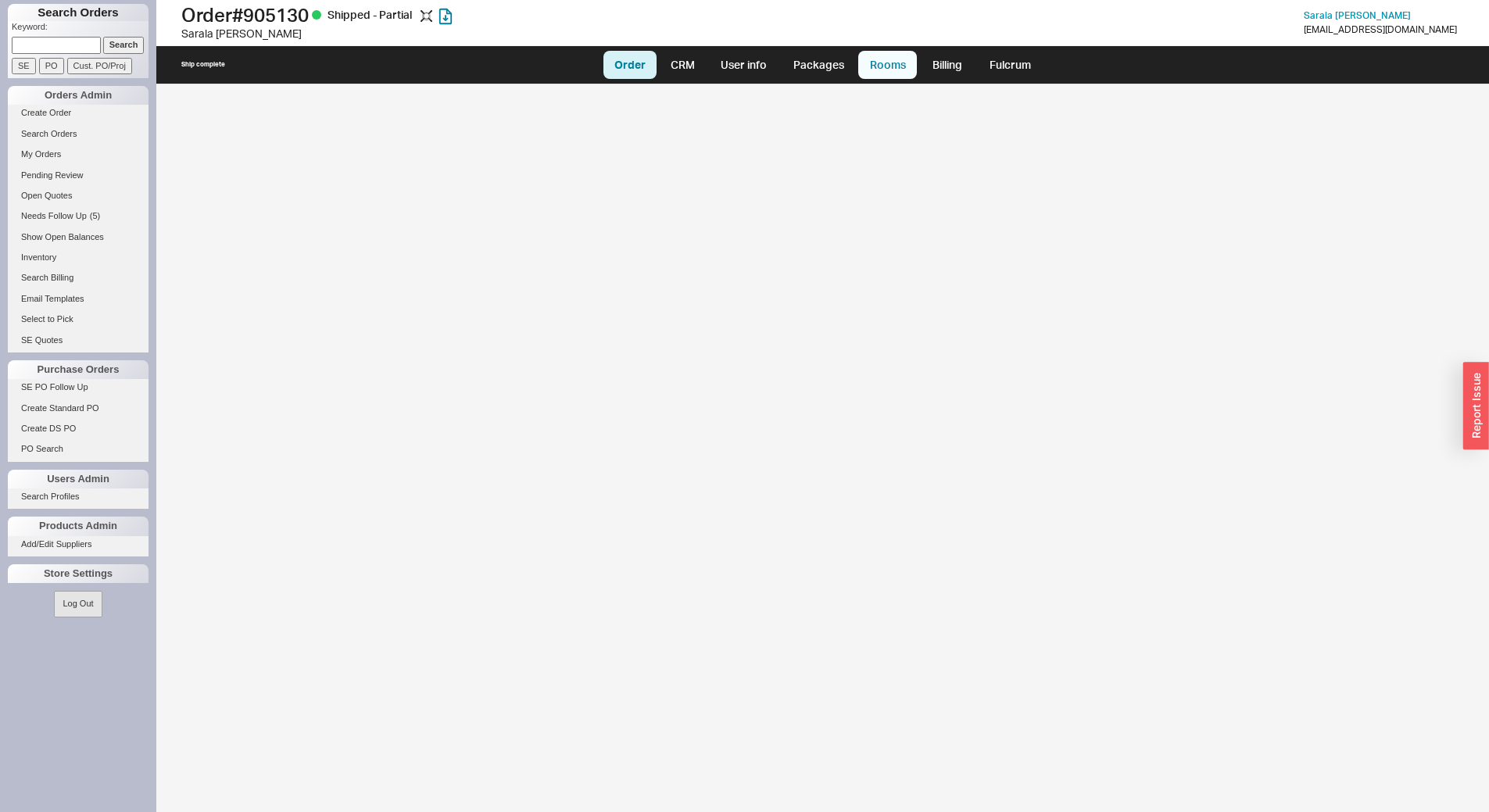
select select "LOW"
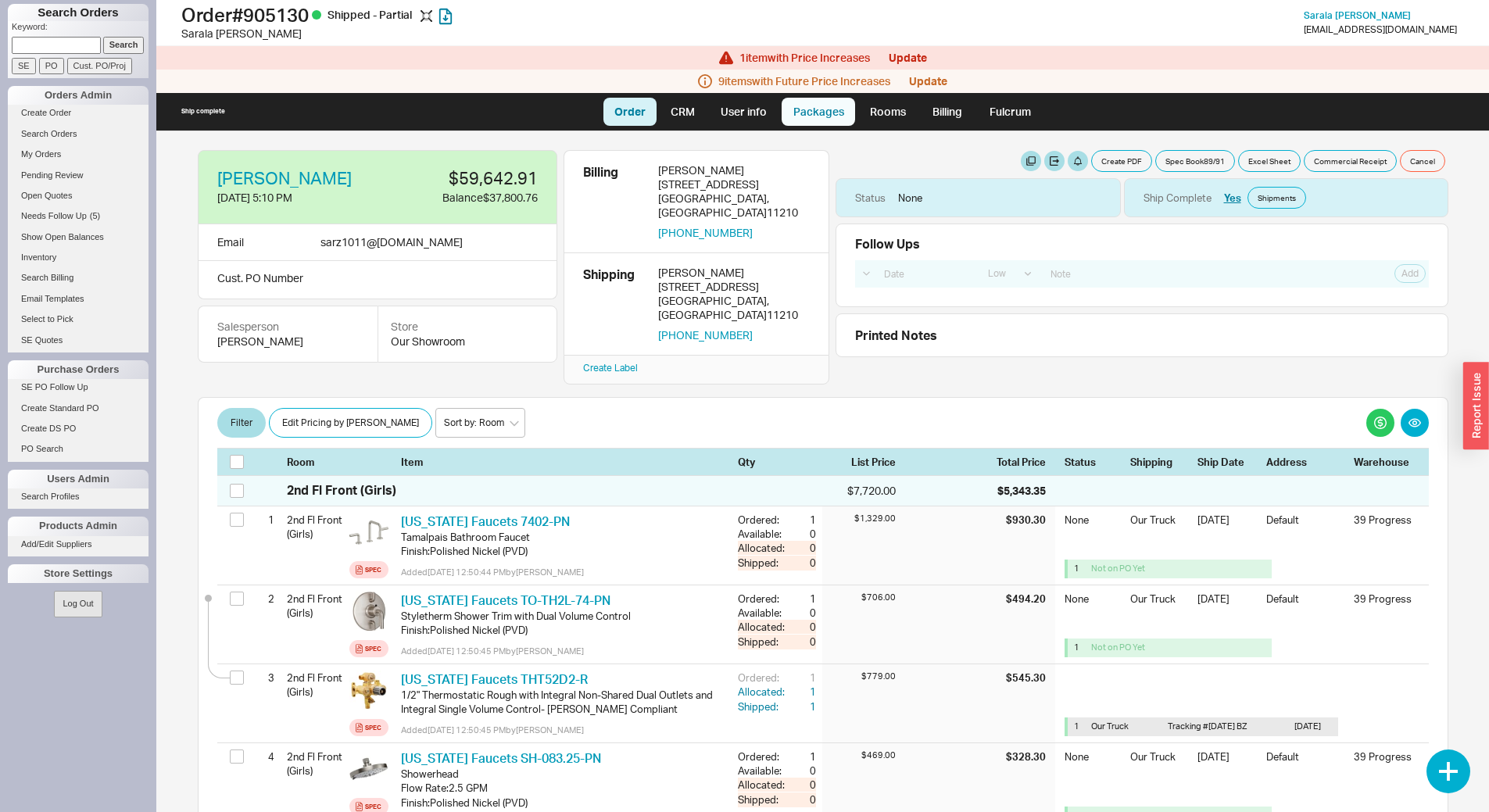
click at [820, 117] on link "Packages" at bounding box center [819, 112] width 74 height 28
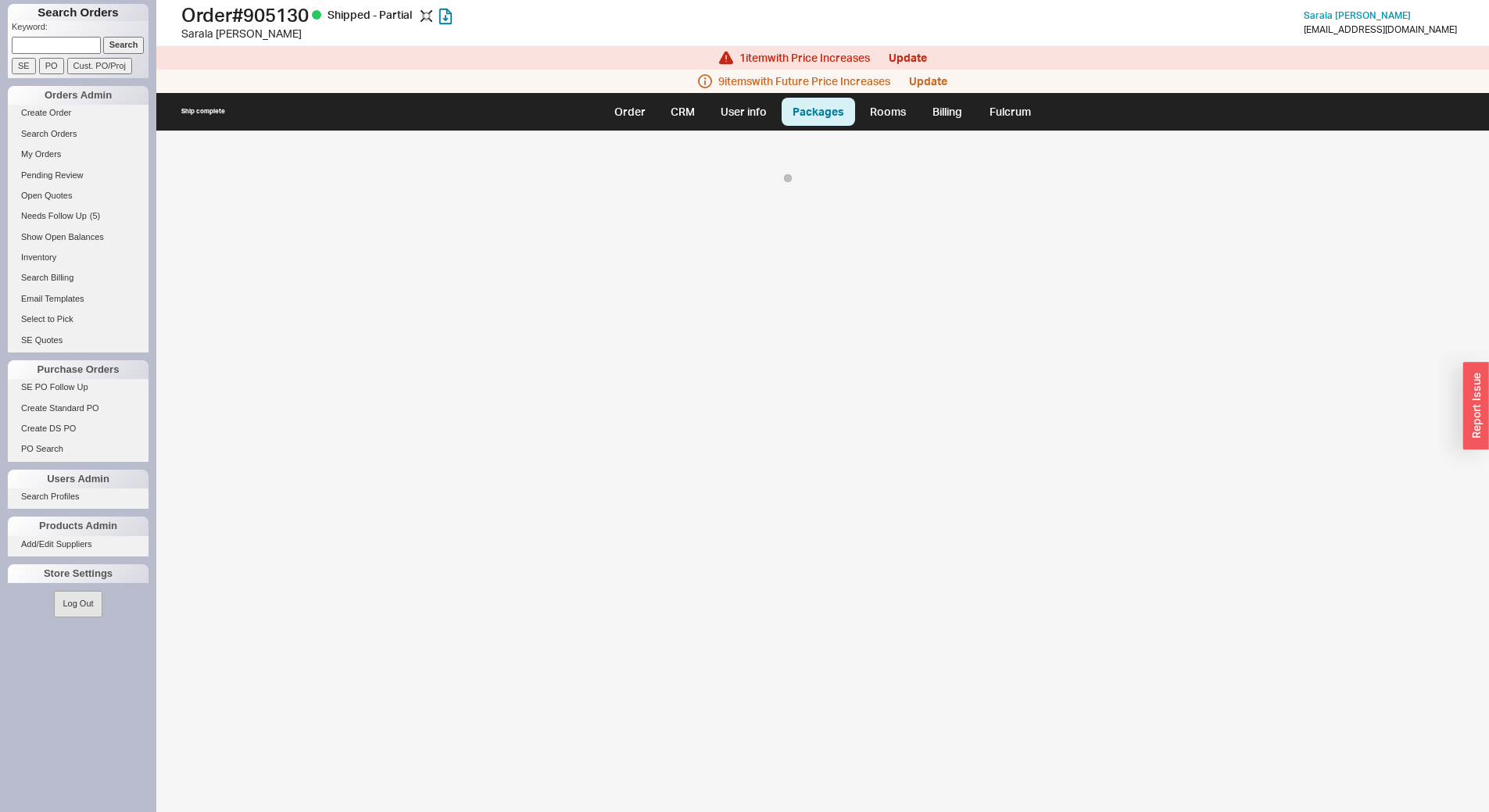
select select "8"
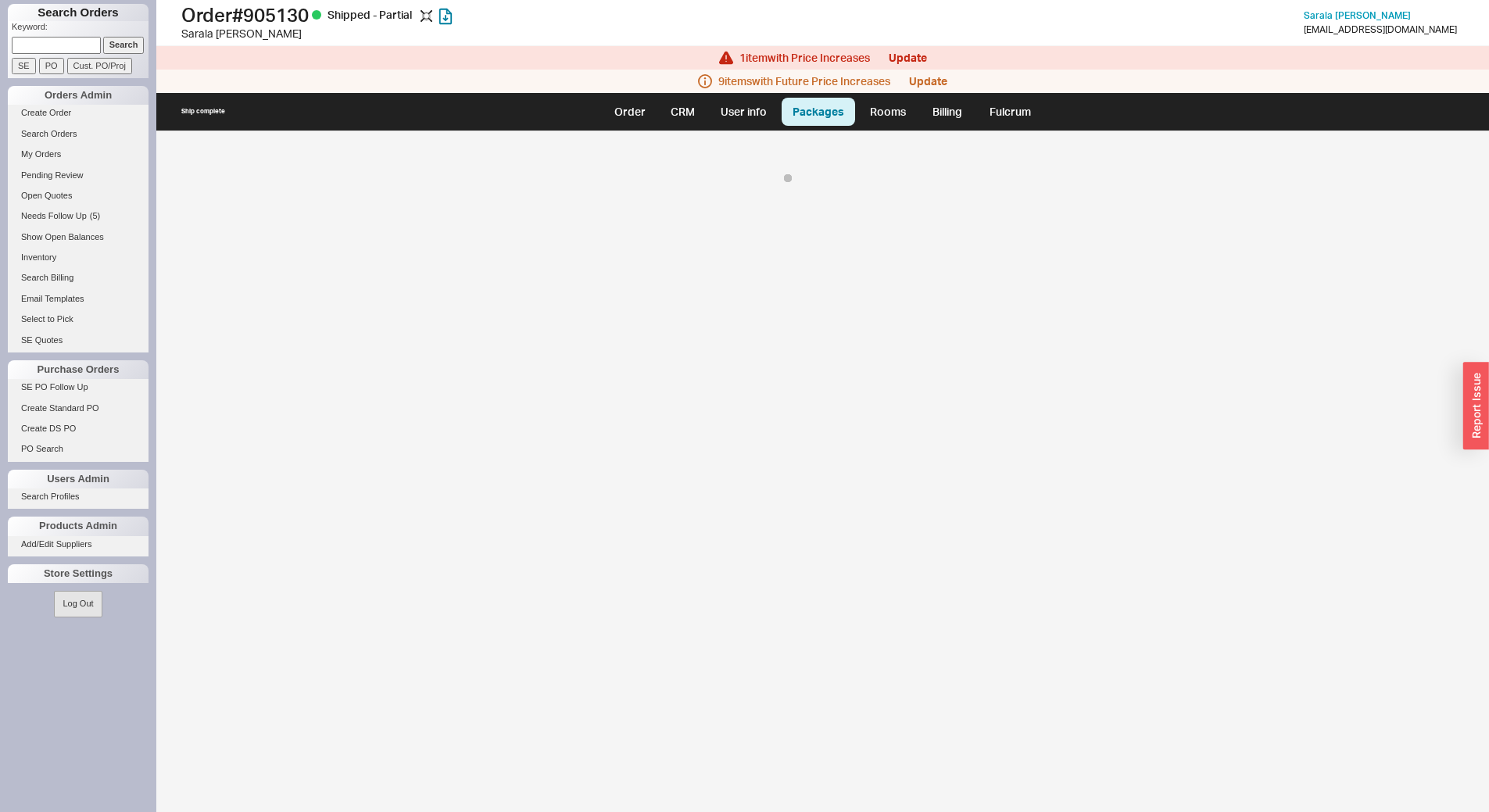
select select "8"
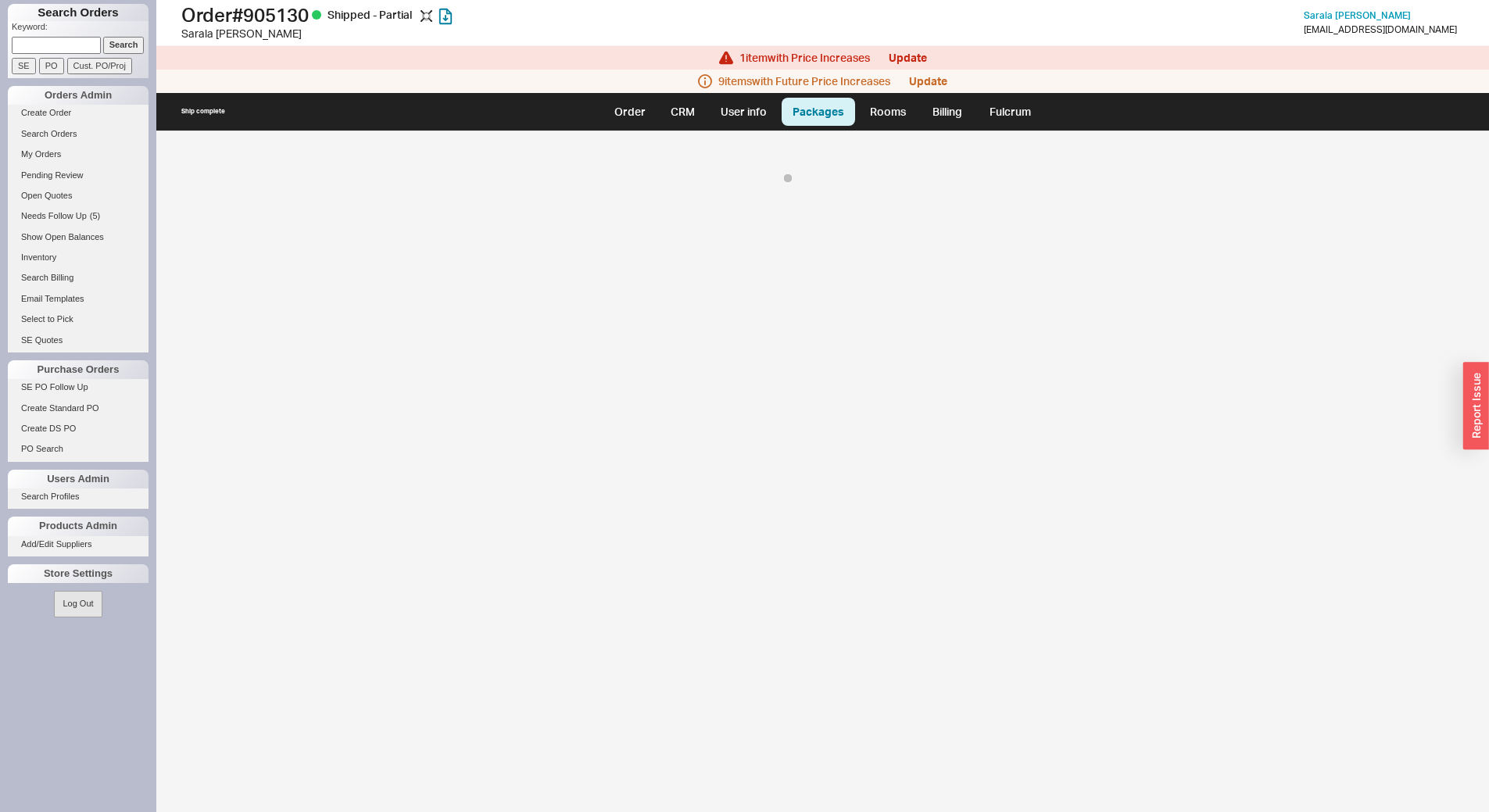
select select "8"
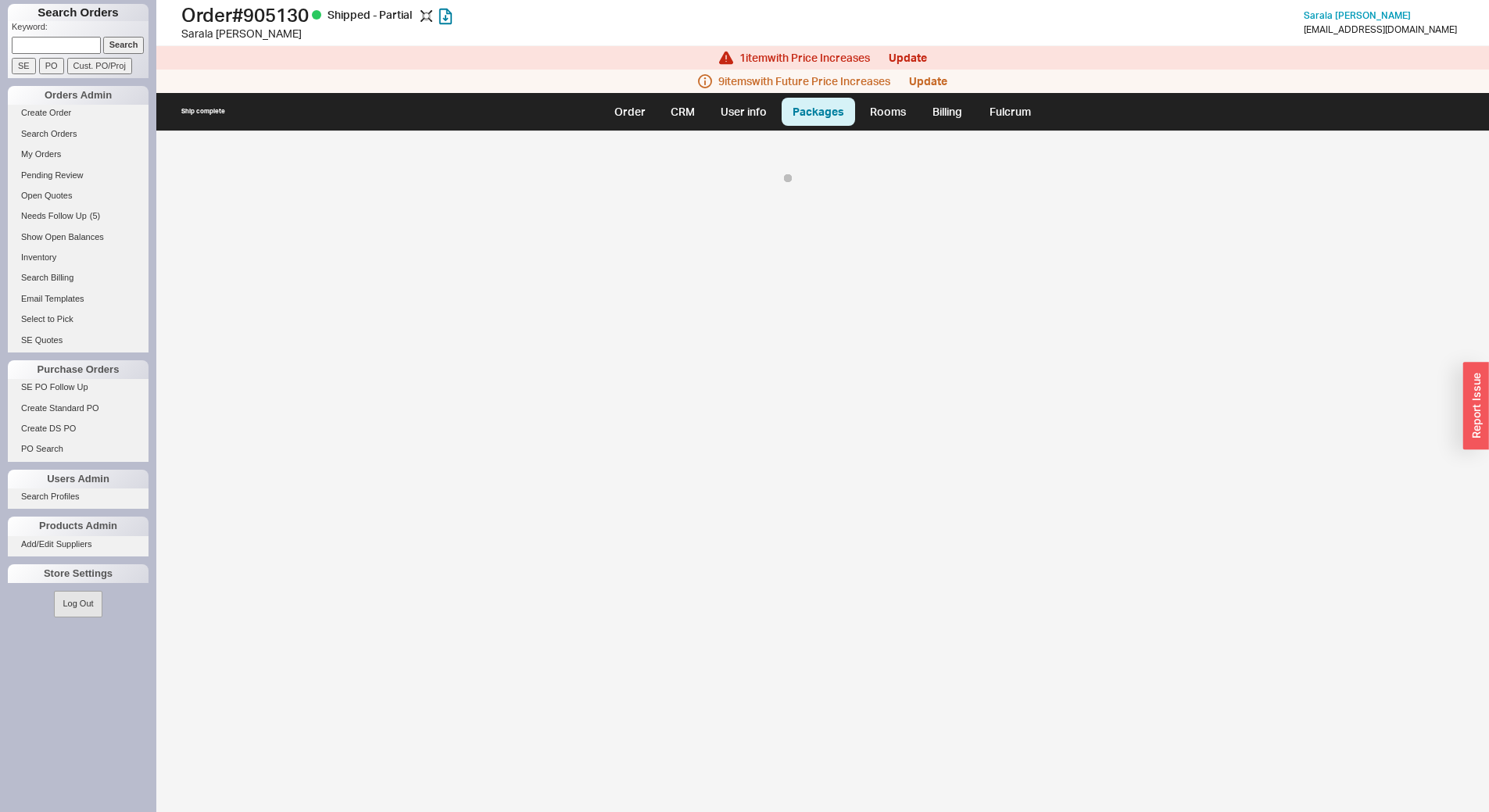
select select "8"
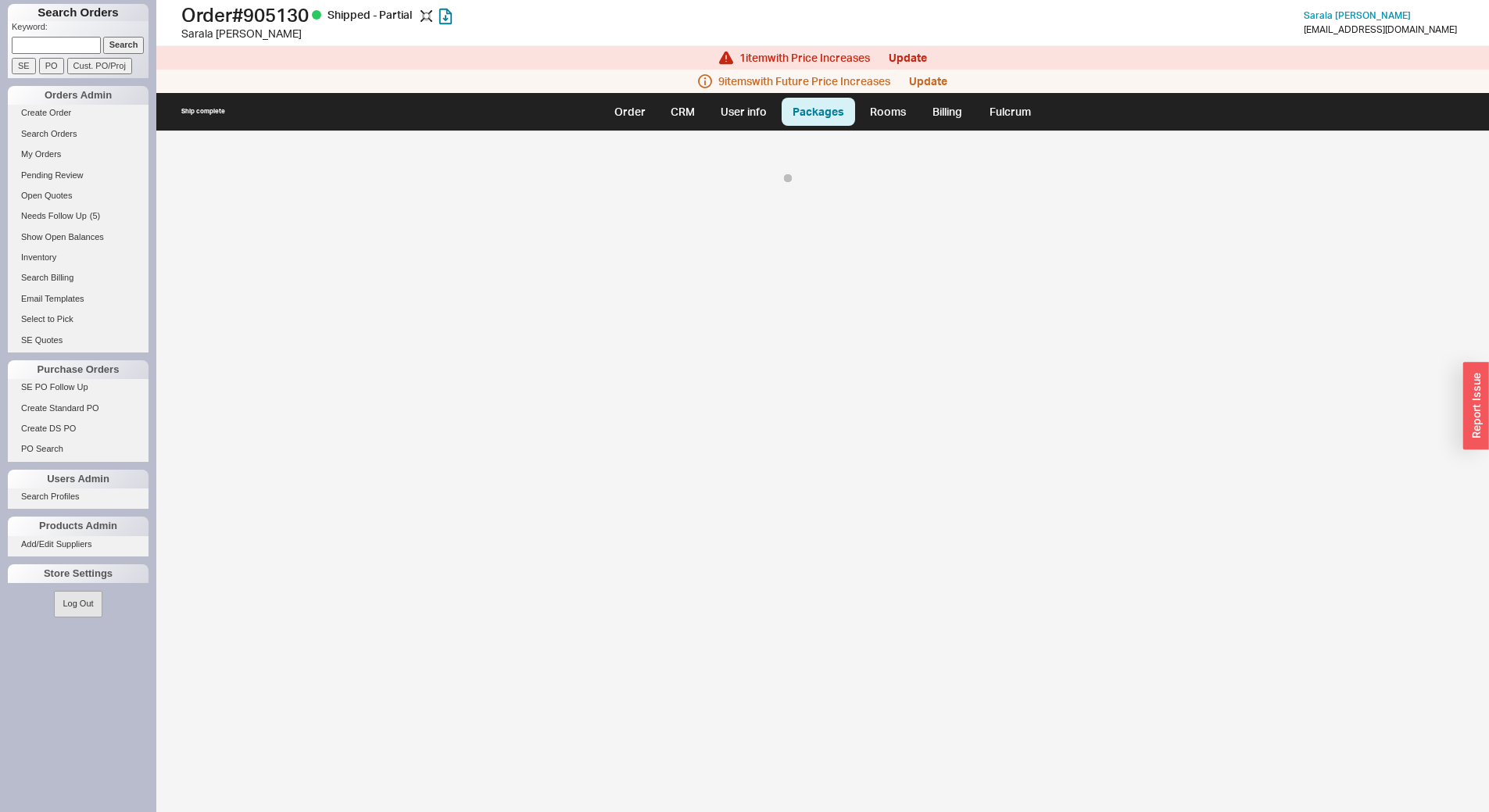
select select "8"
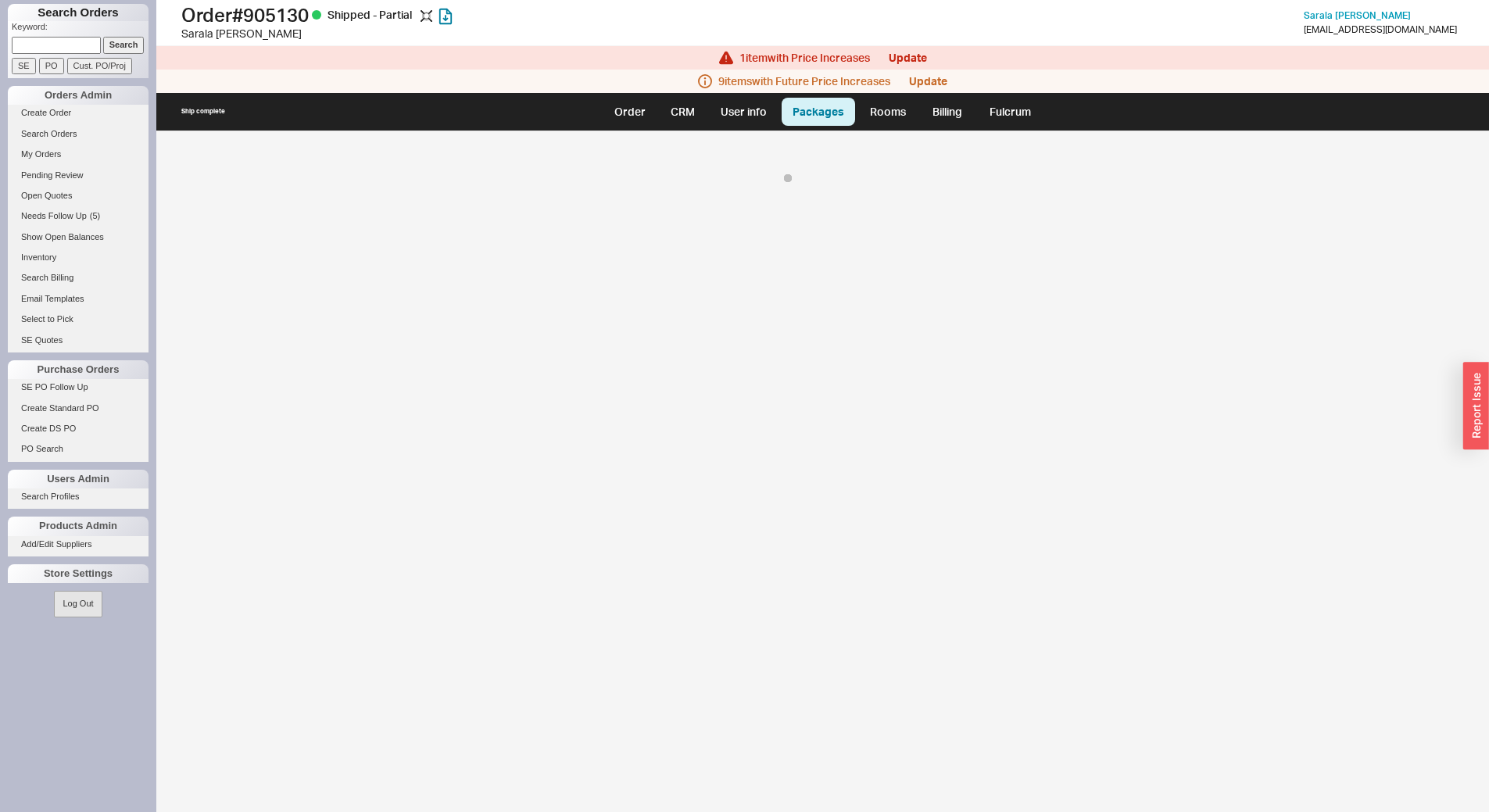
select select "8"
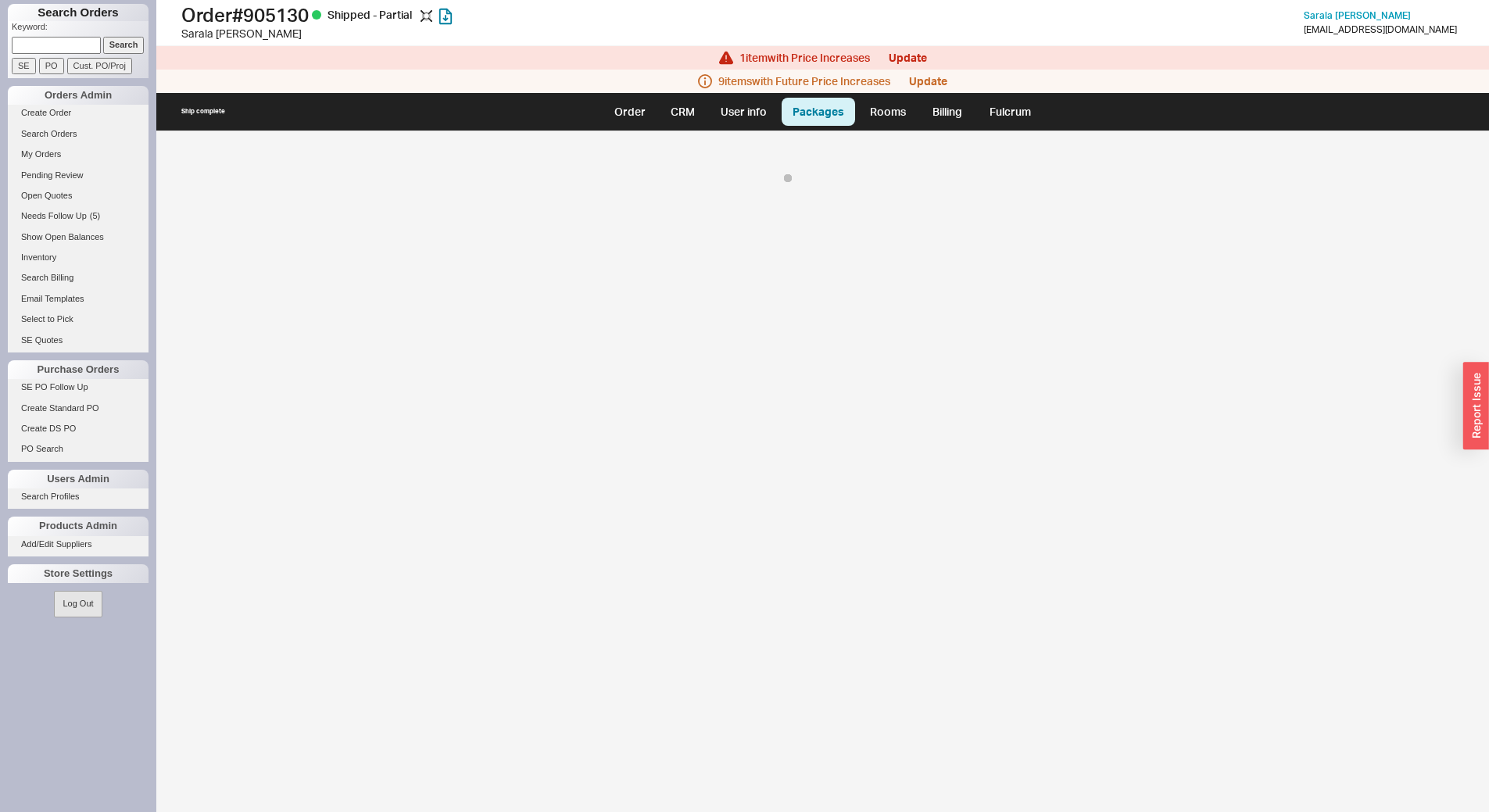
select select "8"
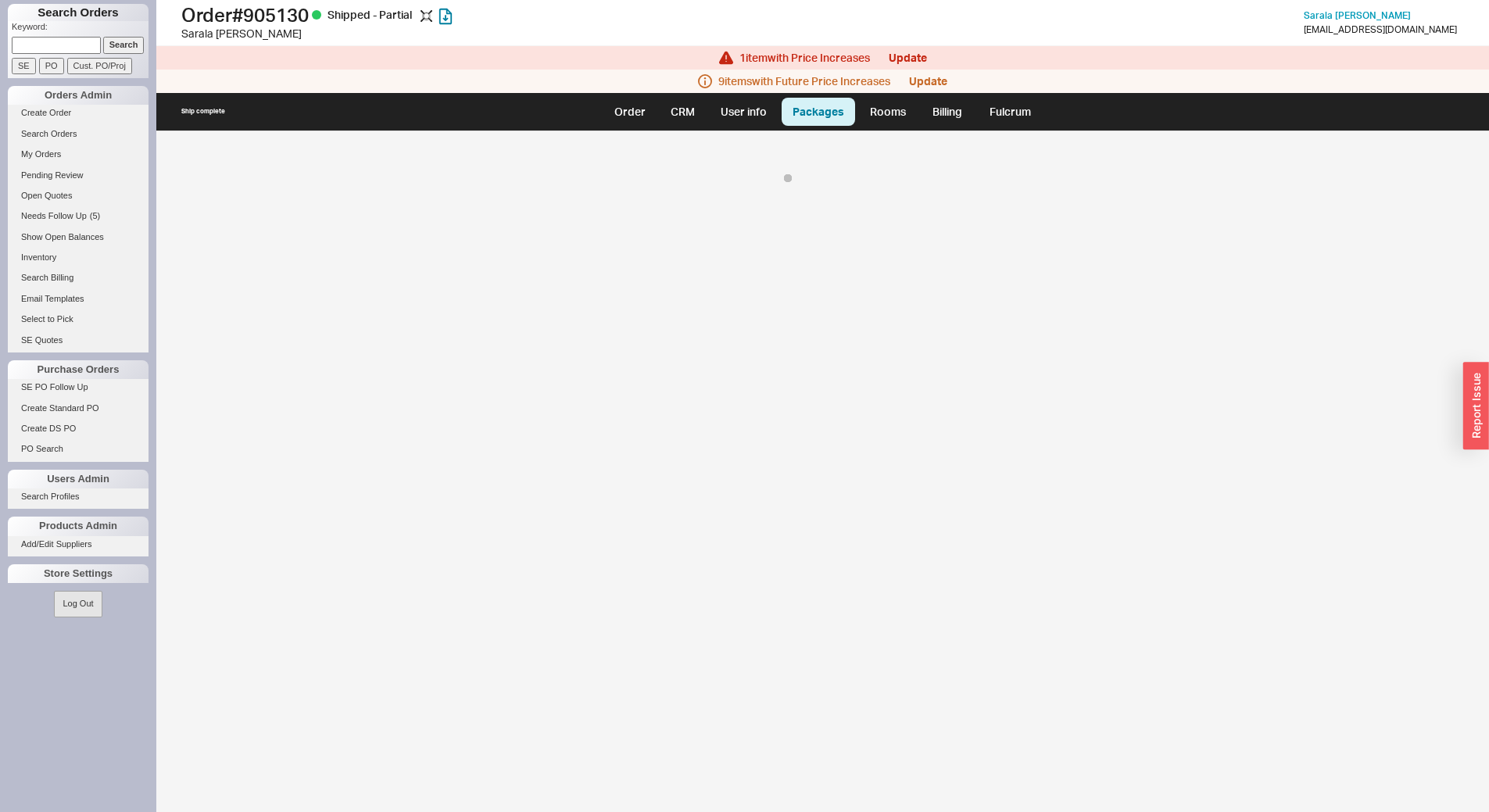
select select "8"
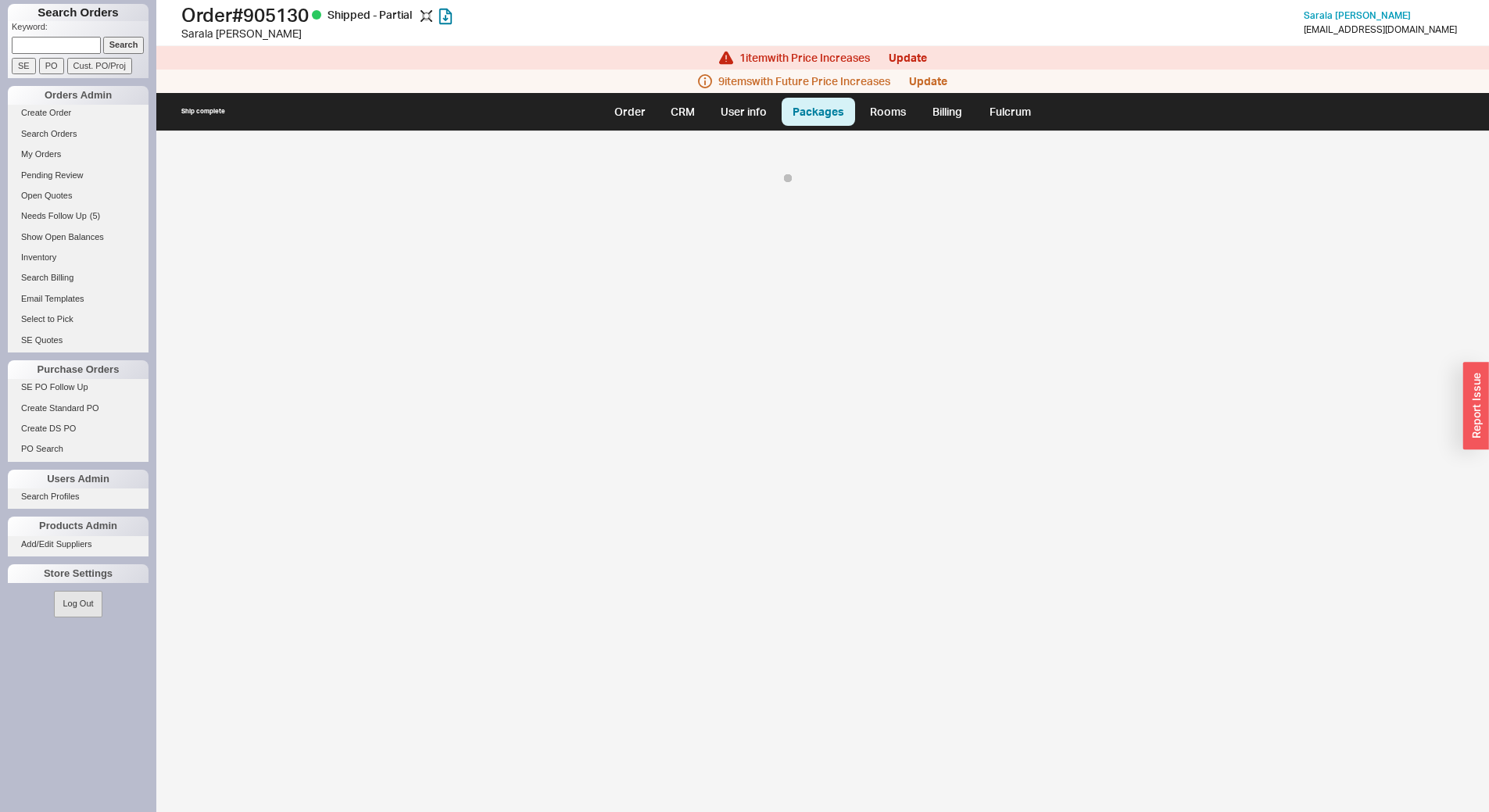
select select "8"
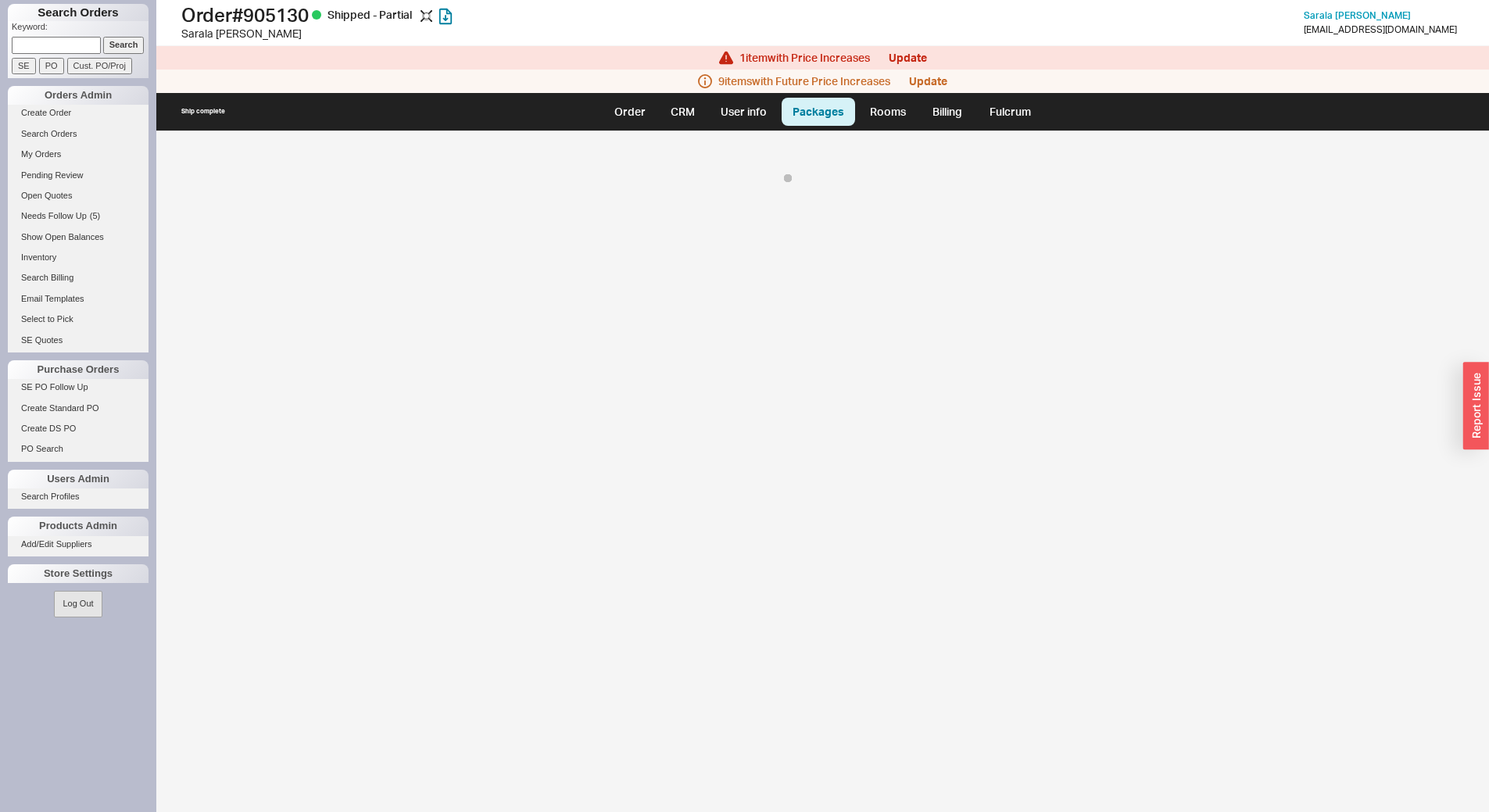
select select "8"
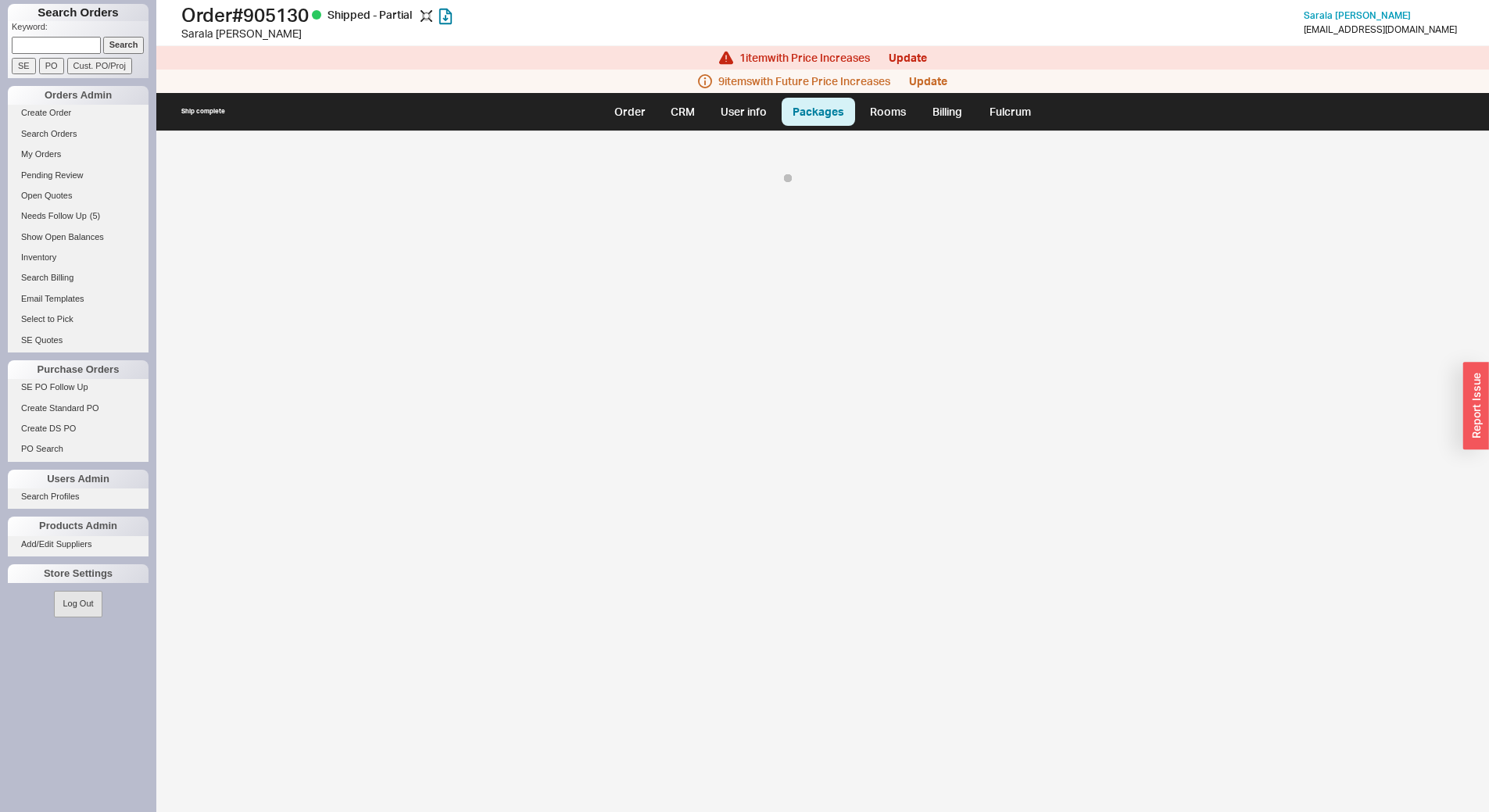
select select "8"
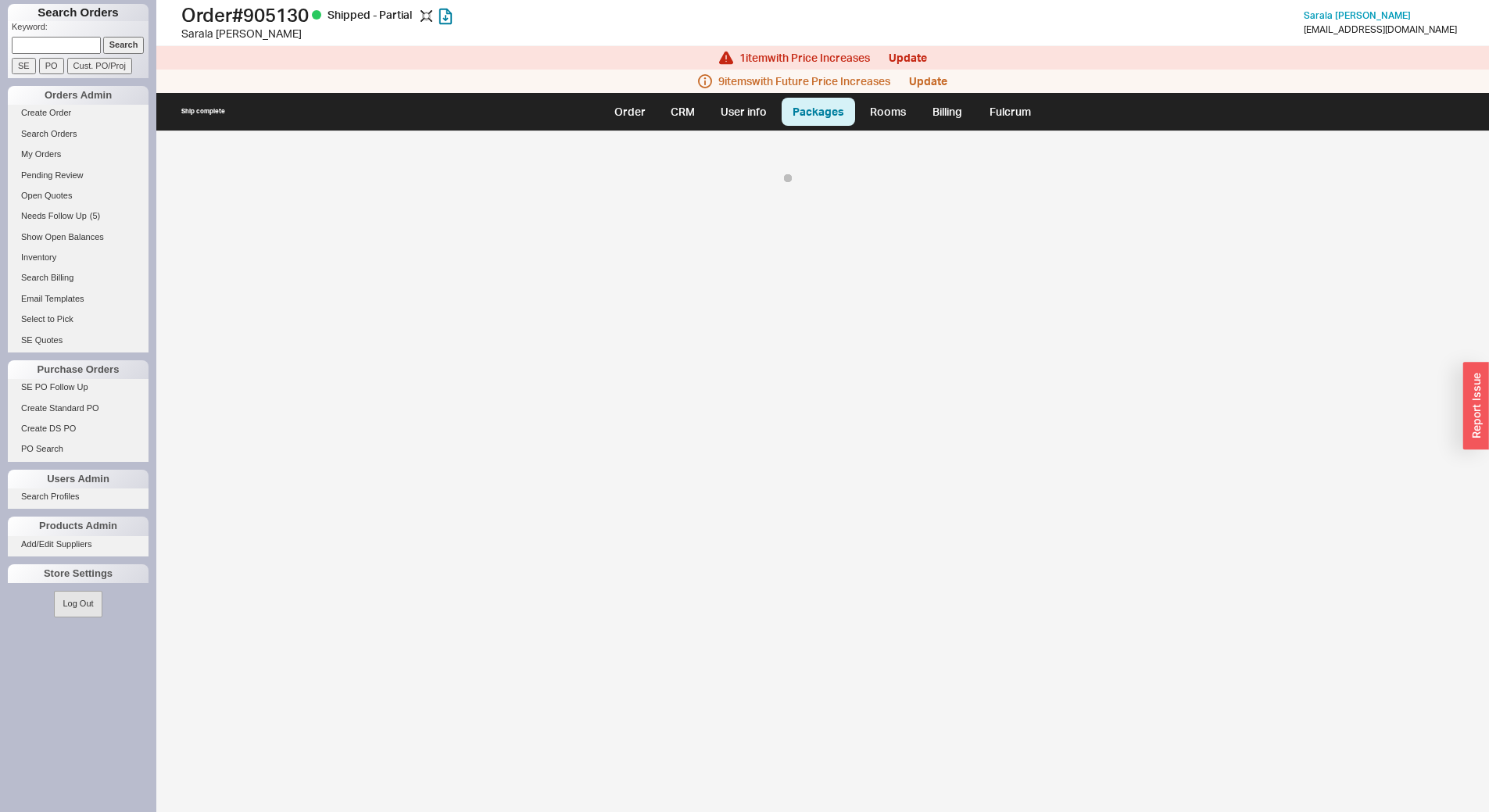
select select "8"
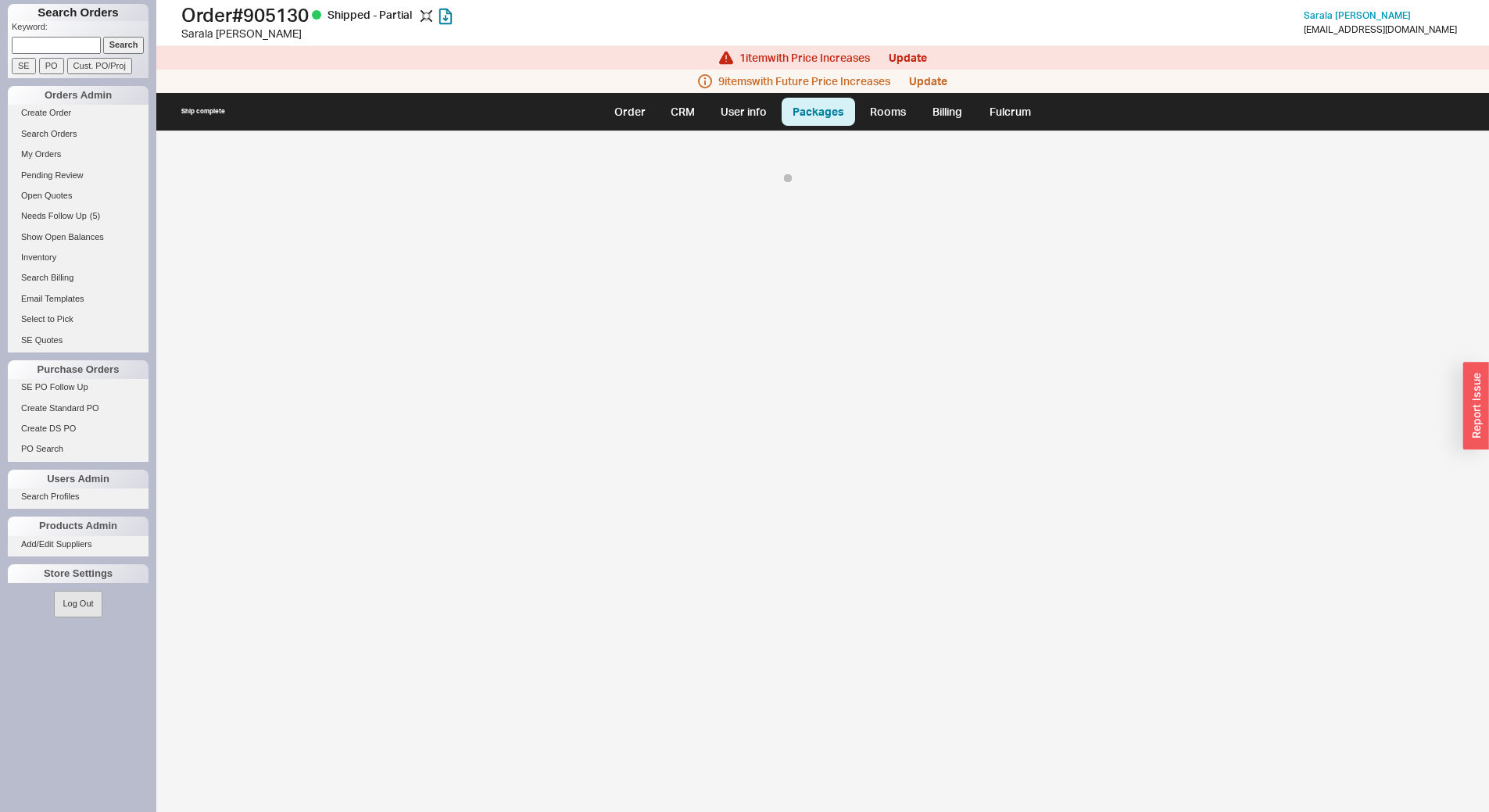
select select "8"
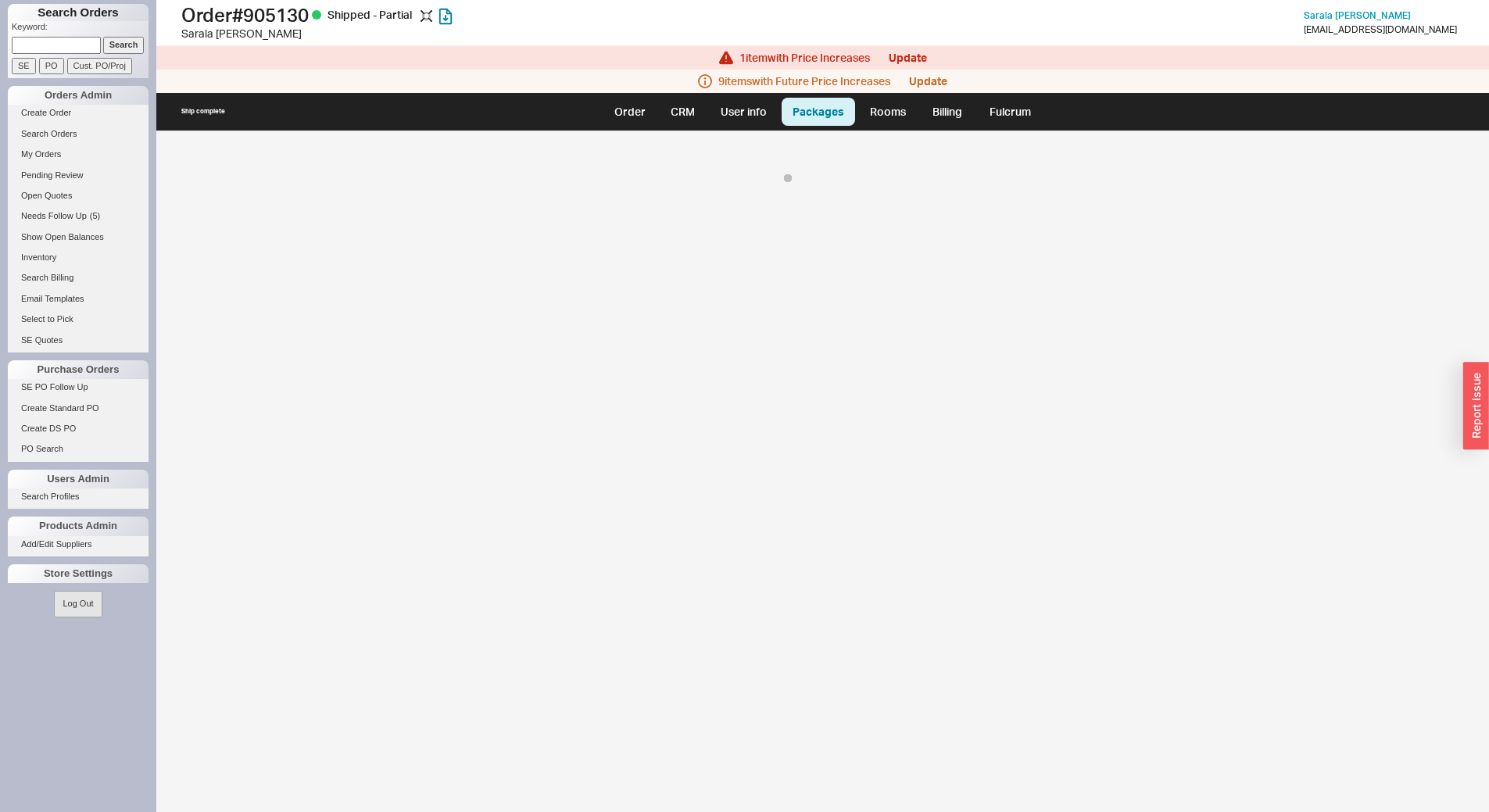
select select "8"
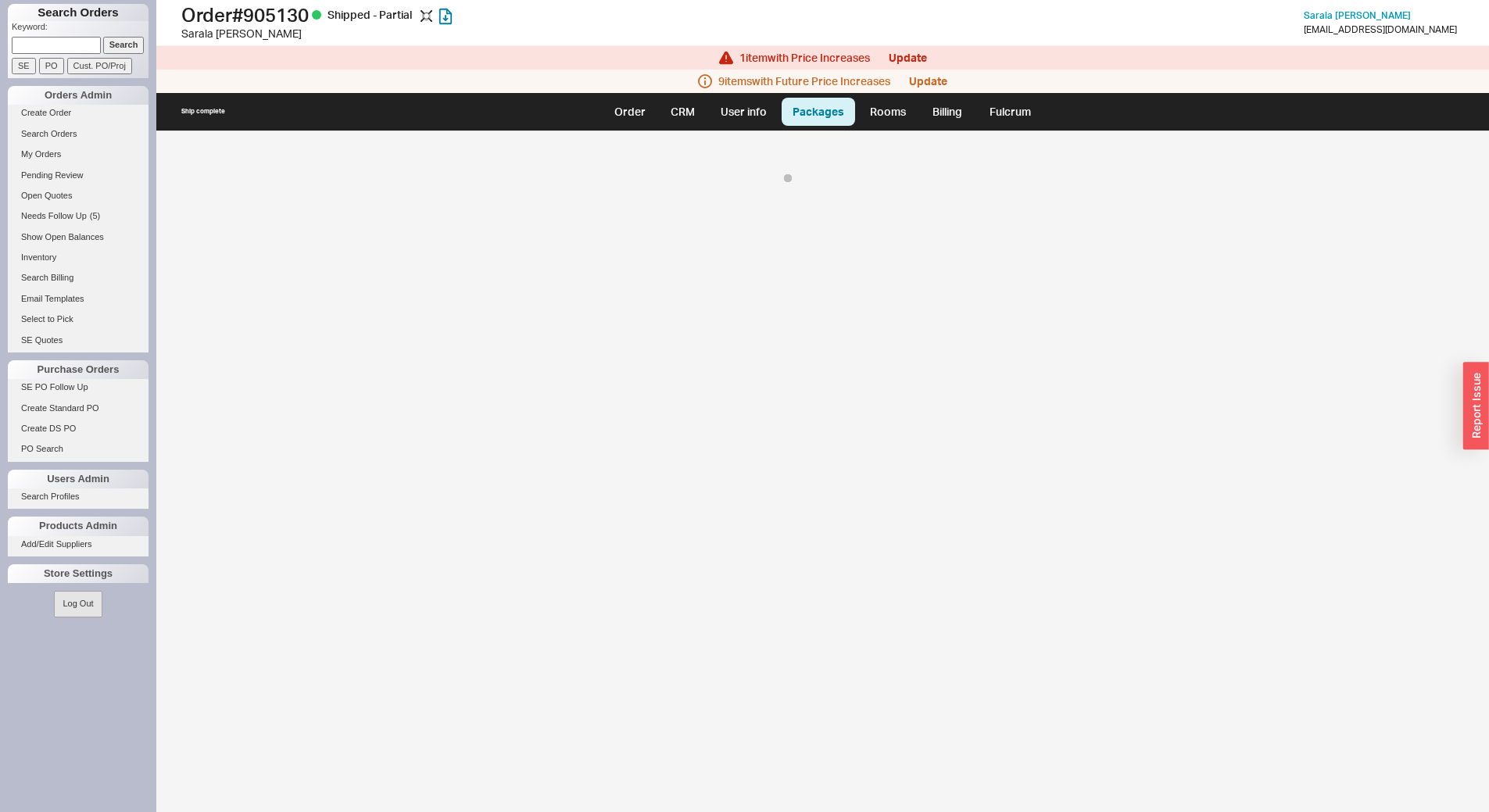
select select "8"
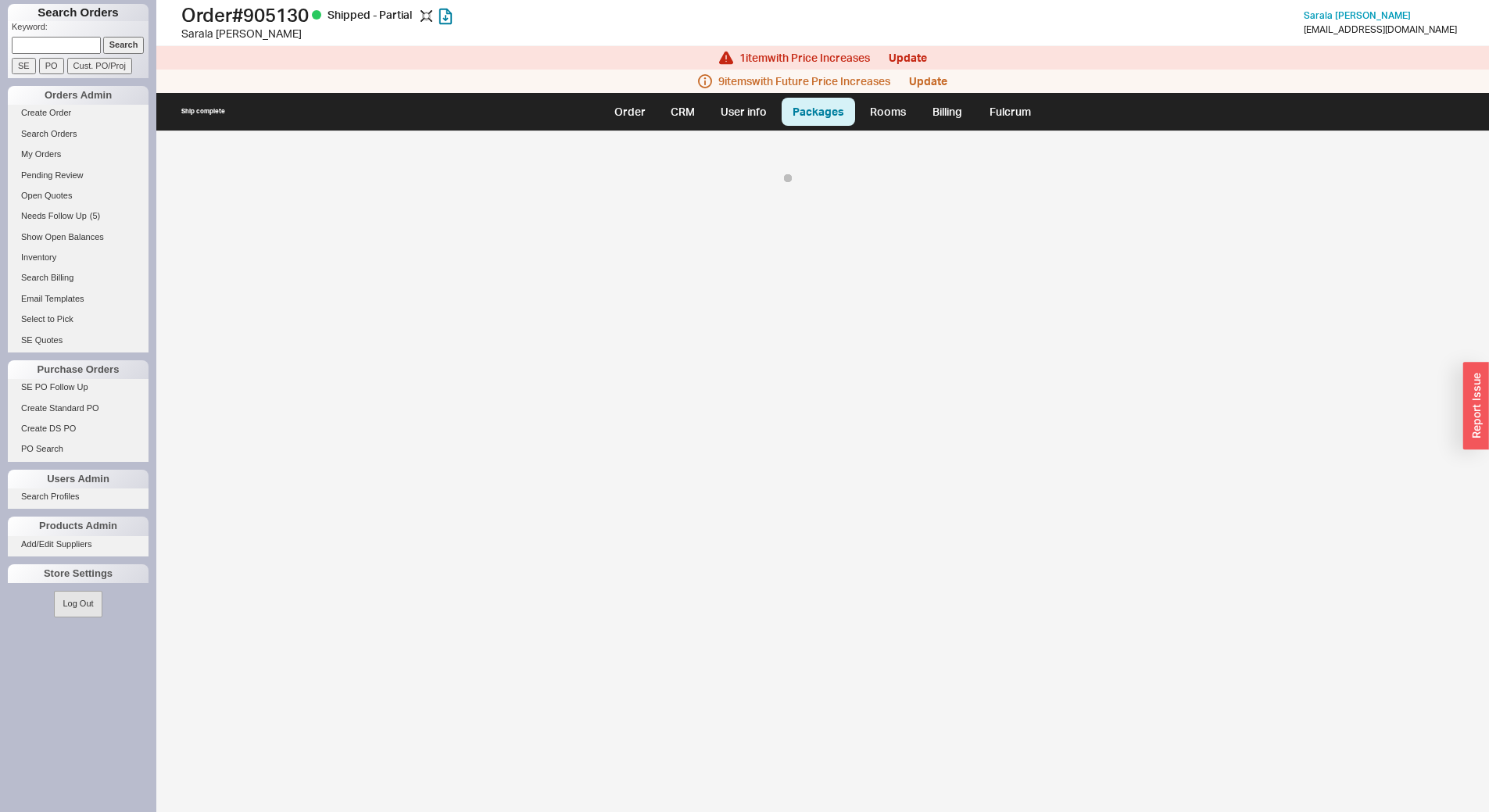
select select "8"
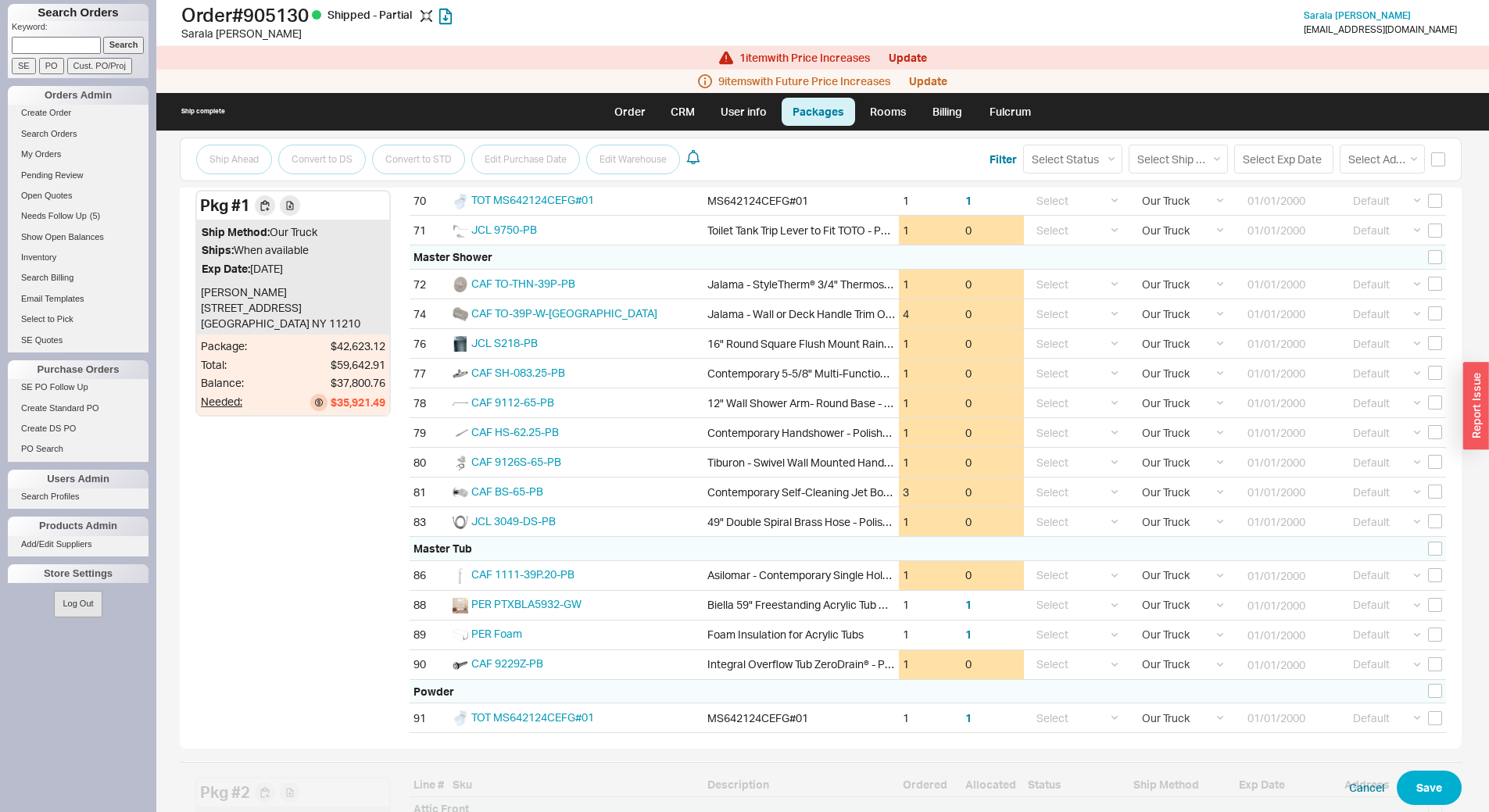
scroll to position [1810, 0]
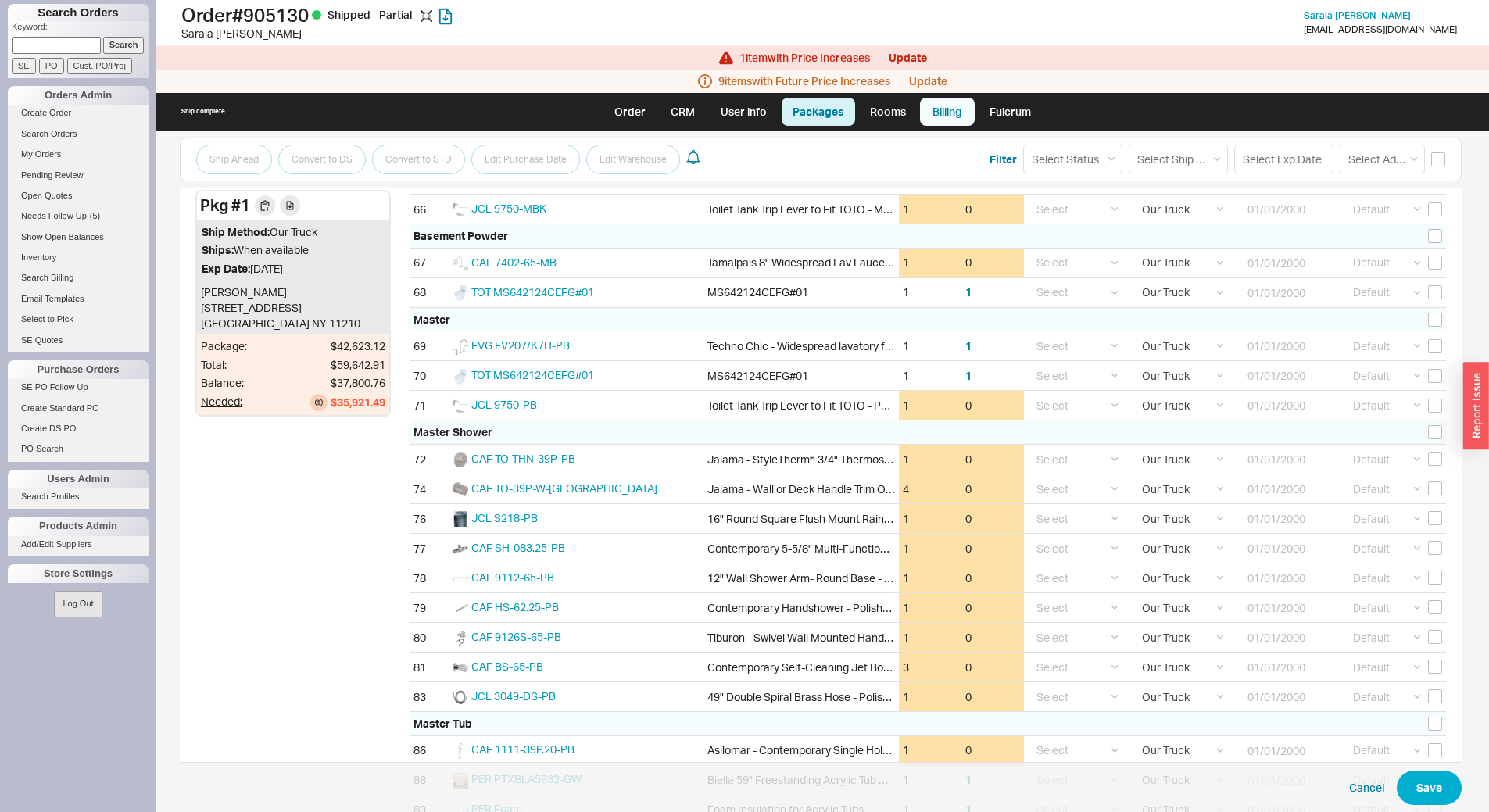
click at [952, 125] on link "Billing" at bounding box center [947, 112] width 55 height 28
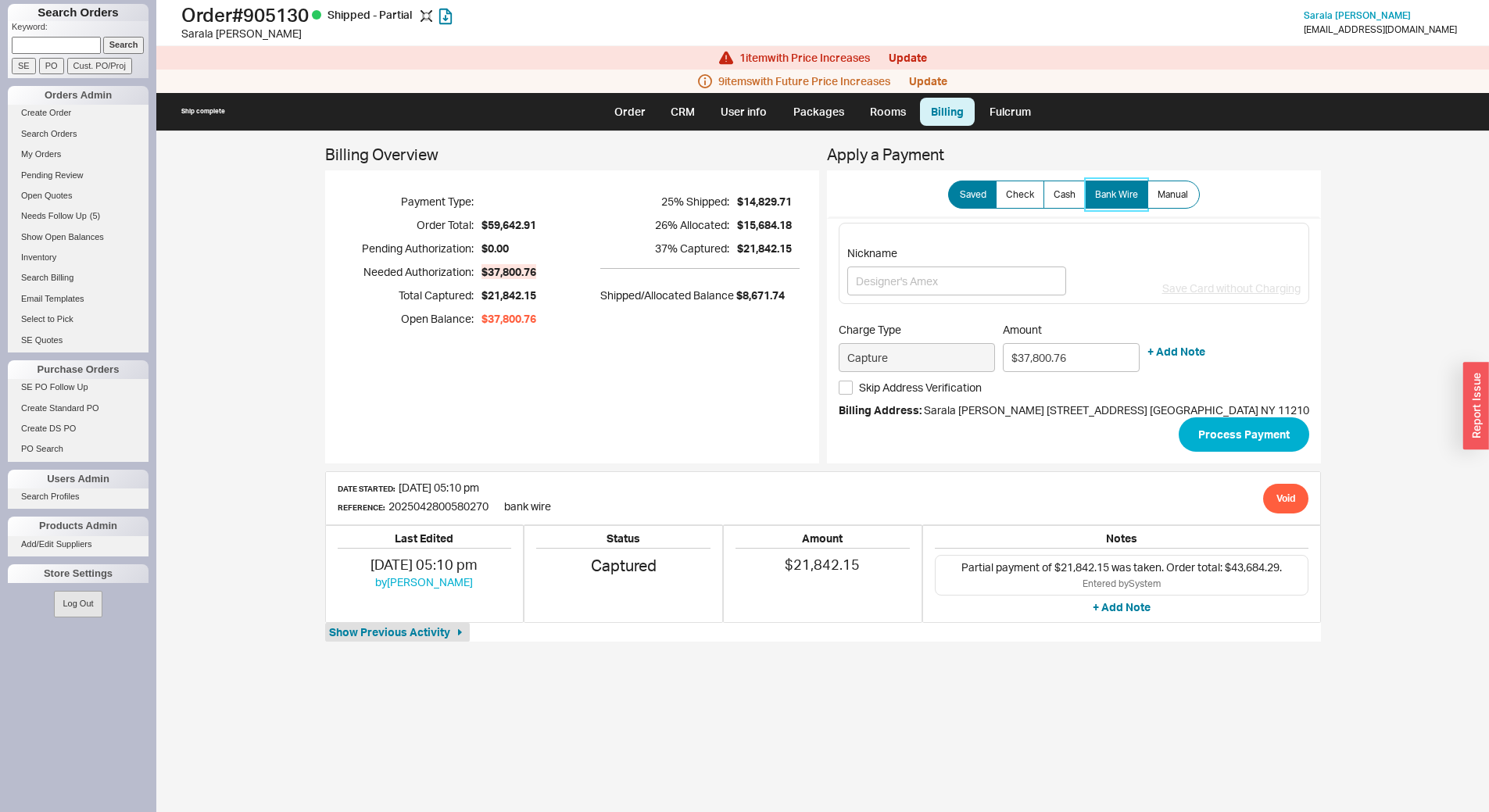
click at [1110, 206] on label "Bank Wire" at bounding box center [1117, 195] width 63 height 28
click at [0, 0] on input "Bank Wire" at bounding box center [0, 0] width 0 height 0
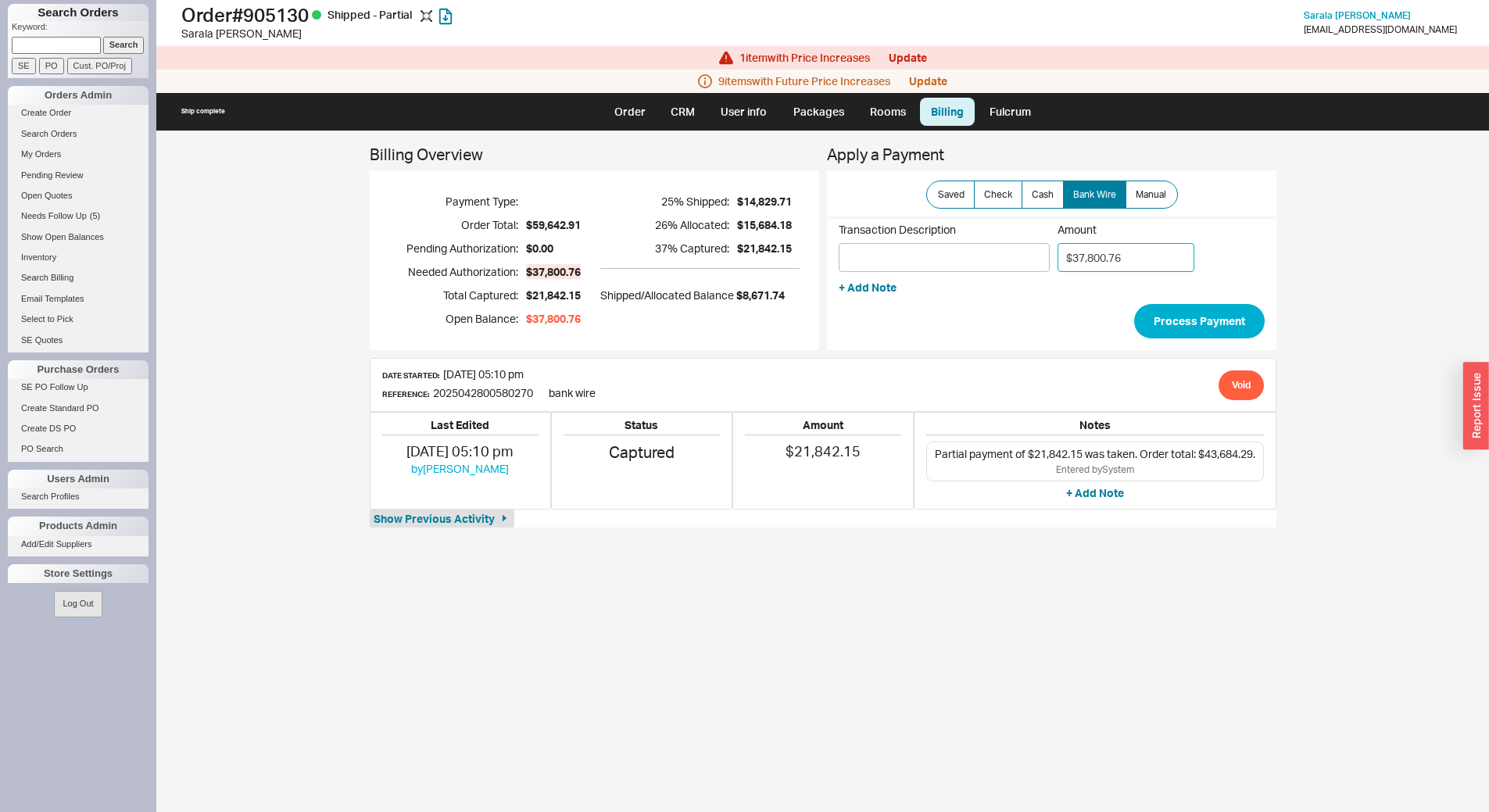
click at [1106, 259] on input "$37,800.76" at bounding box center [1126, 257] width 137 height 29
type input "$15,000.00"
click at [875, 265] on input "Transaction Description" at bounding box center [944, 257] width 211 height 29
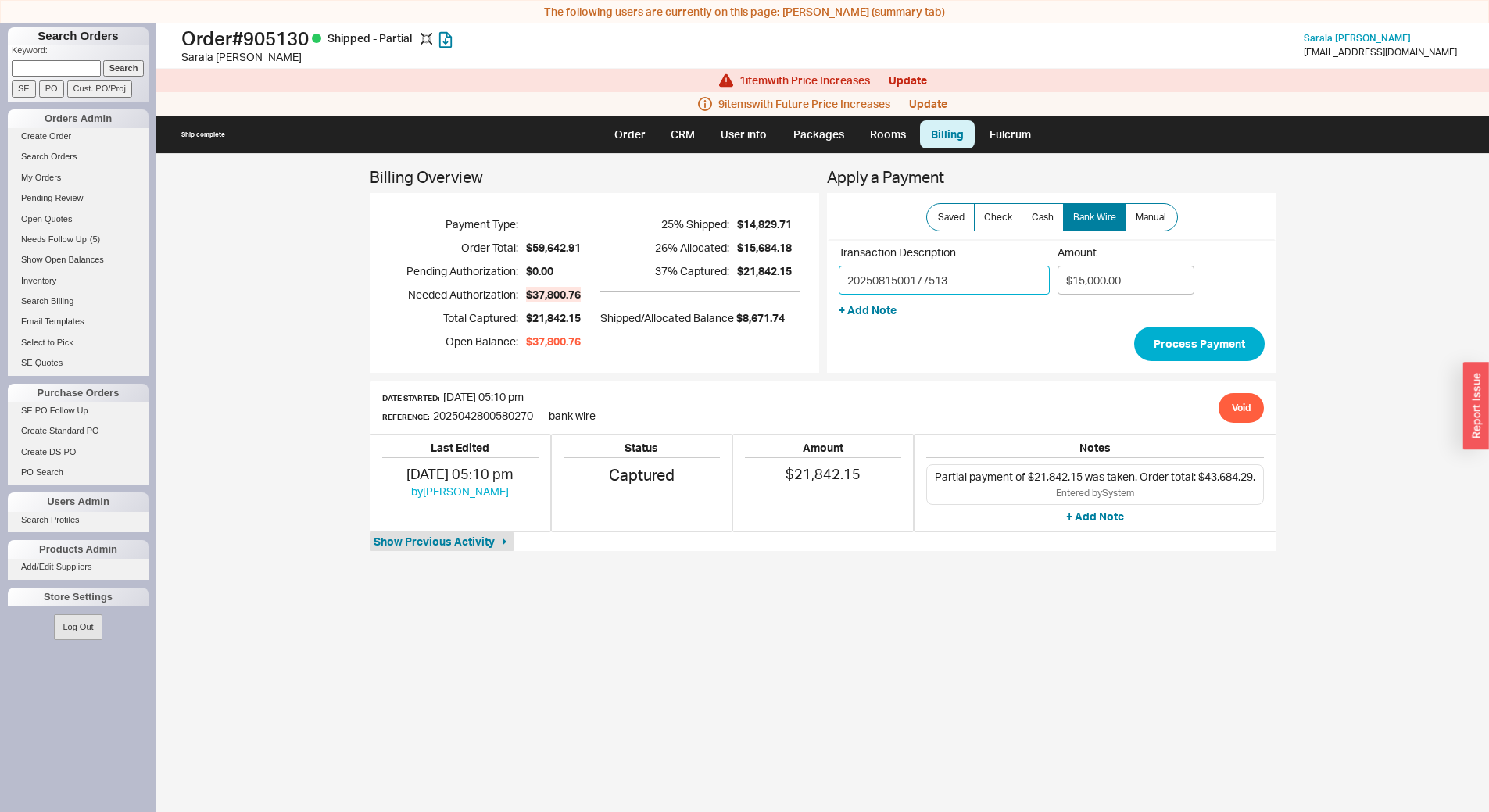
type input "2025081500177513"
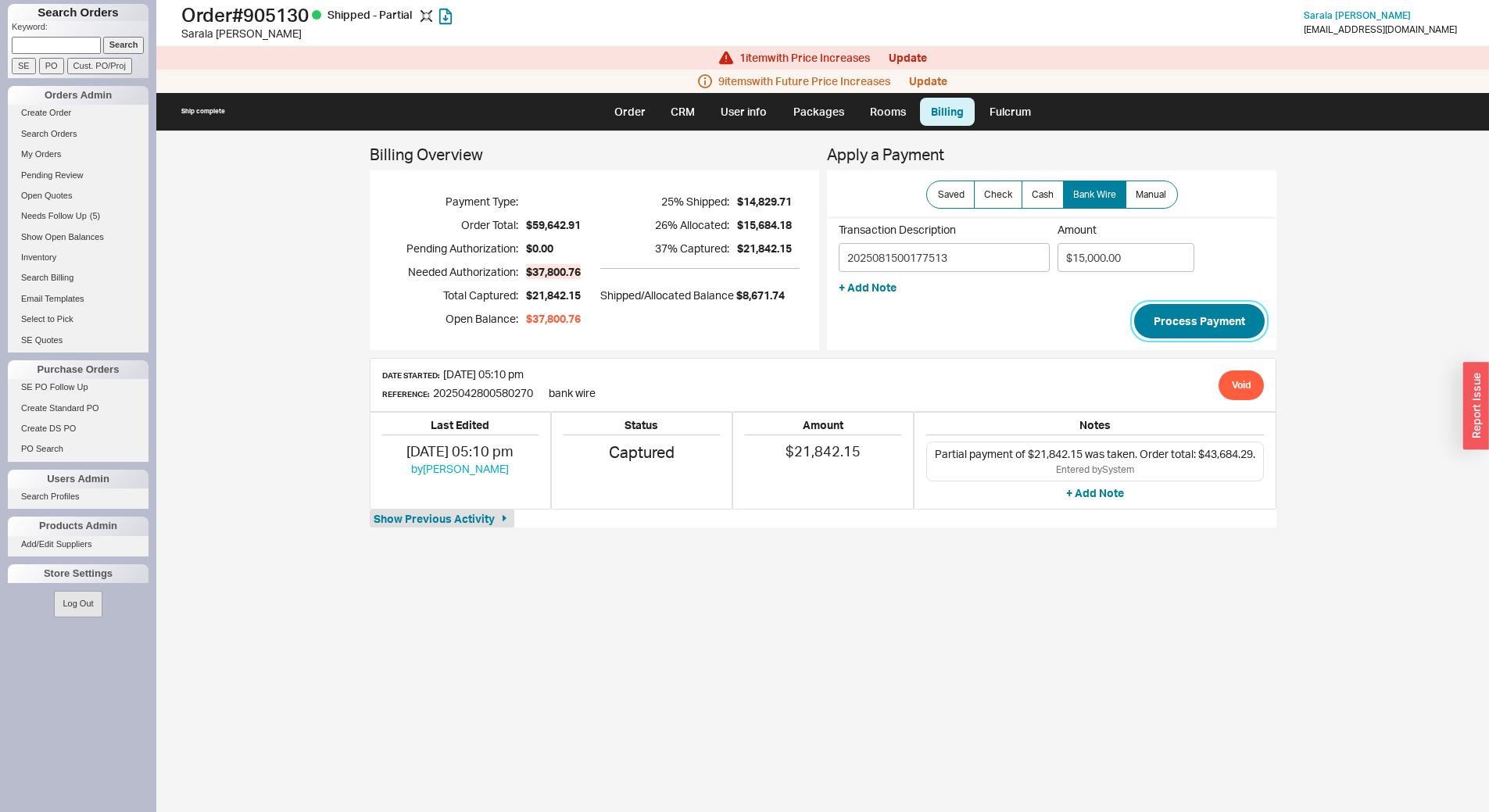
click at [1221, 317] on button "Process Payment" at bounding box center [1200, 321] width 130 height 34
type input "$22,800.76"
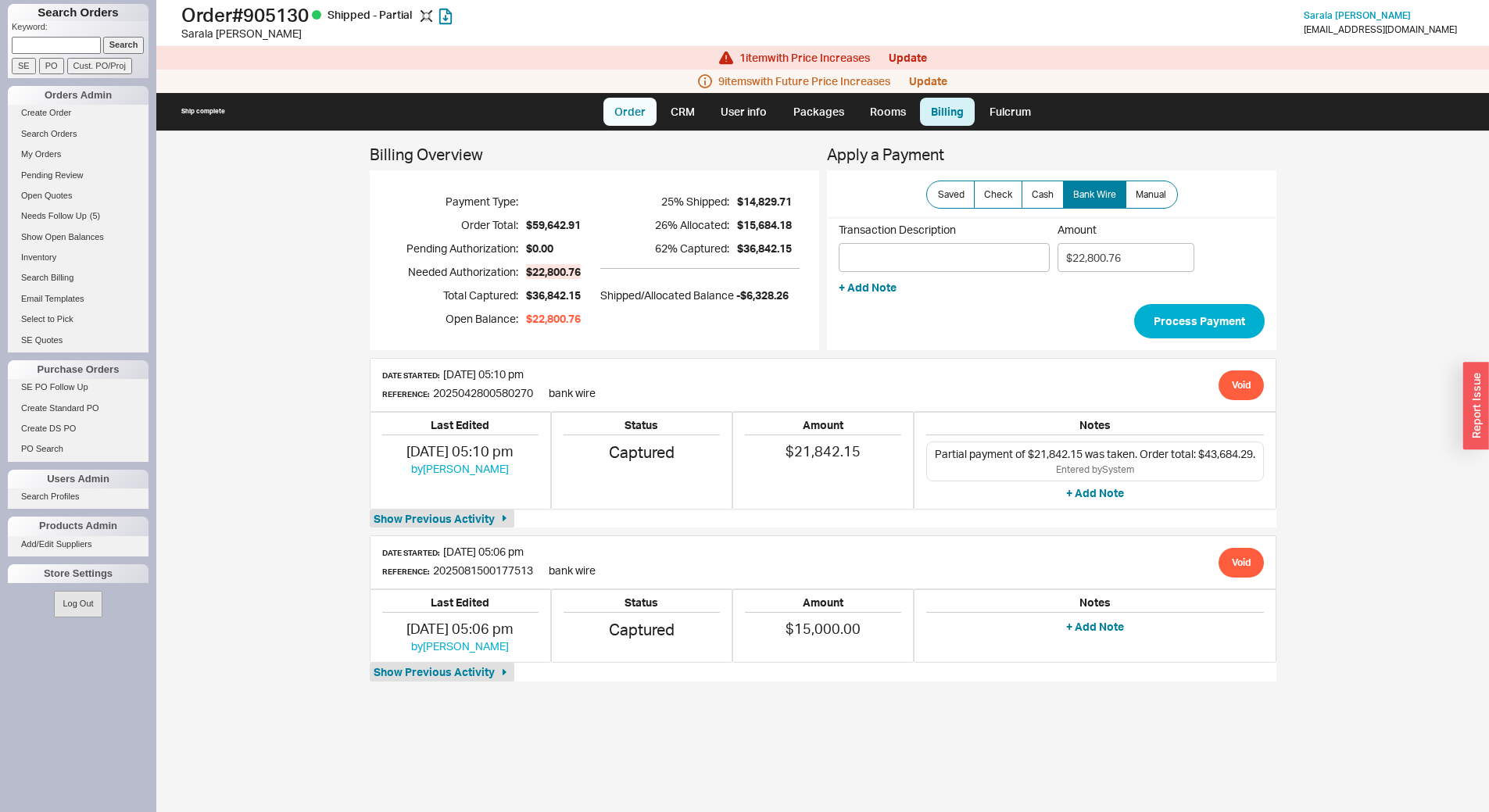
click at [637, 112] on link "Order" at bounding box center [630, 112] width 53 height 28
select select "LOW"
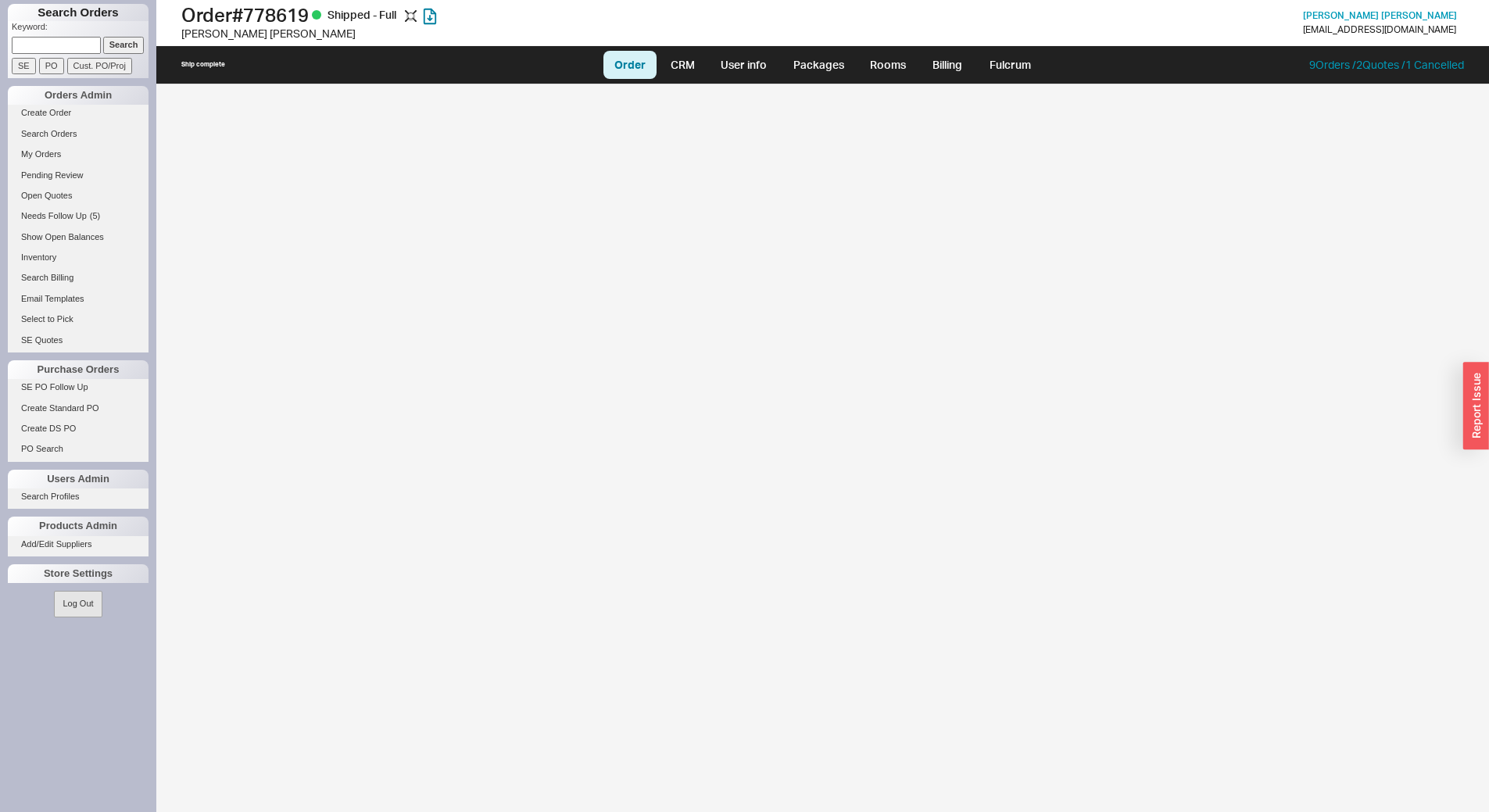
select select "LOW"
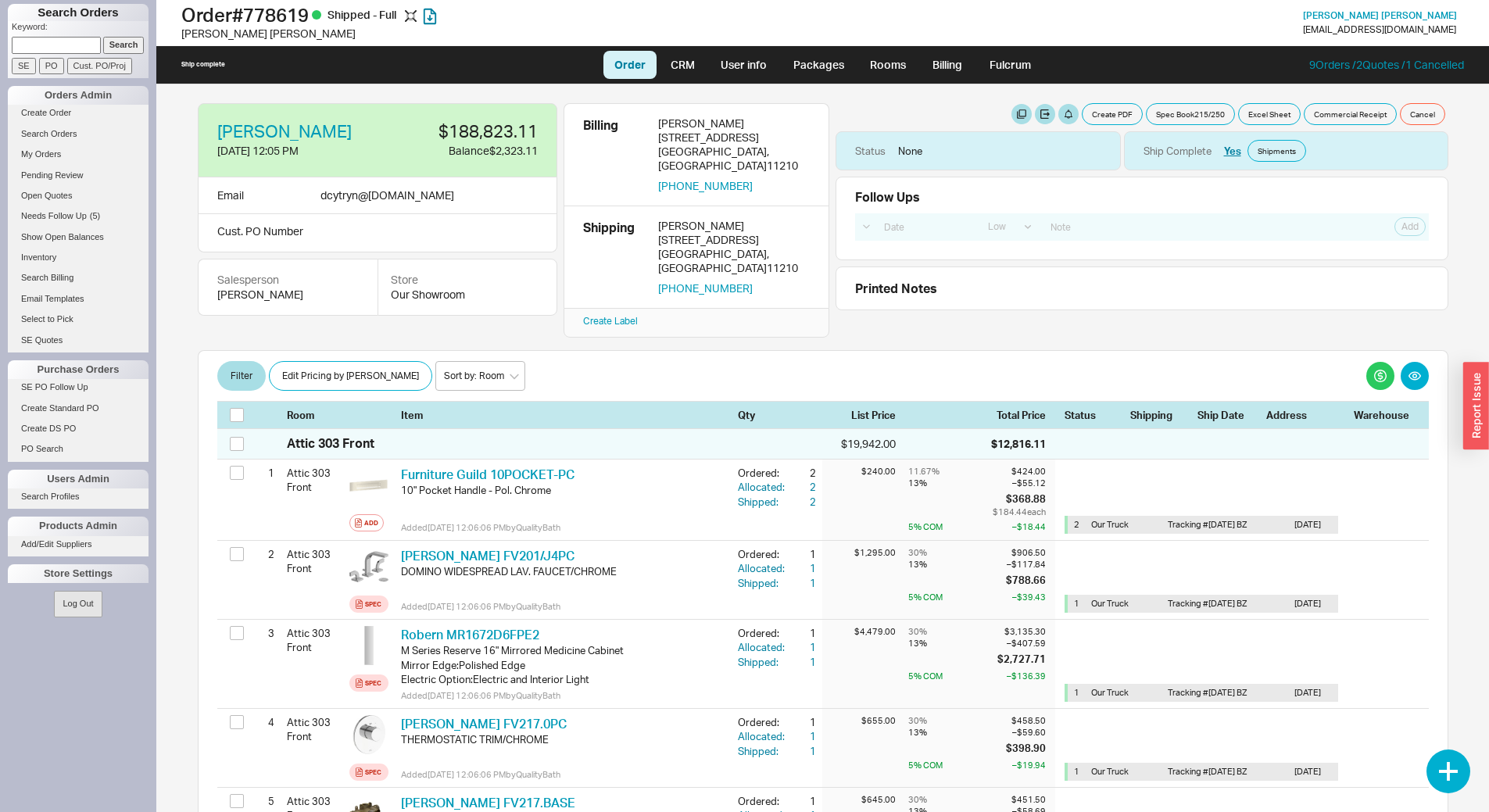
click at [1480, 112] on div "David Cytryn 11/14/23 12:05 PM $188,823.11 Balance $2,323.11 Email dcytryn @ we…" at bounding box center [822, 448] width 1333 height 728
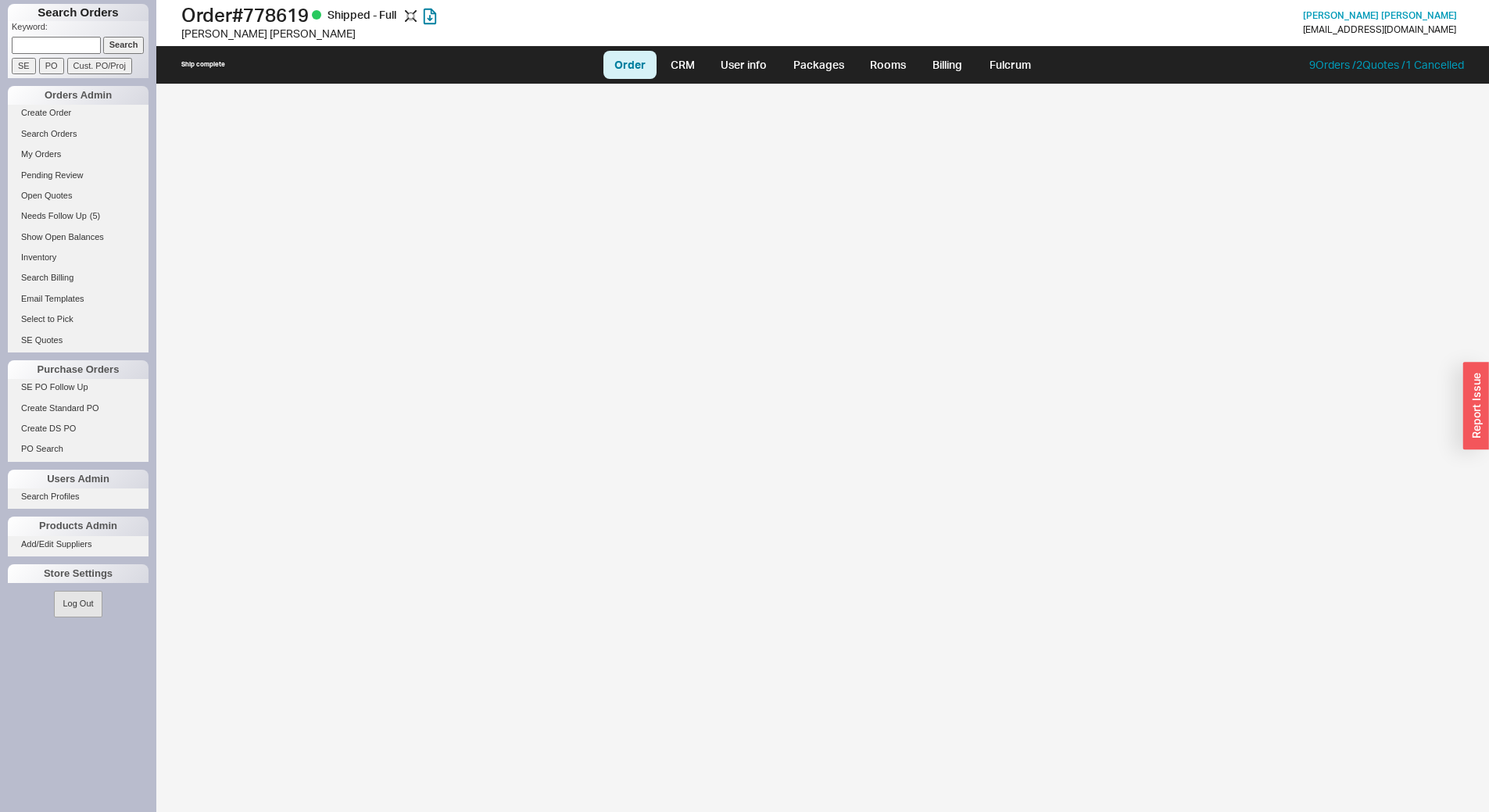
select select "LOW"
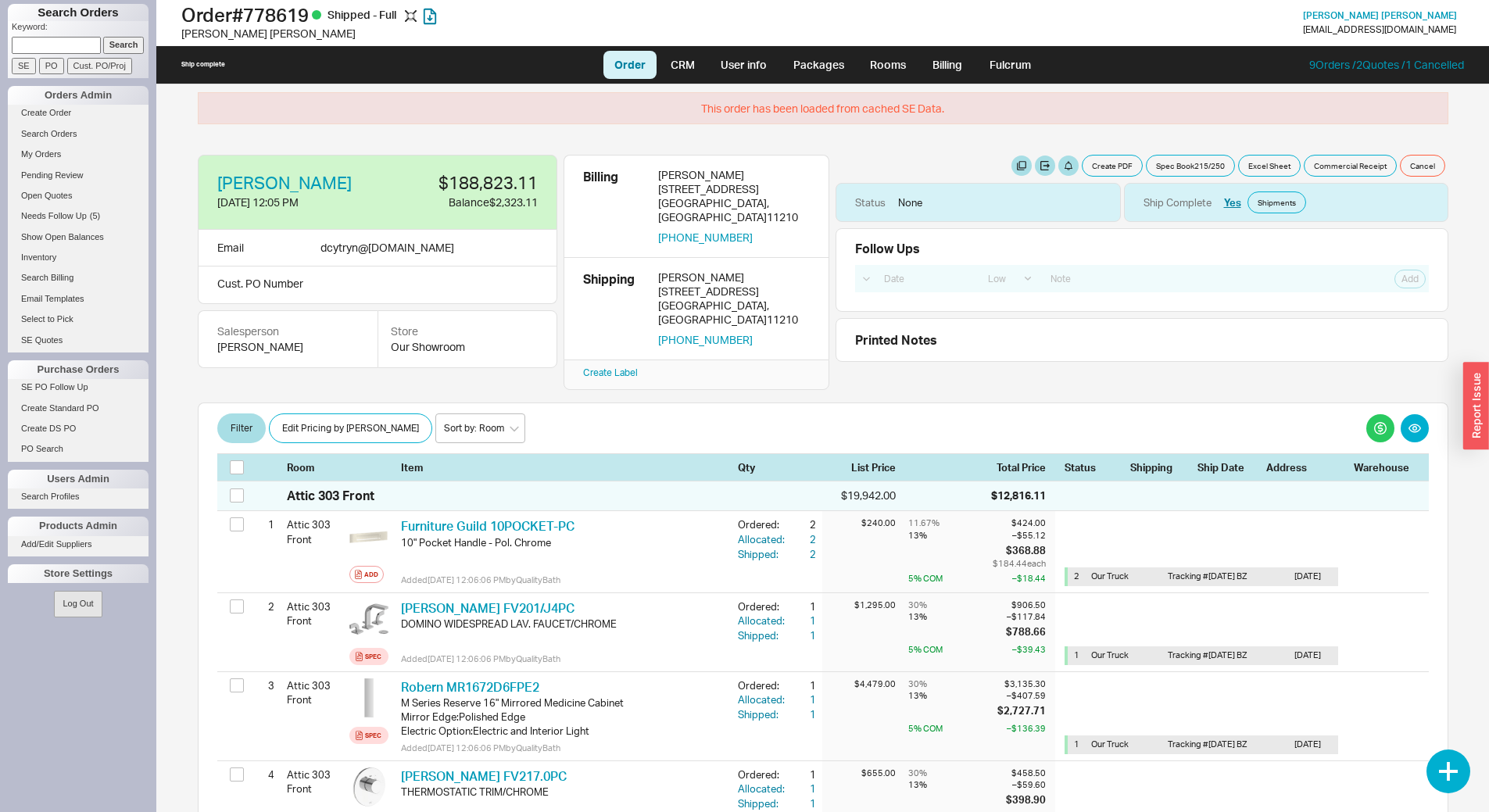
select select "LOW"
click at [925, 65] on link "Billing" at bounding box center [947, 65] width 55 height 28
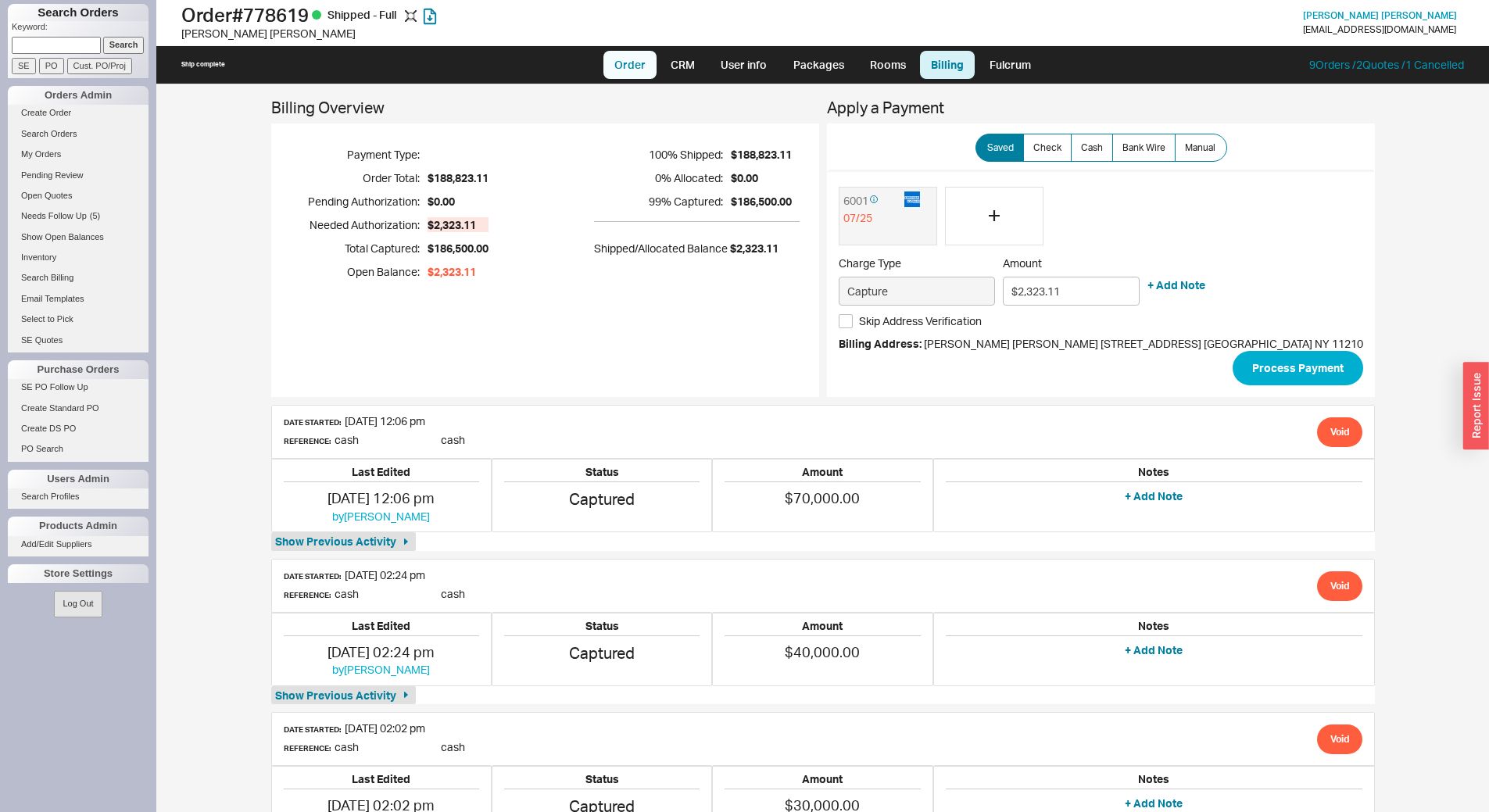
click at [640, 62] on link "Order" at bounding box center [630, 65] width 53 height 28
select select "LOW"
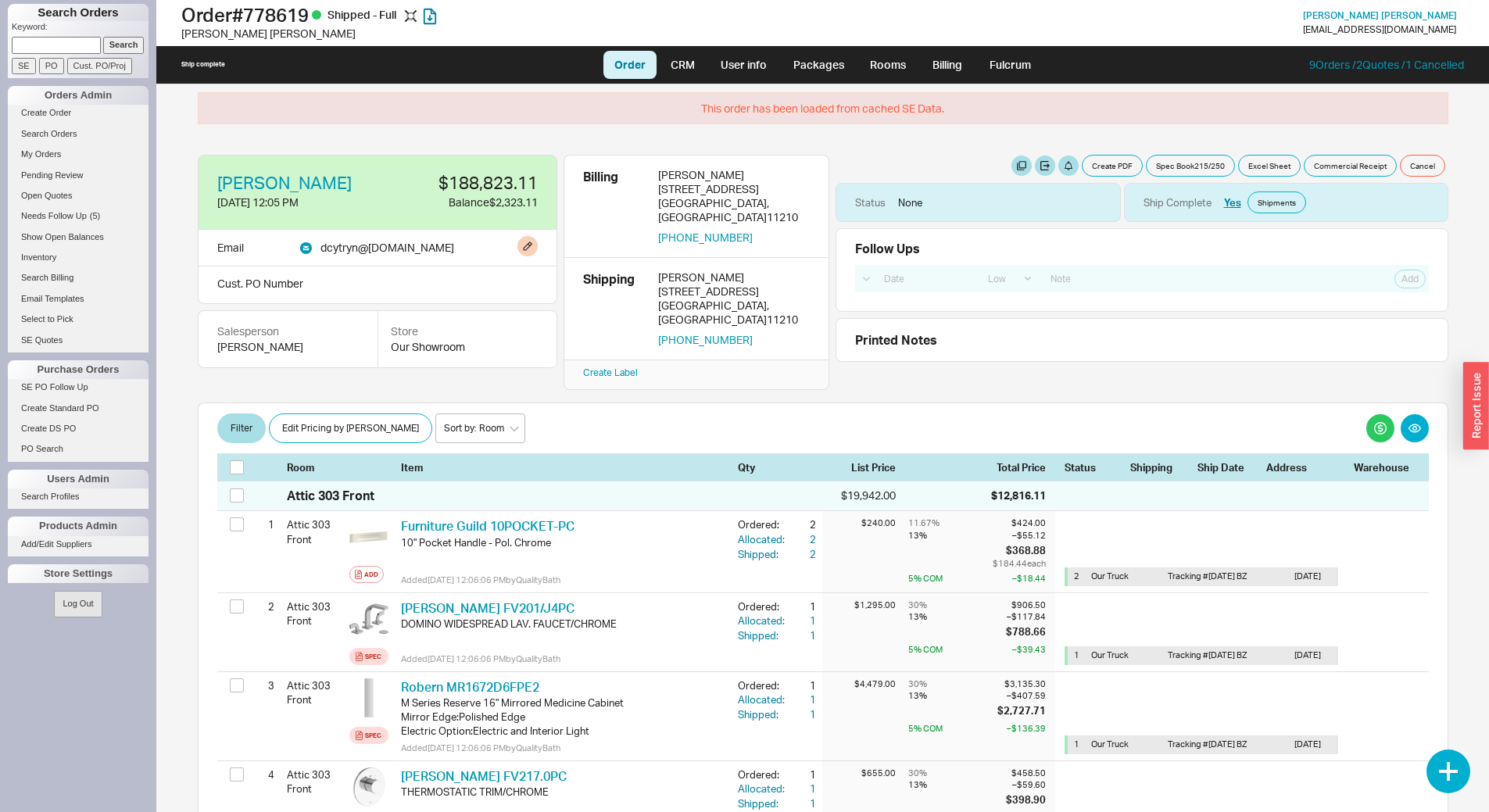
click at [445, 251] on div "dcytryn @ [DOMAIN_NAME]" at bounding box center [387, 248] width 133 height 17
copy div "dcytryn @ [DOMAIN_NAME]"
click at [1105, 164] on button "Create PDF" at bounding box center [1113, 165] width 61 height 22
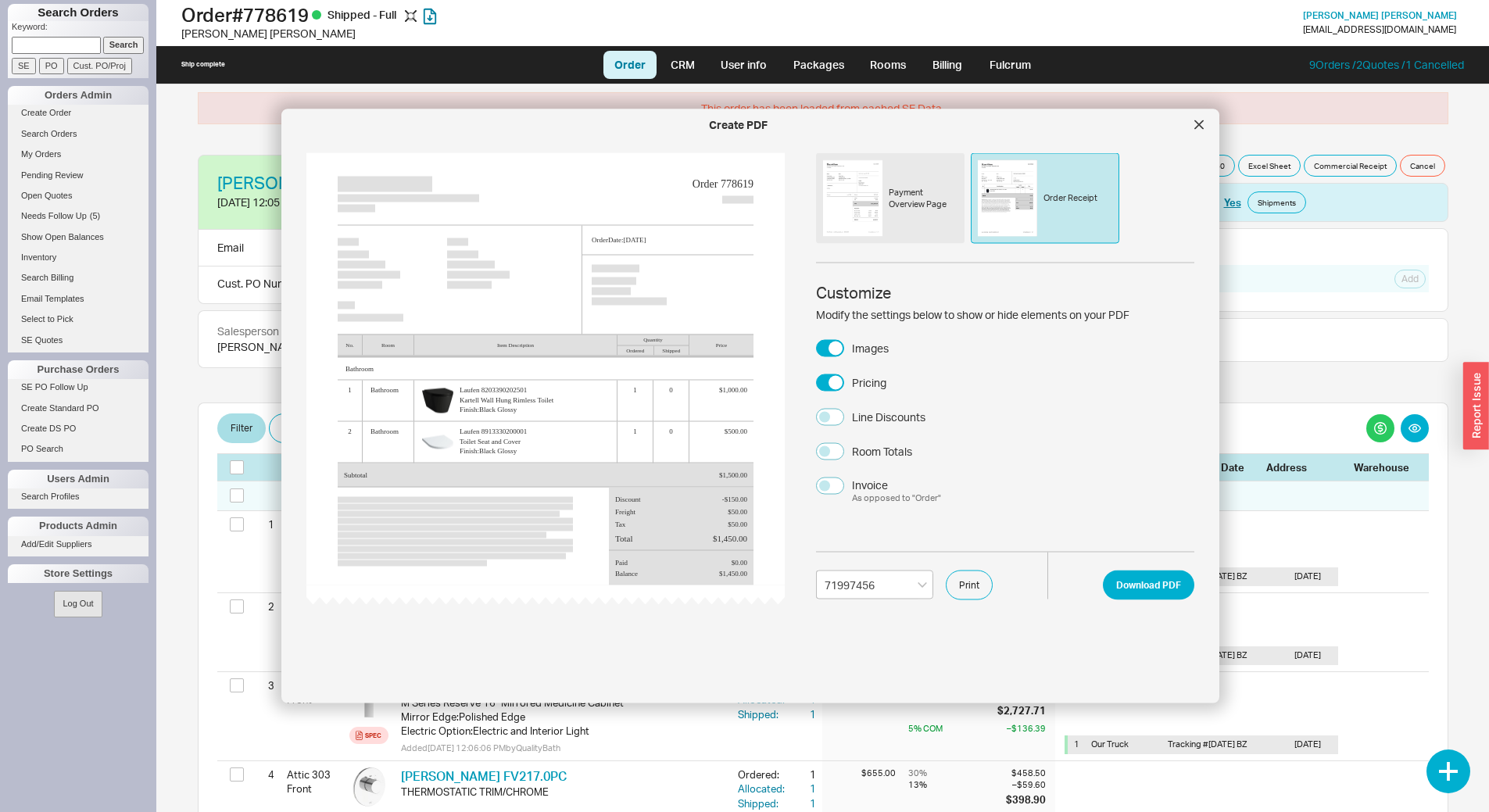
select select "71997456"
click at [923, 216] on div "Payment Overview Page" at bounding box center [890, 199] width 148 height 91
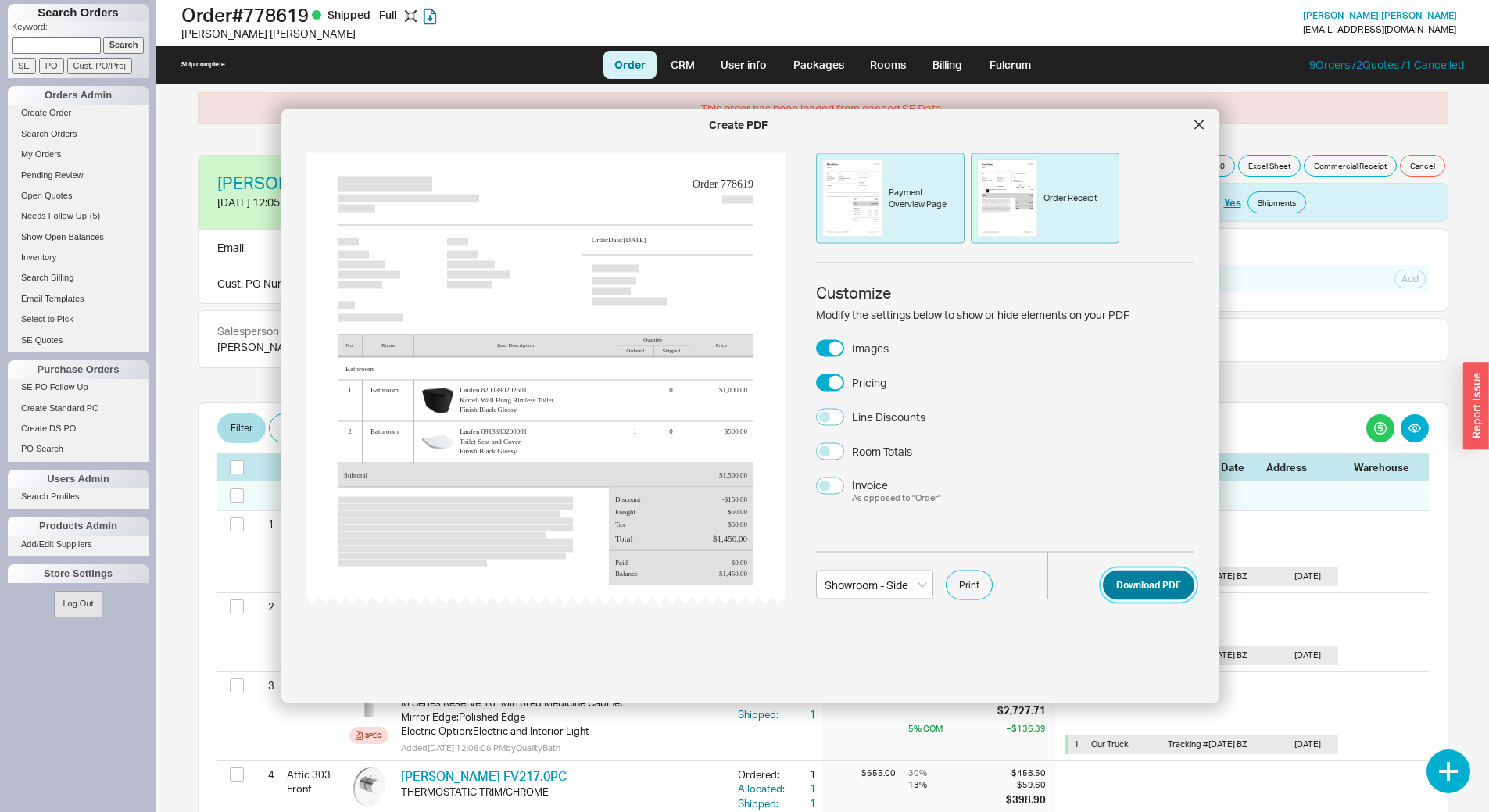
click at [1133, 592] on button "Download PDF" at bounding box center [1149, 584] width 92 height 29
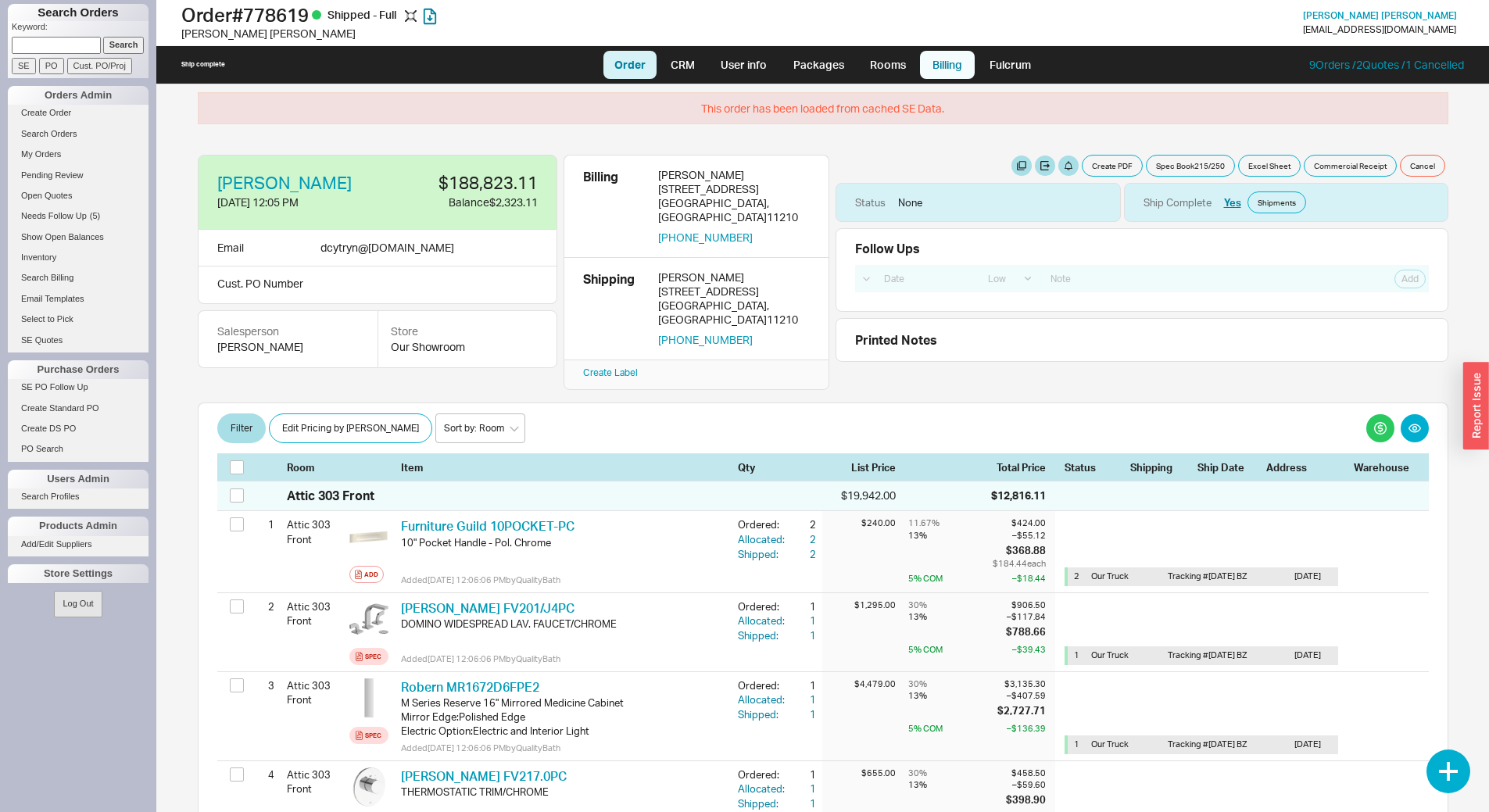
click at [952, 73] on link "Billing" at bounding box center [947, 65] width 55 height 28
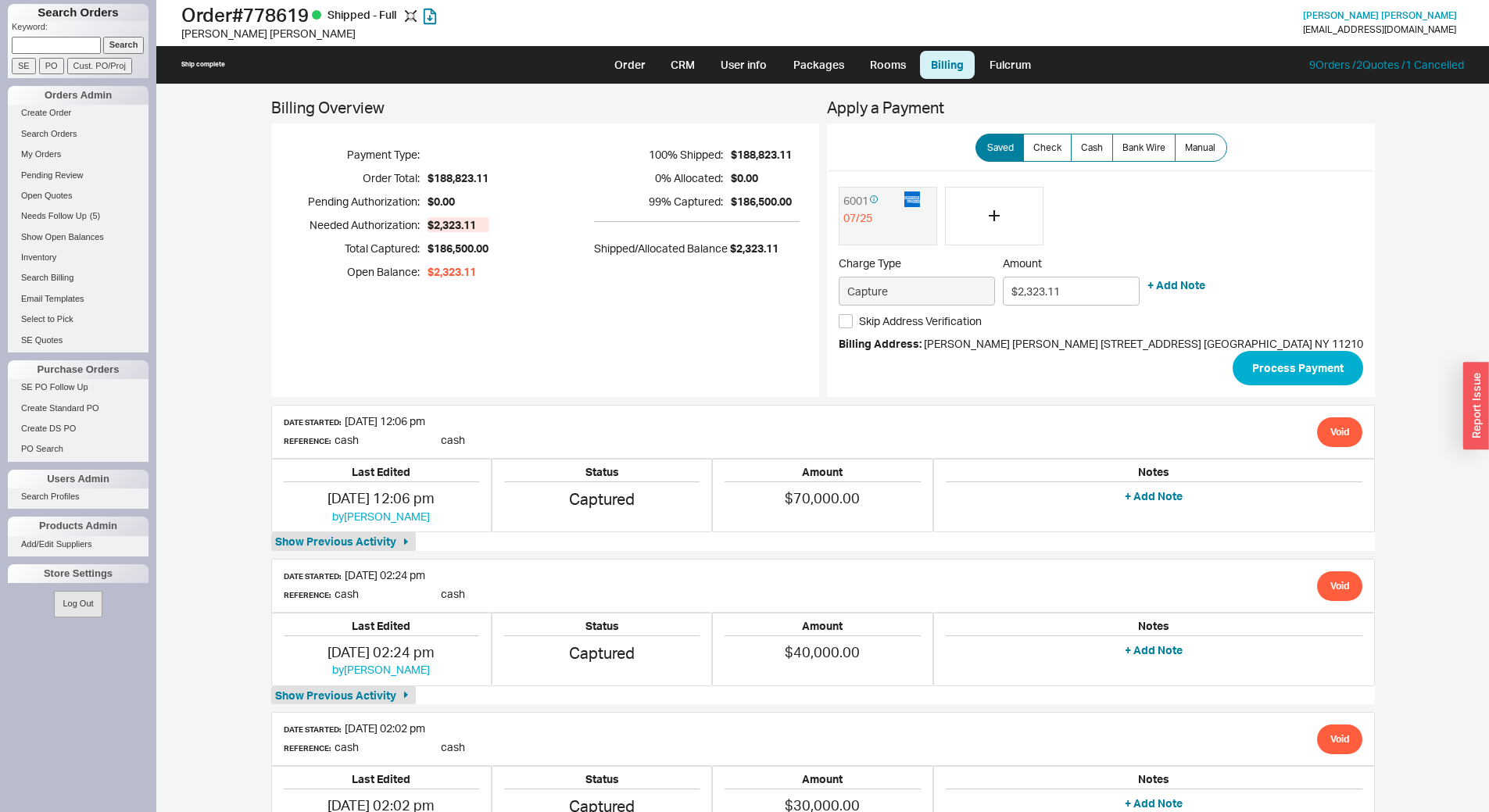
click at [476, 272] on span "$2,323.11" at bounding box center [451, 272] width 48 height 16
copy span "$2,323.11"
